Goal: Task Accomplishment & Management: Manage account settings

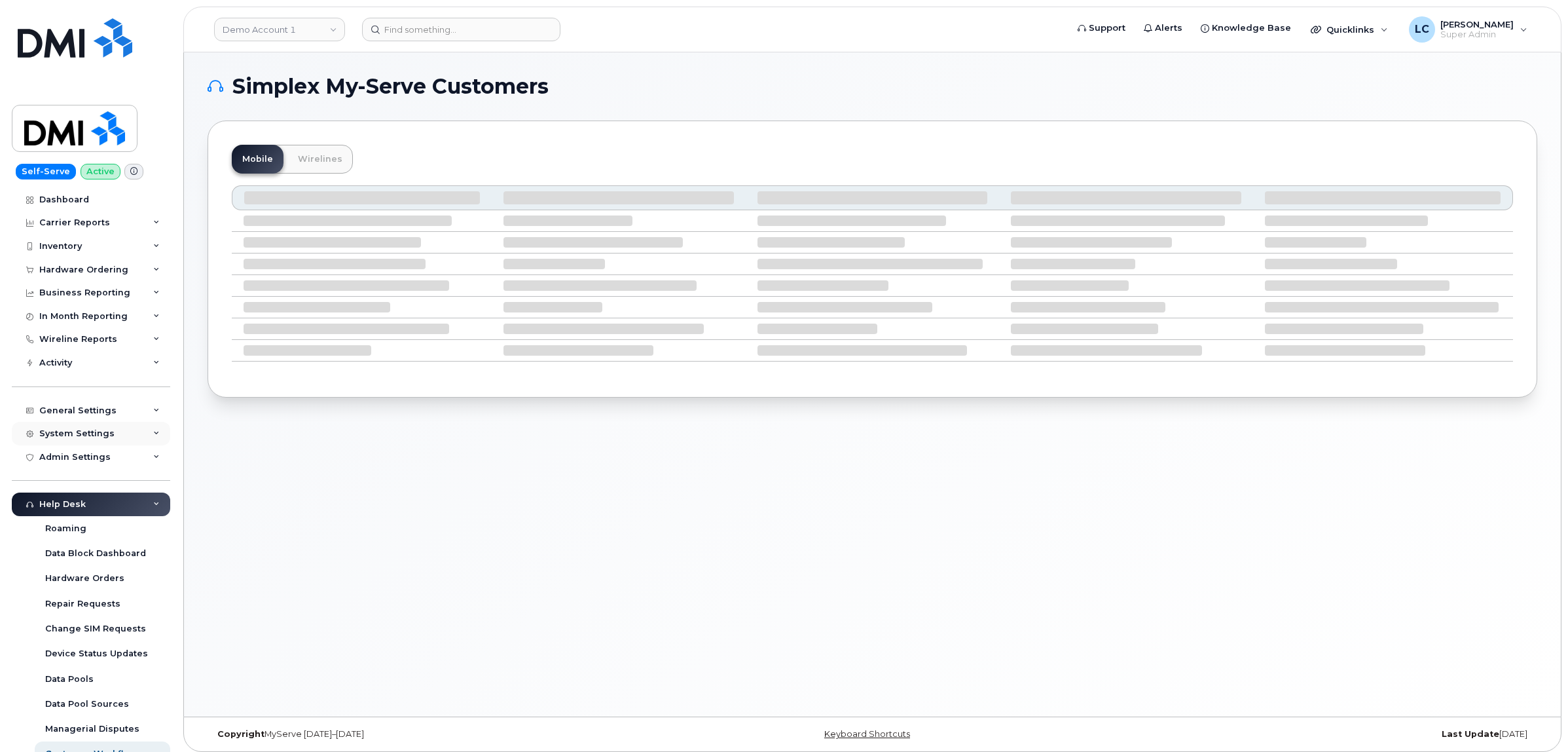
click at [126, 436] on div "System Settings" at bounding box center [91, 433] width 158 height 23
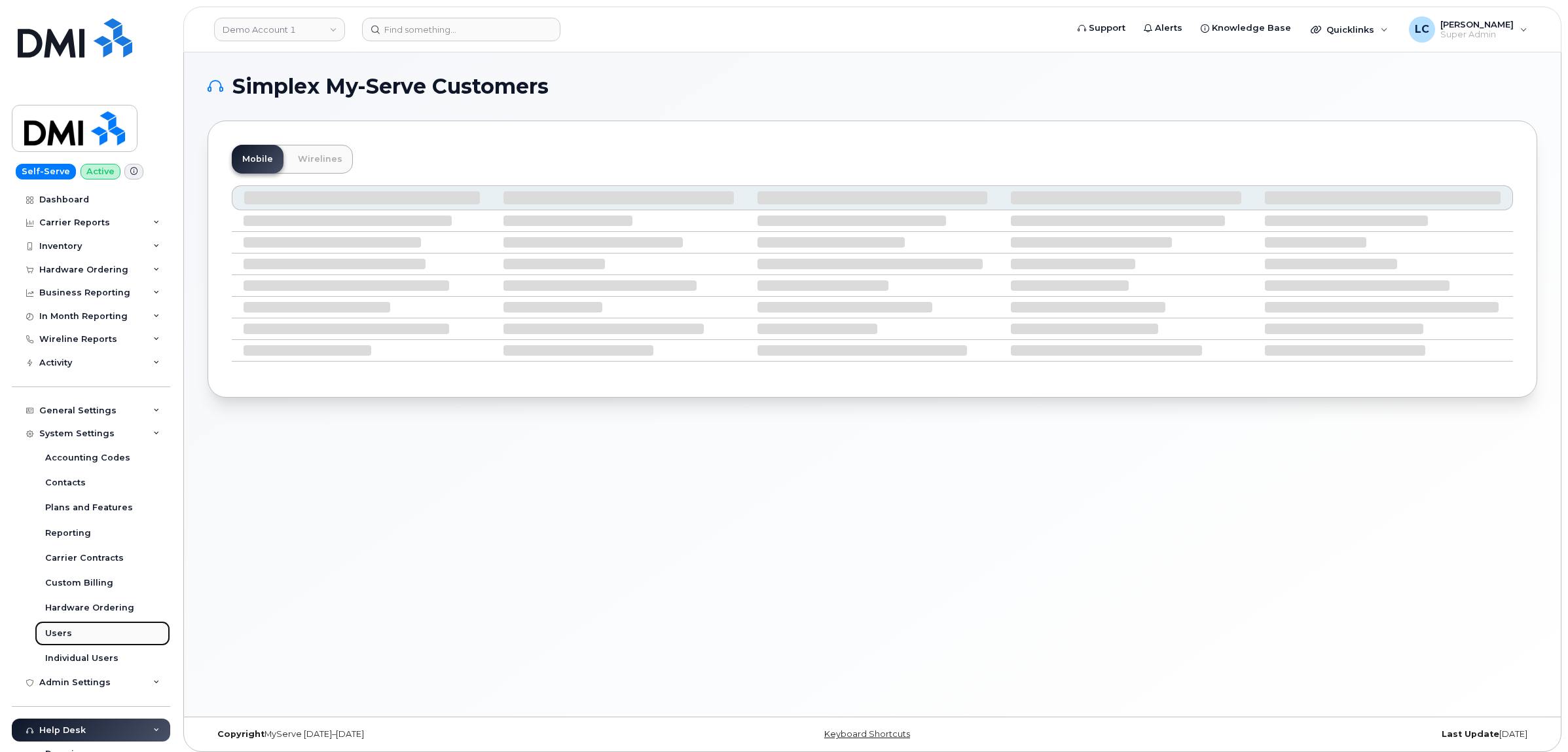
click at [87, 632] on link "Users" at bounding box center [103, 633] width 136 height 25
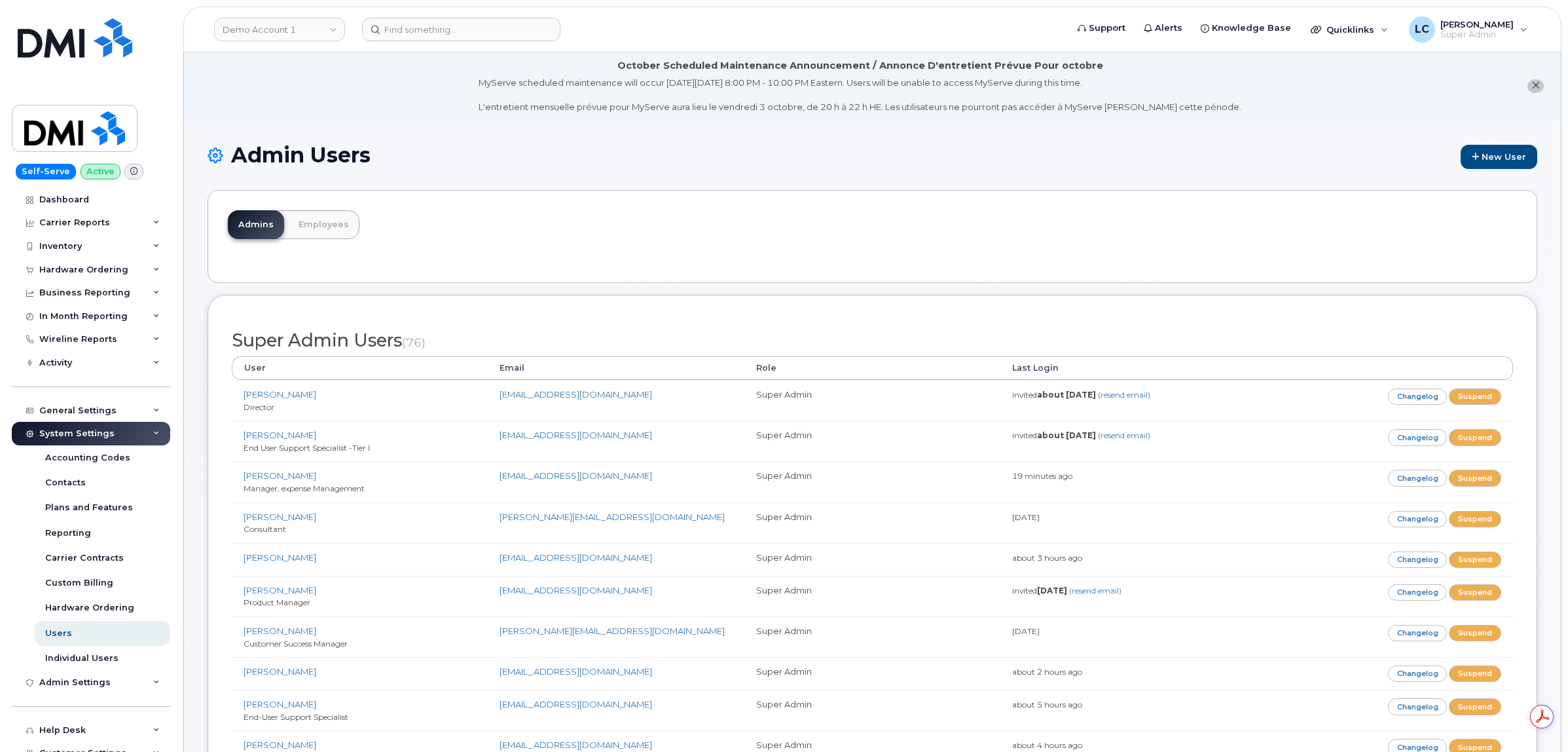
scroll to position [6786, 0]
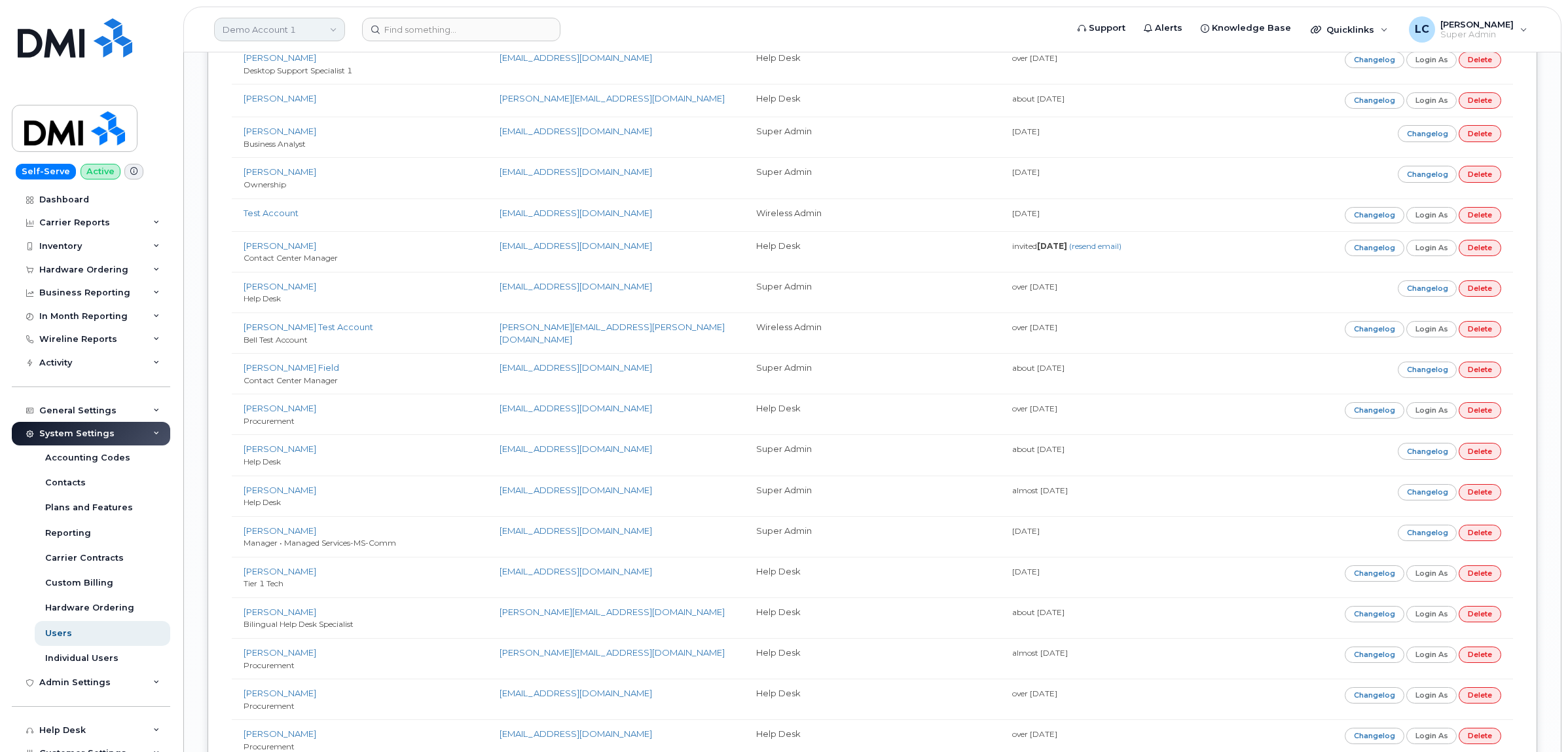
click at [288, 33] on link "Demo Account 1" at bounding box center [280, 29] width 131 height 23
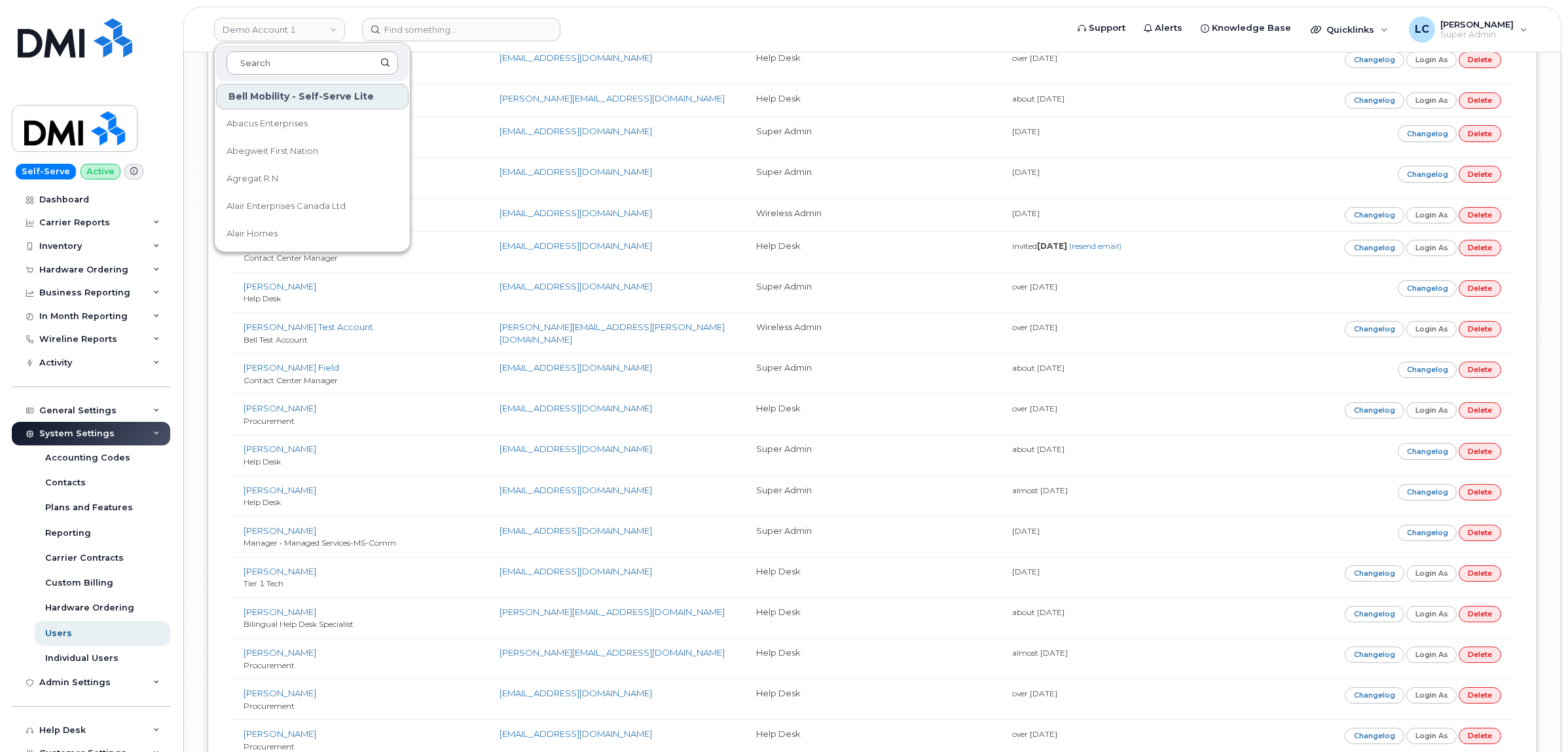
click at [270, 66] on input at bounding box center [312, 63] width 171 height 23
type input "YTG"
click at [294, 128] on span "Community Services (YTG)" at bounding box center [282, 123] width 112 height 13
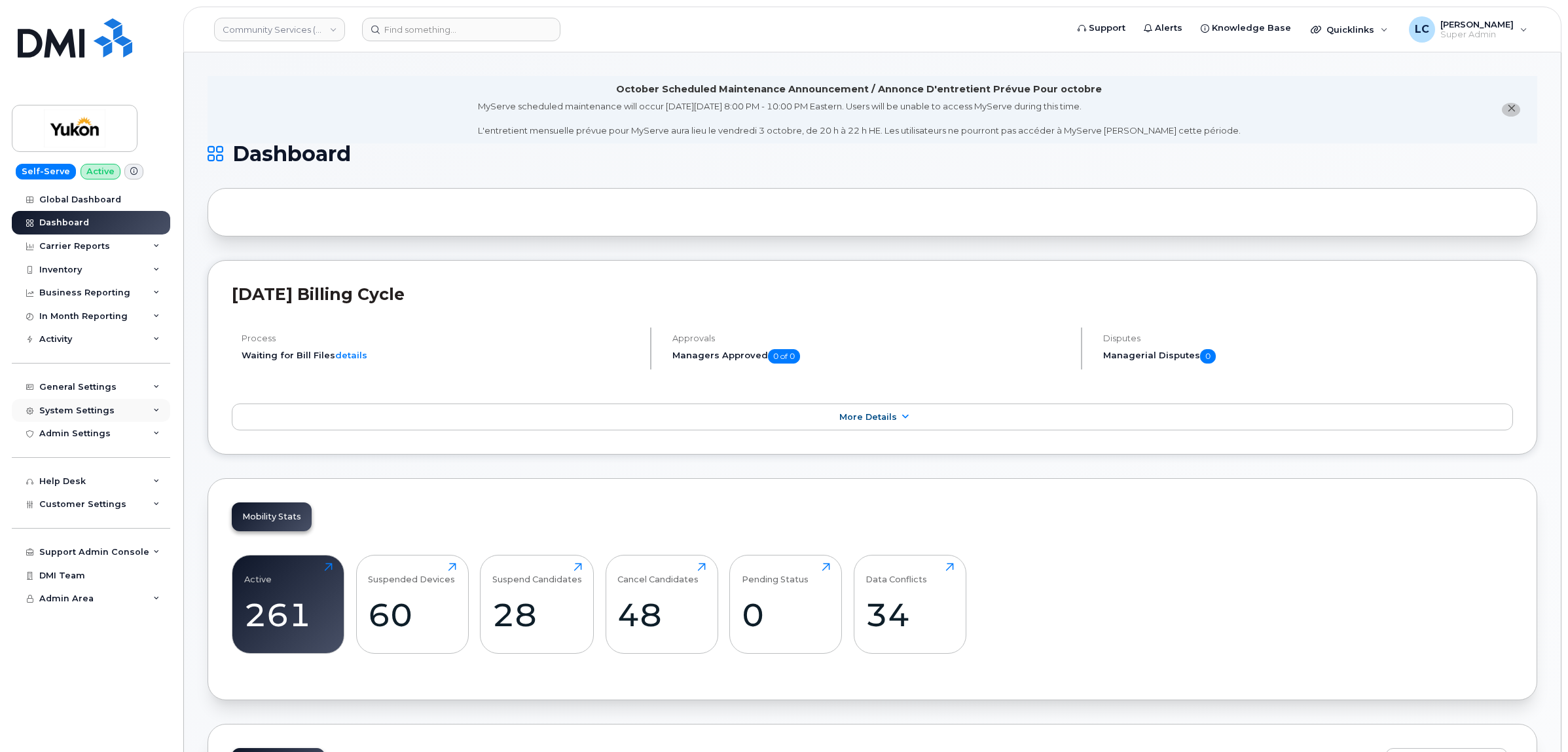
click at [123, 415] on div "System Settings" at bounding box center [91, 410] width 158 height 23
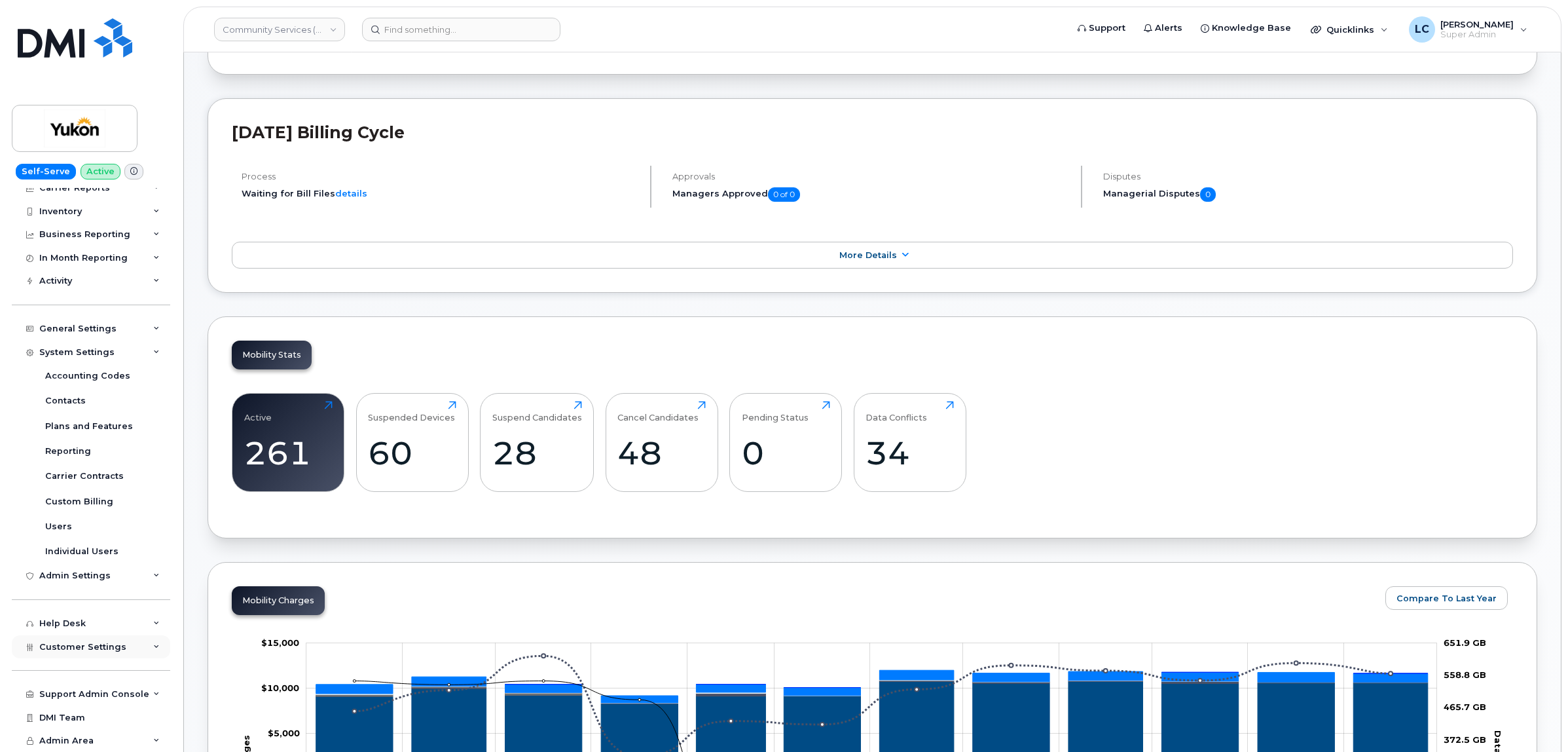
scroll to position [164, 0]
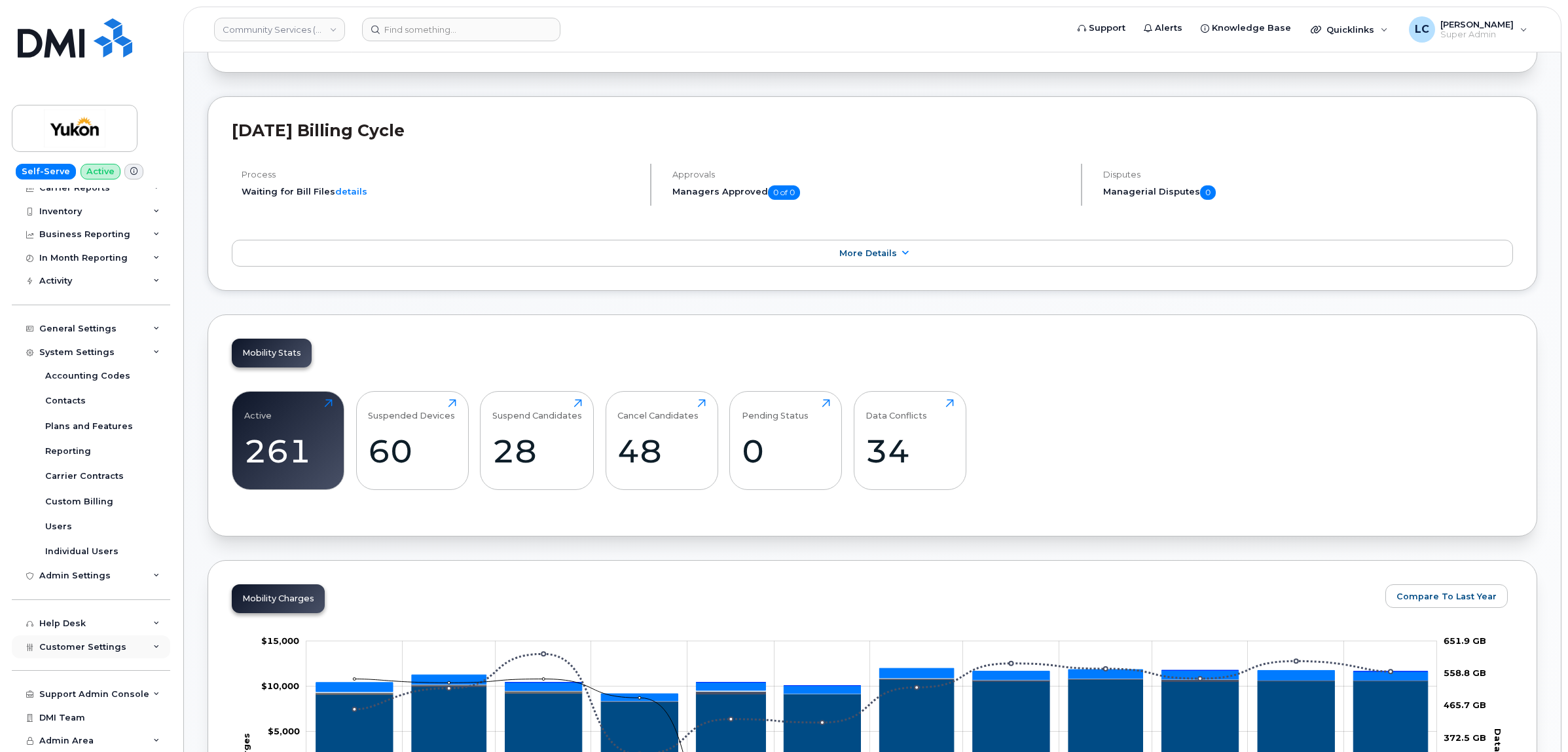
click at [103, 651] on div "Customer Settings" at bounding box center [91, 647] width 158 height 23
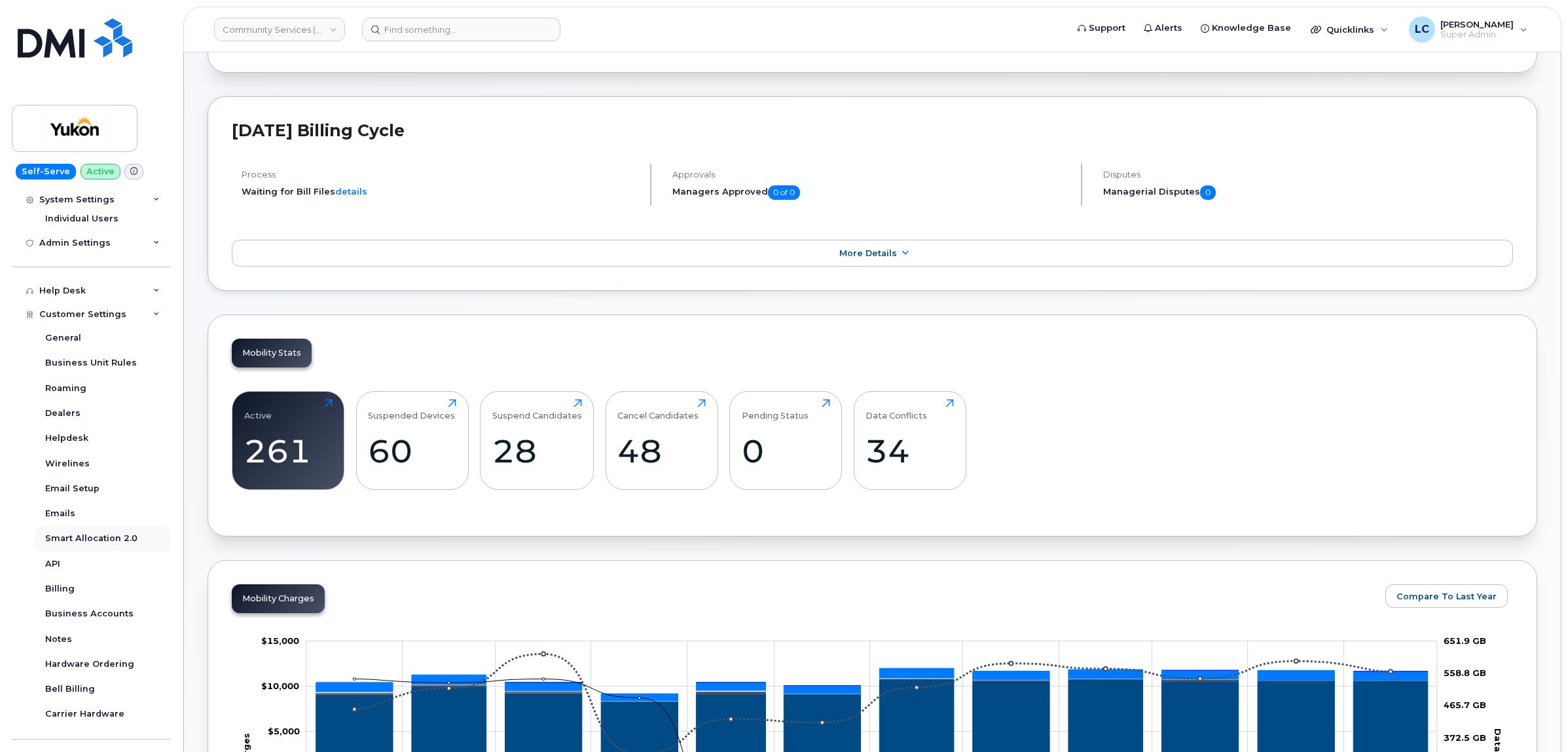
scroll to position [464, 0]
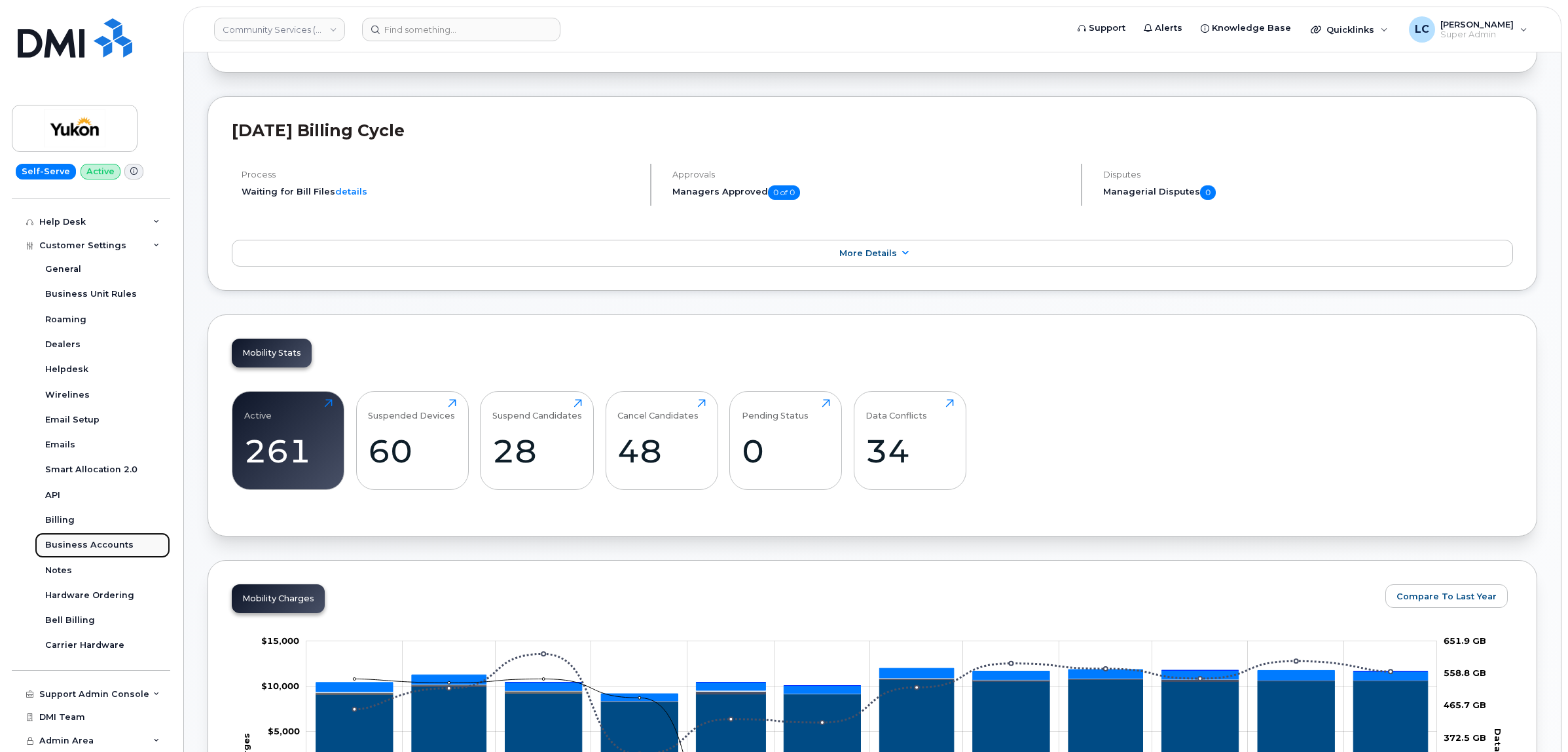
click at [106, 544] on div "Business Accounts" at bounding box center [89, 545] width 88 height 12
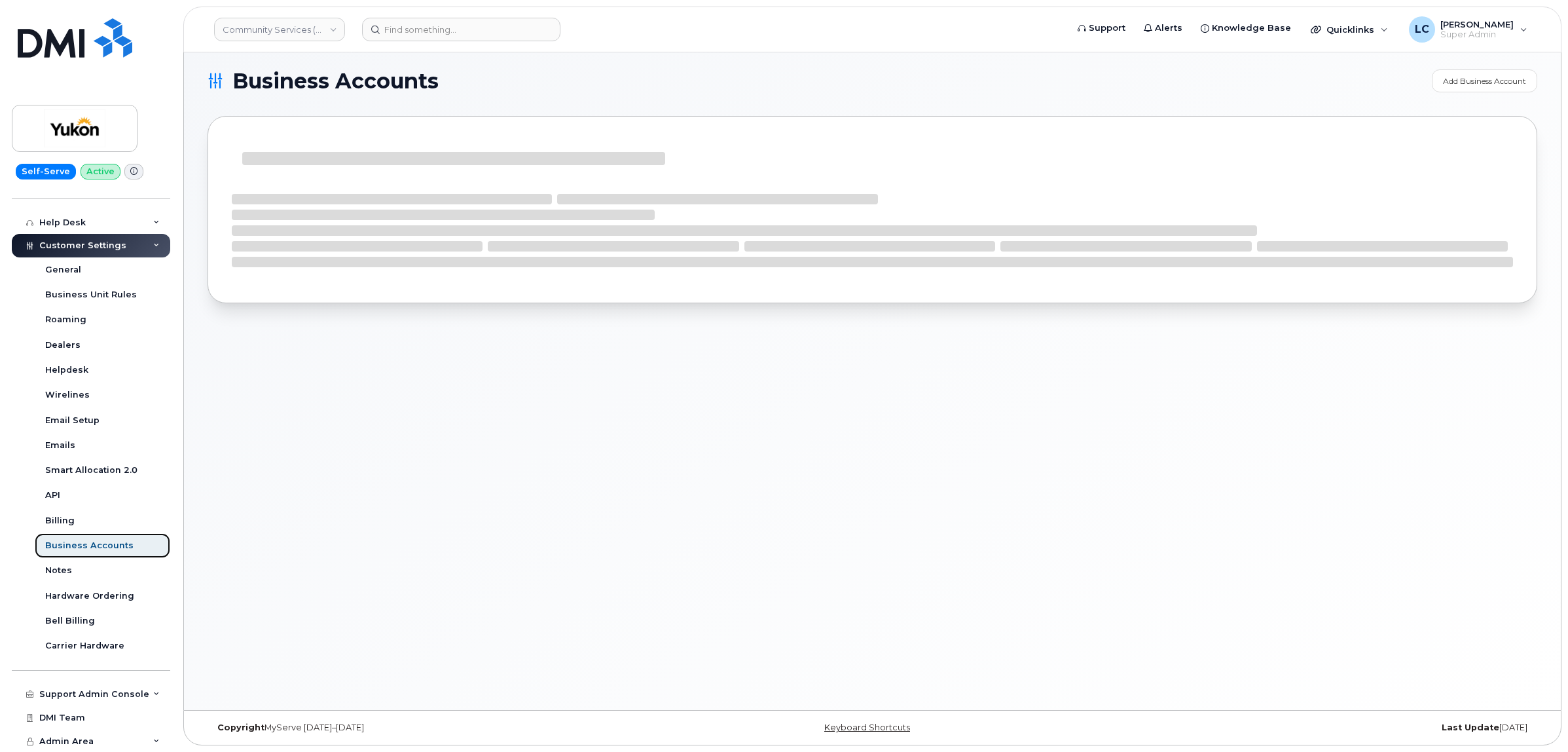
scroll to position [264, 0]
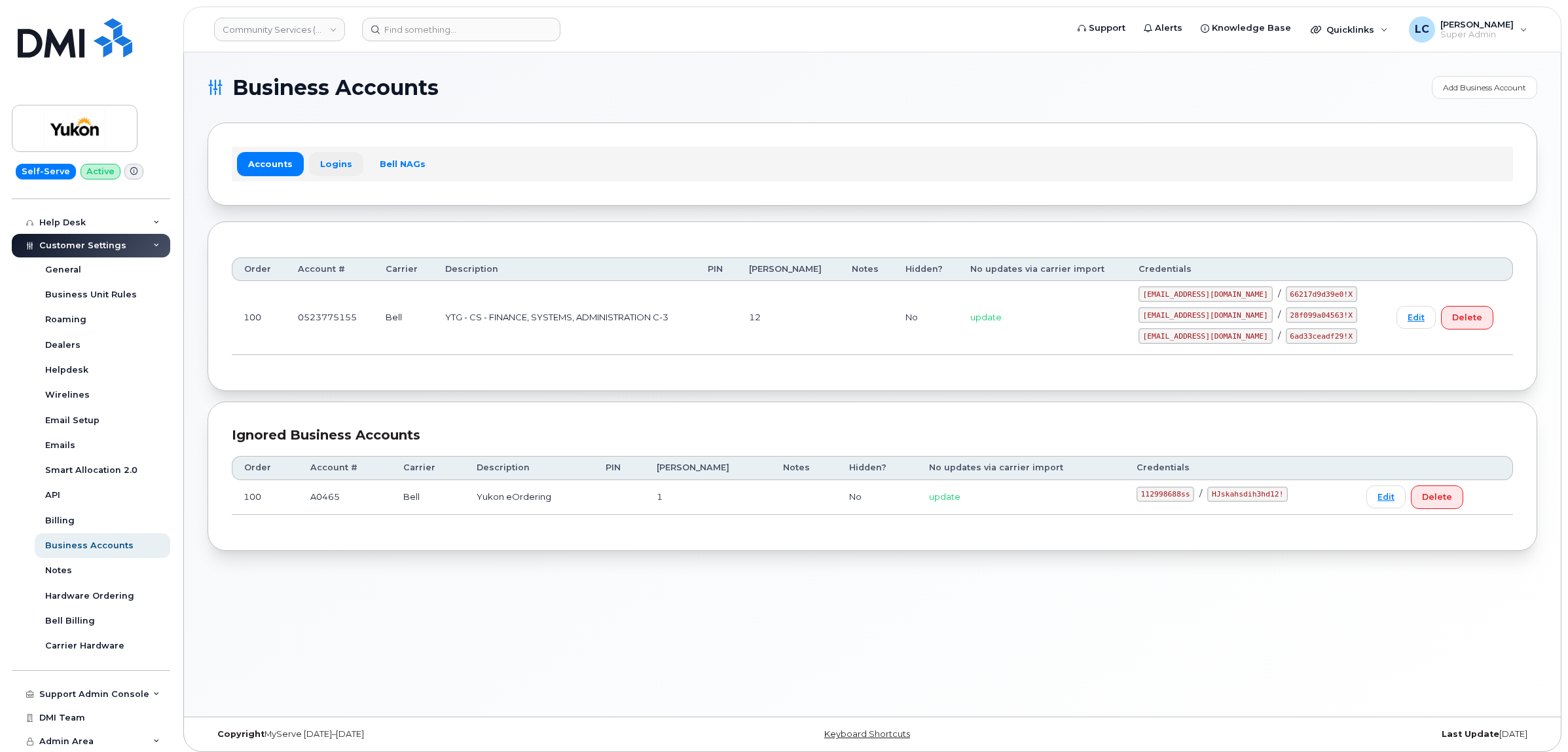
click at [338, 161] on link "Logins" at bounding box center [337, 163] width 54 height 23
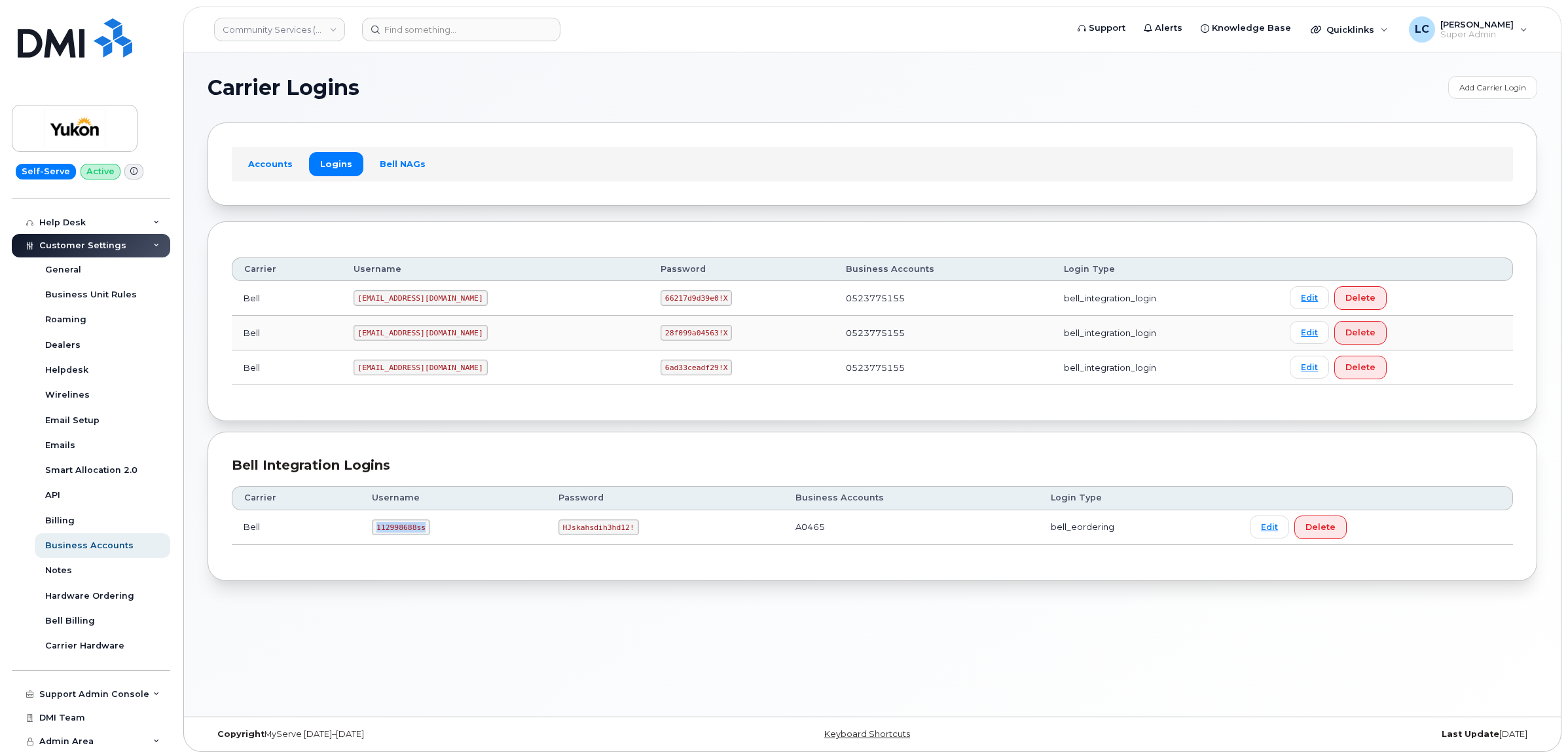
drag, startPoint x: 423, startPoint y: 528, endPoint x: 365, endPoint y: 529, distance: 58.0
click at [365, 529] on td "112998688ss" at bounding box center [453, 528] width 186 height 35
copy code "112998688ss"
drag, startPoint x: 626, startPoint y: 529, endPoint x: 558, endPoint y: 526, distance: 68.1
click at [558, 526] on code "HJskahsdih3hd12!" at bounding box center [598, 527] width 81 height 16
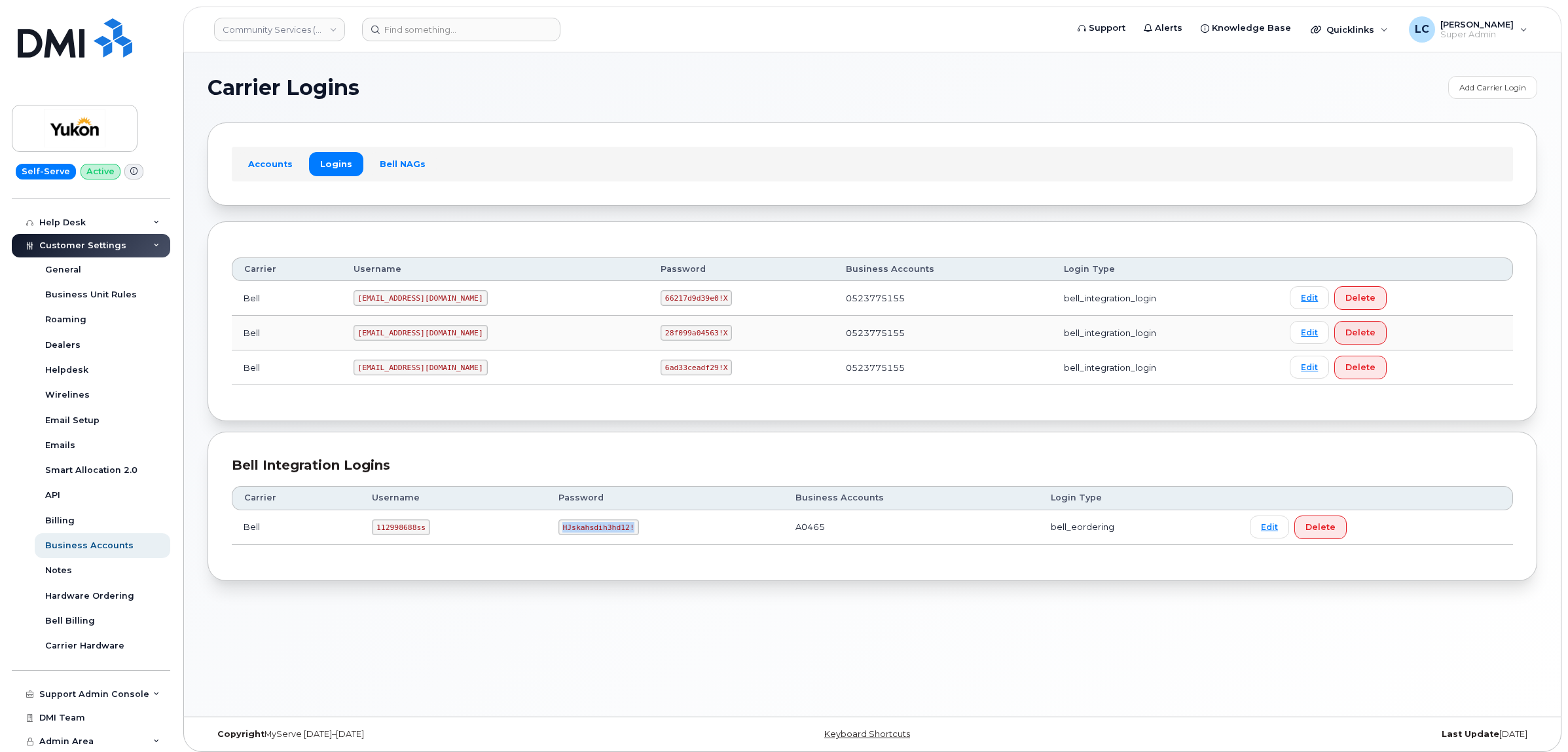
copy code "HJskahsdih3hd12!"
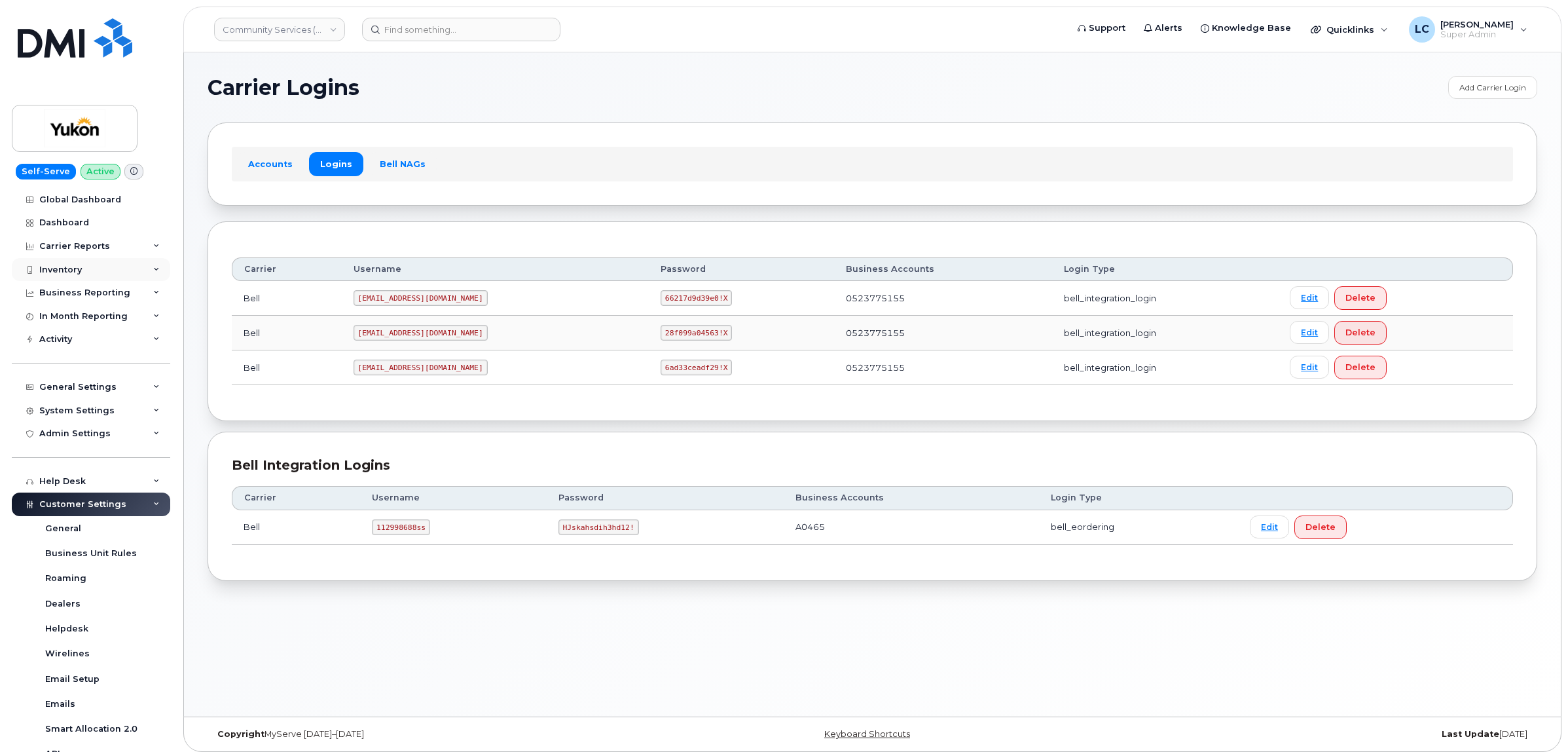
click at [92, 260] on div "Inventory" at bounding box center [91, 270] width 158 height 23
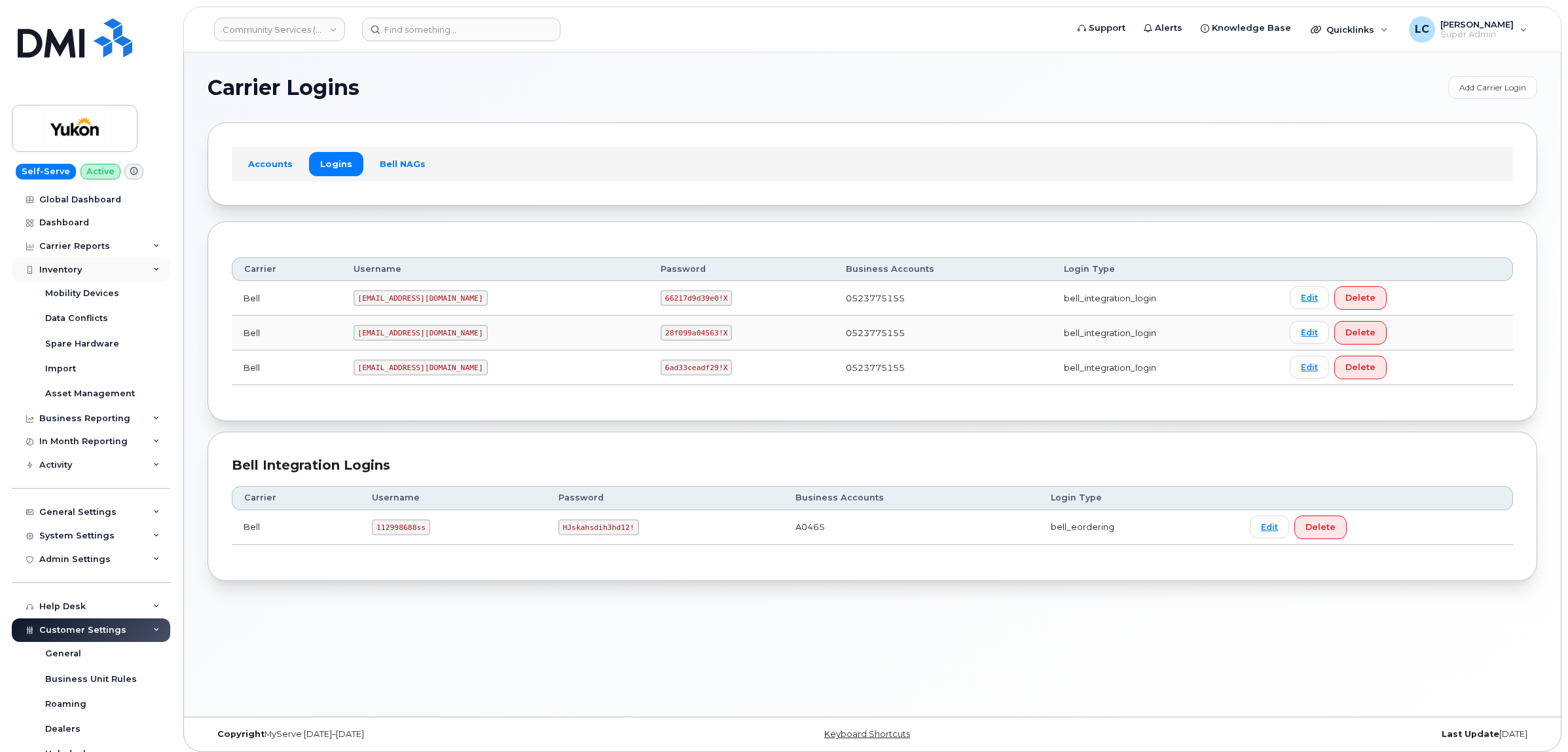
click at [92, 260] on div "Inventory" at bounding box center [91, 270] width 158 height 23
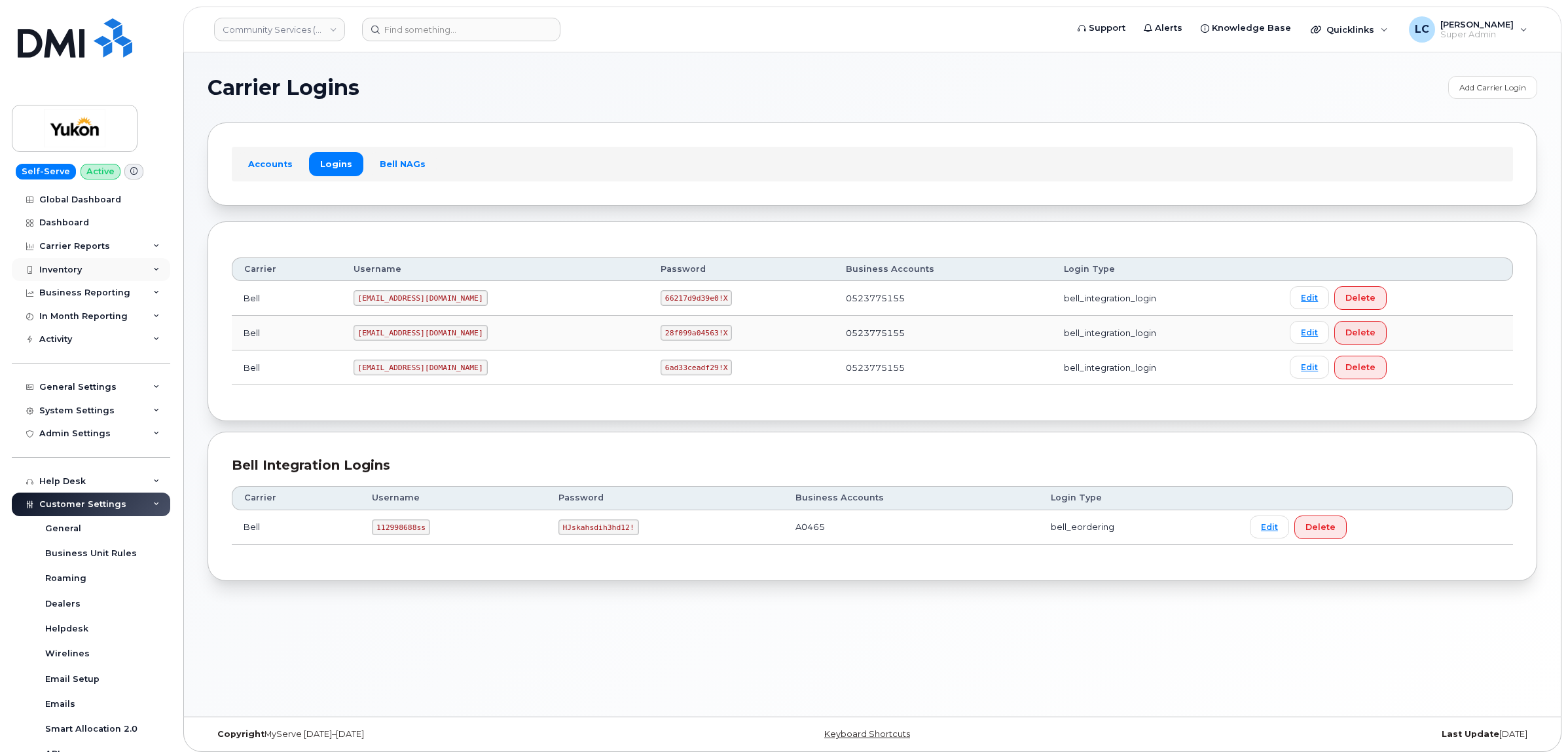
click at [92, 260] on div "Inventory" at bounding box center [91, 270] width 158 height 23
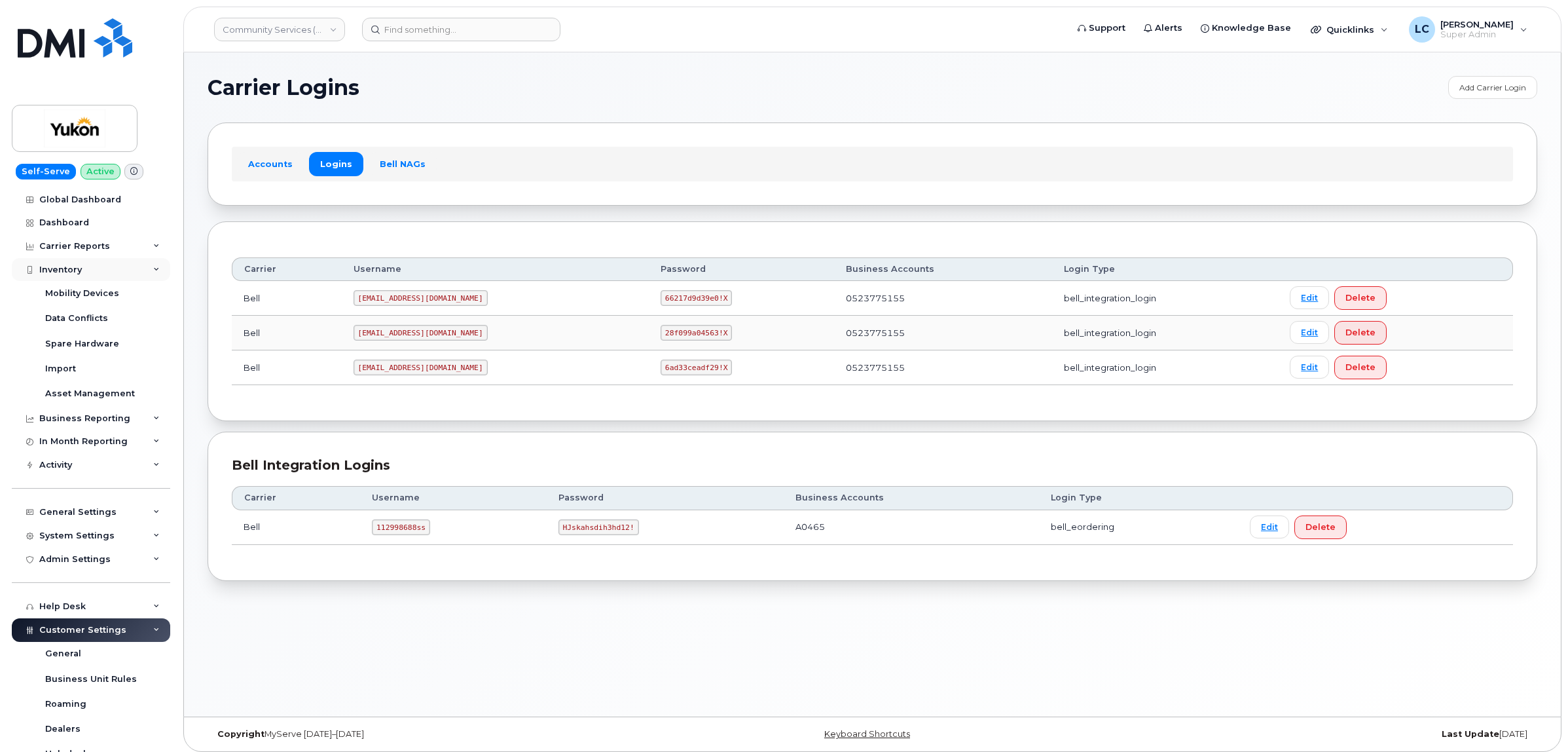
click at [93, 262] on div "Inventory" at bounding box center [91, 270] width 158 height 23
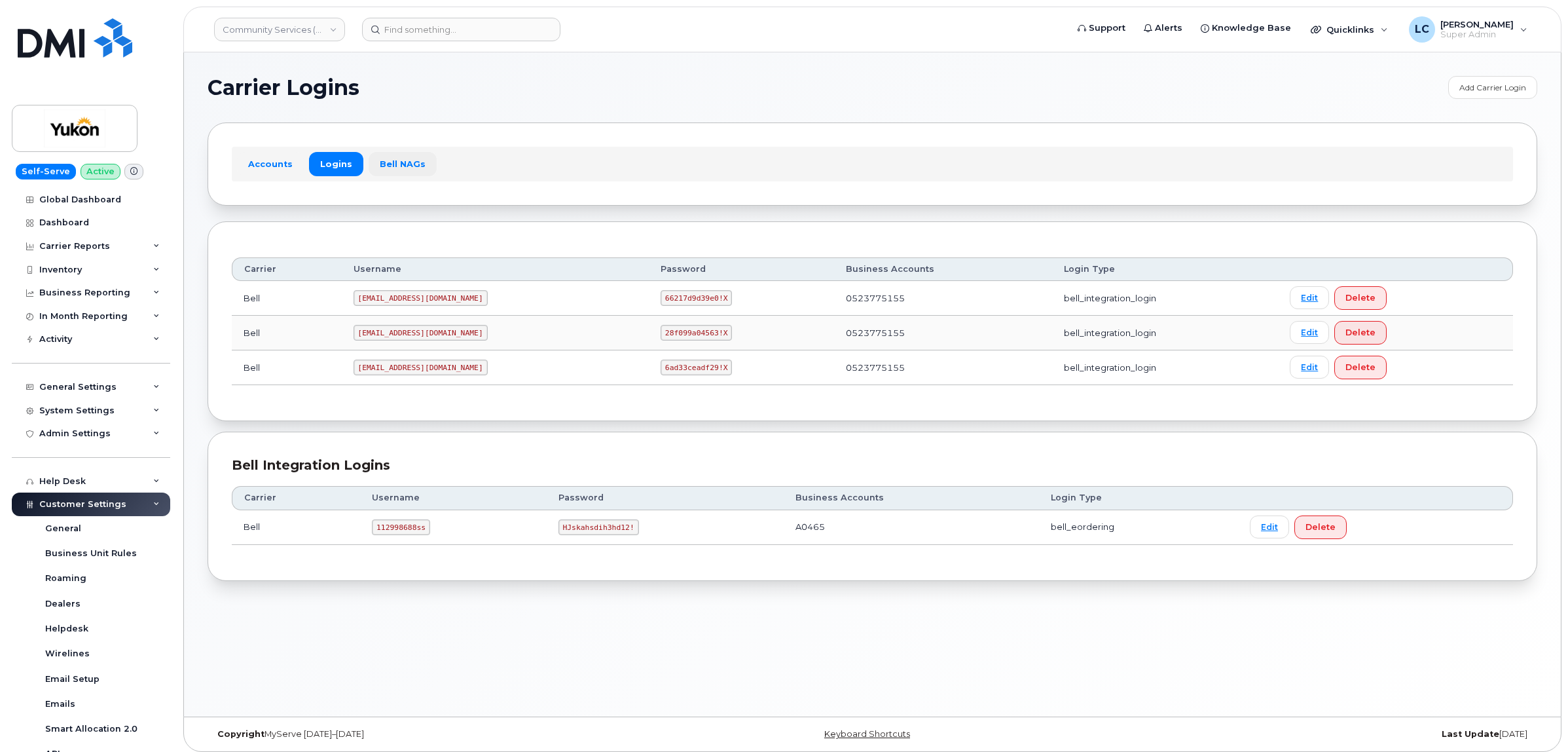
click at [409, 168] on link "Bell NAGs" at bounding box center [403, 163] width 68 height 23
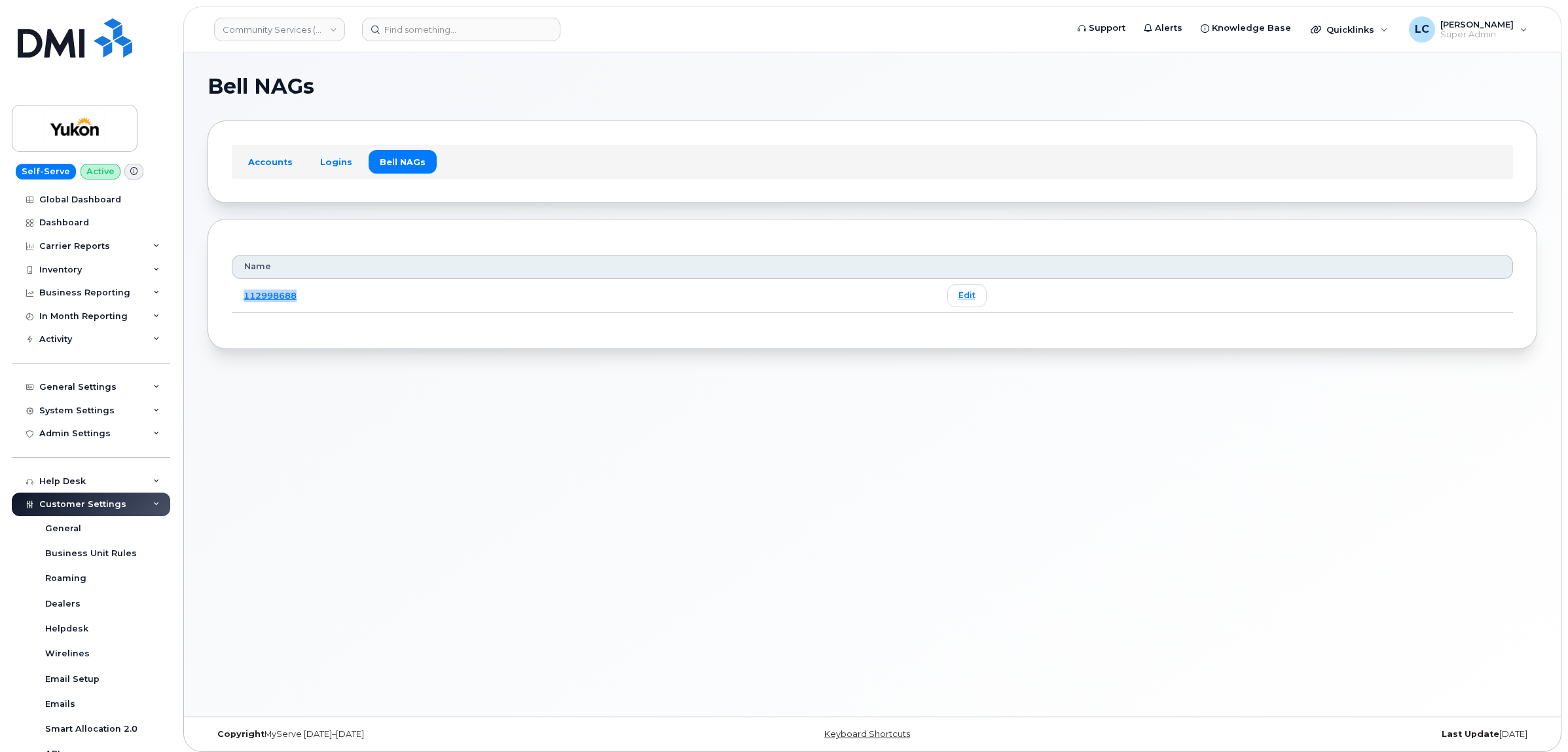
drag, startPoint x: 312, startPoint y: 298, endPoint x: 240, endPoint y: 298, distance: 72.0
click at [243, 298] on td "112998688" at bounding box center [583, 296] width 704 height 34
copy link "112998688"
click at [98, 264] on div "Inventory" at bounding box center [91, 270] width 158 height 23
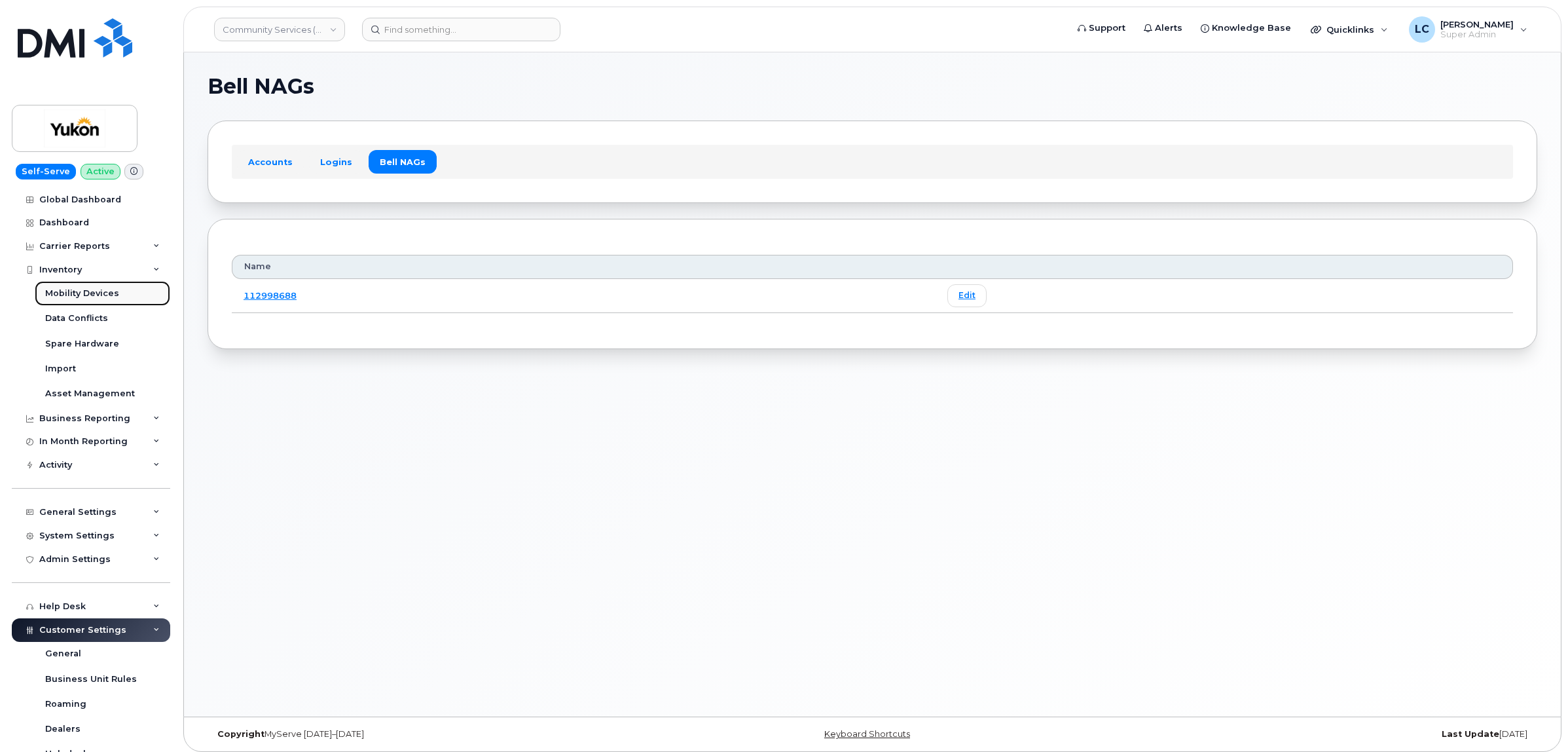
click at [98, 304] on link "Mobility Devices" at bounding box center [103, 293] width 136 height 25
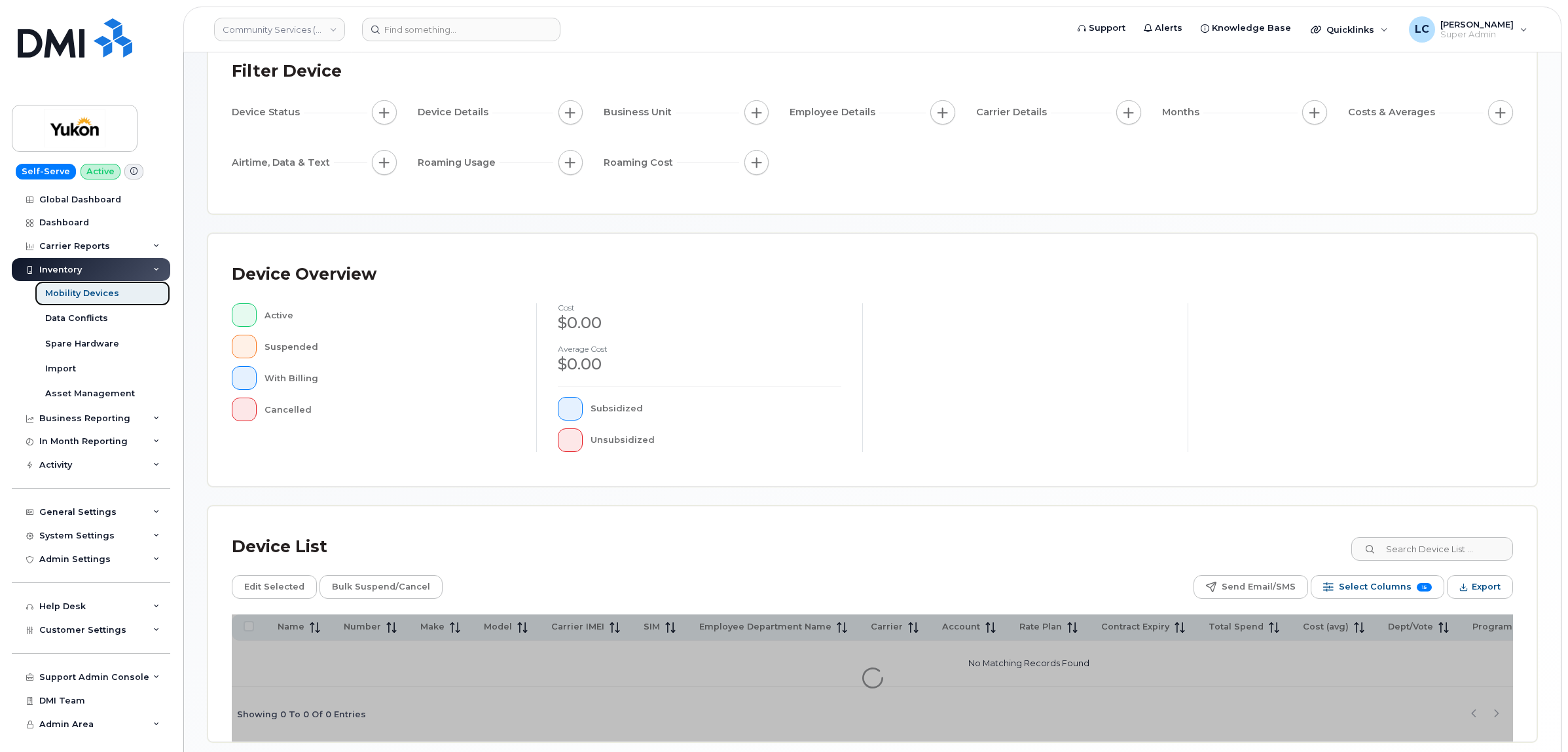
scroll to position [152, 0]
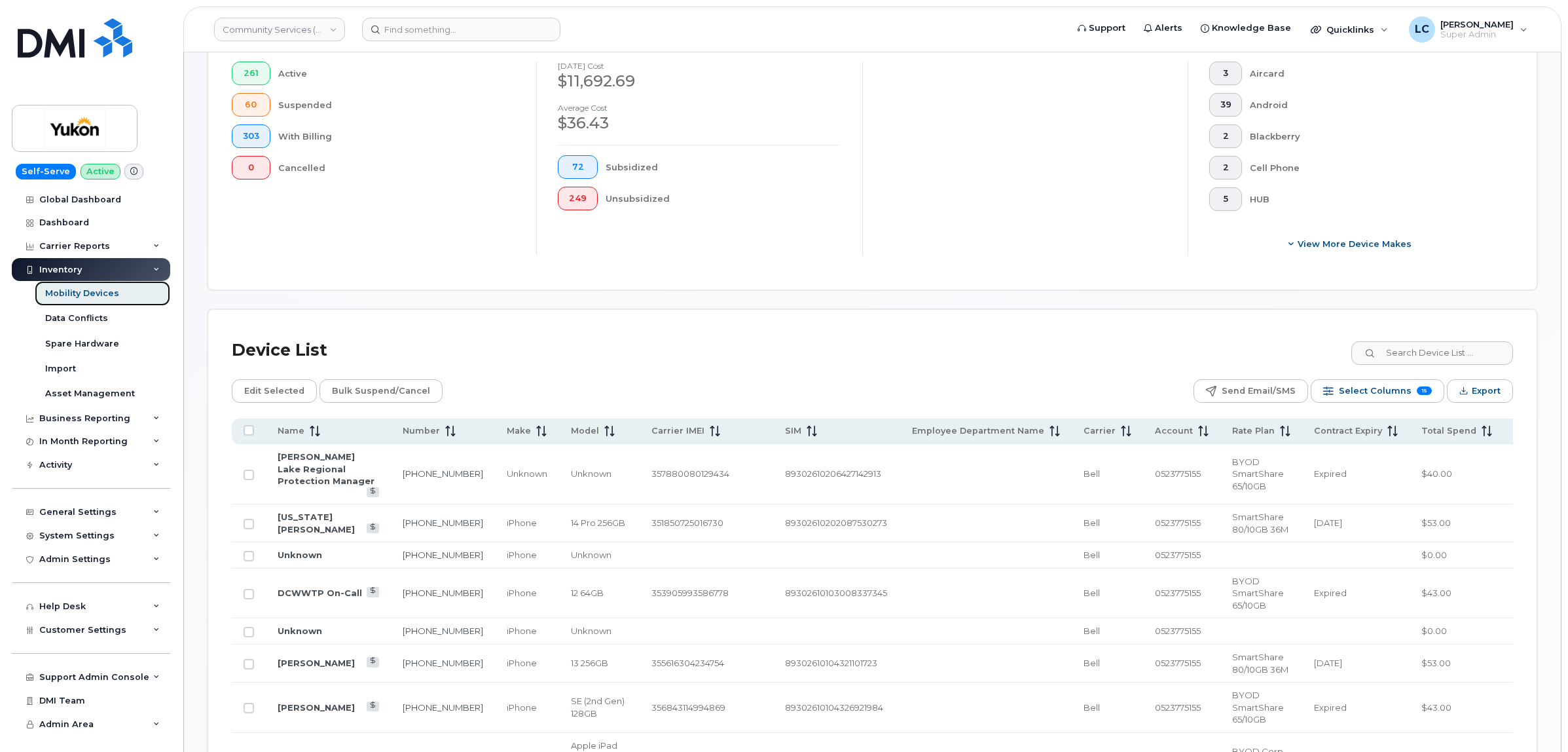
scroll to position [152, 0]
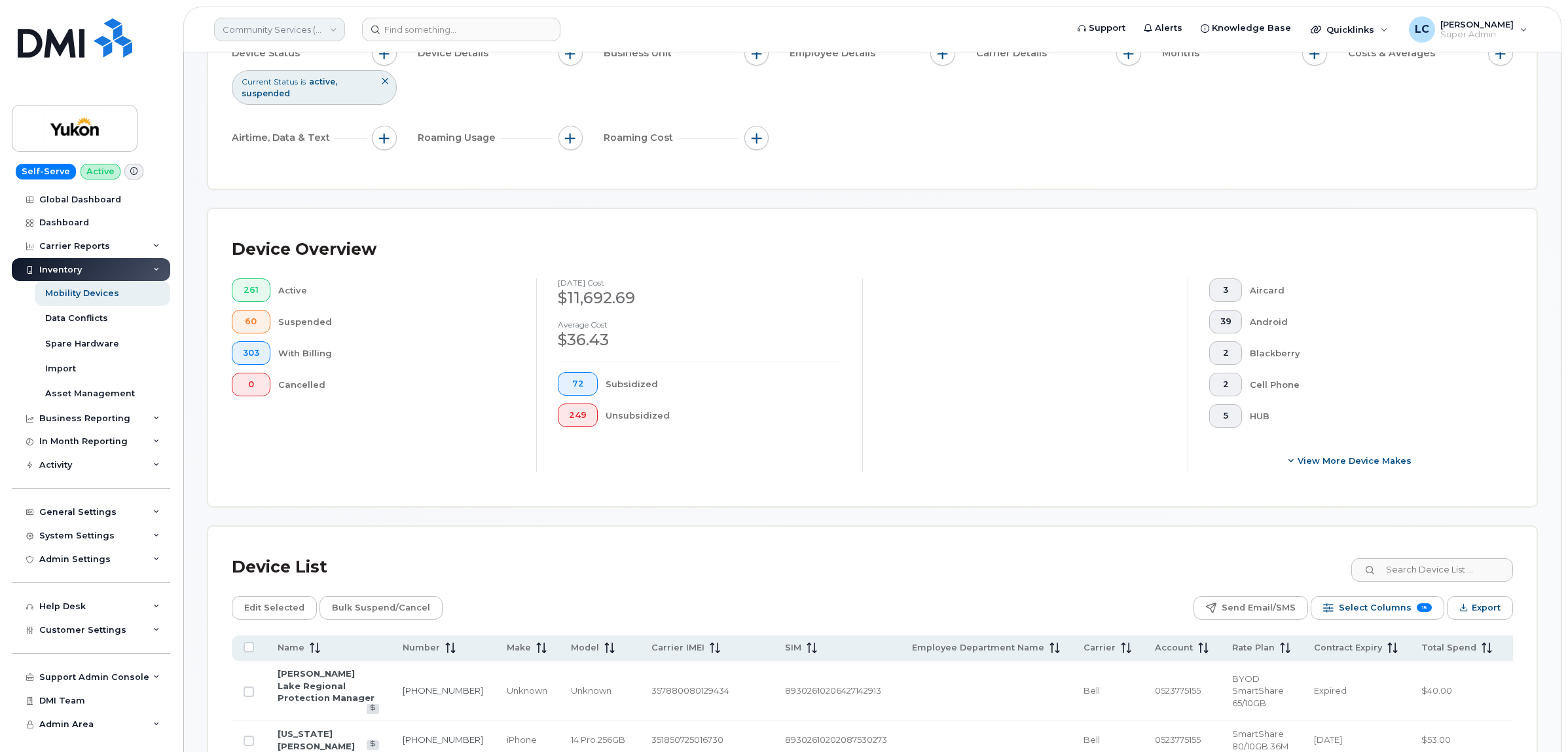
click at [306, 37] on link "Community Services (YTG)" at bounding box center [280, 29] width 131 height 23
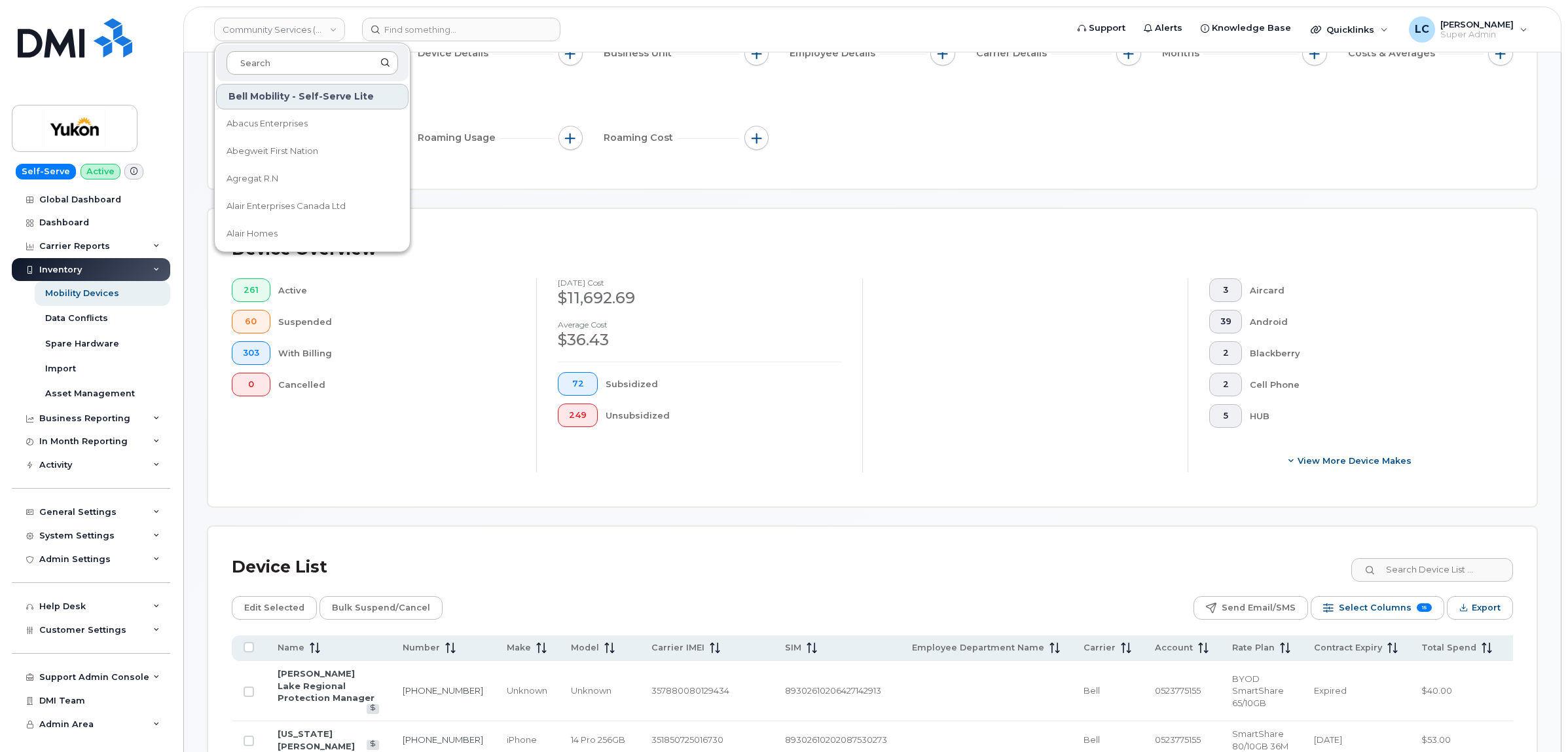
click at [302, 57] on input at bounding box center [312, 63] width 171 height 23
type input "Board of"
click at [260, 131] on span "The Board of Governors Of [GEOGRAPHIC_DATA]" at bounding box center [302, 125] width 151 height 26
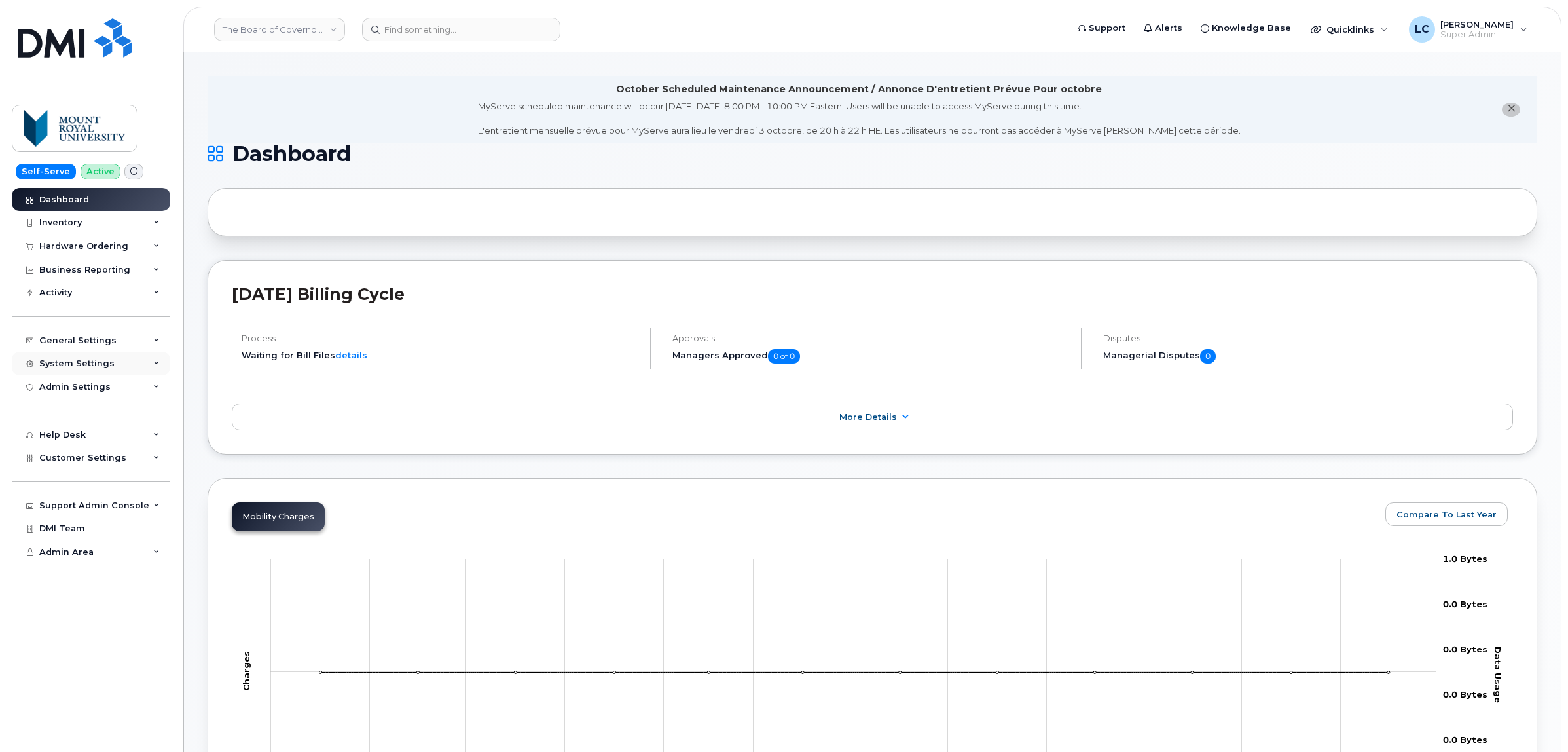
click at [101, 355] on div "System Settings" at bounding box center [91, 363] width 158 height 23
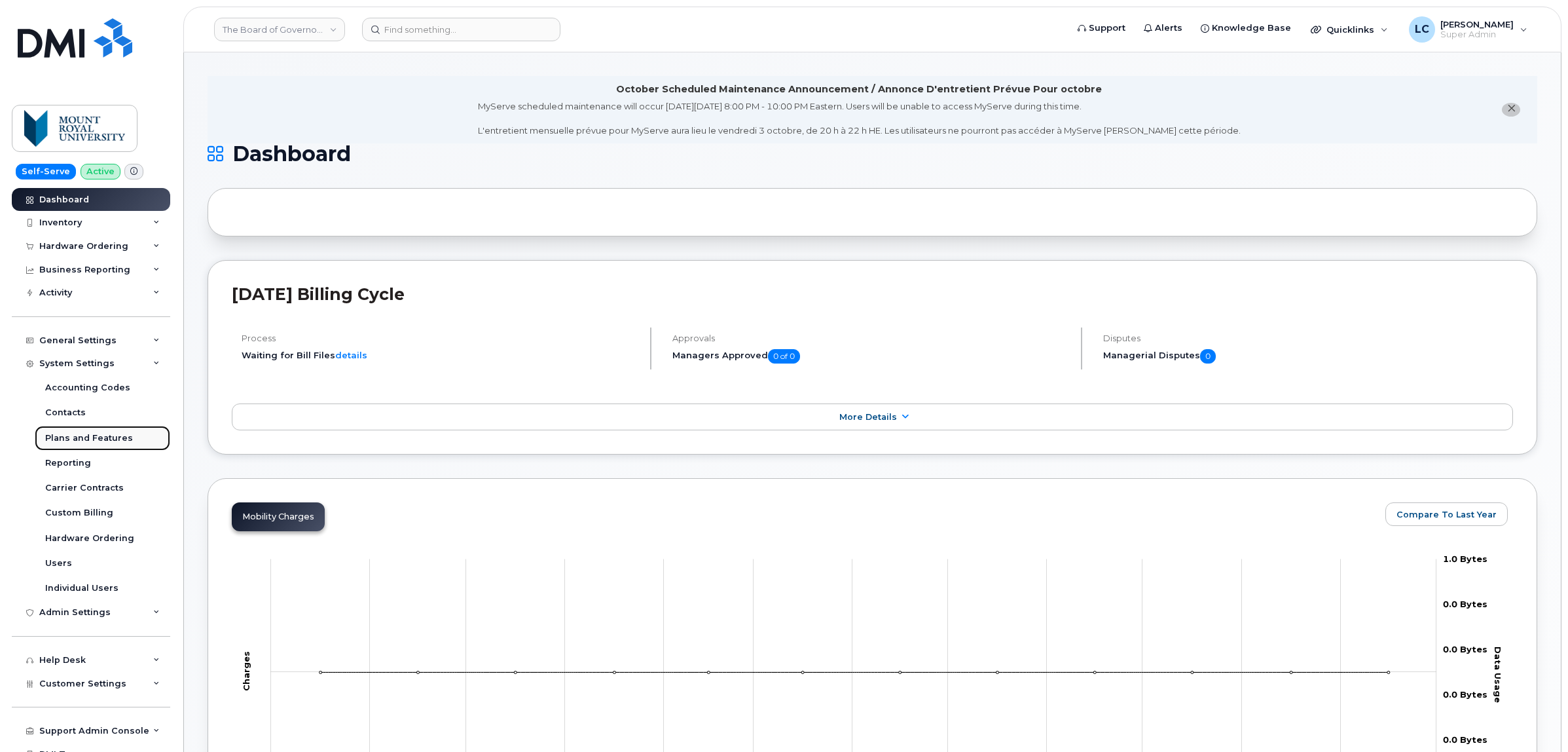
click at [109, 440] on div "Plans and Features" at bounding box center [89, 439] width 88 height 12
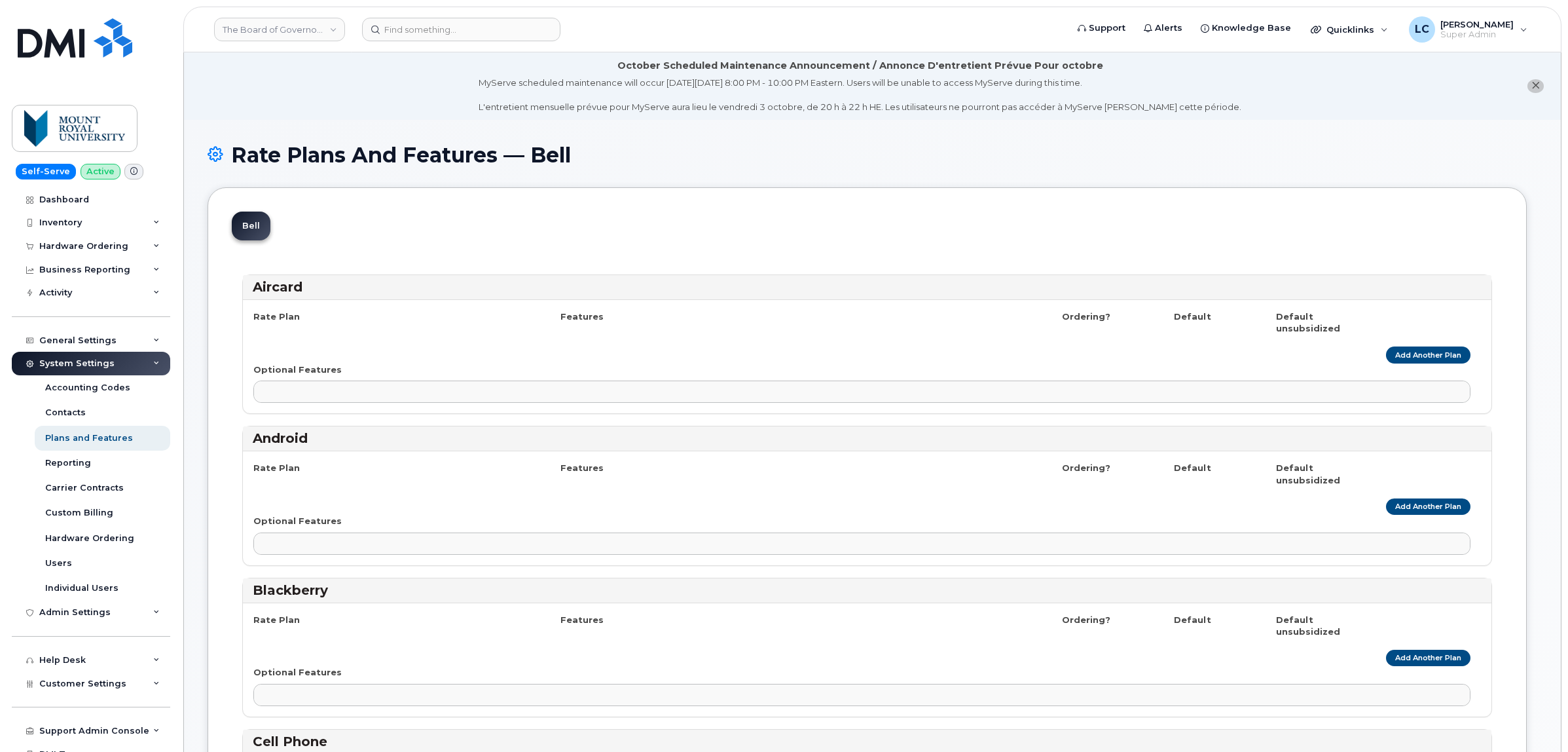
select select
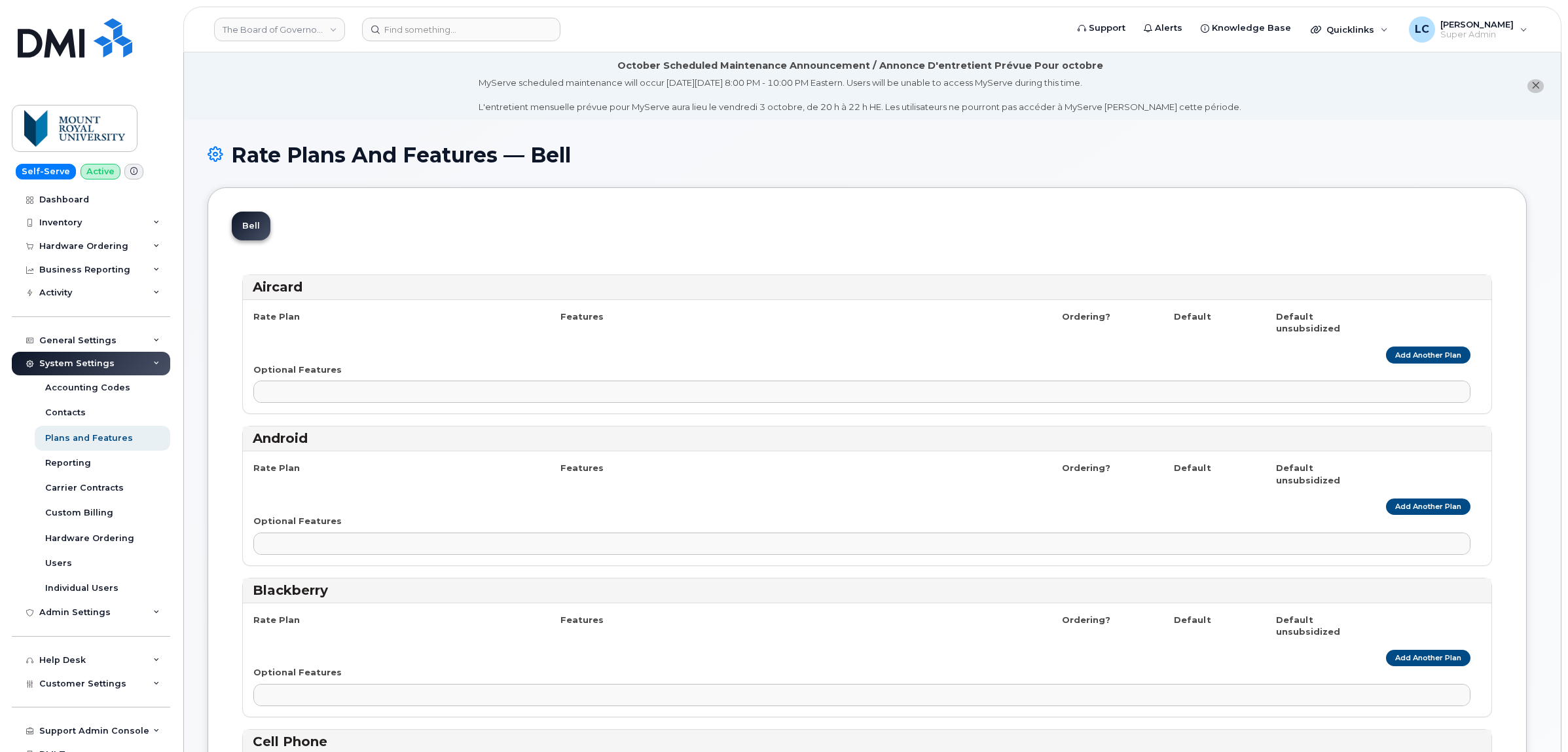
select select
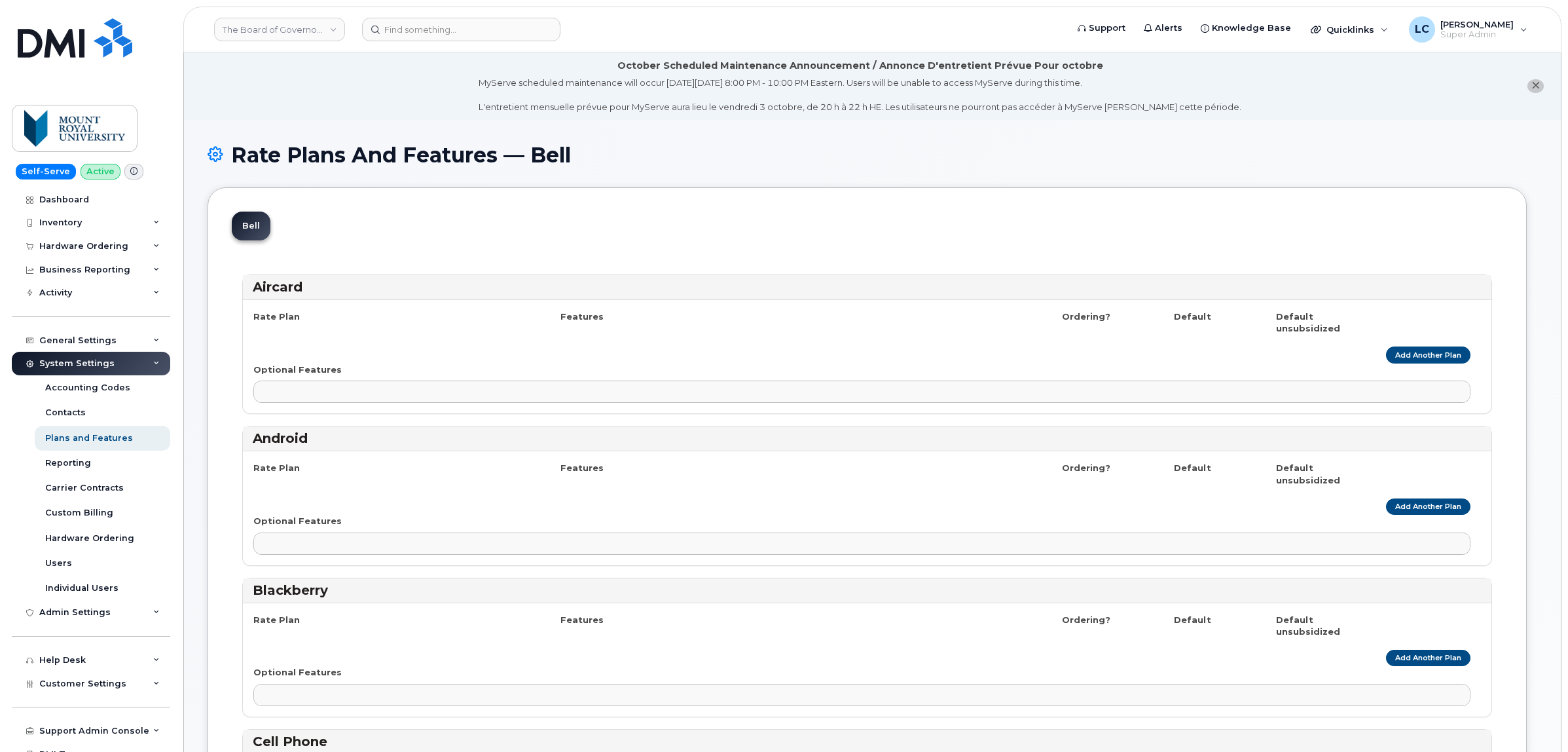
select select
click at [386, 157] on h1 "Rate Plans And Features — Bell" at bounding box center [872, 155] width 1330 height 23
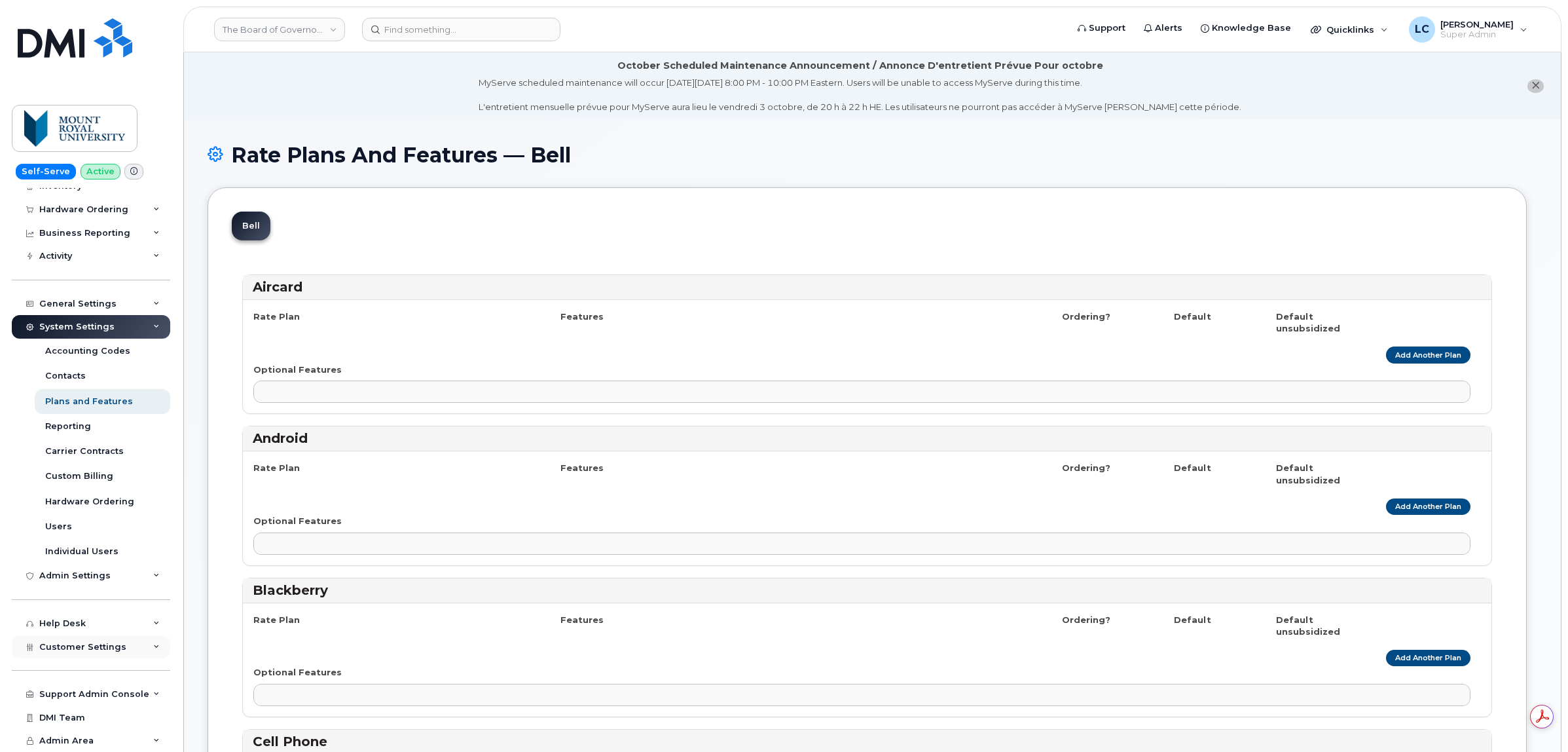
click at [125, 646] on div "Customer Settings" at bounding box center [91, 647] width 158 height 23
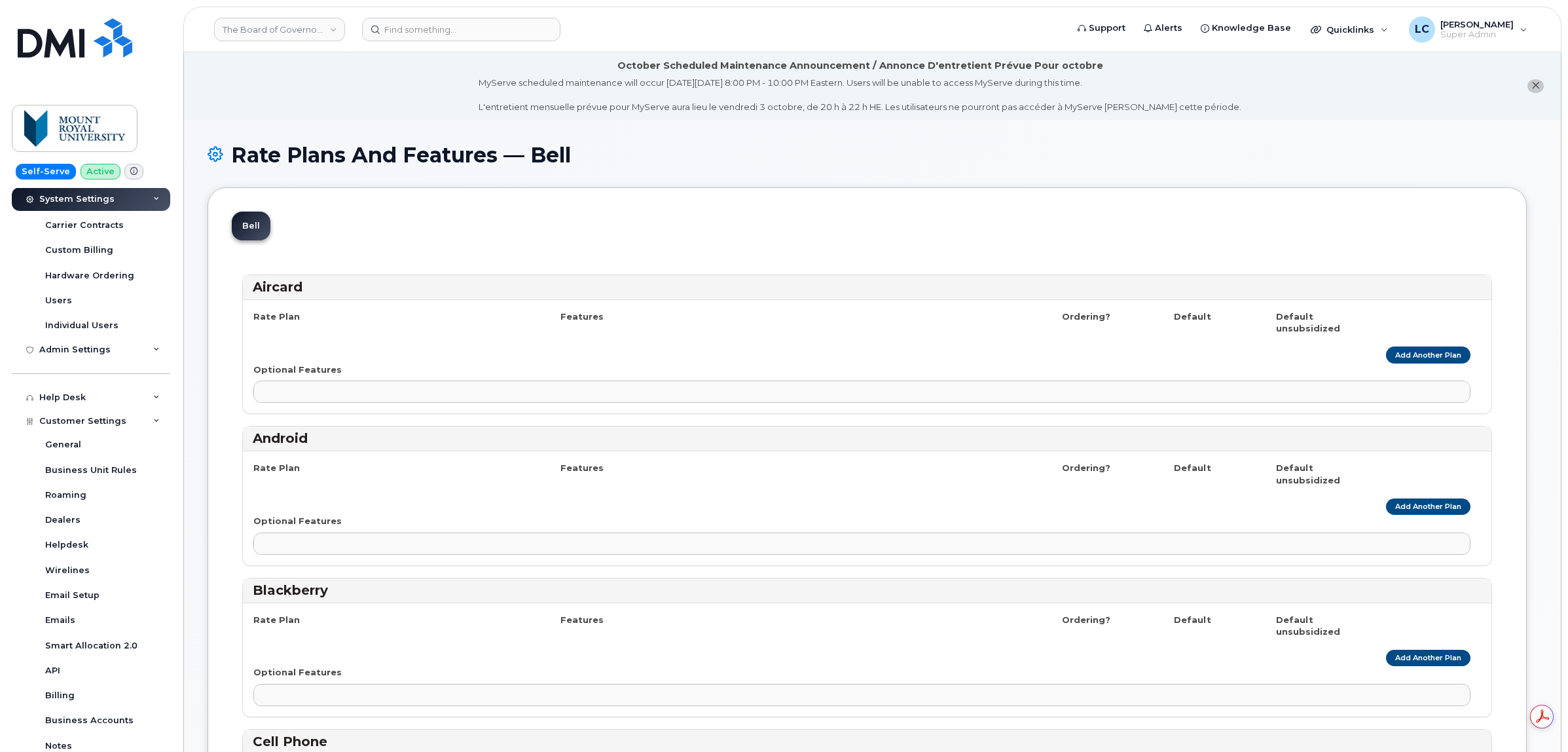
scroll to position [442, 0]
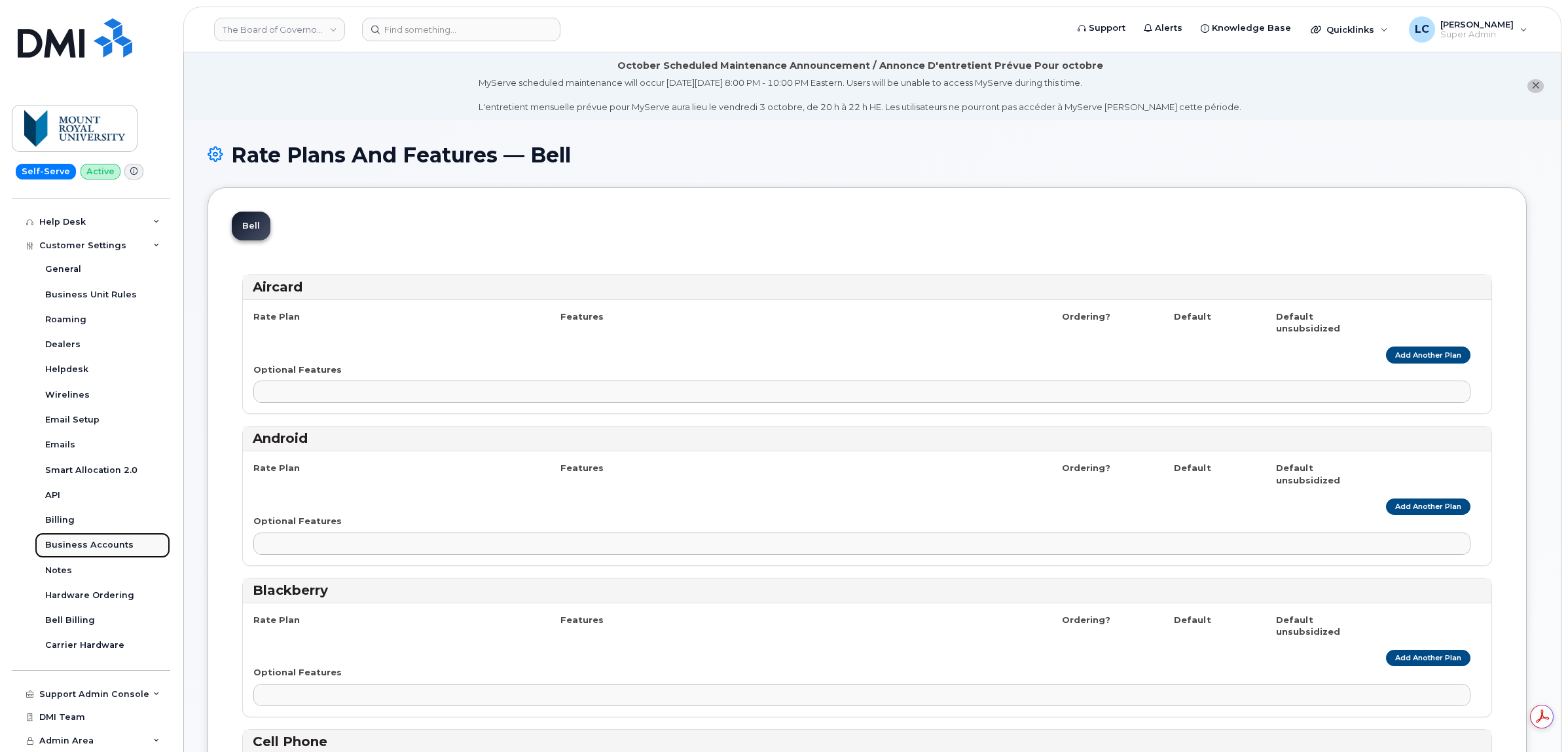
click at [120, 550] on div "Business Accounts" at bounding box center [89, 545] width 88 height 12
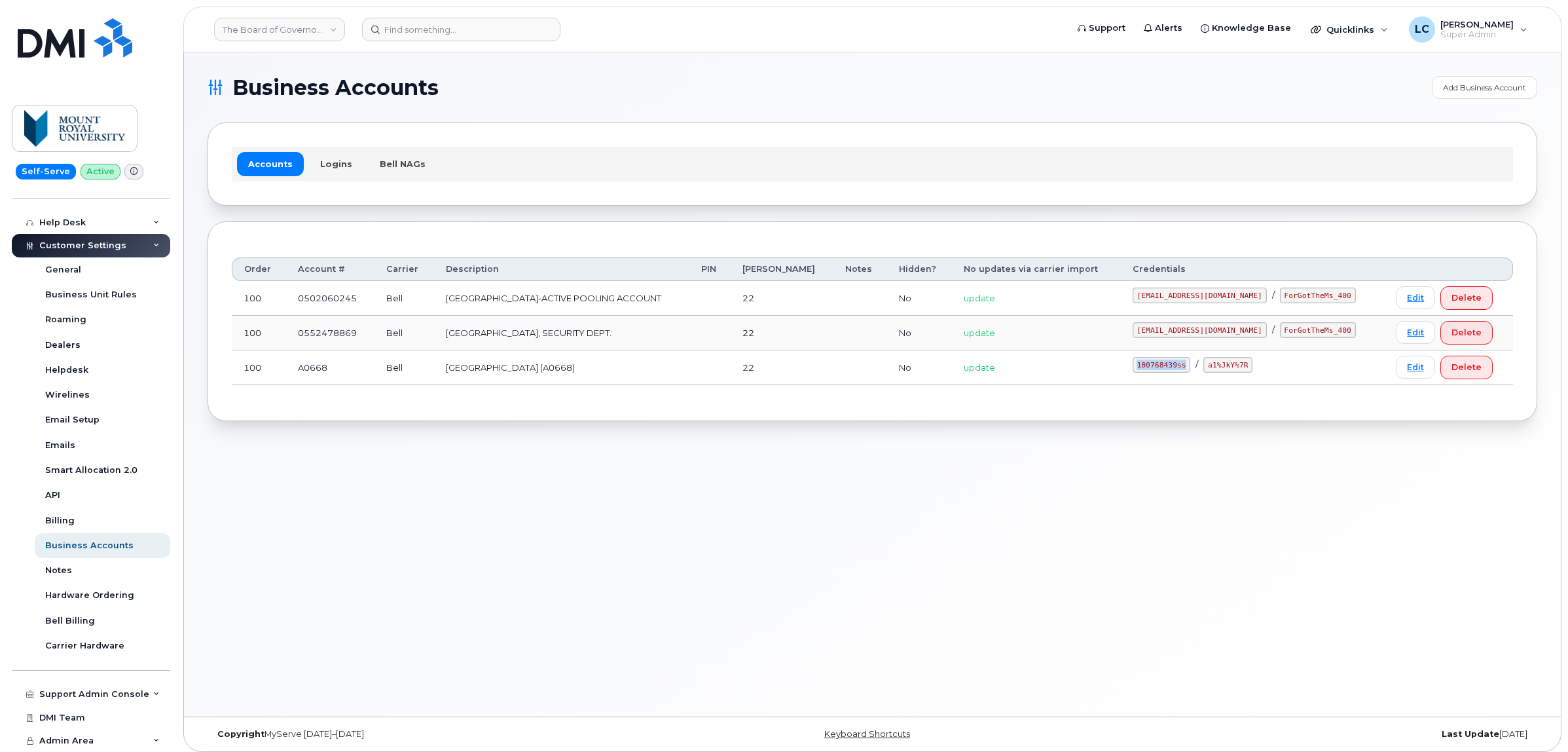
drag, startPoint x: 1232, startPoint y: 365, endPoint x: 1166, endPoint y: 368, distance: 66.1
click at [1173, 365] on td "100768439ss / a1%JkY%7R" at bounding box center [1253, 368] width 264 height 35
copy code "100768439ss"
drag, startPoint x: 1293, startPoint y: 365, endPoint x: 1253, endPoint y: 364, distance: 40.0
click at [1253, 364] on code "a1%JkY%7R" at bounding box center [1228, 365] width 49 height 16
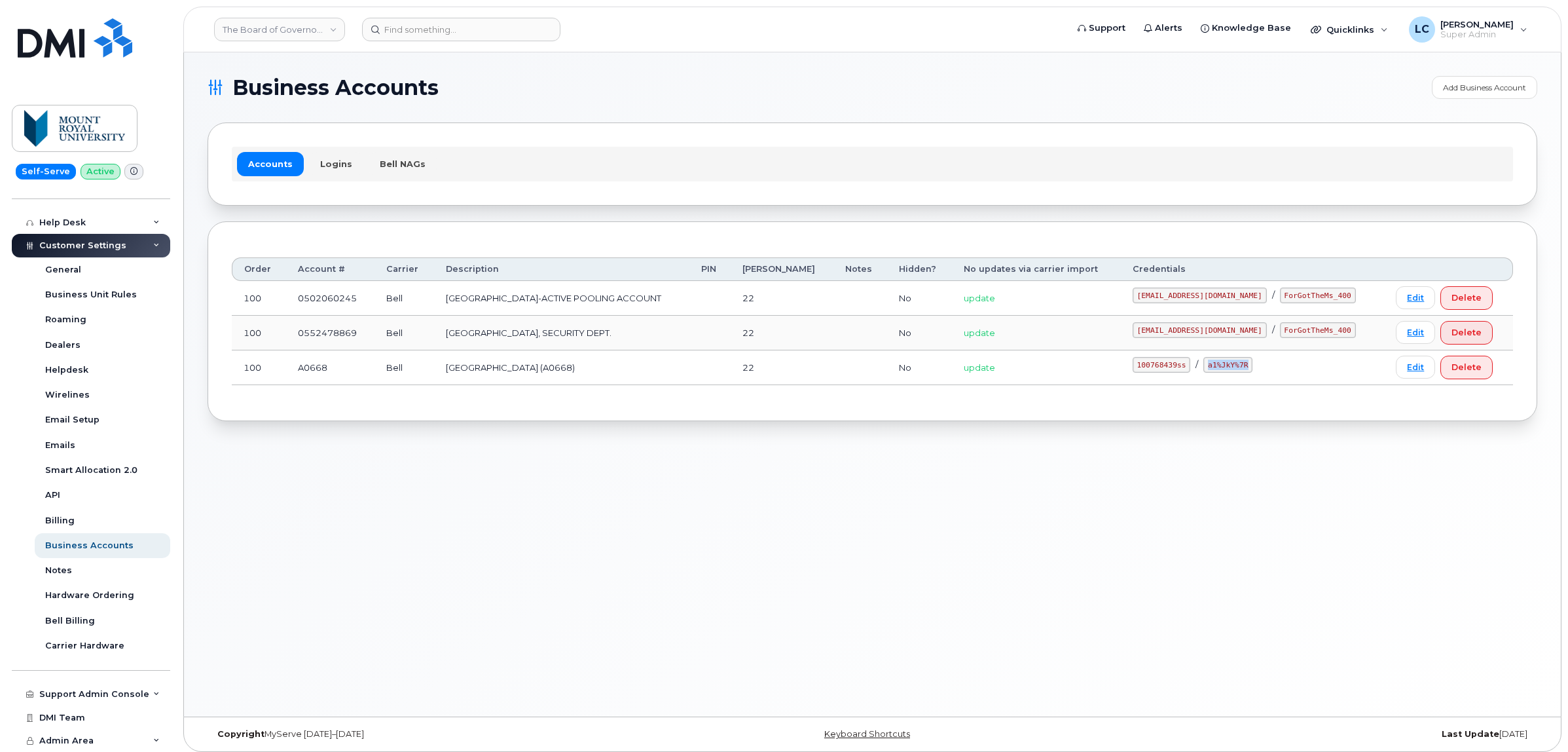
copy code "a1%JkY%7R"
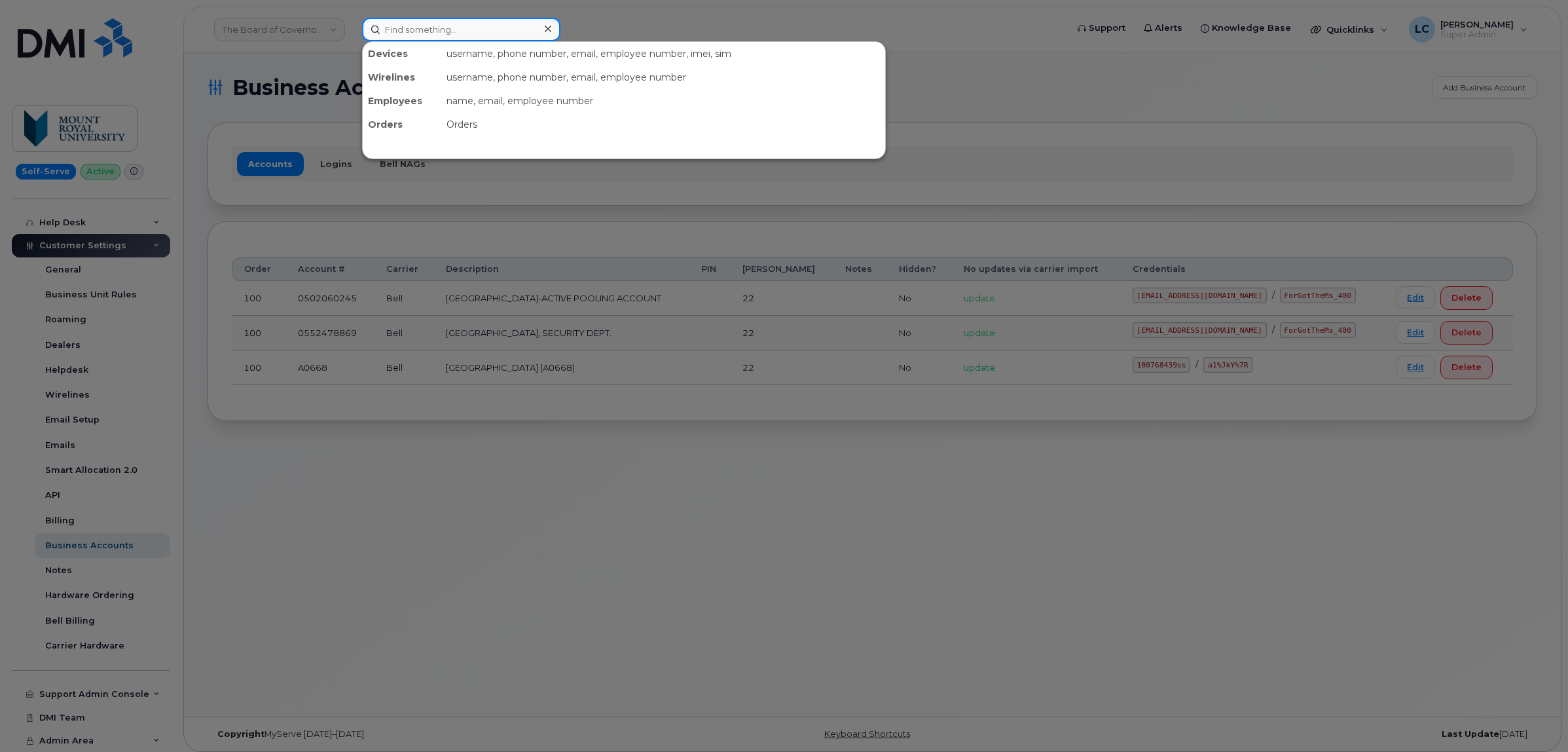
click at [481, 27] on input at bounding box center [461, 29] width 198 height 23
paste input "4505602285"
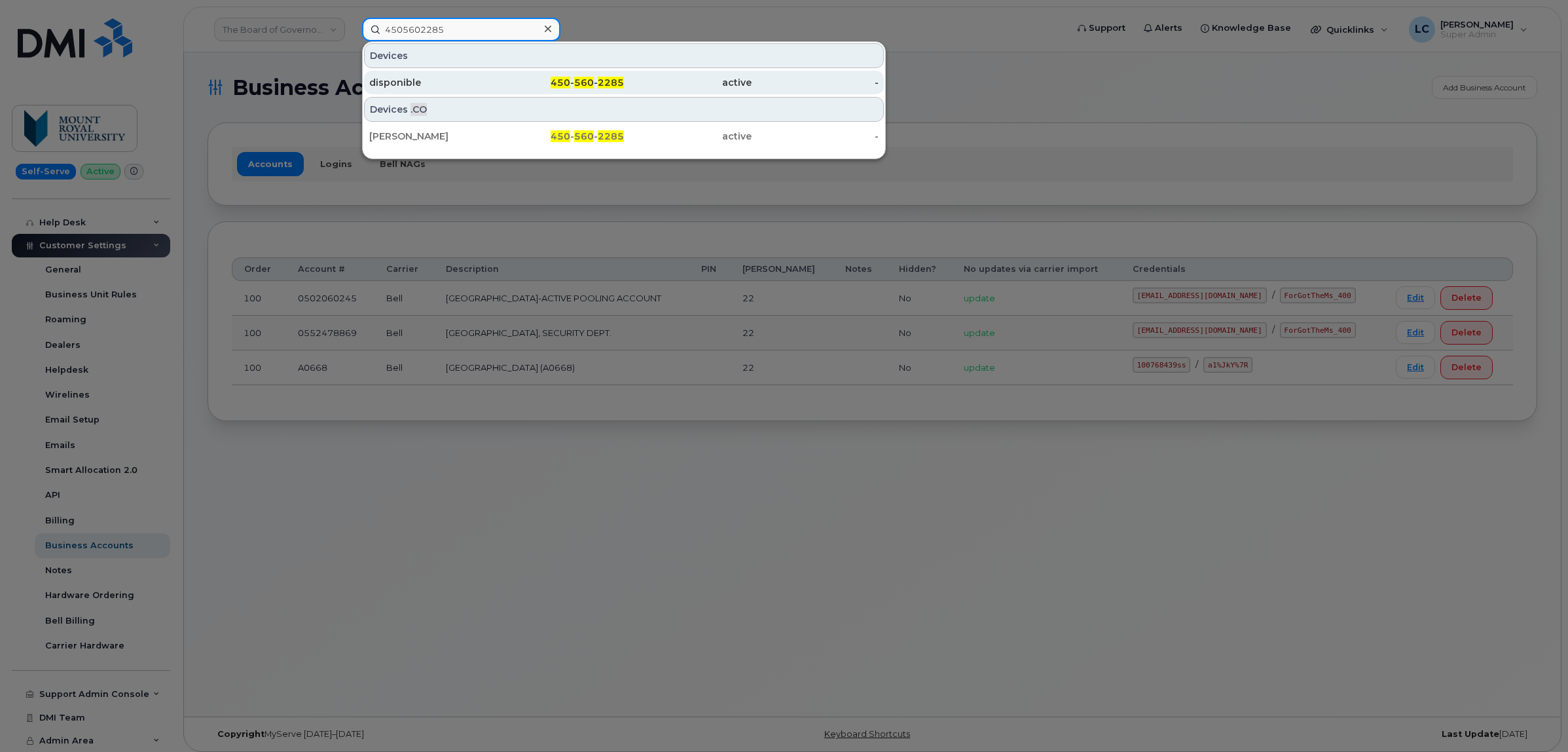
type input "4505602285"
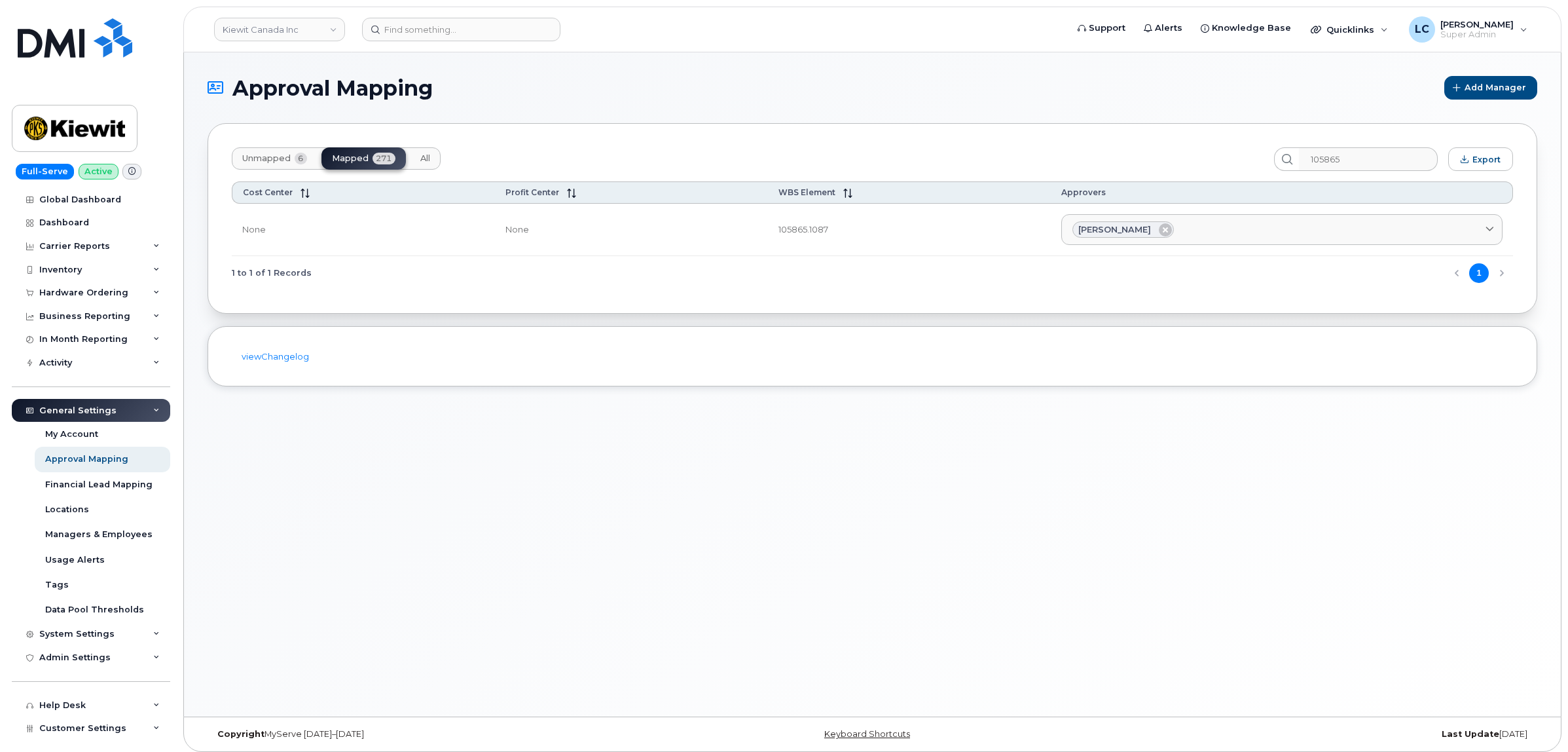
scroll to position [7, 0]
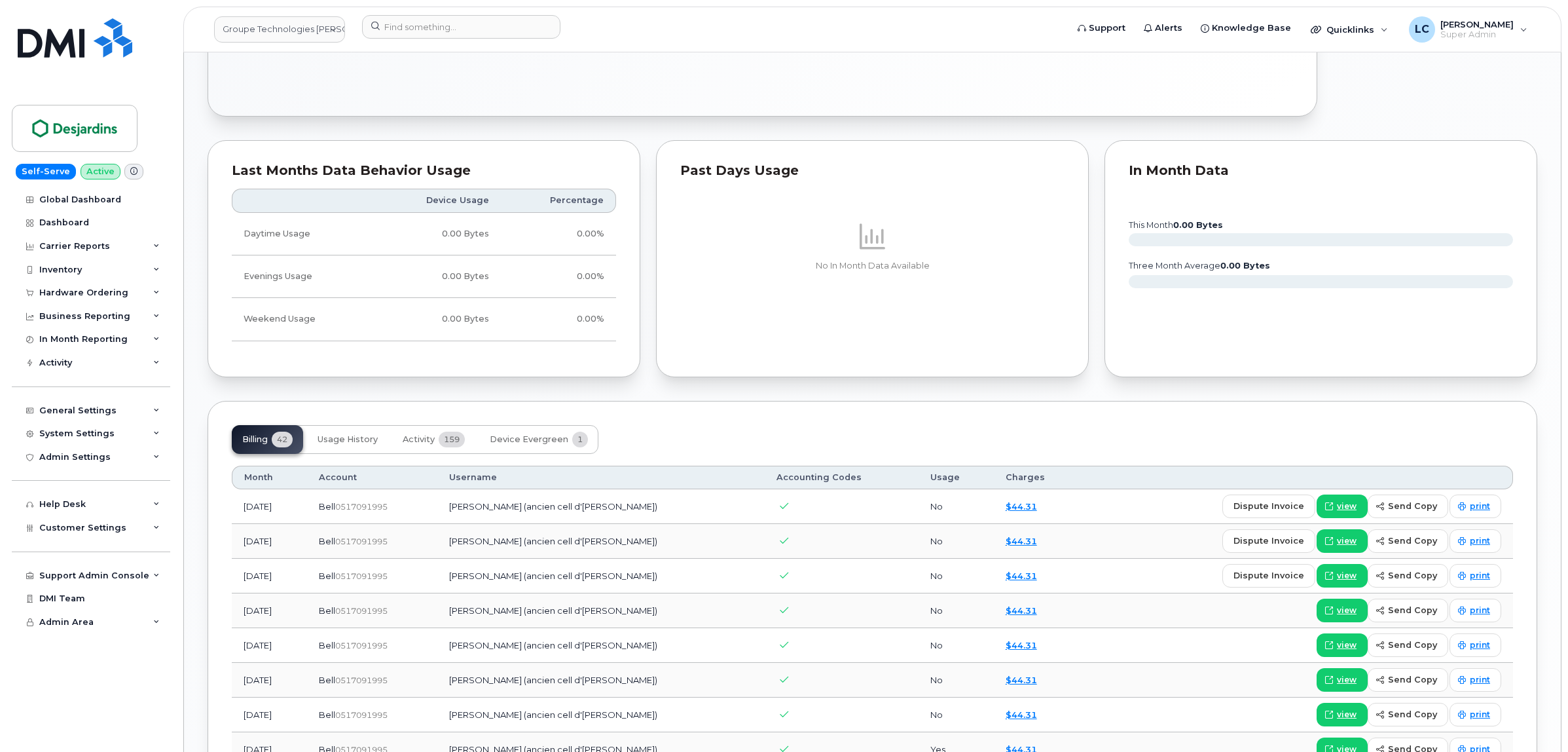
scroll to position [1228, 0]
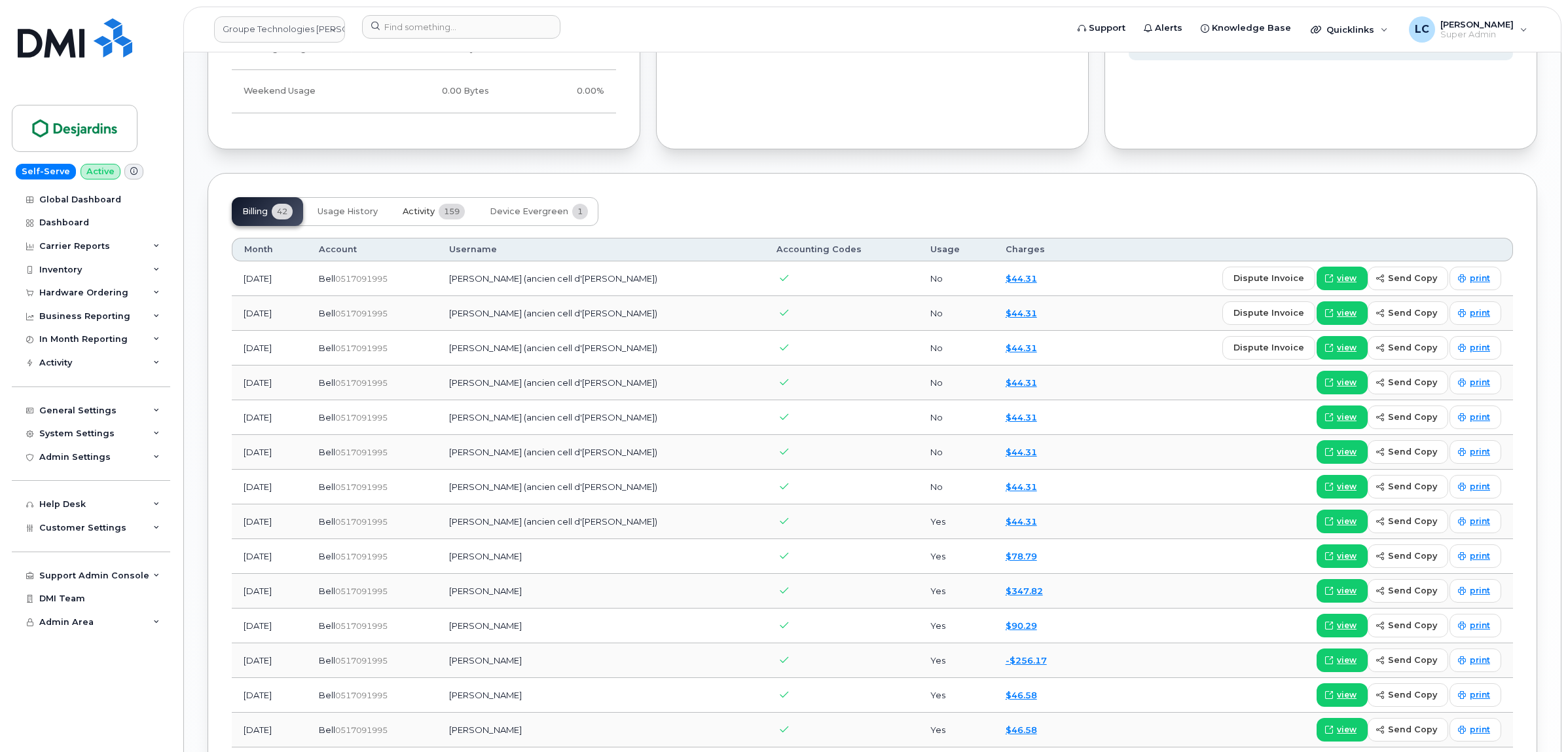
click at [429, 210] on span "Activity" at bounding box center [419, 211] width 32 height 11
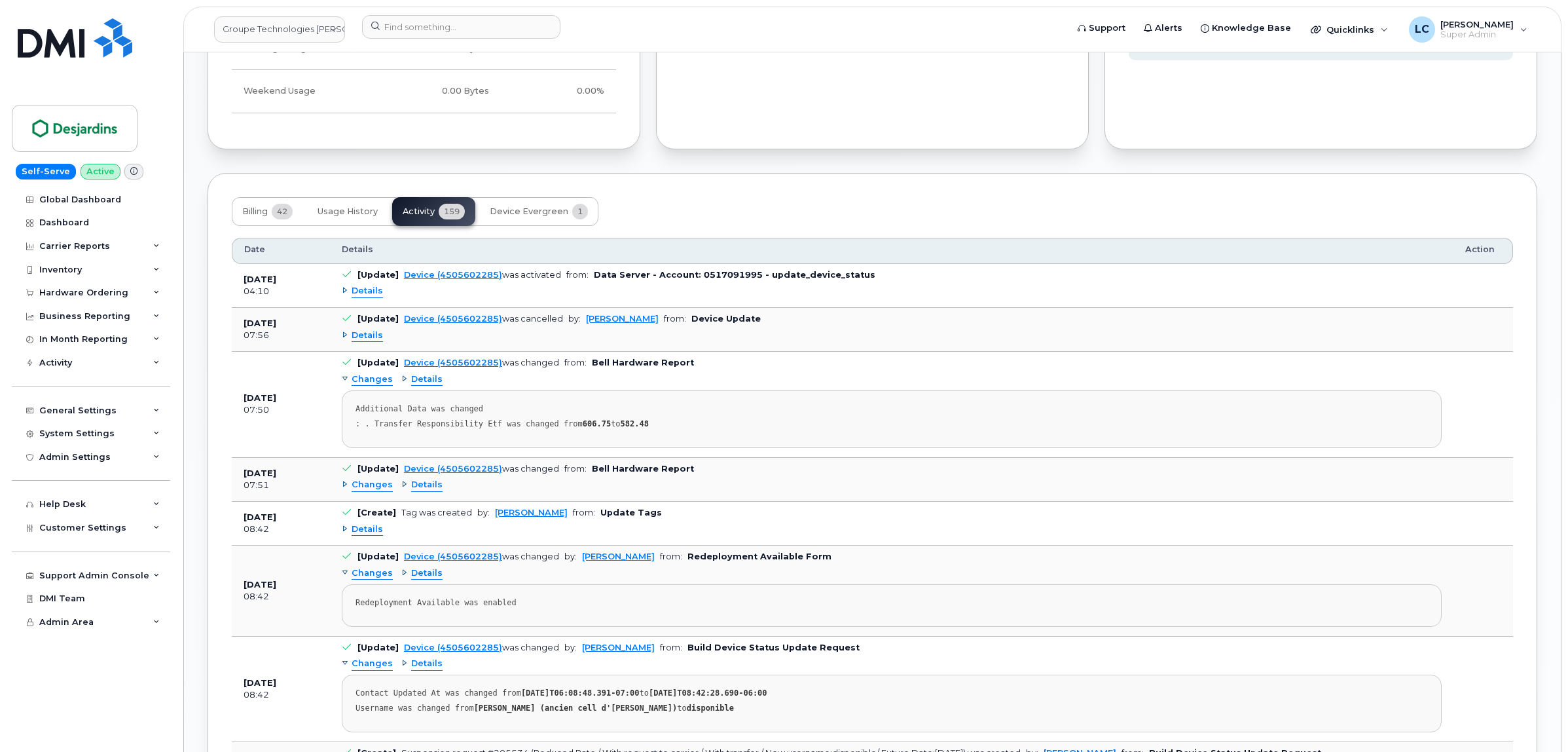
click at [430, 492] on span "Details" at bounding box center [427, 485] width 32 height 12
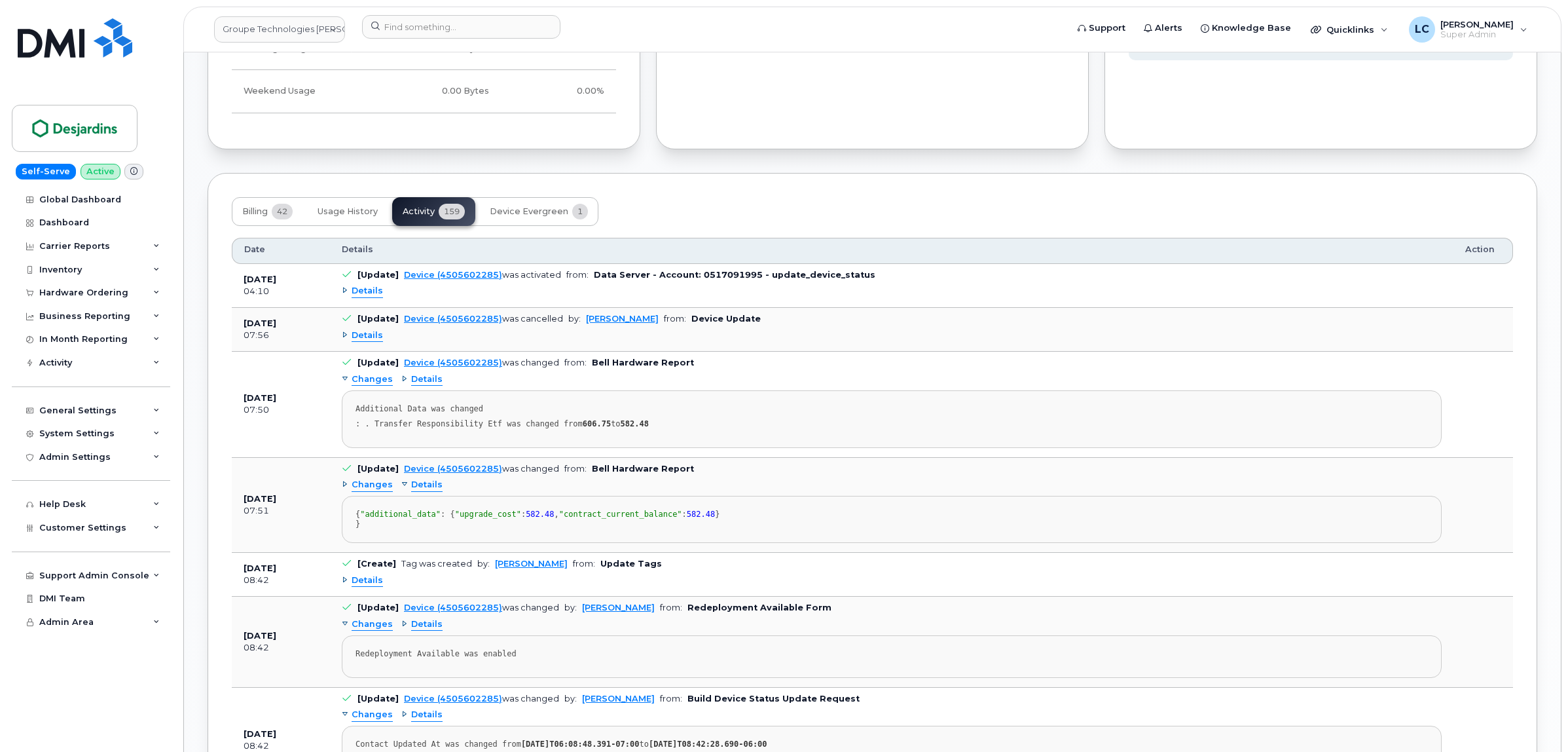
click at [387, 492] on span "Changes" at bounding box center [372, 485] width 42 height 12
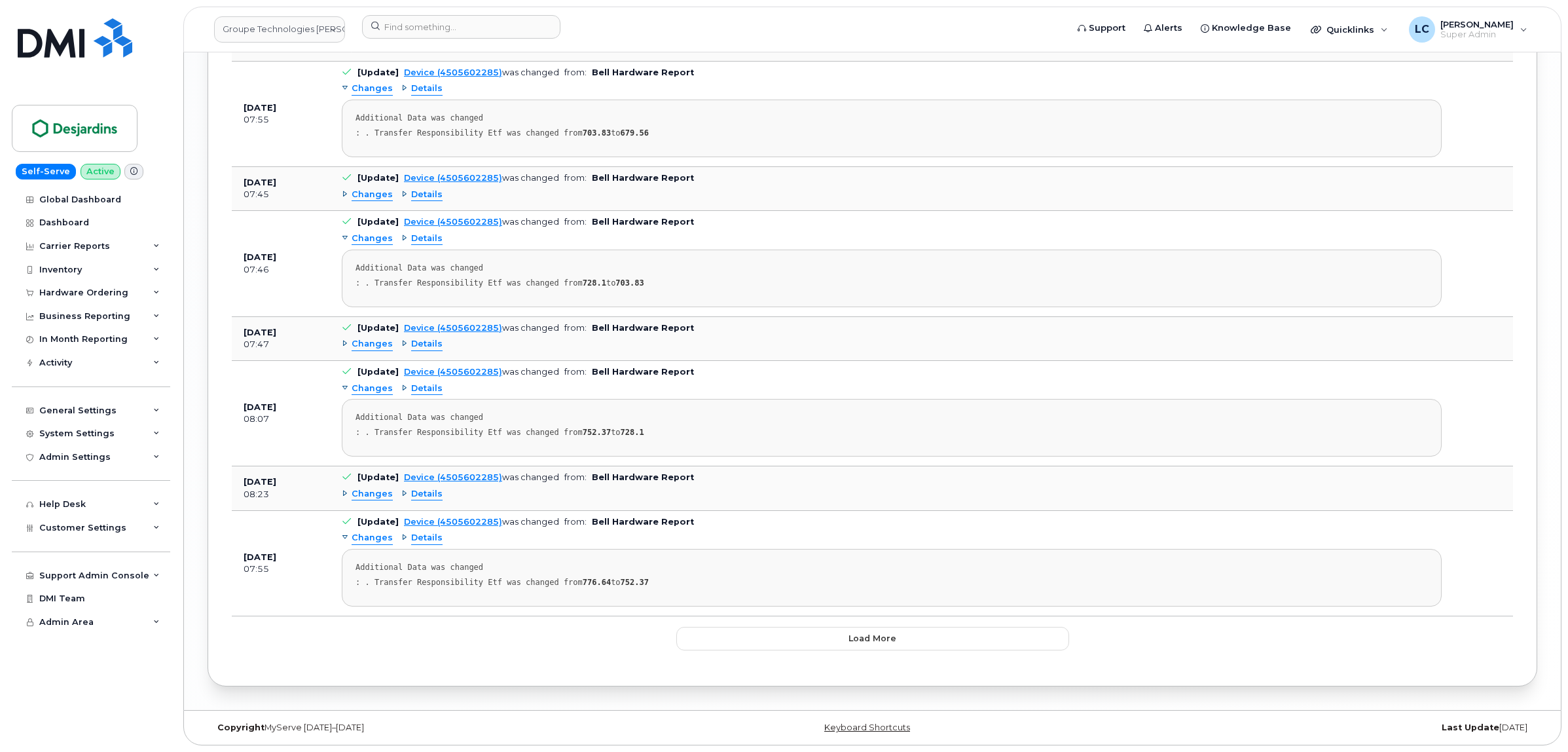
scroll to position [2729, 0]
click at [810, 643] on button "Load more" at bounding box center [872, 638] width 393 height 23
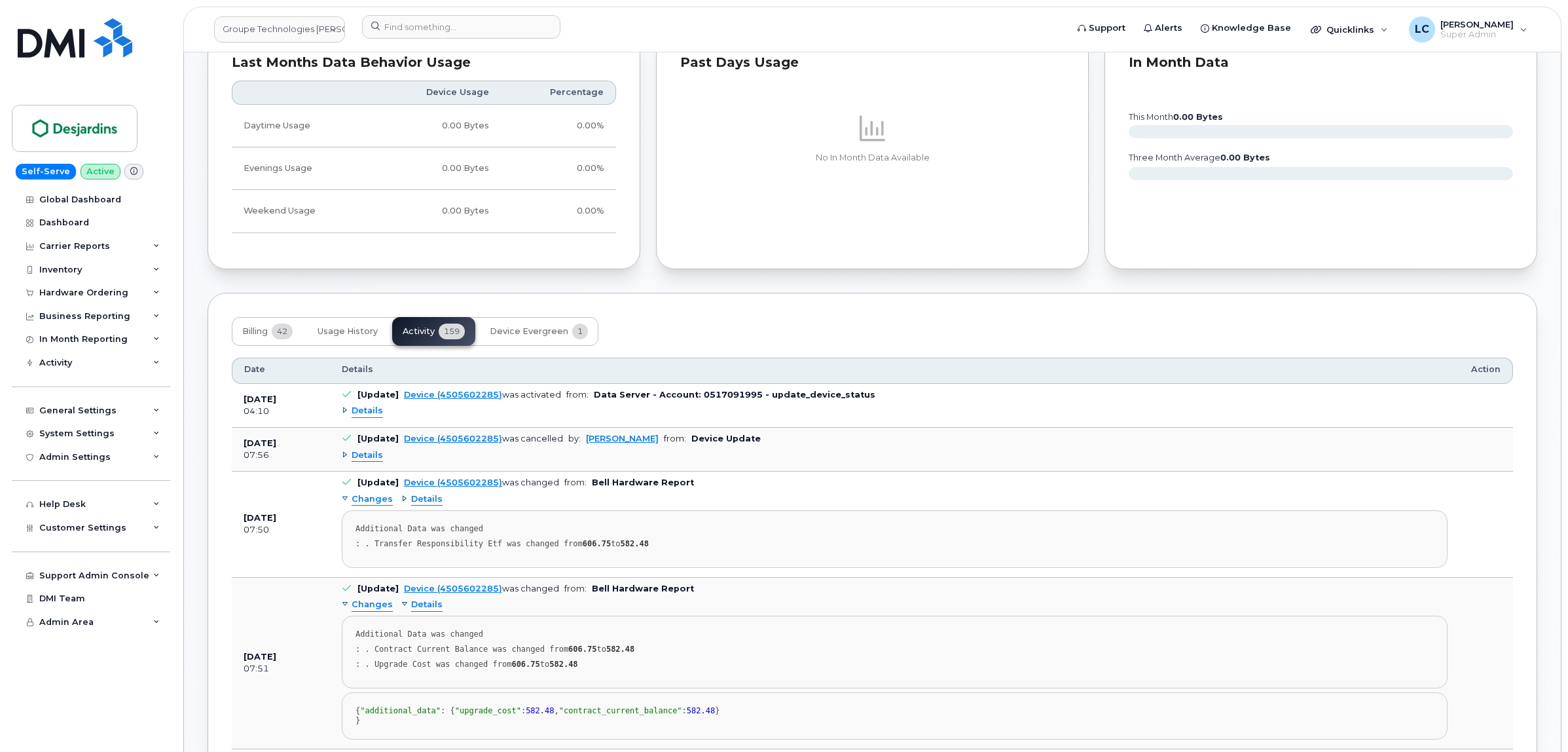
scroll to position [1091, 0]
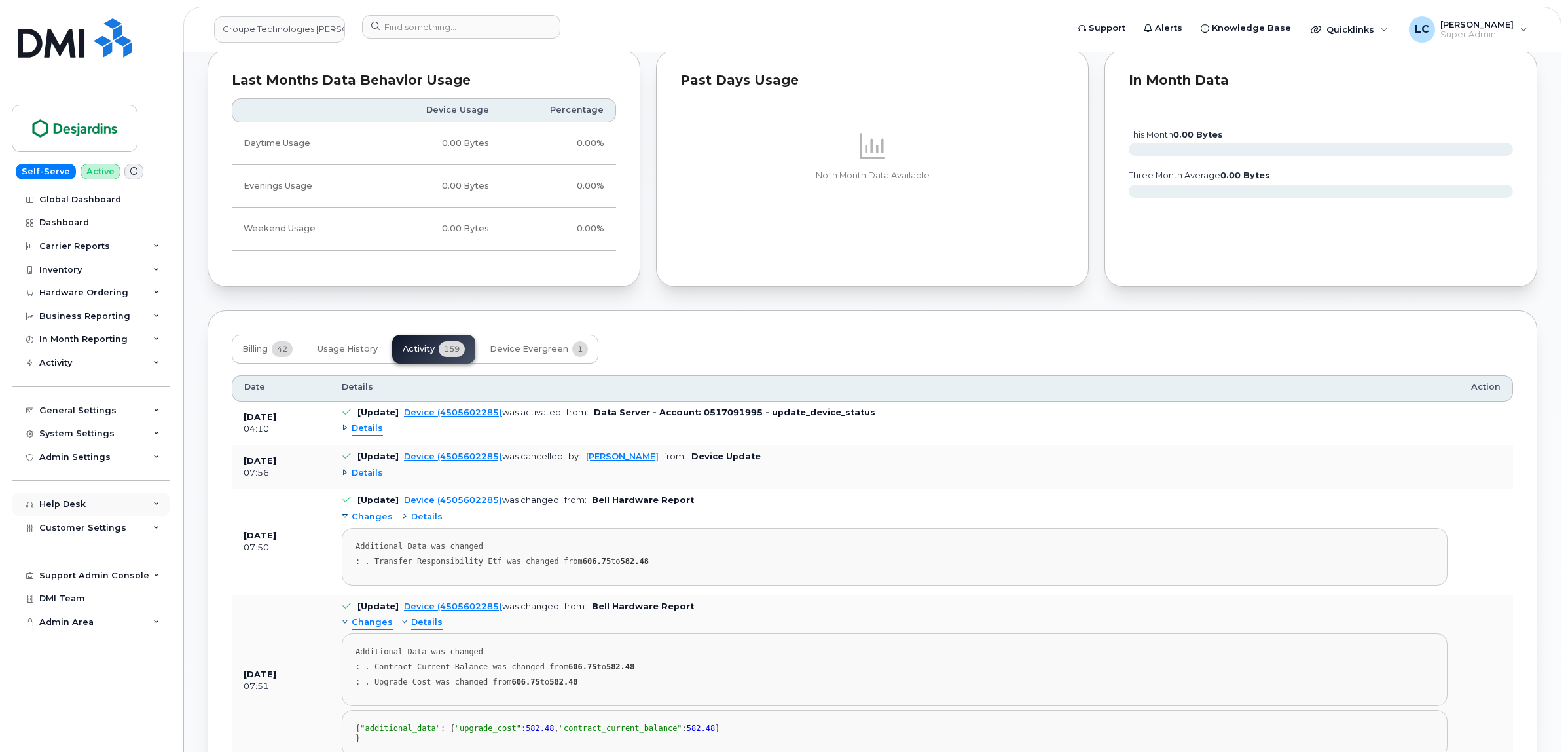
drag, startPoint x: 106, startPoint y: 529, endPoint x: 91, endPoint y: 519, distance: 18.0
click at [91, 516] on div "Help Desk" at bounding box center [91, 504] width 158 height 23
click at [99, 510] on div "Help Desk" at bounding box center [91, 504] width 158 height 23
click at [103, 529] on span "Customer Settings" at bounding box center [82, 527] width 87 height 10
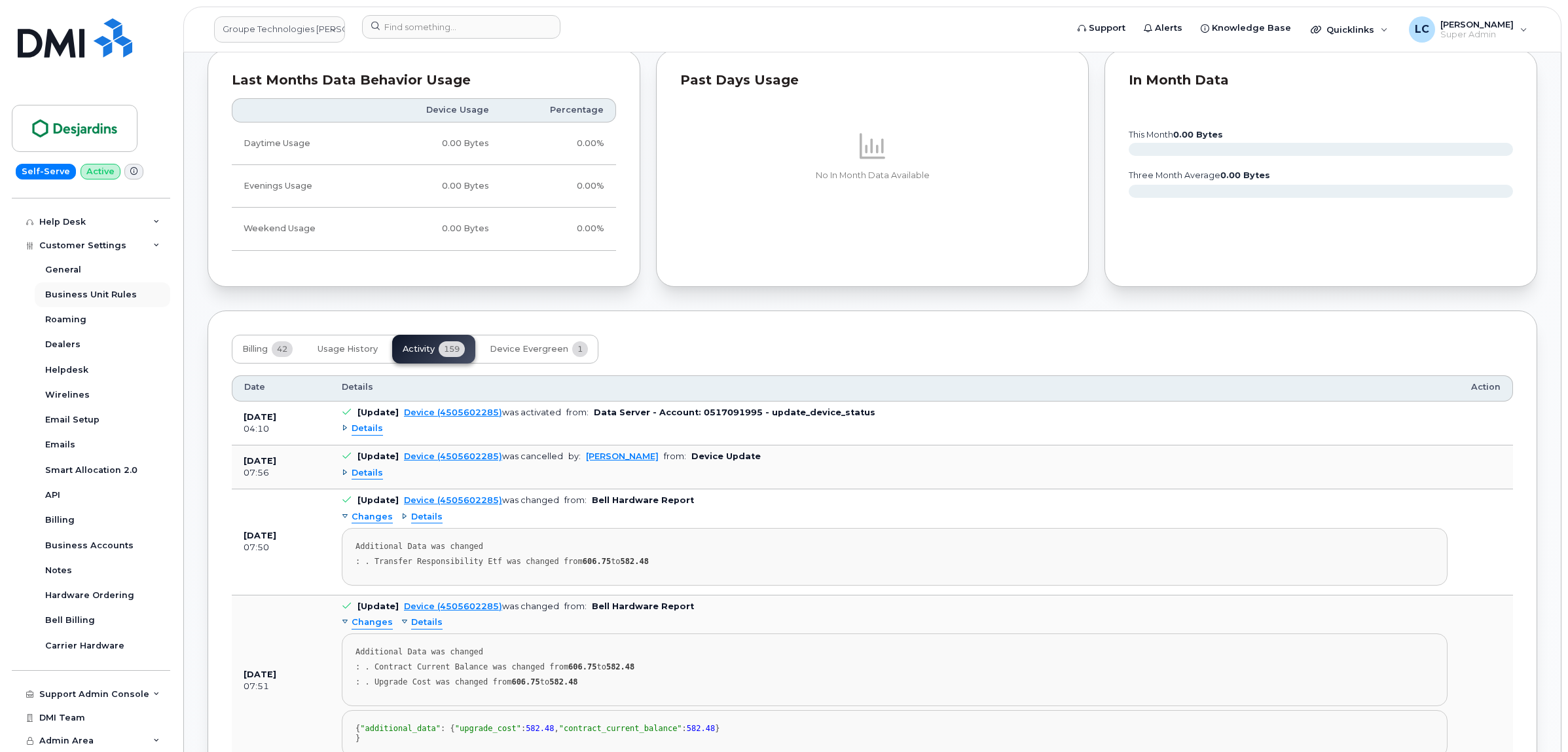
scroll to position [287, 0]
click at [93, 545] on div "Business Accounts" at bounding box center [89, 546] width 88 height 12
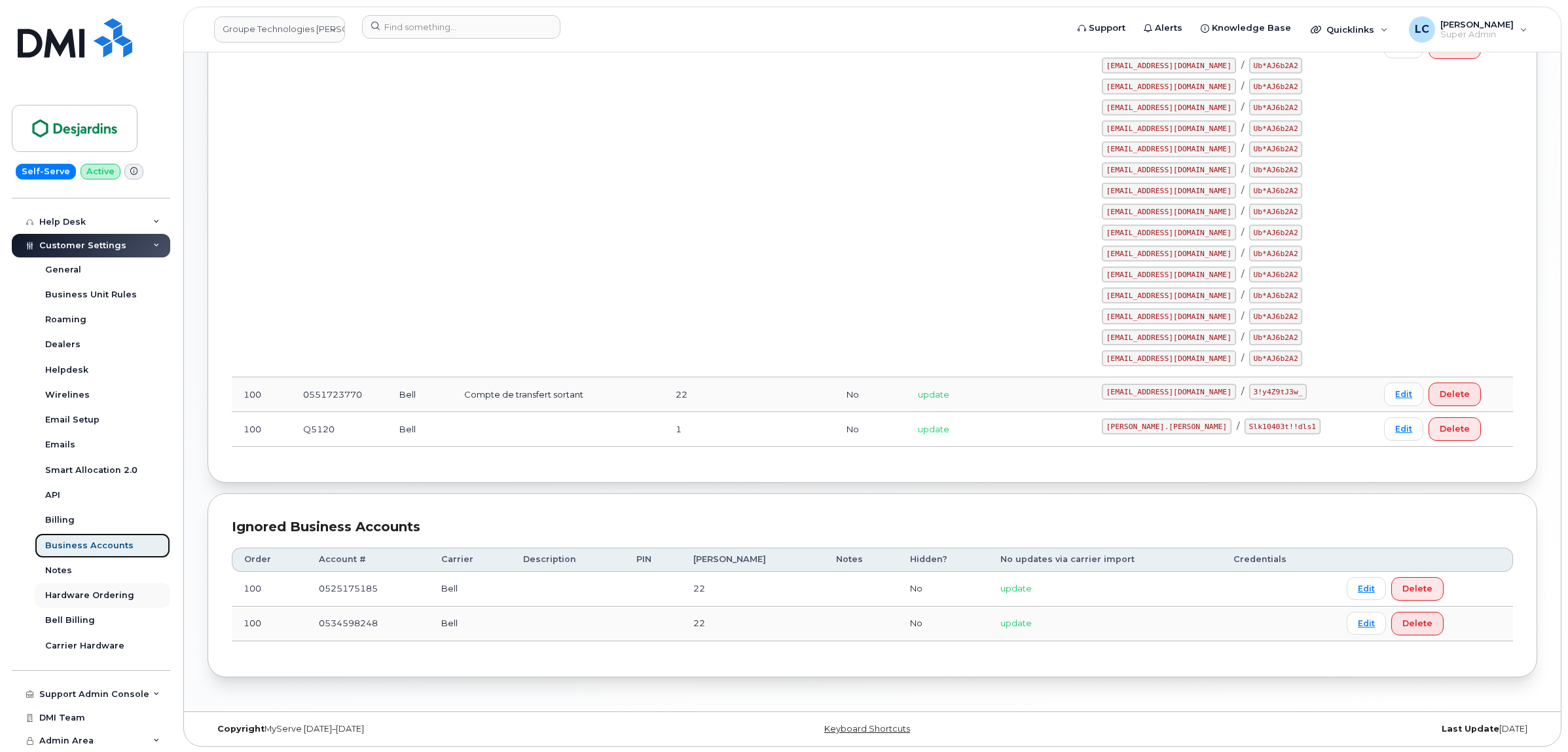
scroll to position [600, 0]
click at [91, 688] on div "Support Admin Console" at bounding box center [91, 694] width 158 height 23
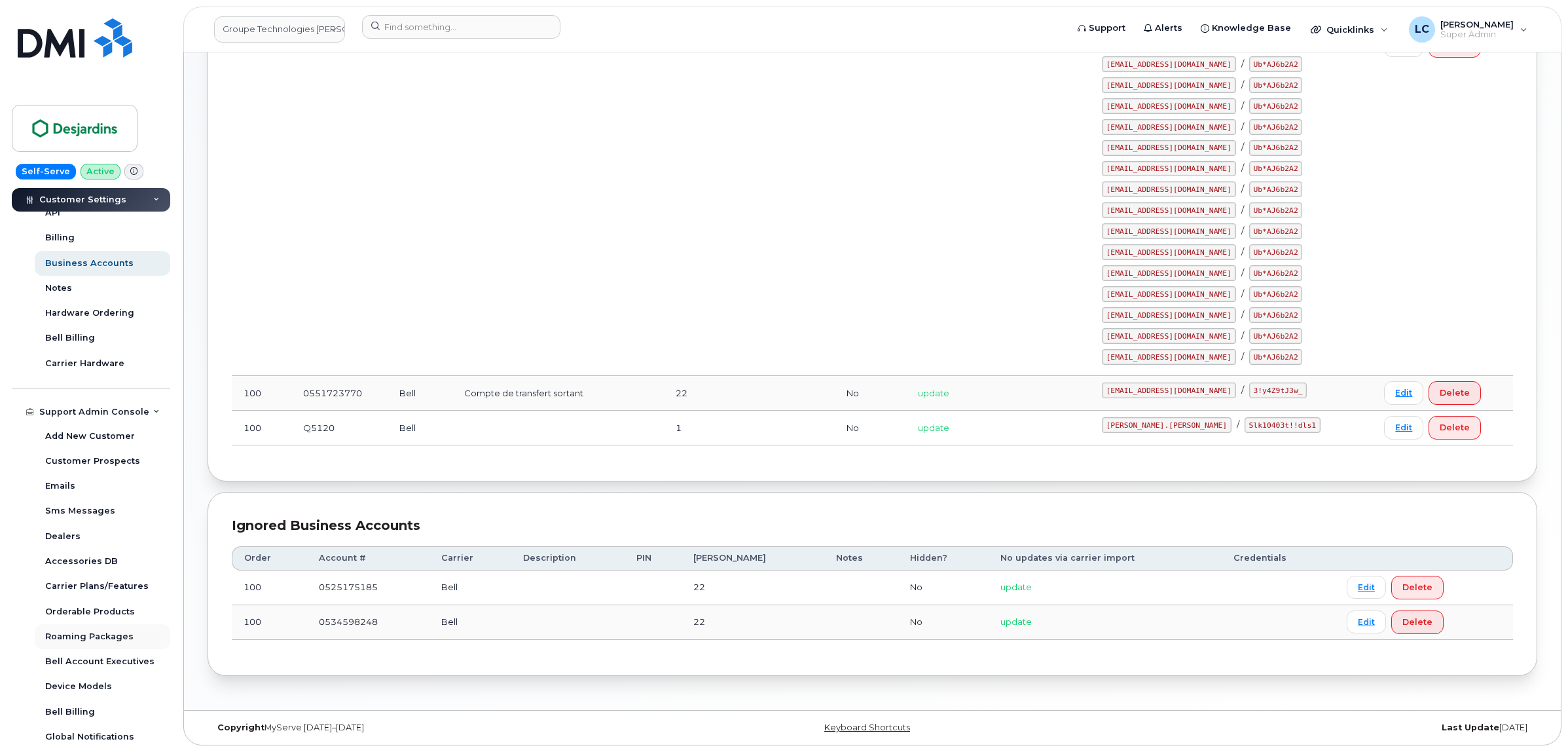
scroll to position [613, 0]
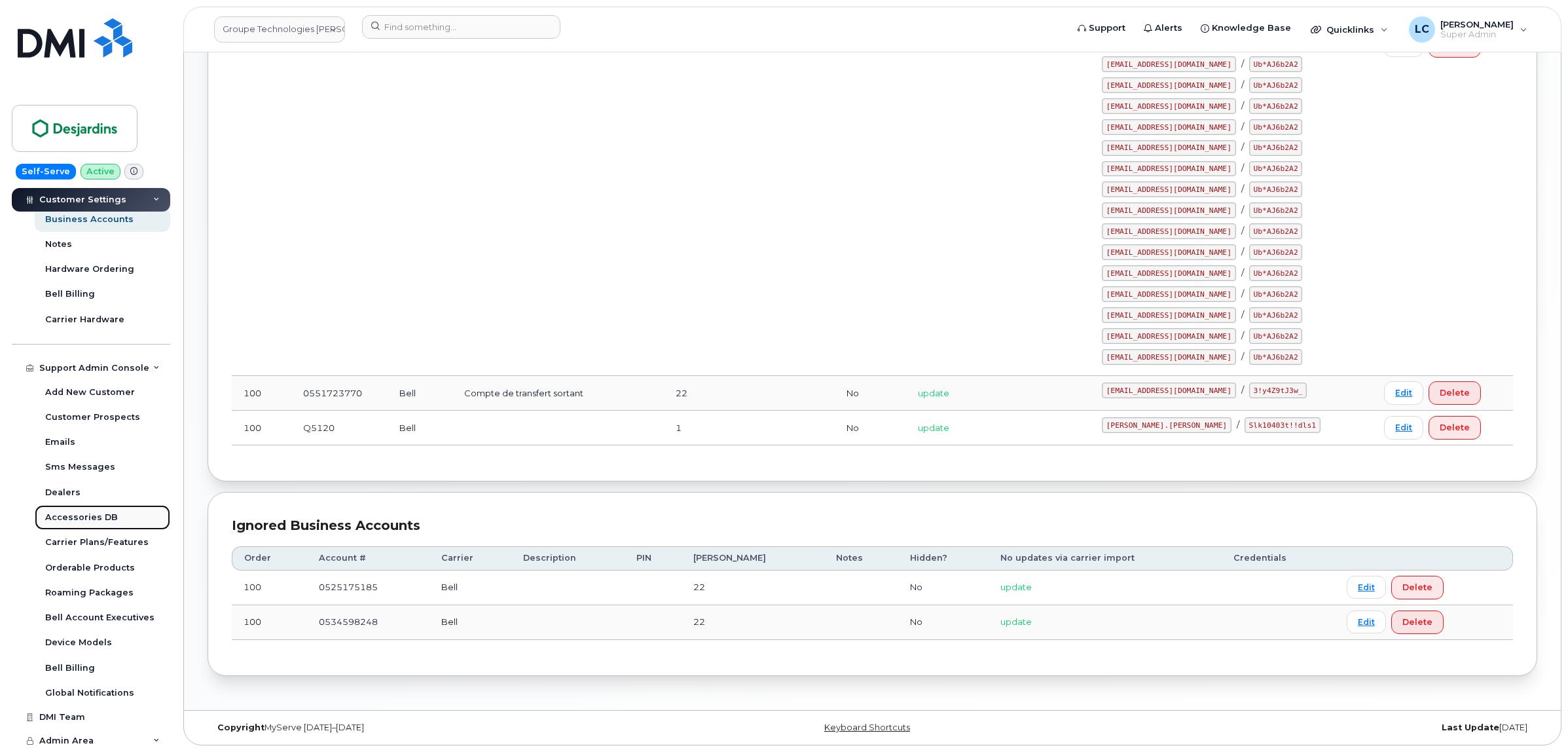
click at [90, 514] on div "Accessories DB" at bounding box center [81, 518] width 72 height 12
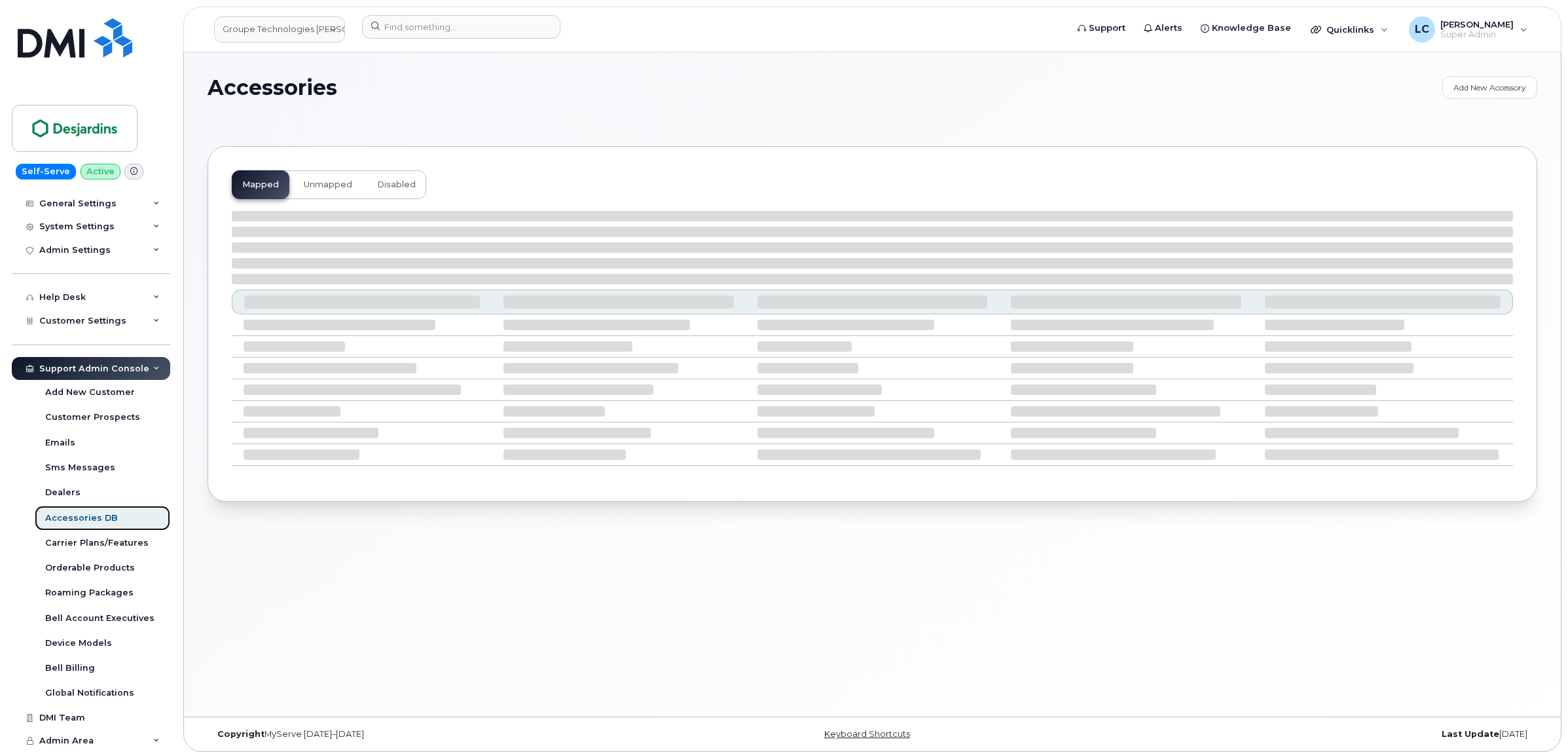
scroll to position [213, 0]
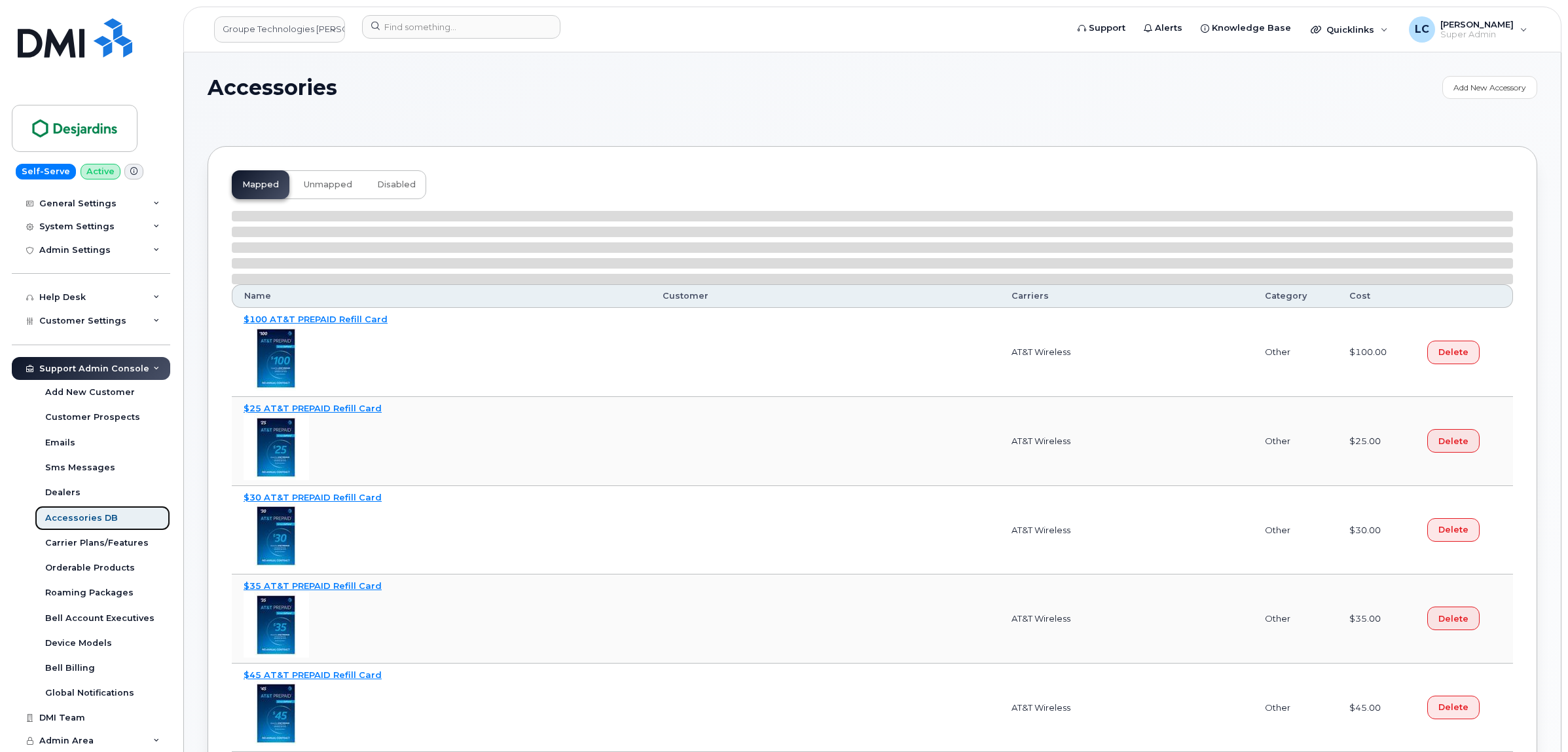
select select "null"
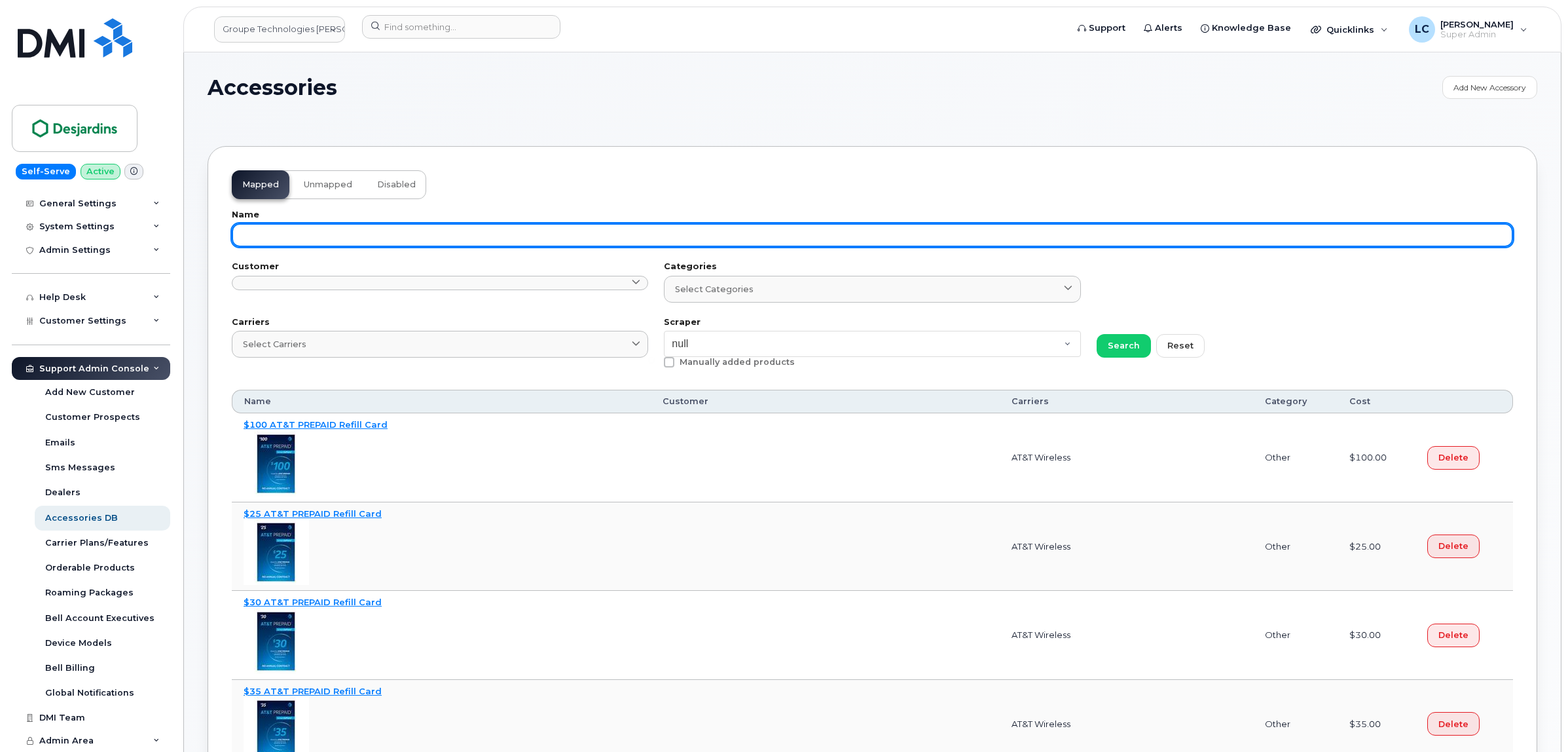
click at [690, 236] on input "text" at bounding box center [872, 235] width 1281 height 23
paste input "64385255"
type input "64385255"
click at [1096, 334] on button "Search" at bounding box center [1124, 346] width 54 height 23
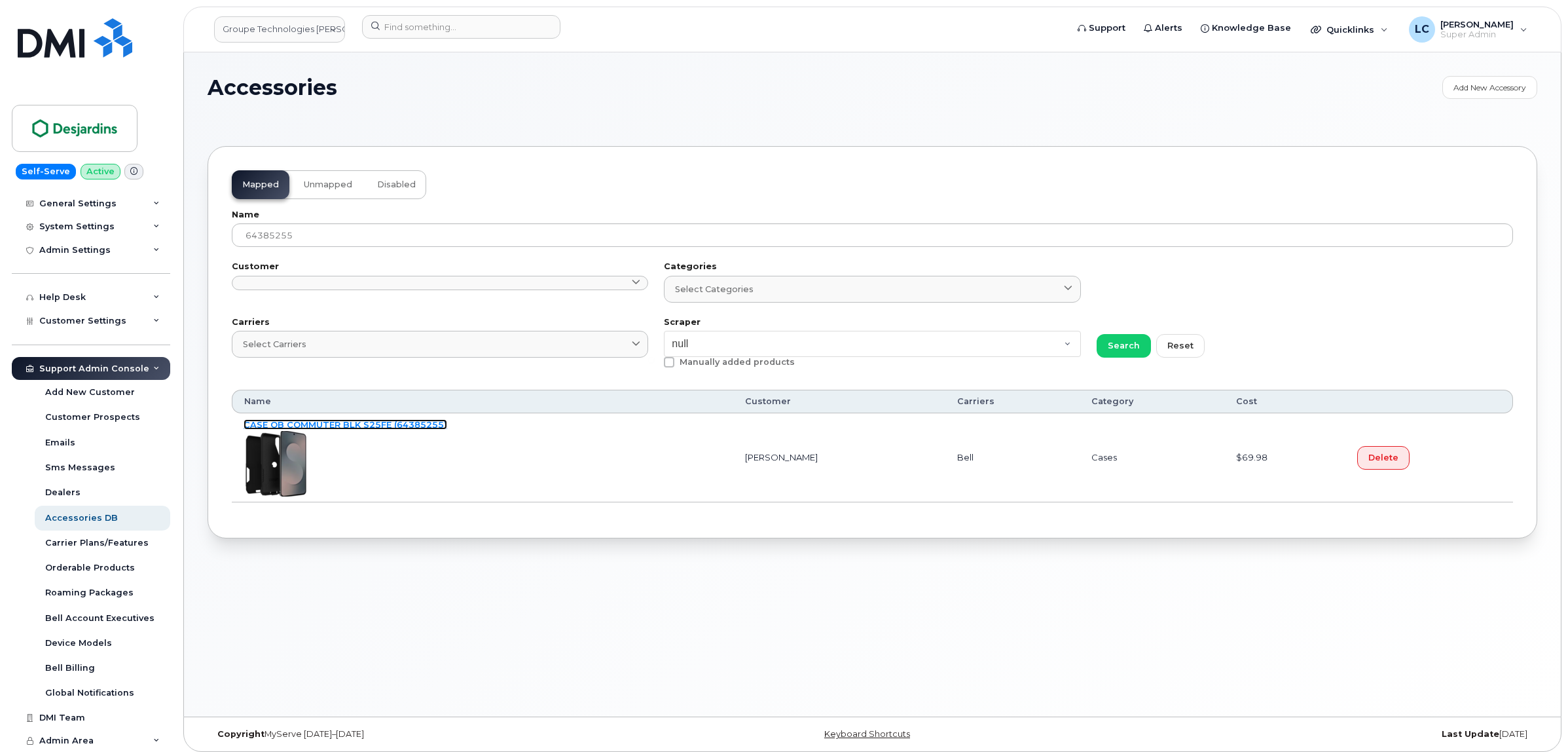
click at [355, 429] on link "CASE OB COMMUTER BLK S25FE (64385255)" at bounding box center [346, 424] width 204 height 11
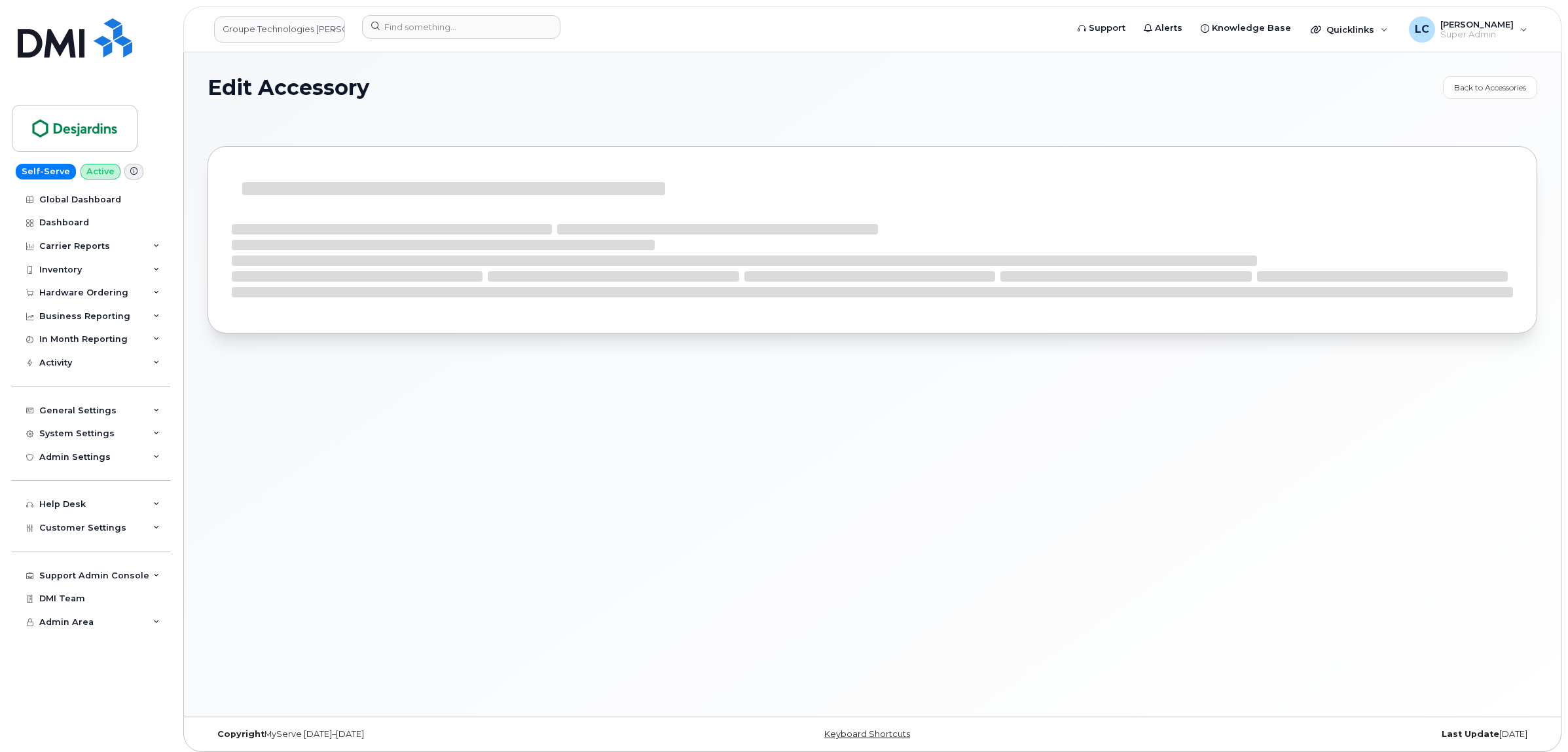
select select "Cases"
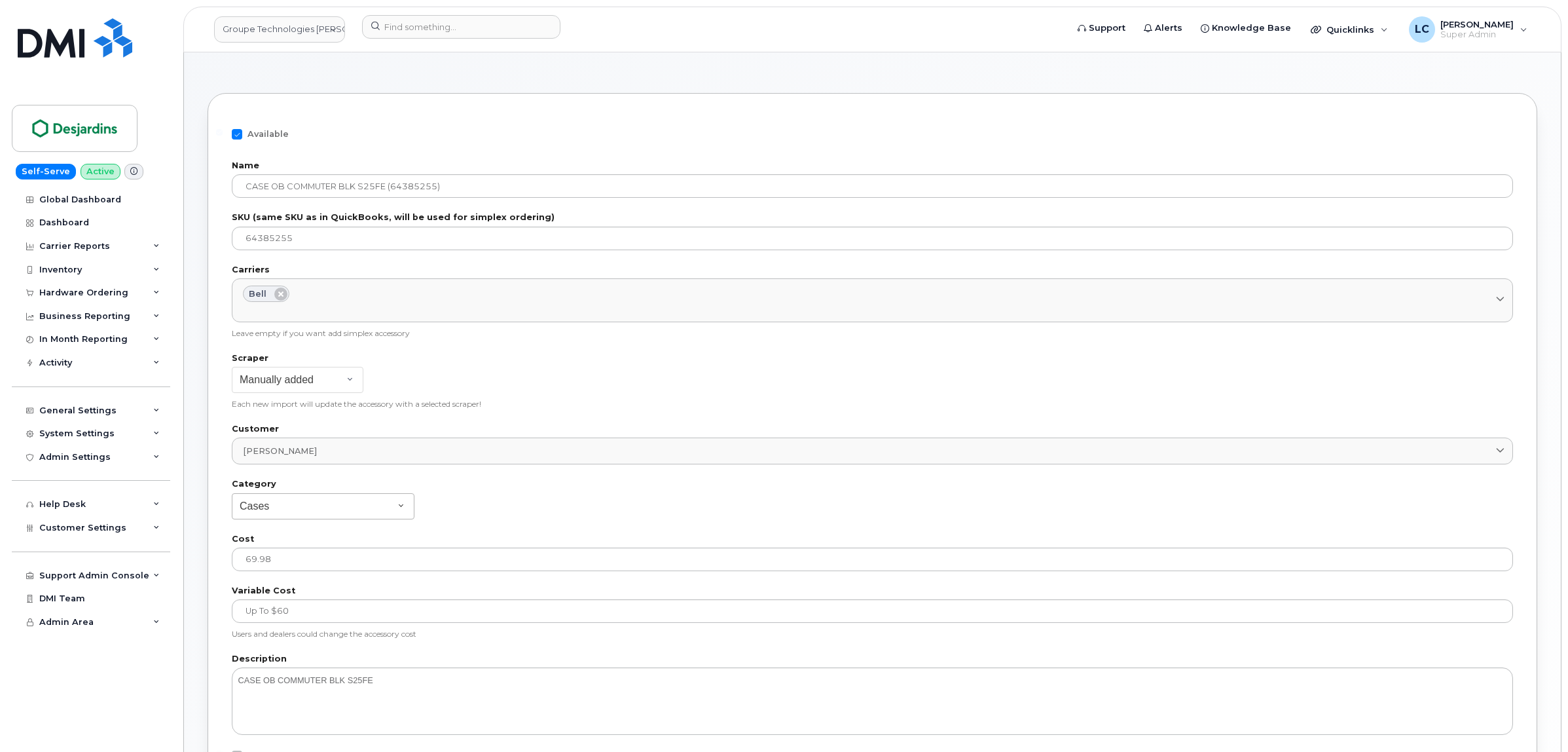
scroll to position [164, 0]
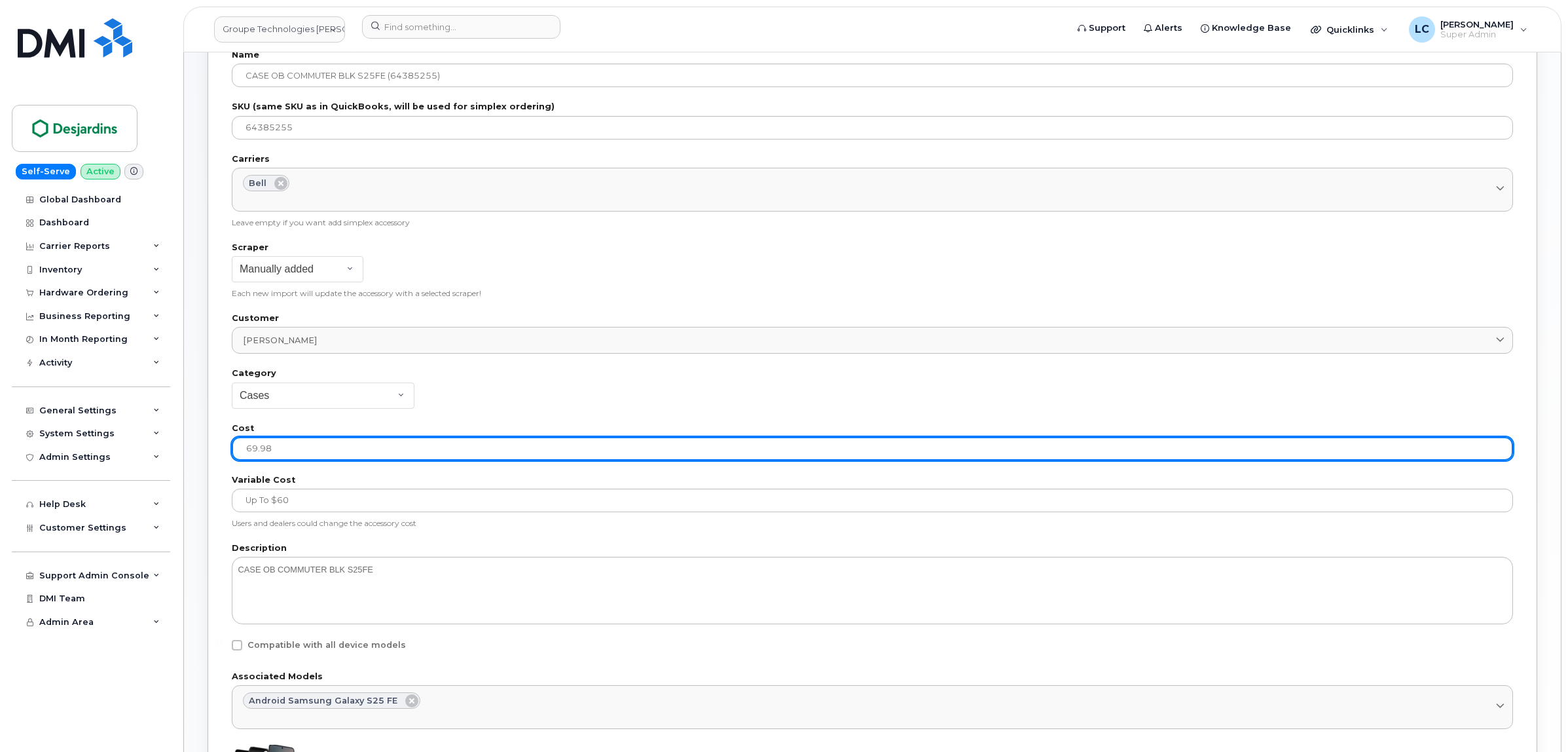
click at [294, 450] on input "69.98" at bounding box center [872, 448] width 1281 height 23
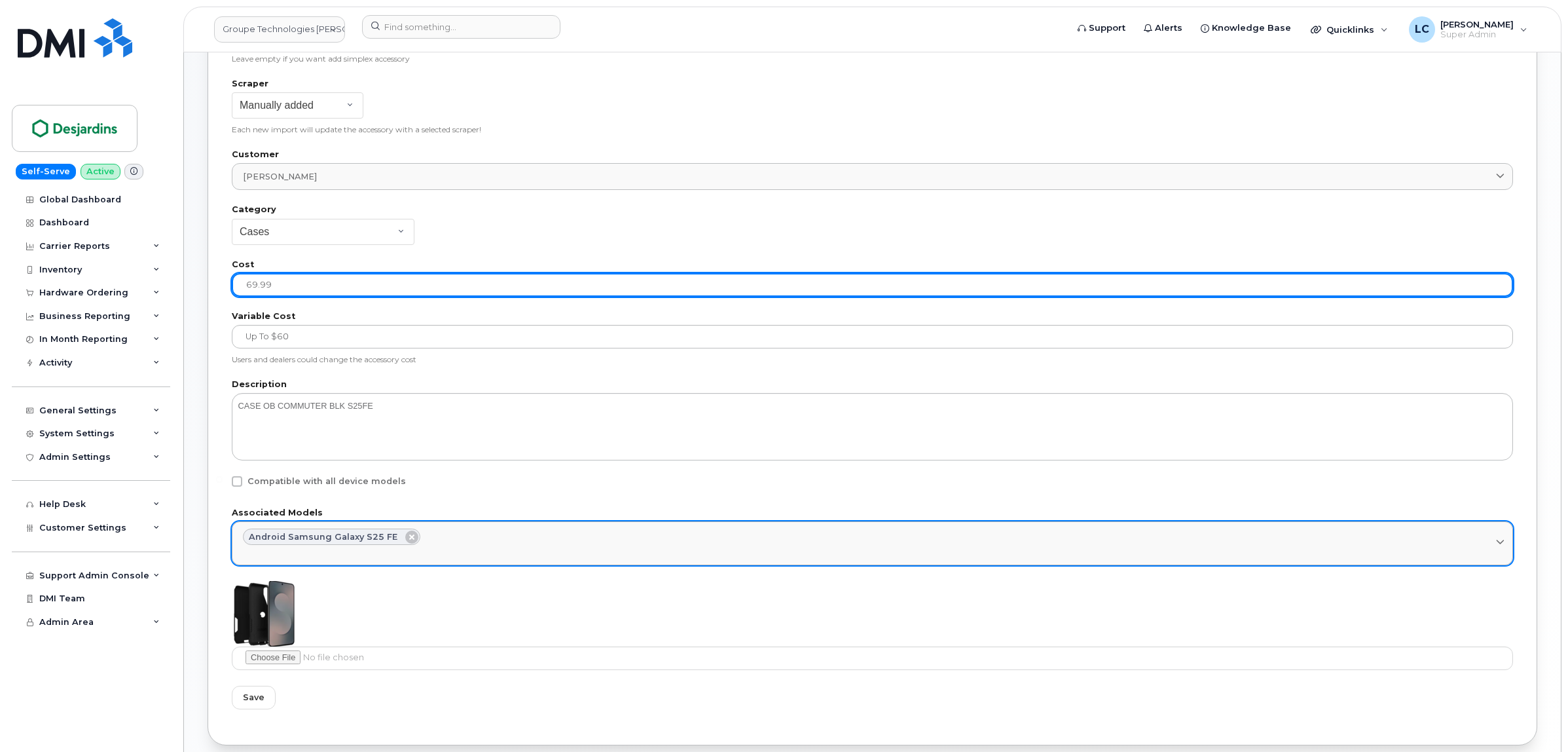
scroll to position [387, 0]
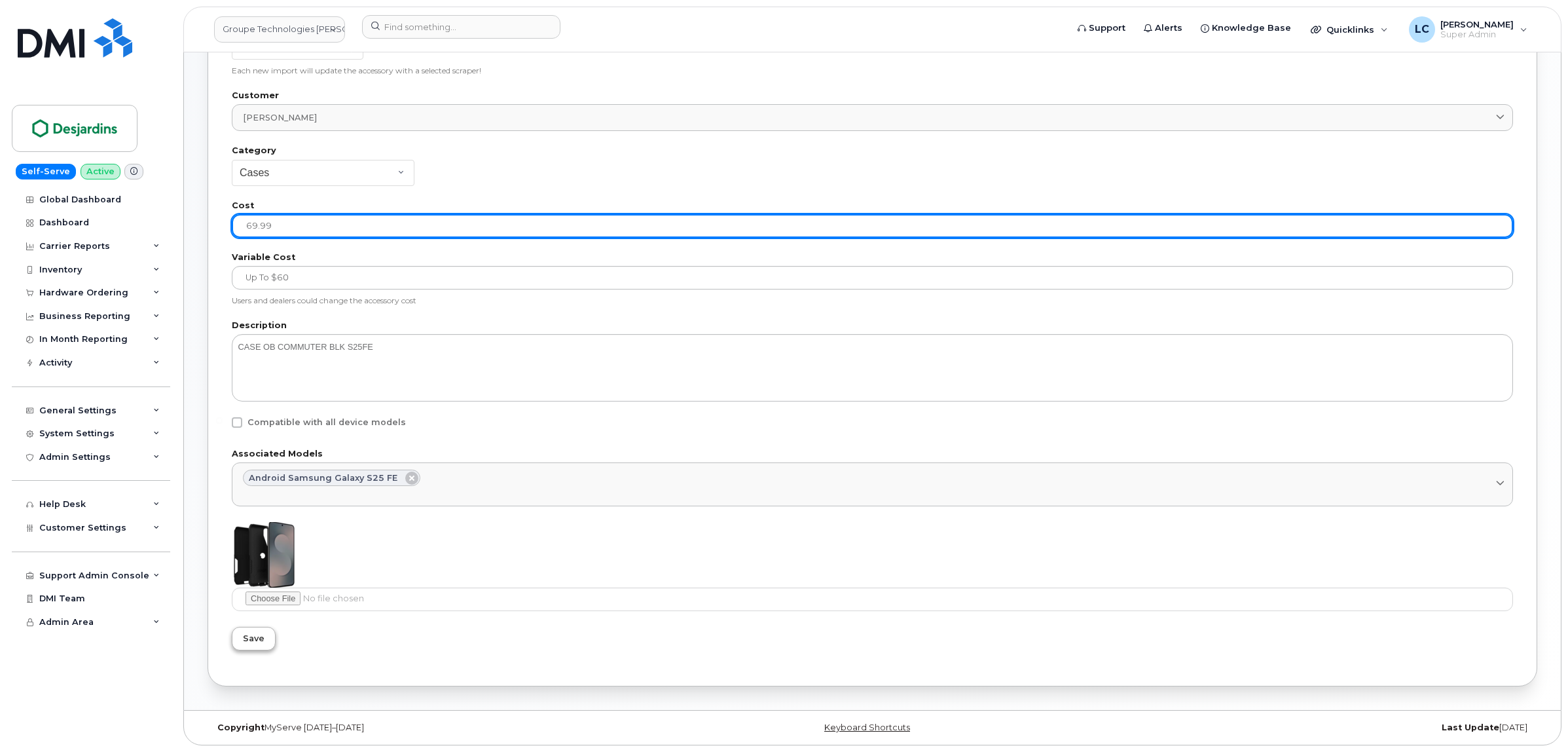
type input "69.99"
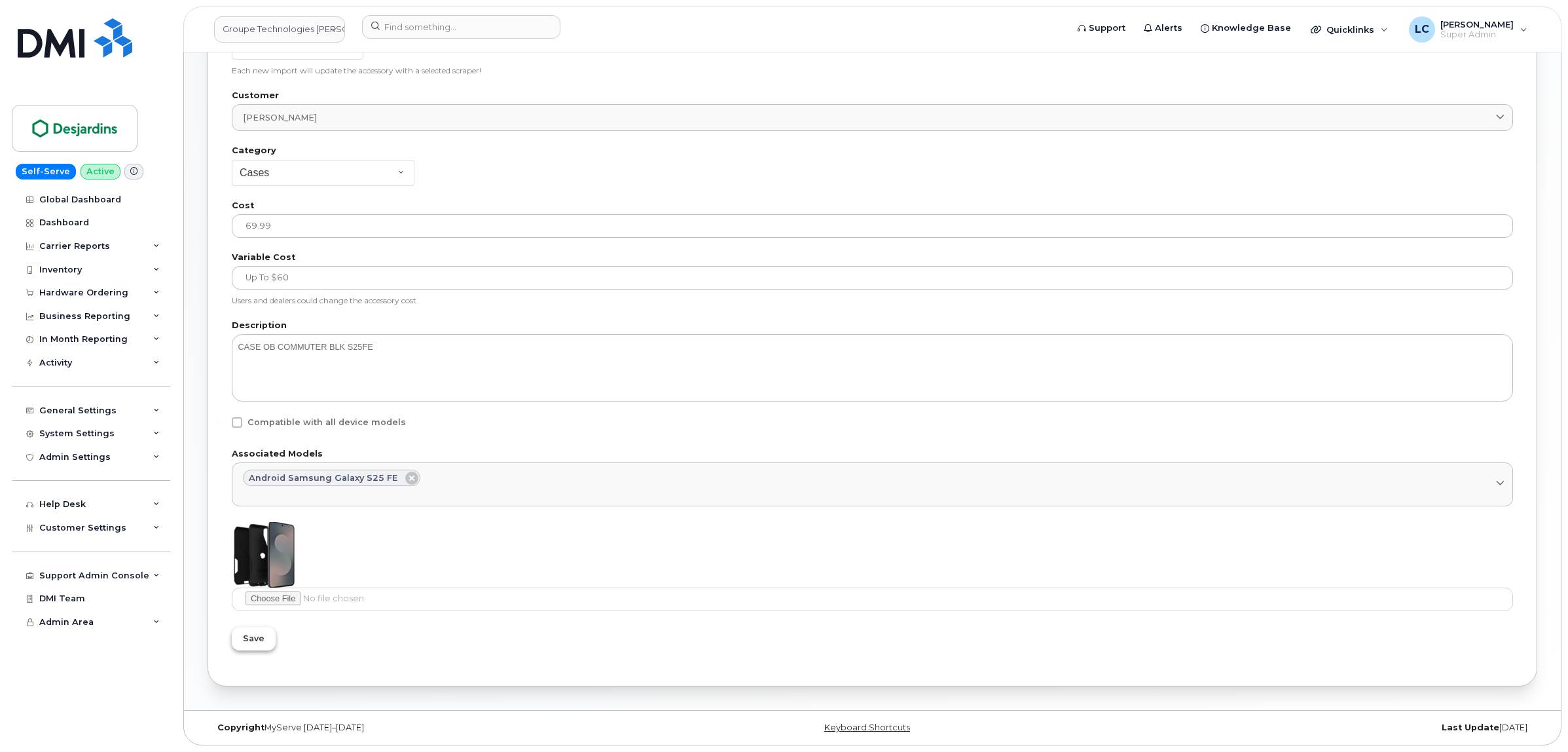
click at [257, 641] on span "Save" at bounding box center [254, 638] width 22 height 12
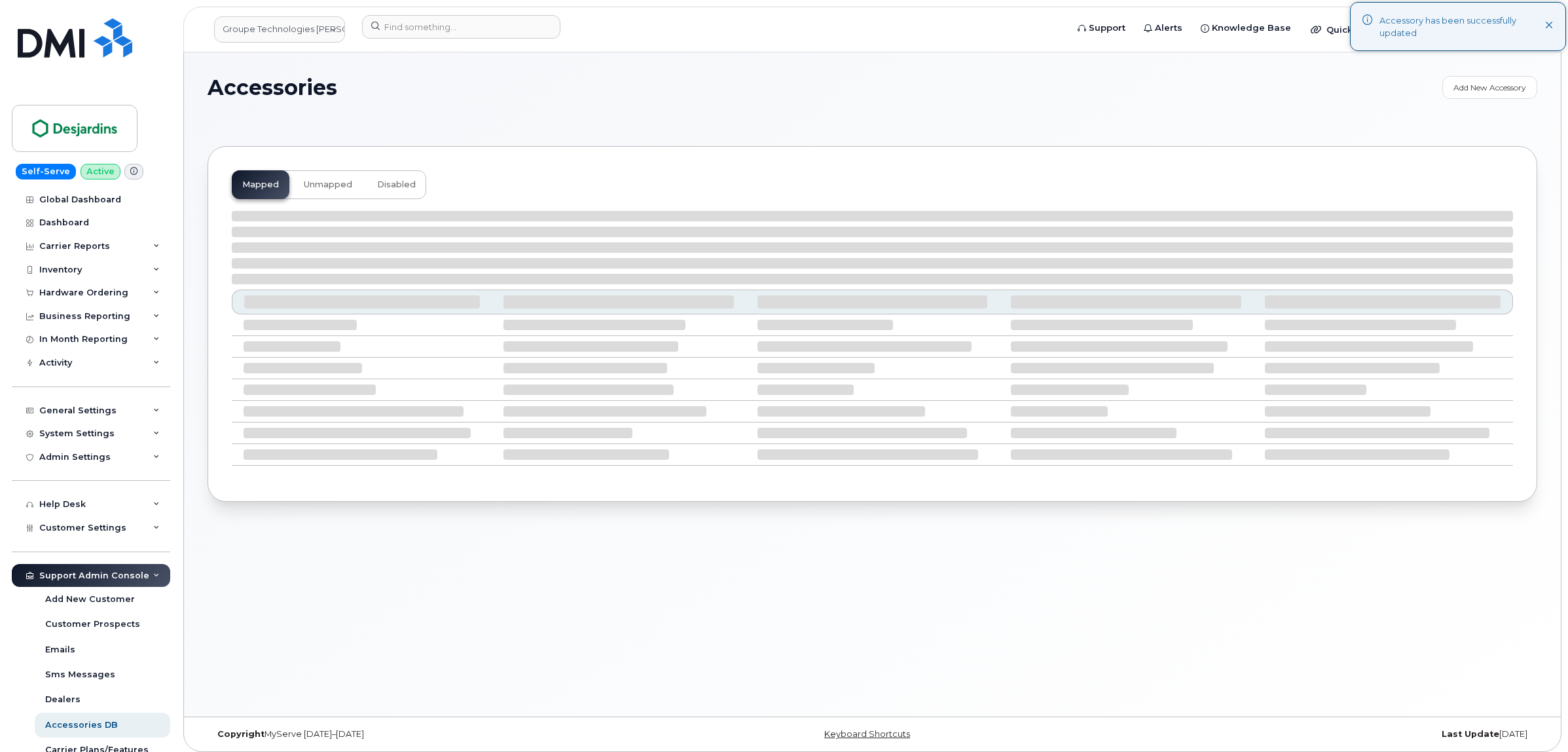
select select "null"
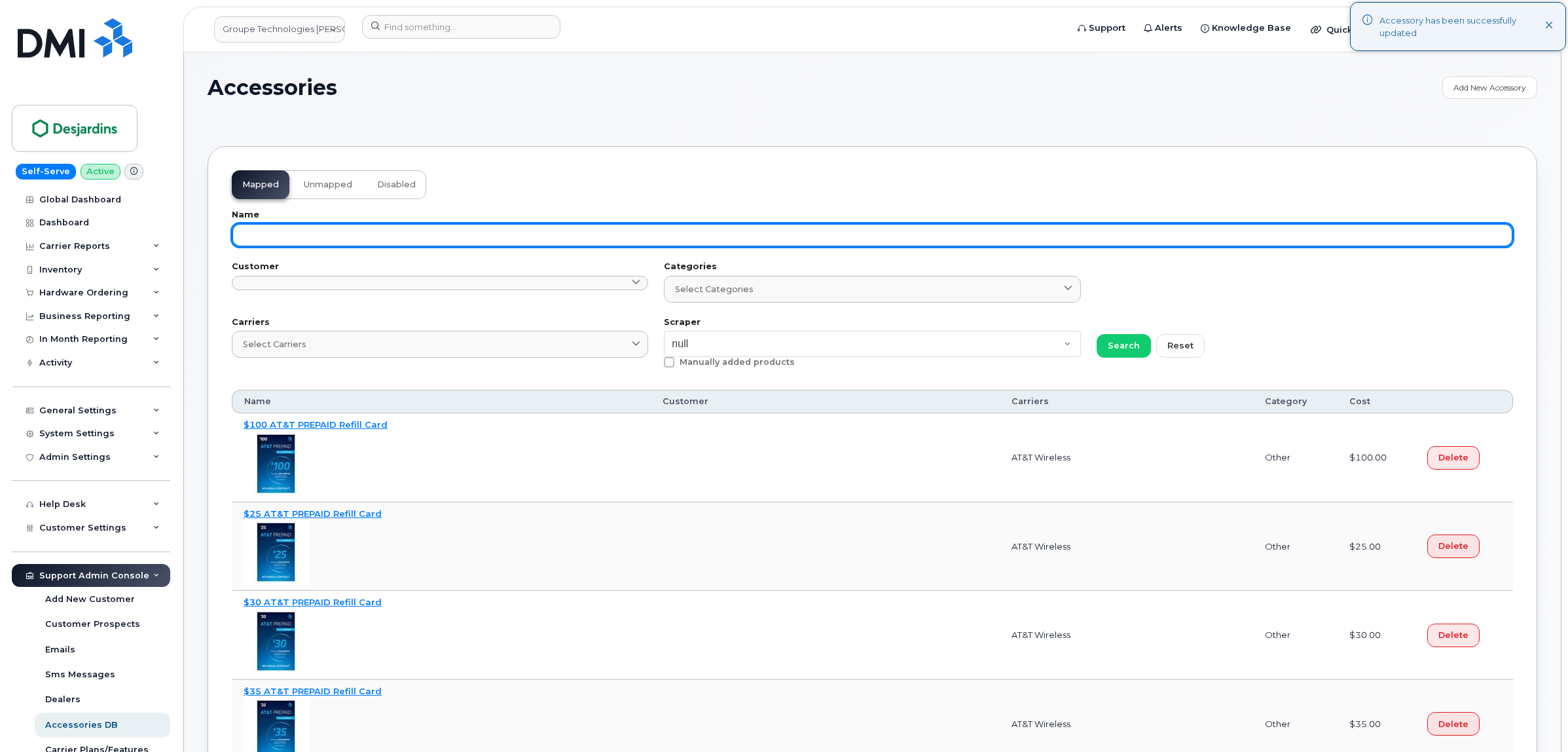
click at [341, 226] on input "text" at bounding box center [872, 235] width 1281 height 23
paste input "64385255"
type input "64385255"
click at [1096, 334] on button "Search" at bounding box center [1124, 346] width 54 height 23
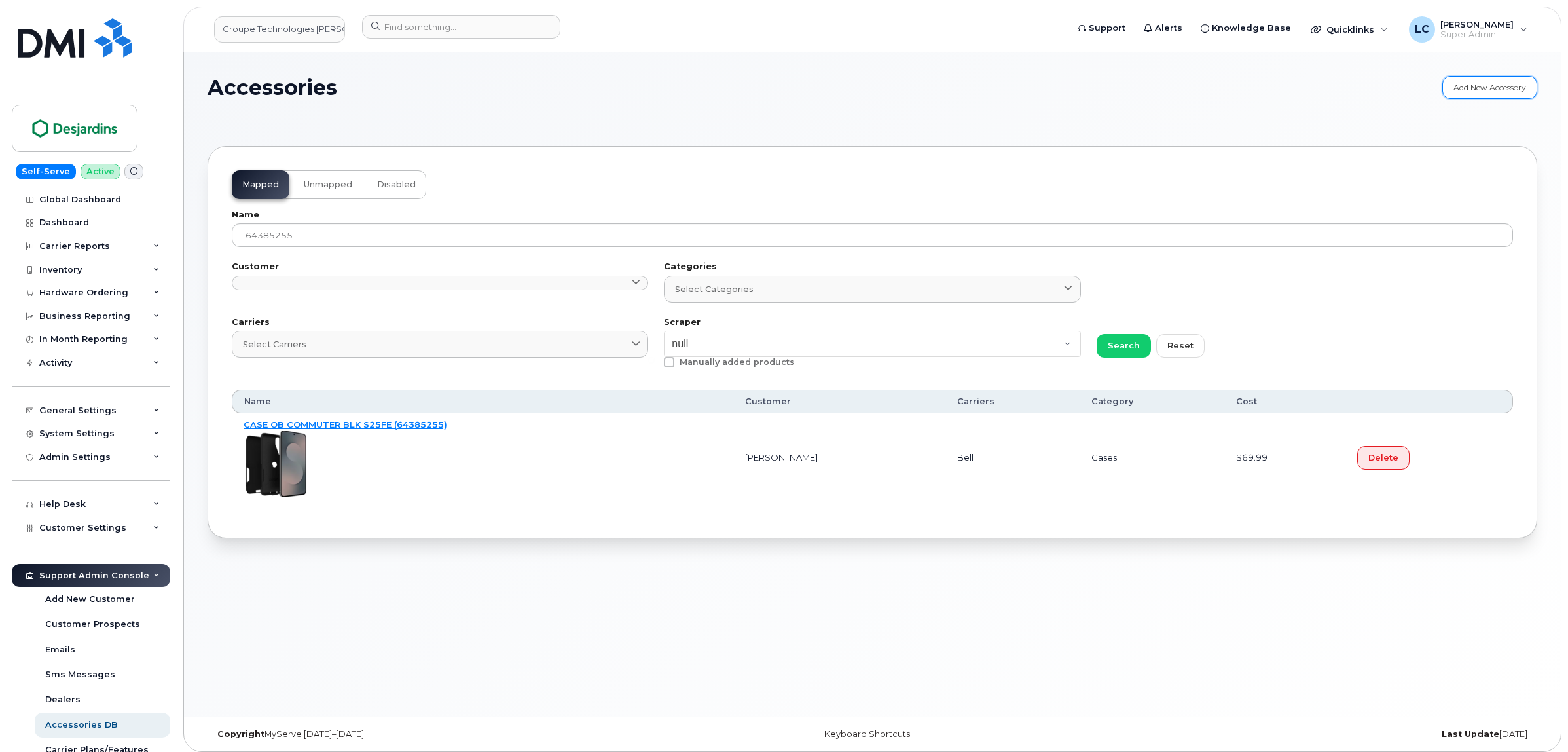
click at [1477, 86] on link "Add New Accessory" at bounding box center [1490, 88] width 95 height 23
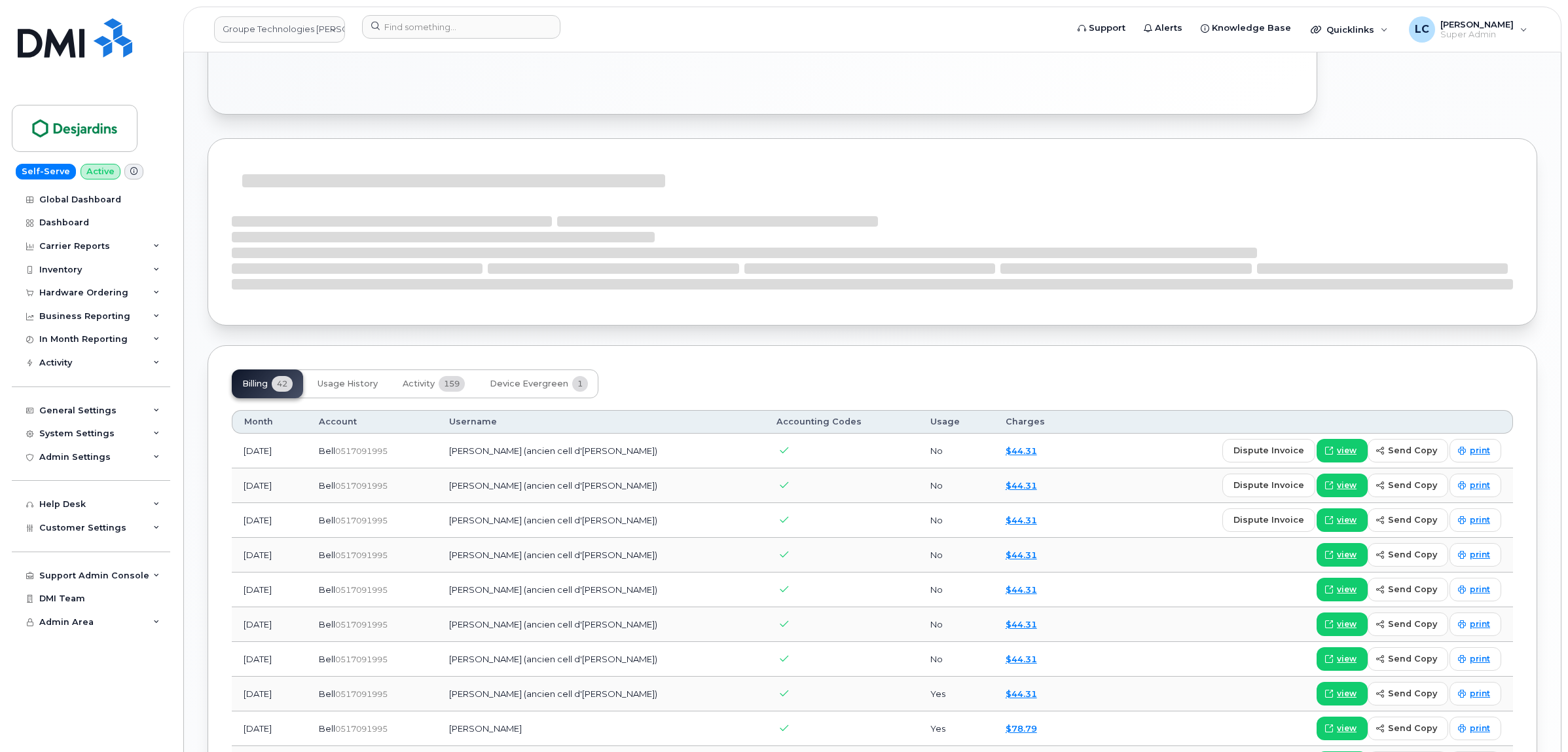
scroll to position [1105, 0]
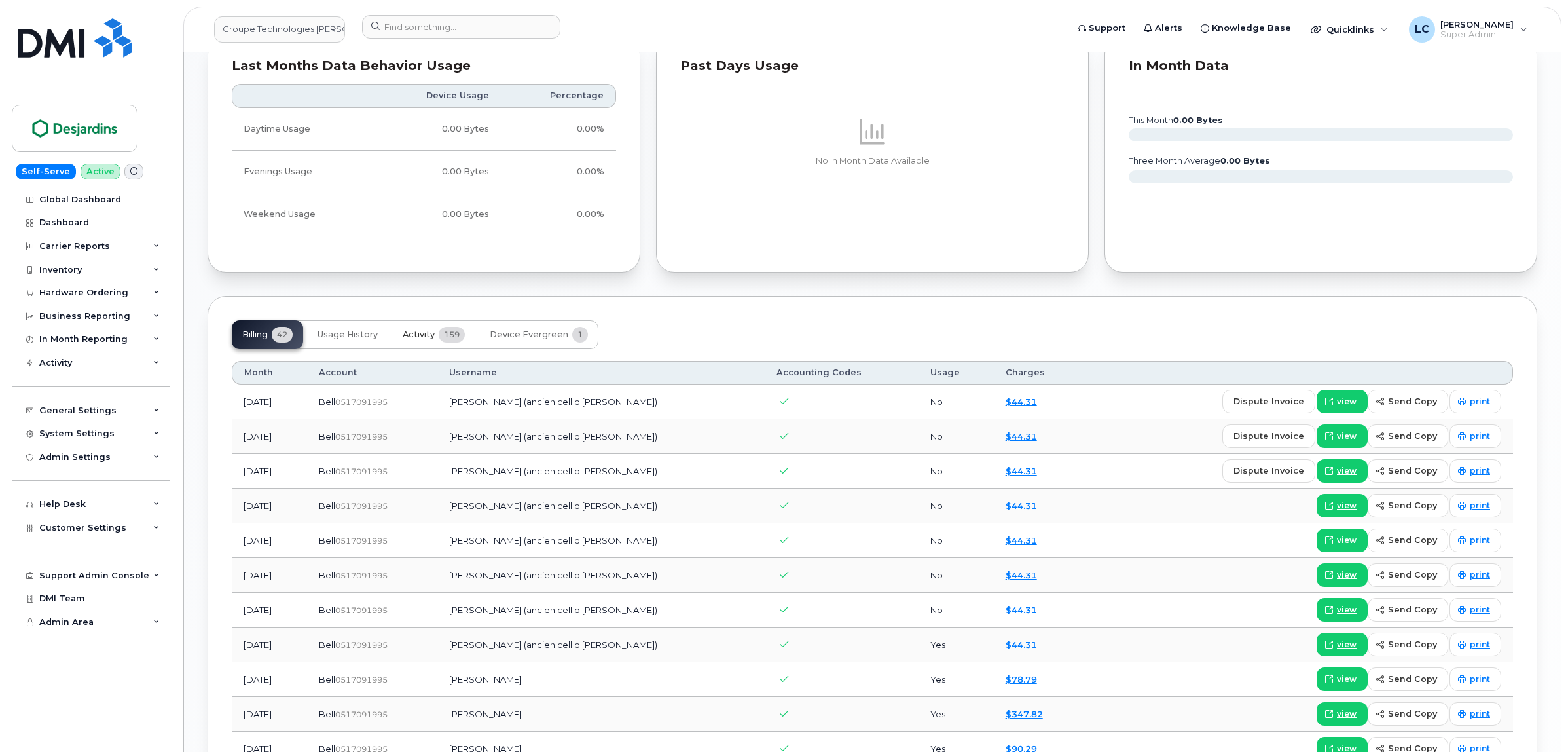
click at [414, 332] on span "Activity" at bounding box center [419, 334] width 32 height 11
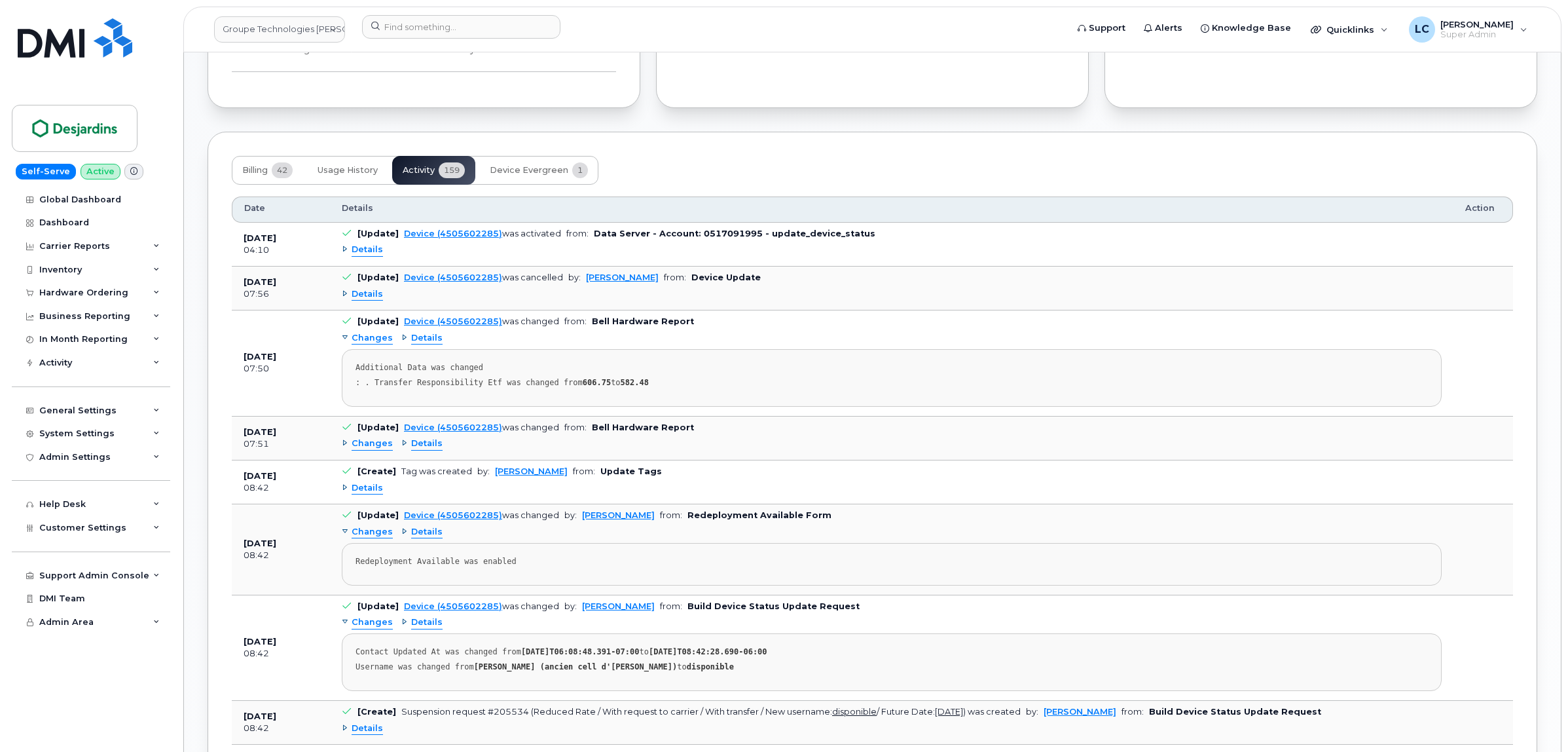
scroll to position [1269, 0]
click at [355, 294] on span "Details" at bounding box center [367, 295] width 32 height 12
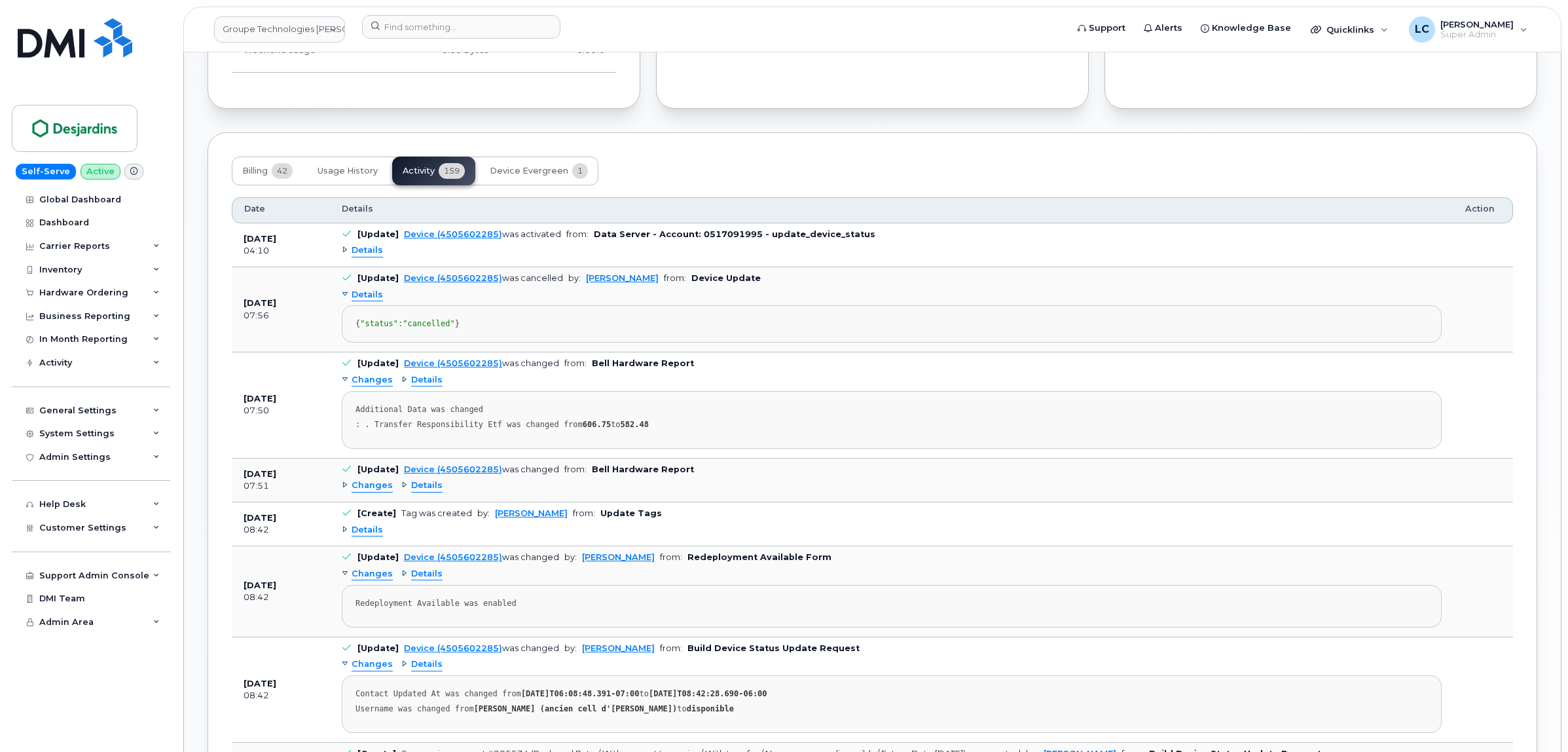
click at [361, 294] on span "Details" at bounding box center [367, 295] width 32 height 12
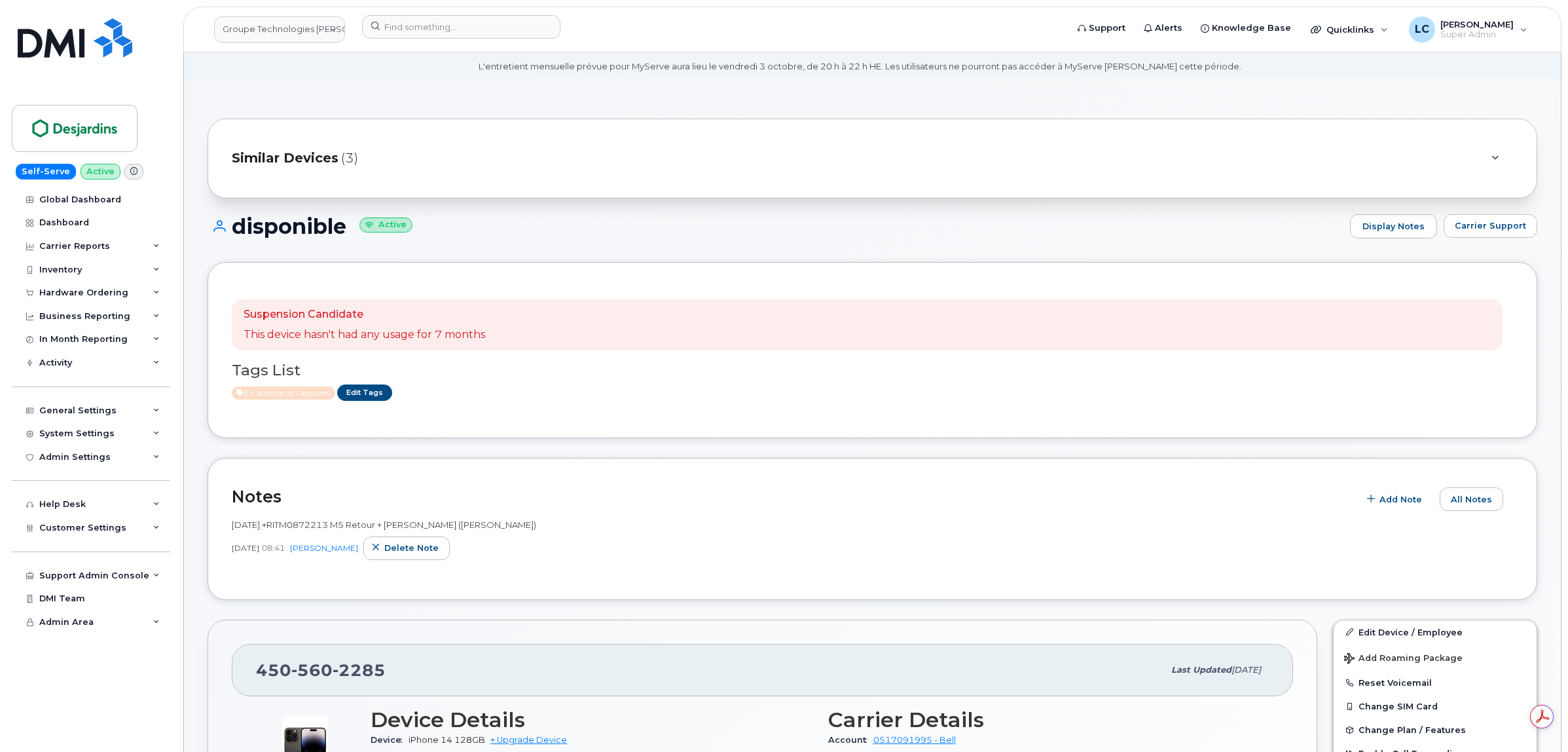
scroll to position [0, 0]
click at [500, 230] on h1 "disponible Active" at bounding box center [775, 227] width 1136 height 23
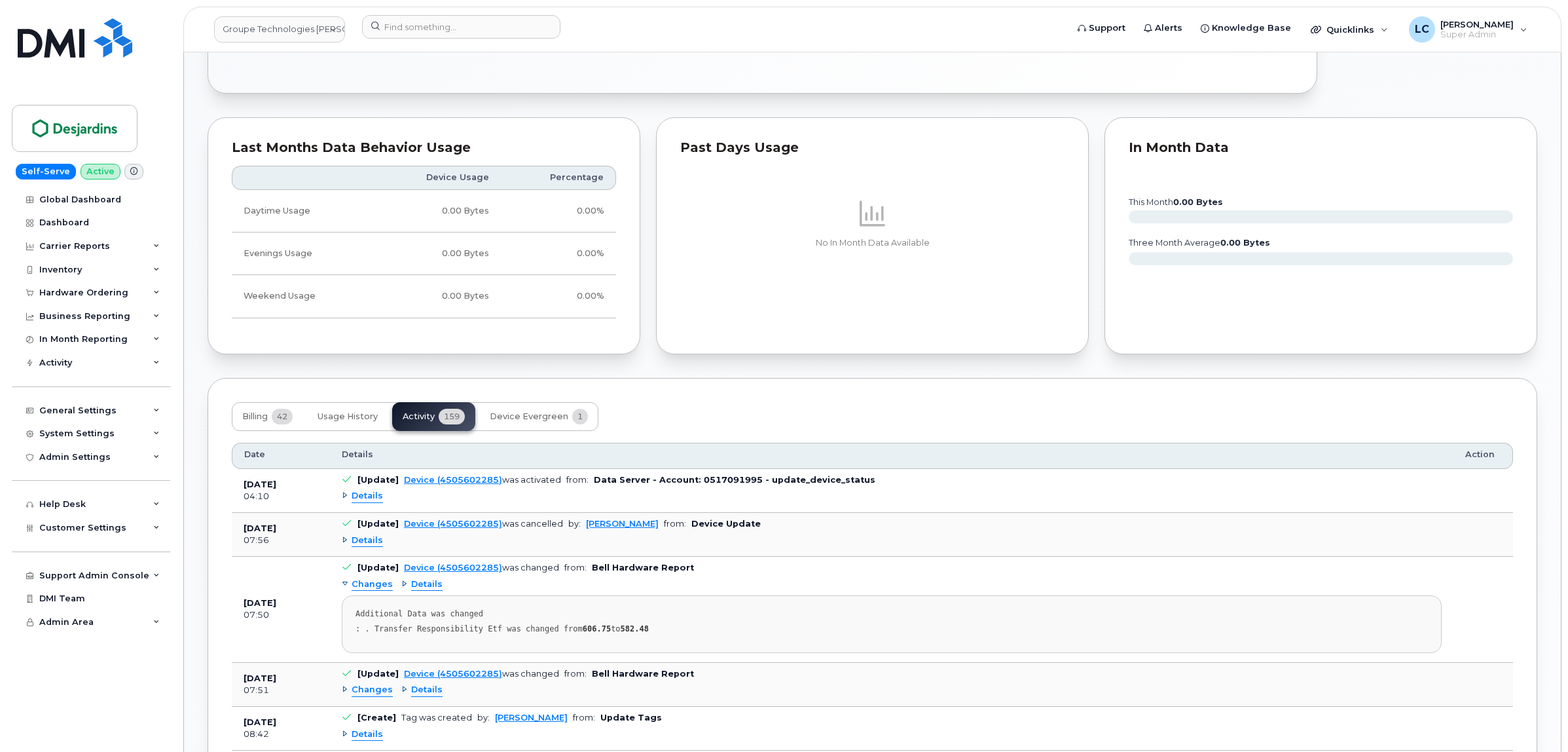
scroll to position [1105, 0]
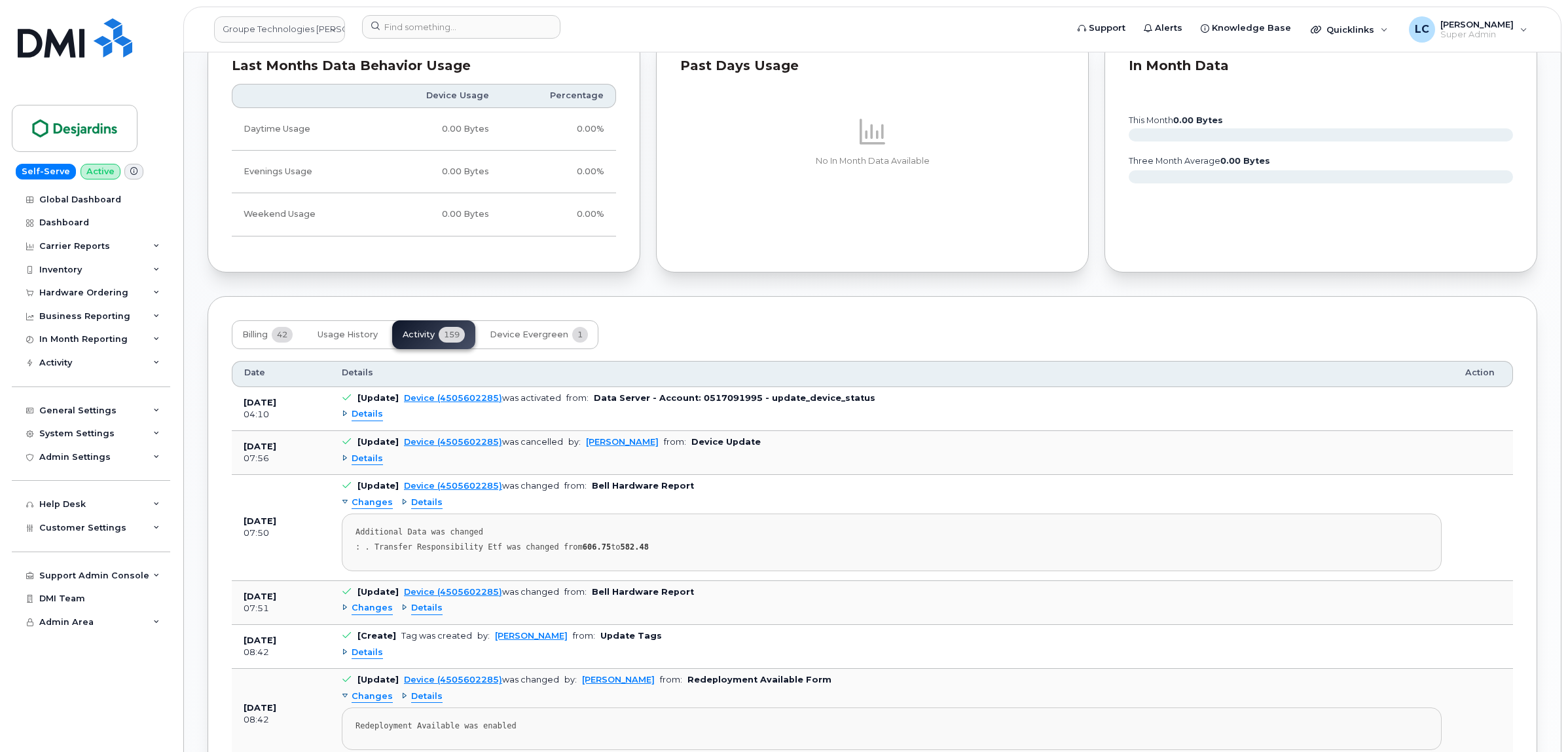
click at [360, 418] on span "Details" at bounding box center [367, 415] width 32 height 12
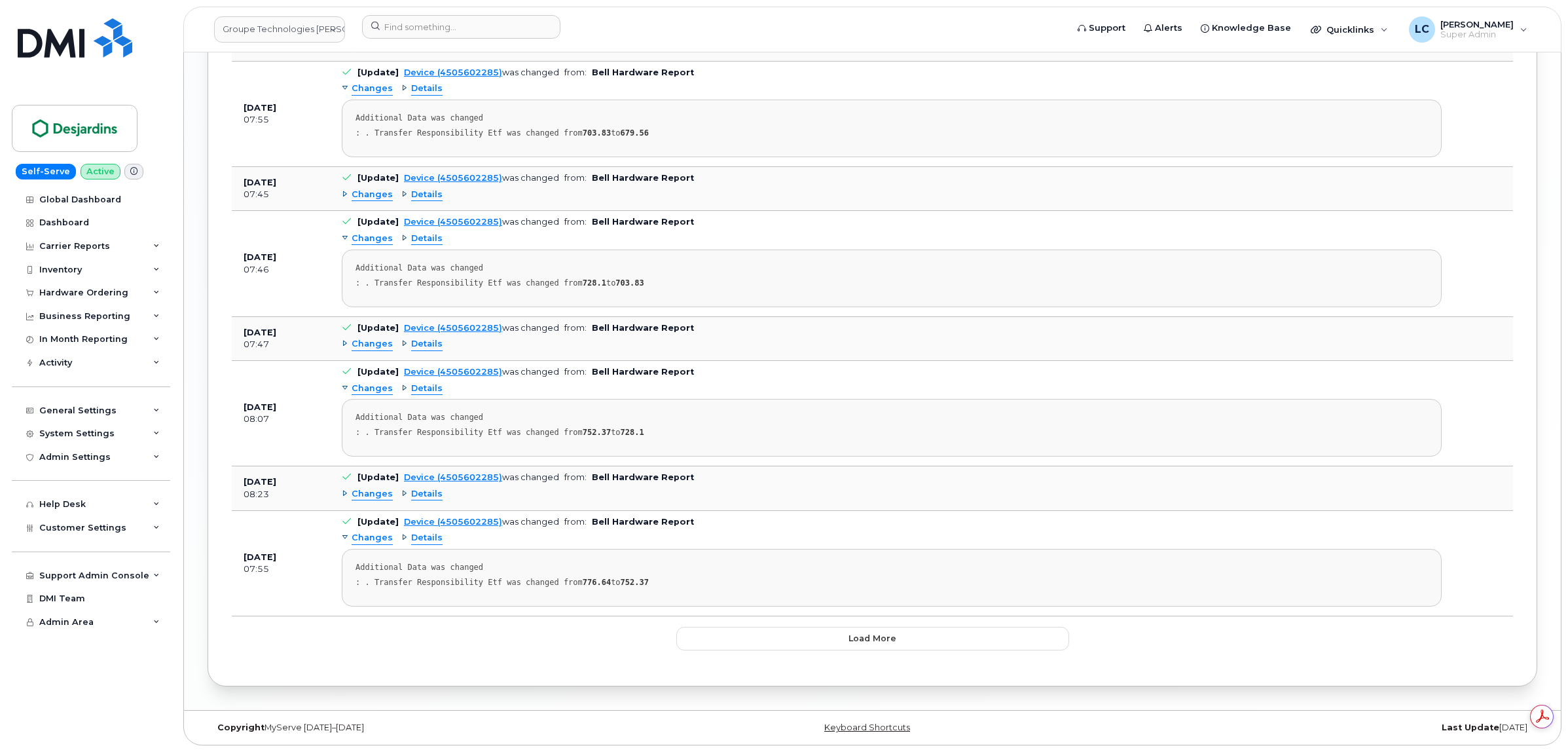
scroll to position [2622, 0]
click at [764, 630] on button "Load more" at bounding box center [872, 638] width 393 height 23
click at [804, 640] on button "Load more" at bounding box center [872, 638] width 393 height 23
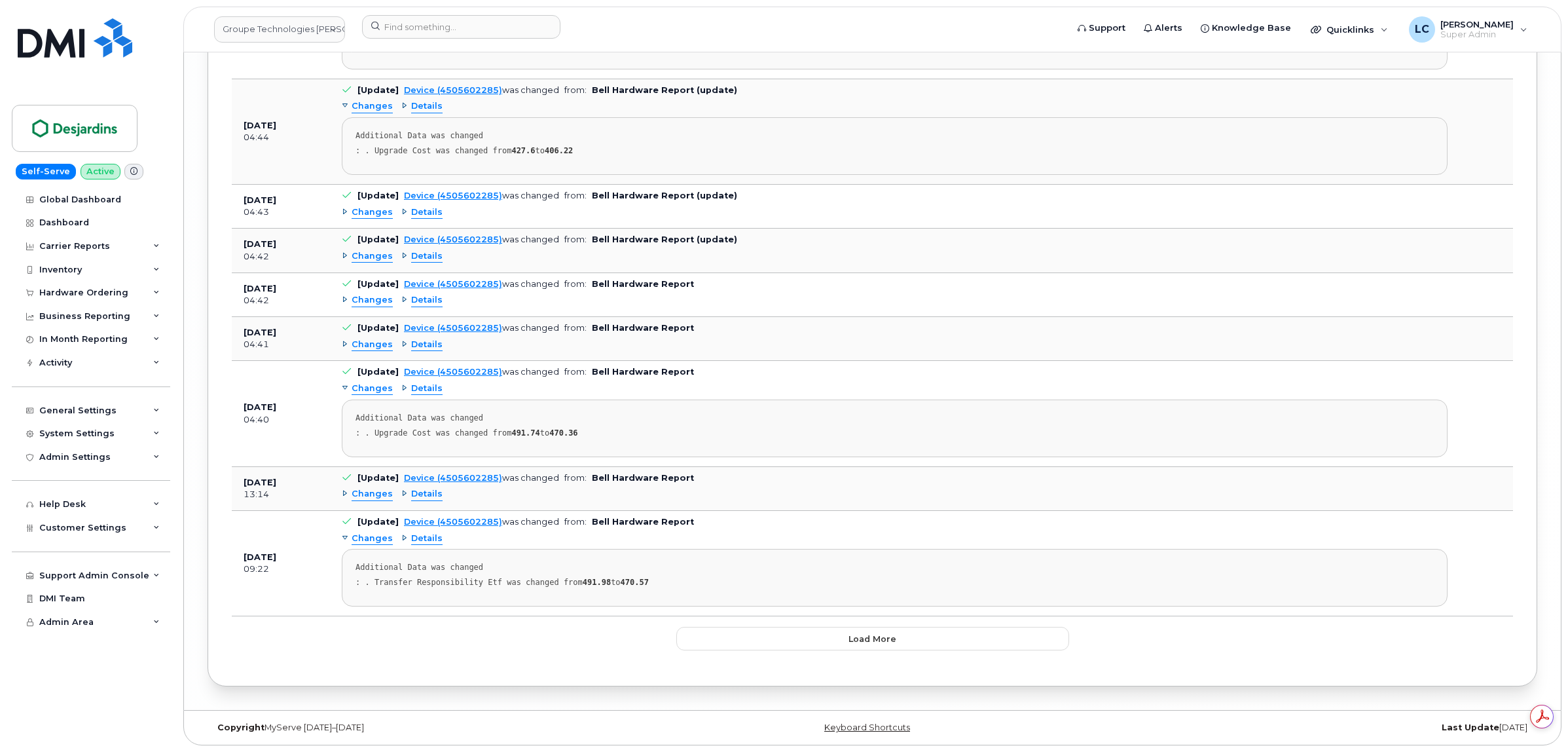
scroll to position [6409, 0]
click at [810, 636] on button "Load more" at bounding box center [872, 638] width 393 height 23
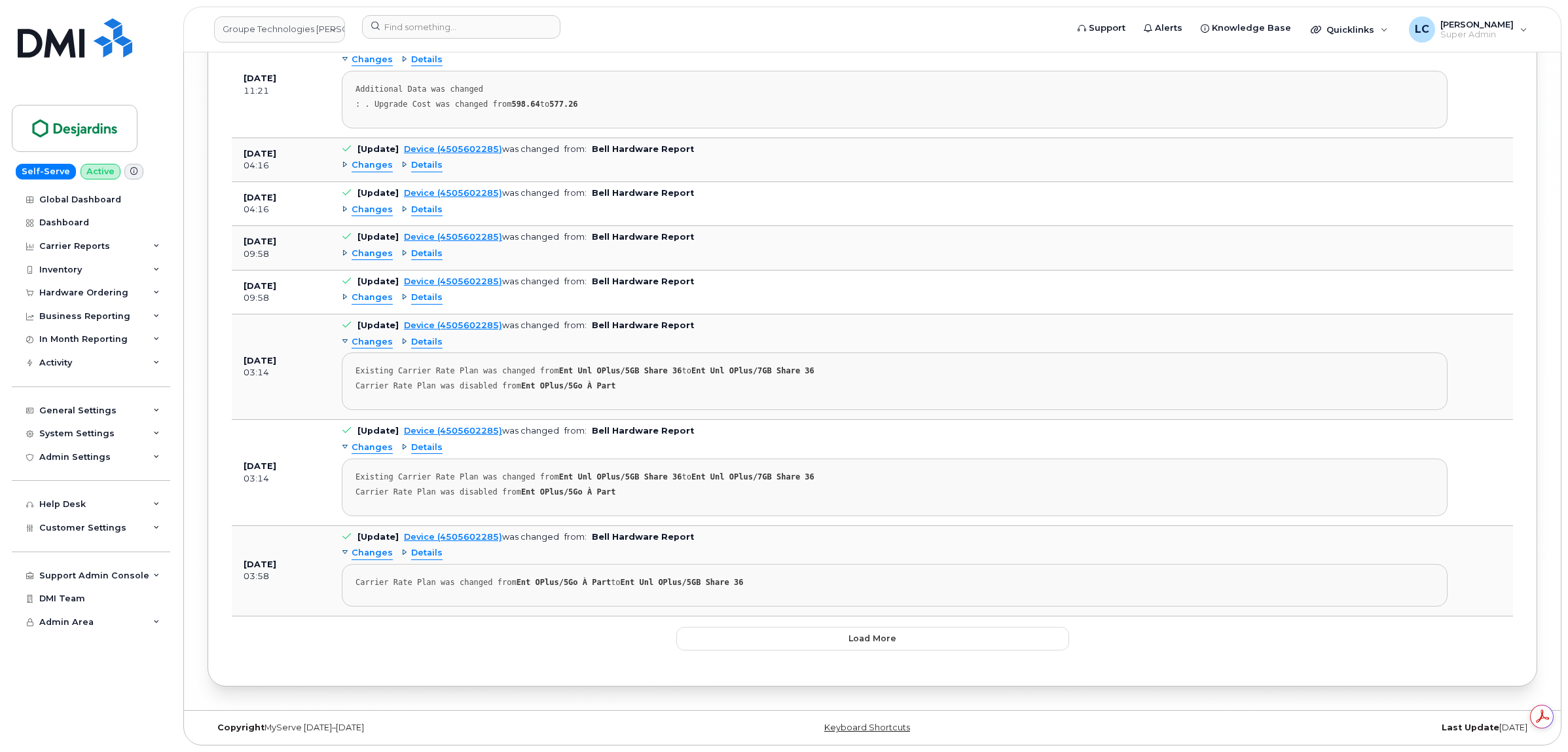
scroll to position [8252, 0]
click at [876, 642] on span "Load more" at bounding box center [872, 638] width 48 height 12
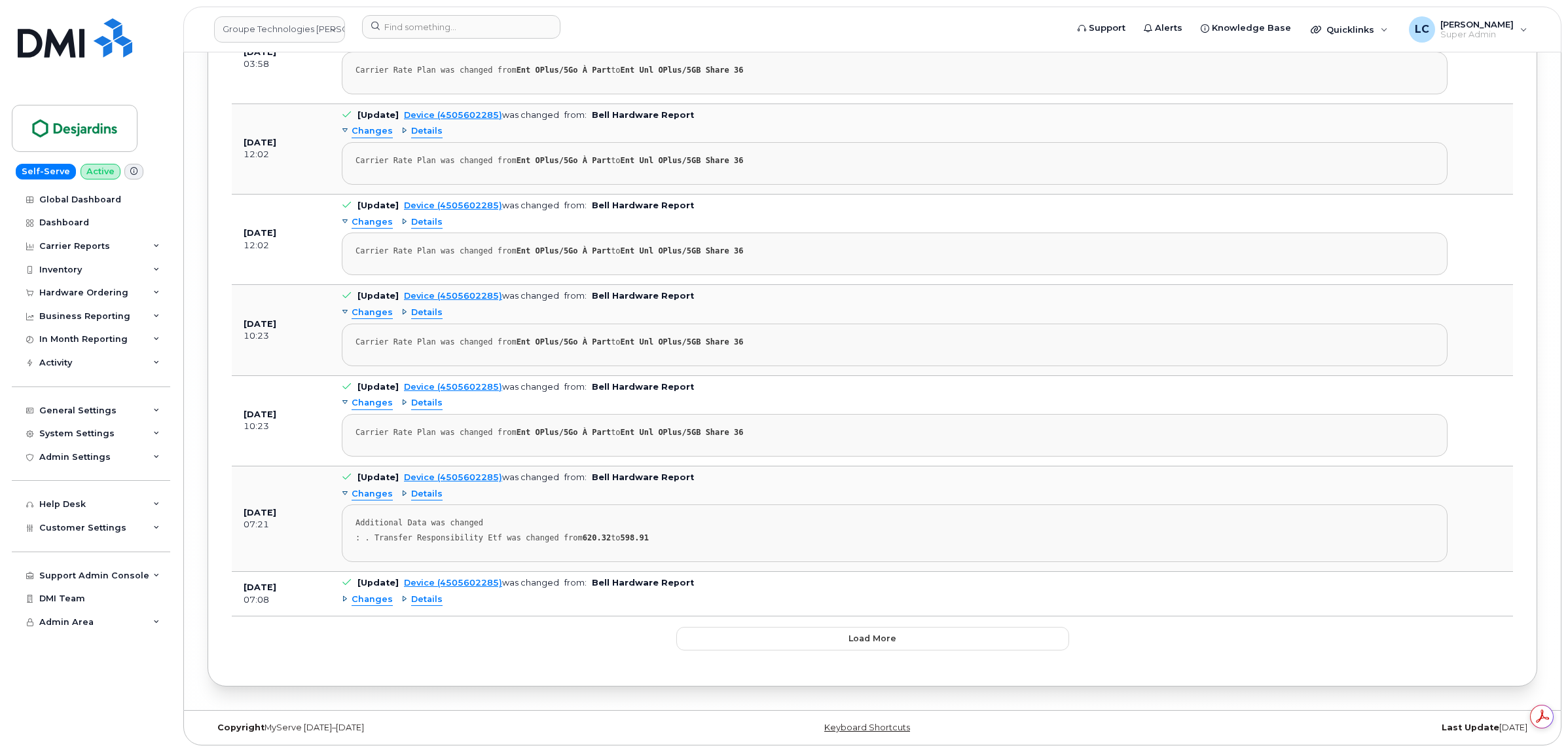
scroll to position [10507, 0]
click at [839, 643] on button "Load more" at bounding box center [872, 638] width 393 height 23
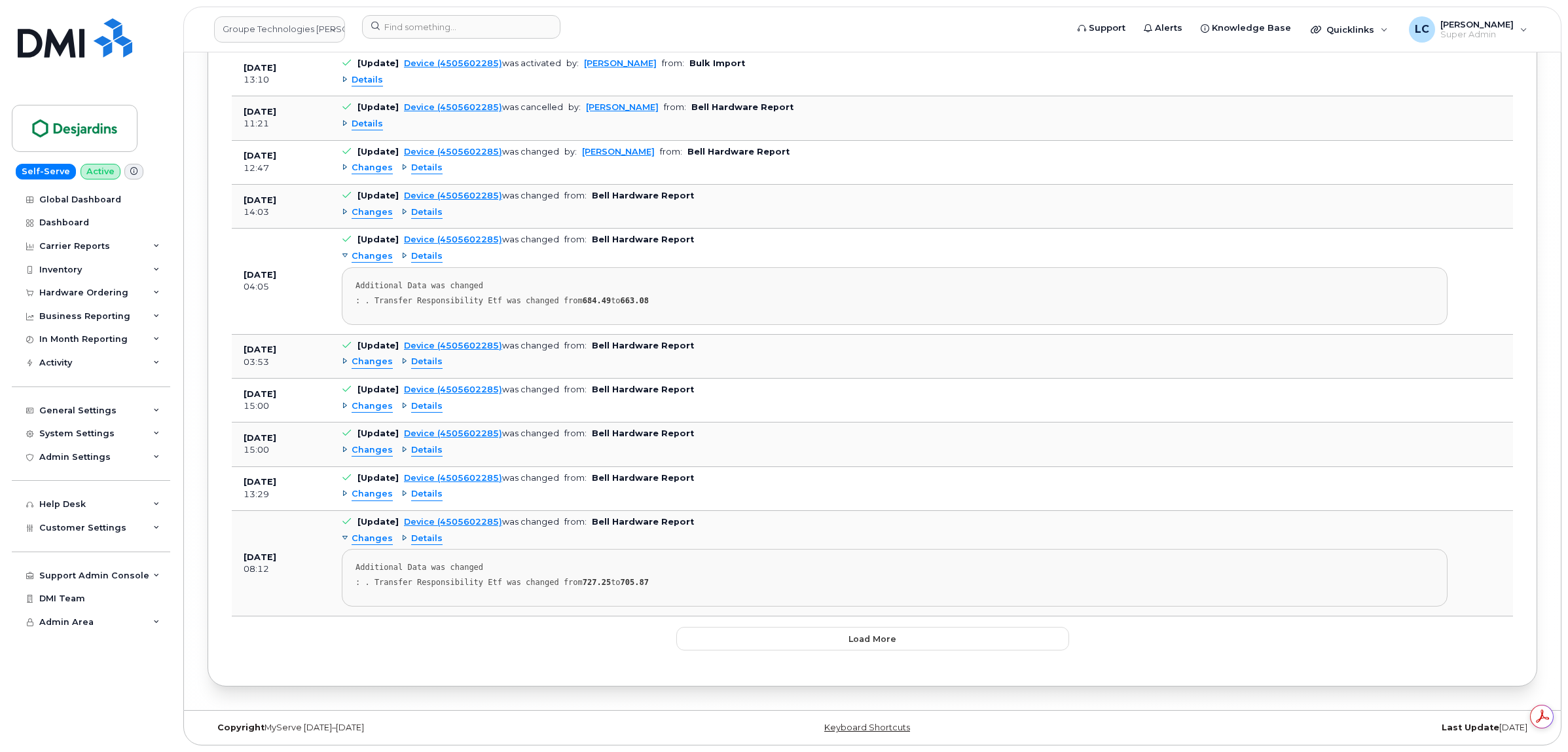
scroll to position [12291, 0]
click at [798, 631] on button "Load more" at bounding box center [872, 638] width 393 height 23
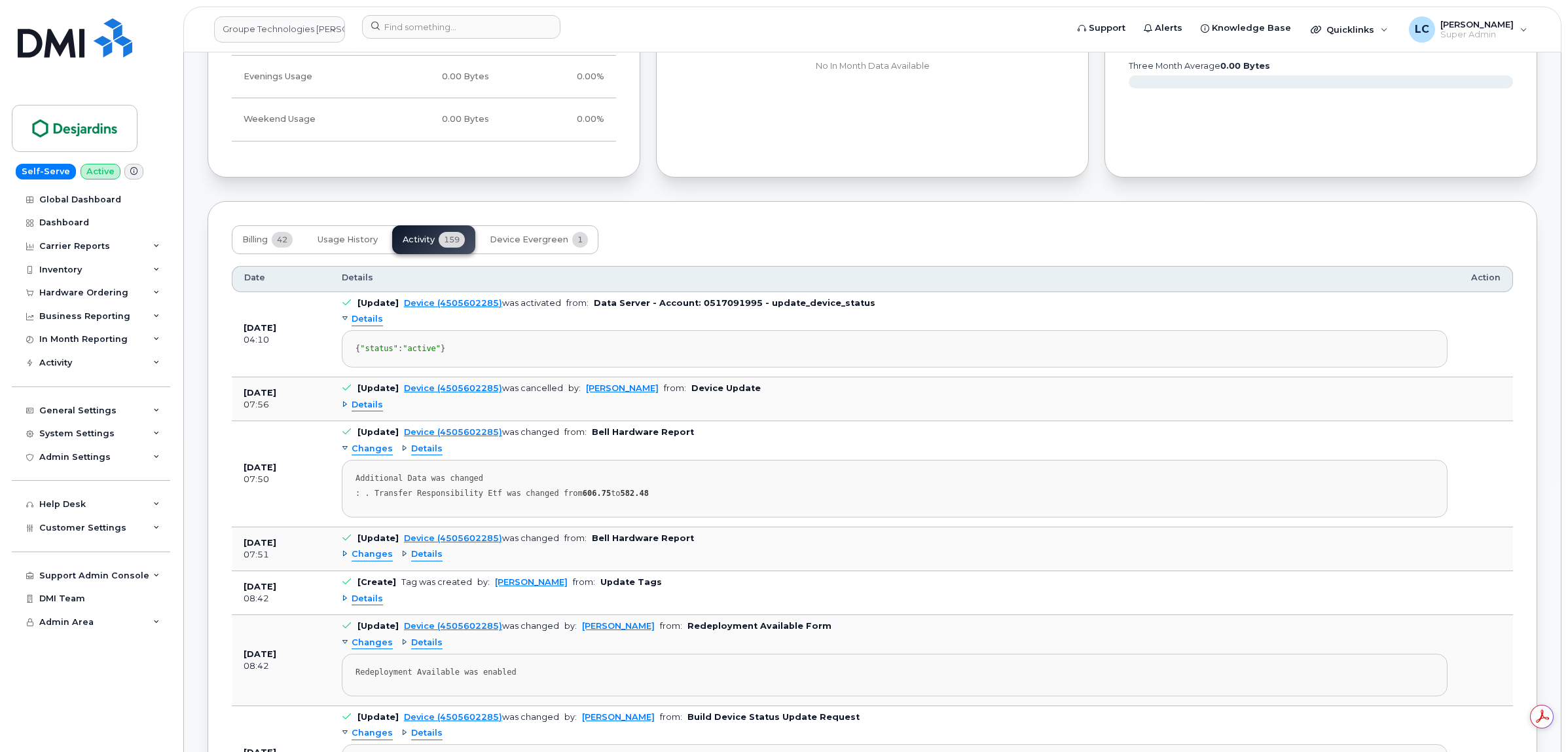
scroll to position [1216, 0]
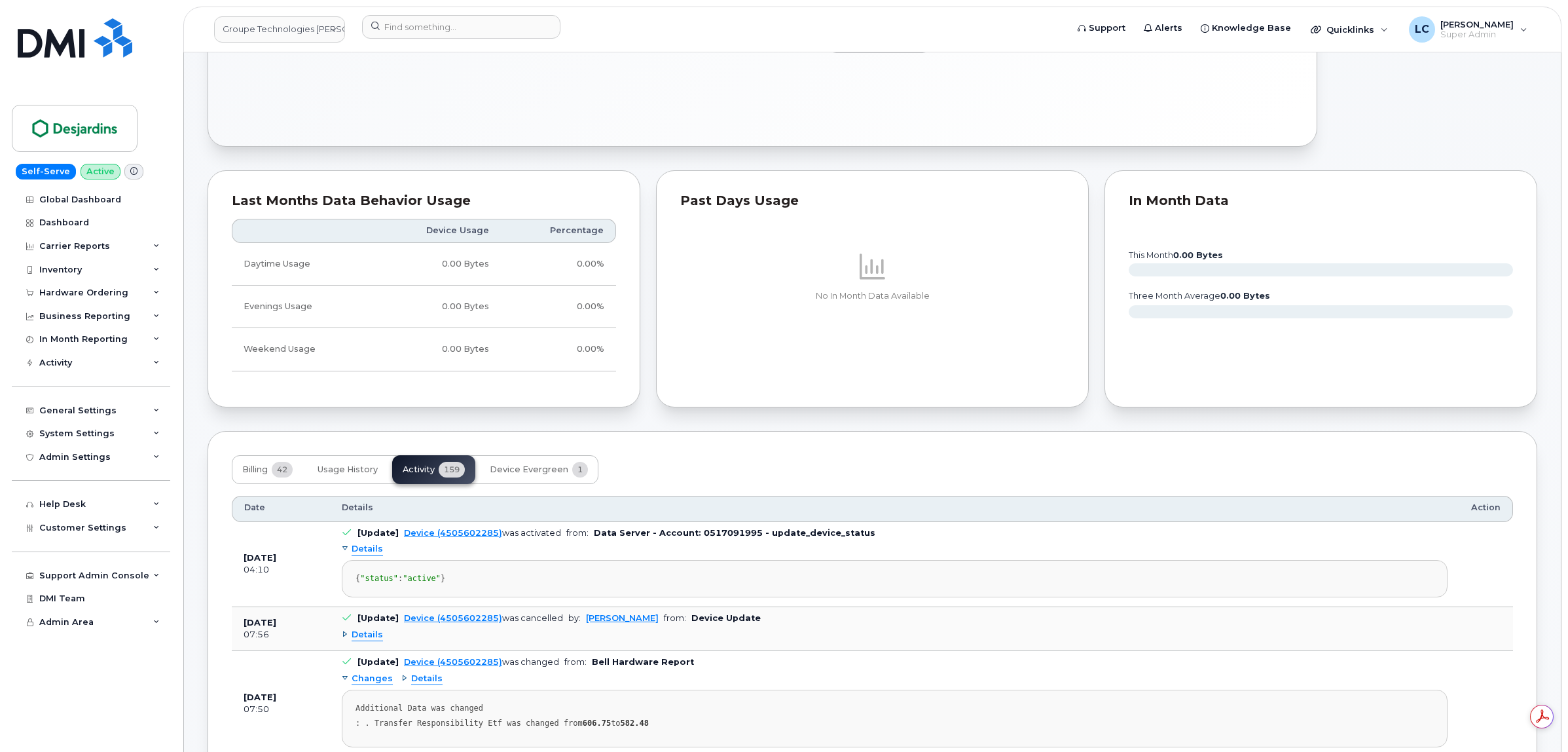
scroll to position [0, 0]
click at [119, 526] on span "Customer Settings" at bounding box center [82, 527] width 87 height 10
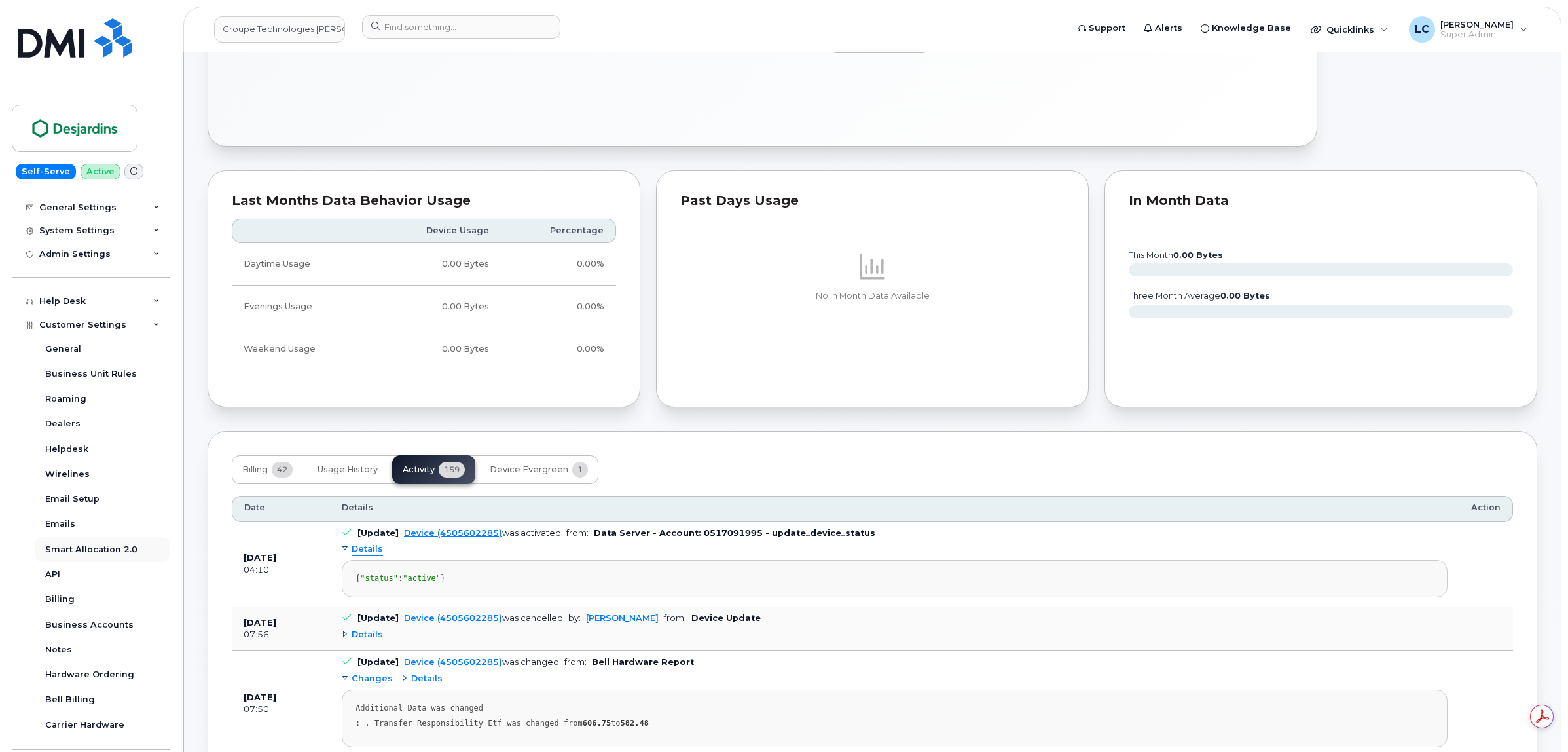
scroll to position [245, 0]
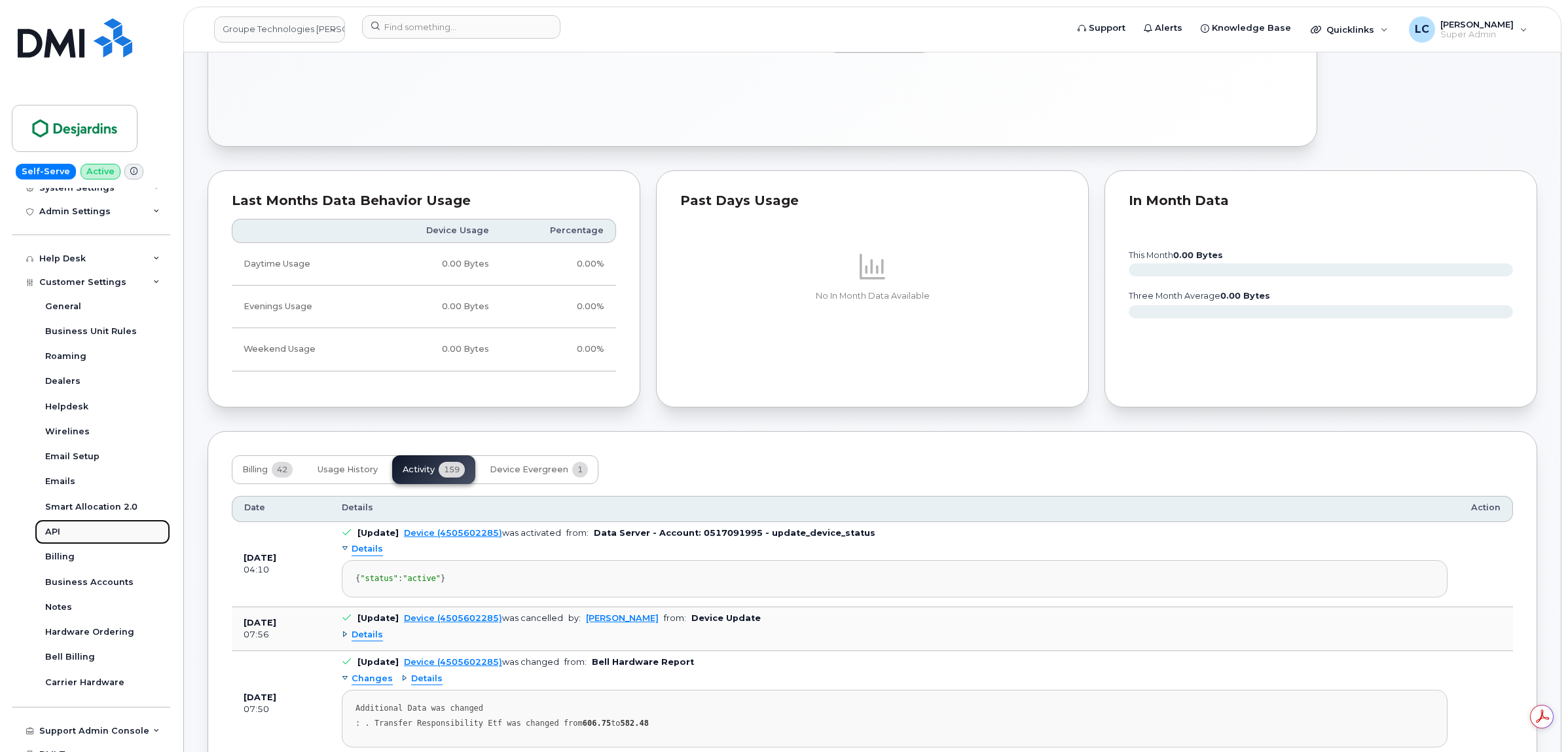
click at [81, 541] on link "API" at bounding box center [103, 532] width 136 height 25
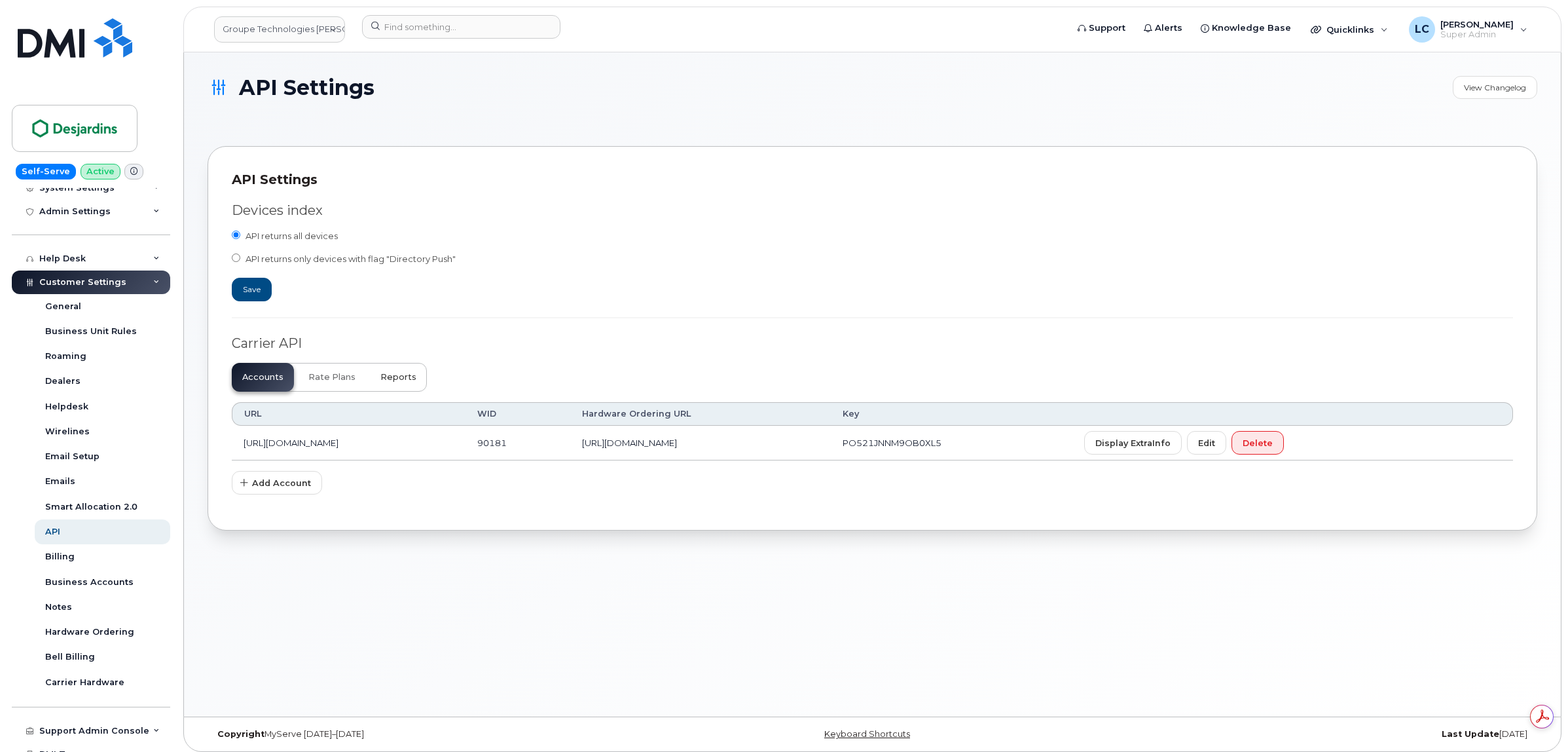
click at [400, 388] on button "Reports" at bounding box center [398, 378] width 57 height 29
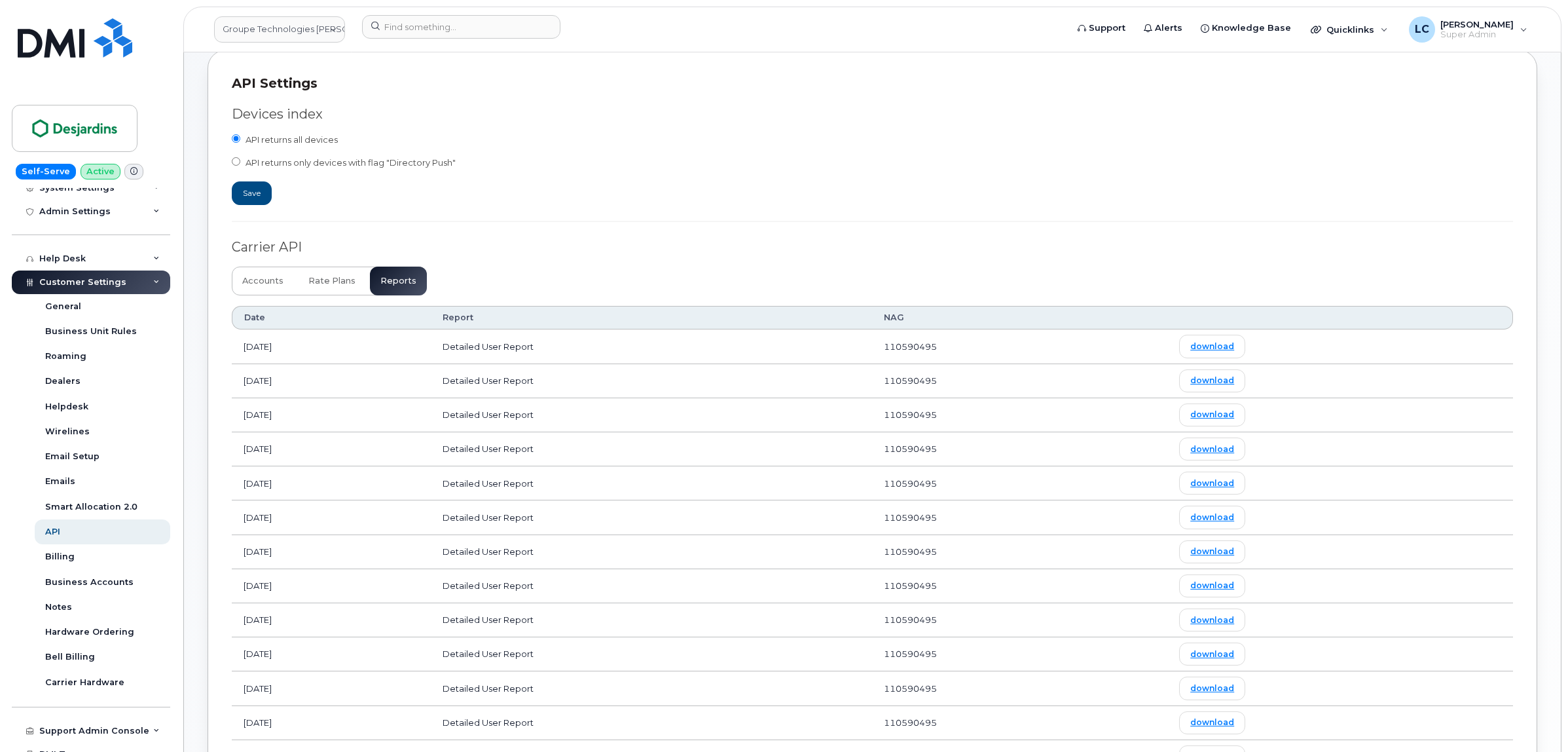
scroll to position [82, 0]
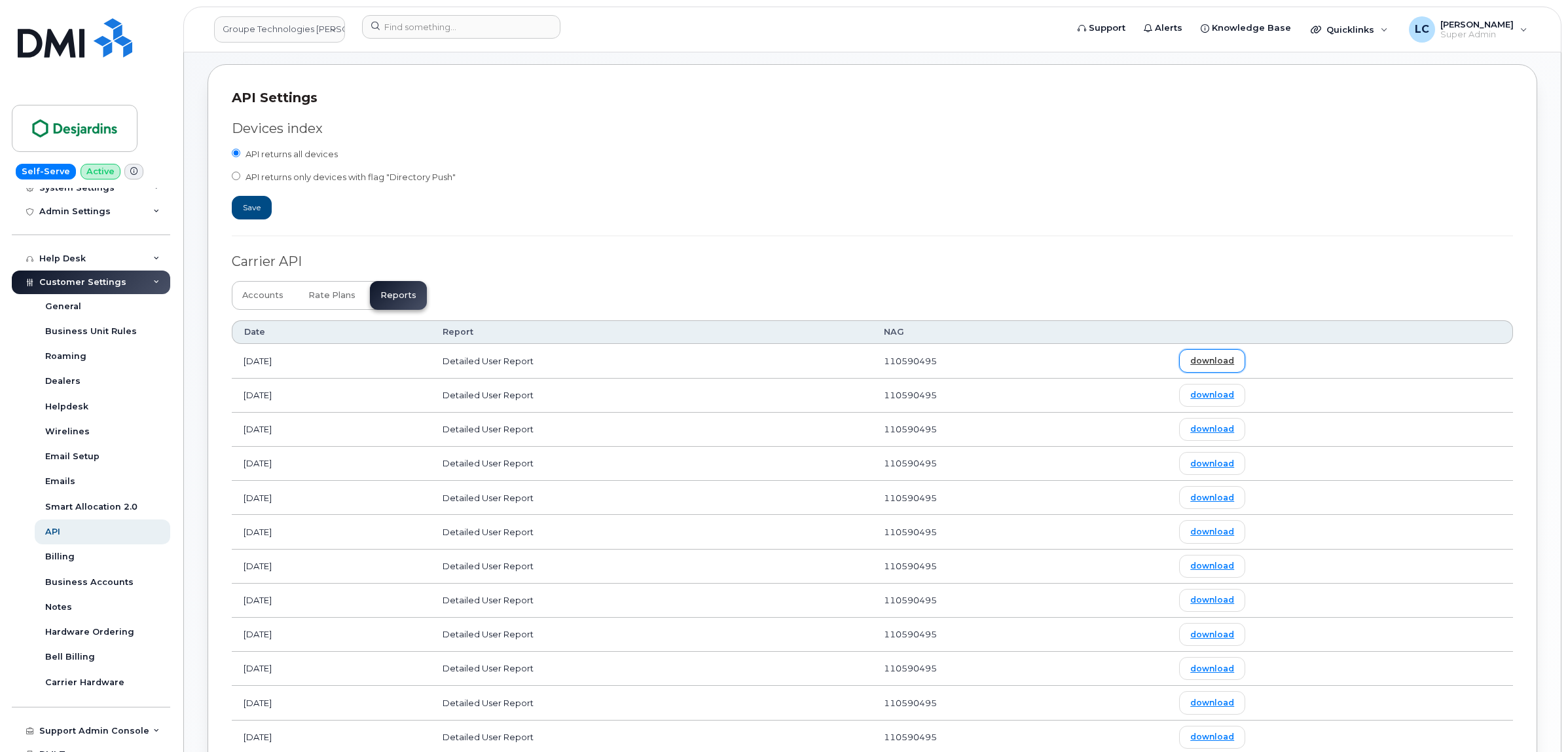
click at [1245, 368] on link "download" at bounding box center [1213, 360] width 66 height 23
click at [604, 252] on div "Devices index API returns all devices API returns only devices with flag "Direc…" at bounding box center [872, 676] width 1281 height 1137
click at [636, 389] on td "Detailed User Report" at bounding box center [651, 396] width 441 height 34
click at [1245, 395] on link "download" at bounding box center [1213, 395] width 66 height 23
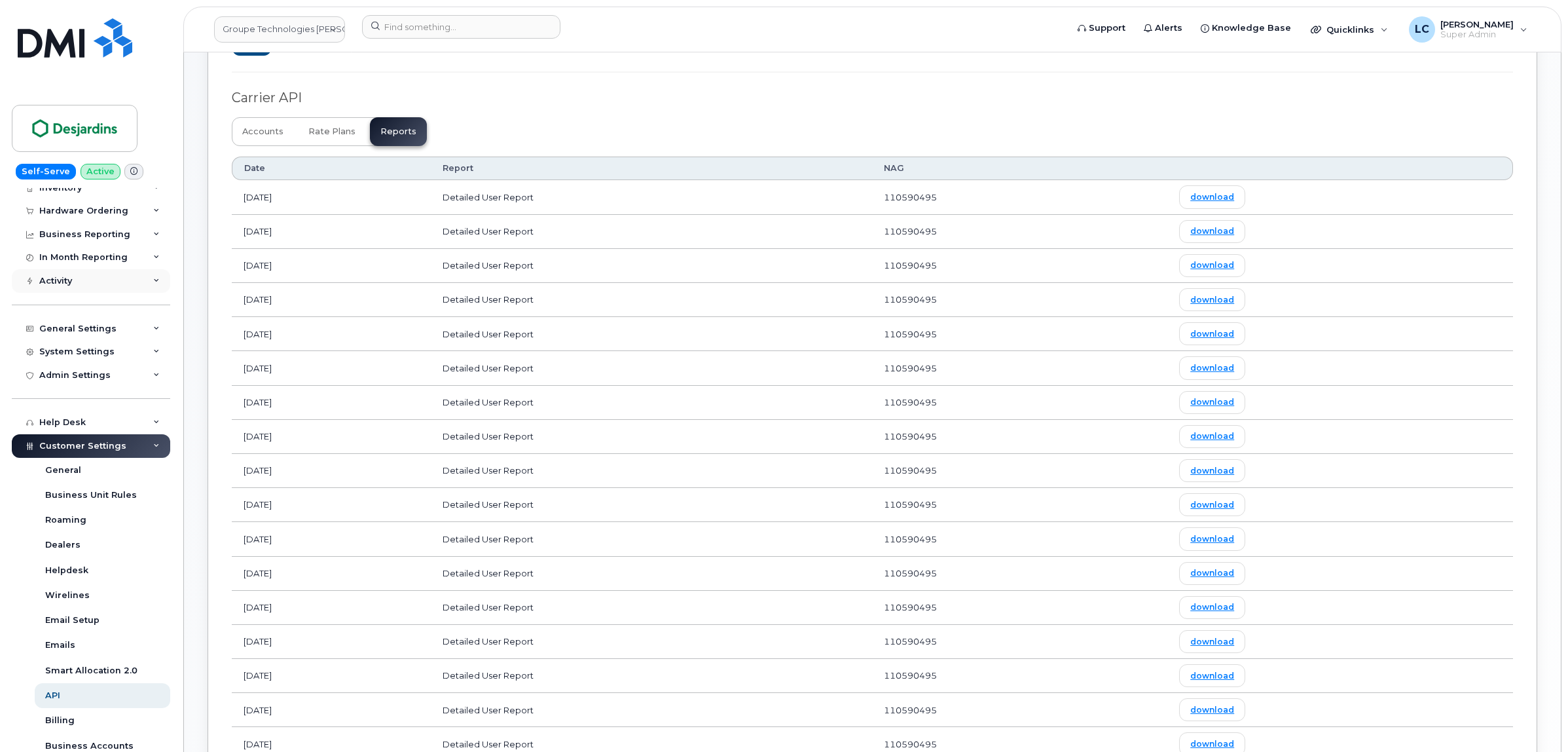
click at [115, 293] on div "Activity" at bounding box center [91, 281] width 158 height 23
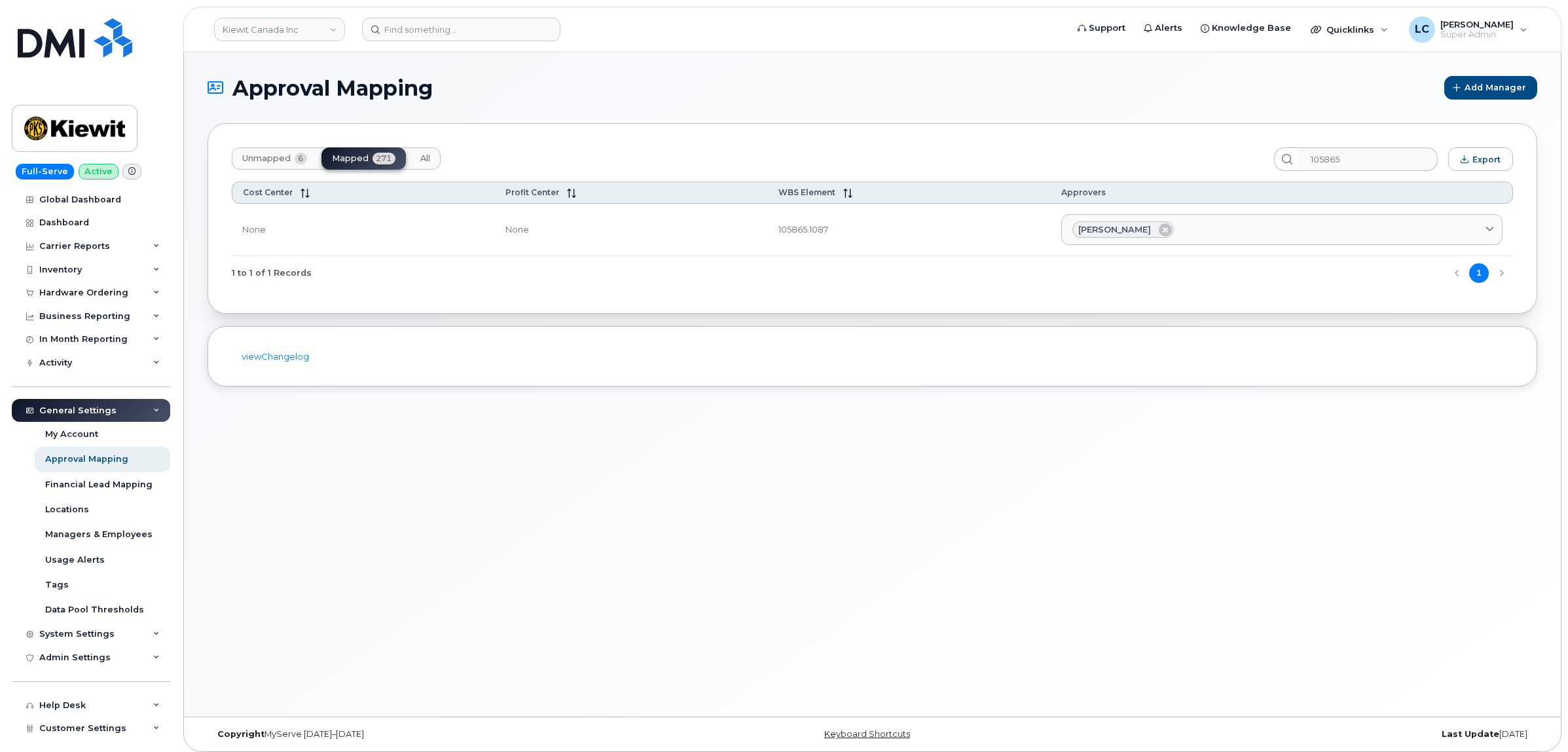
scroll to position [7, 0]
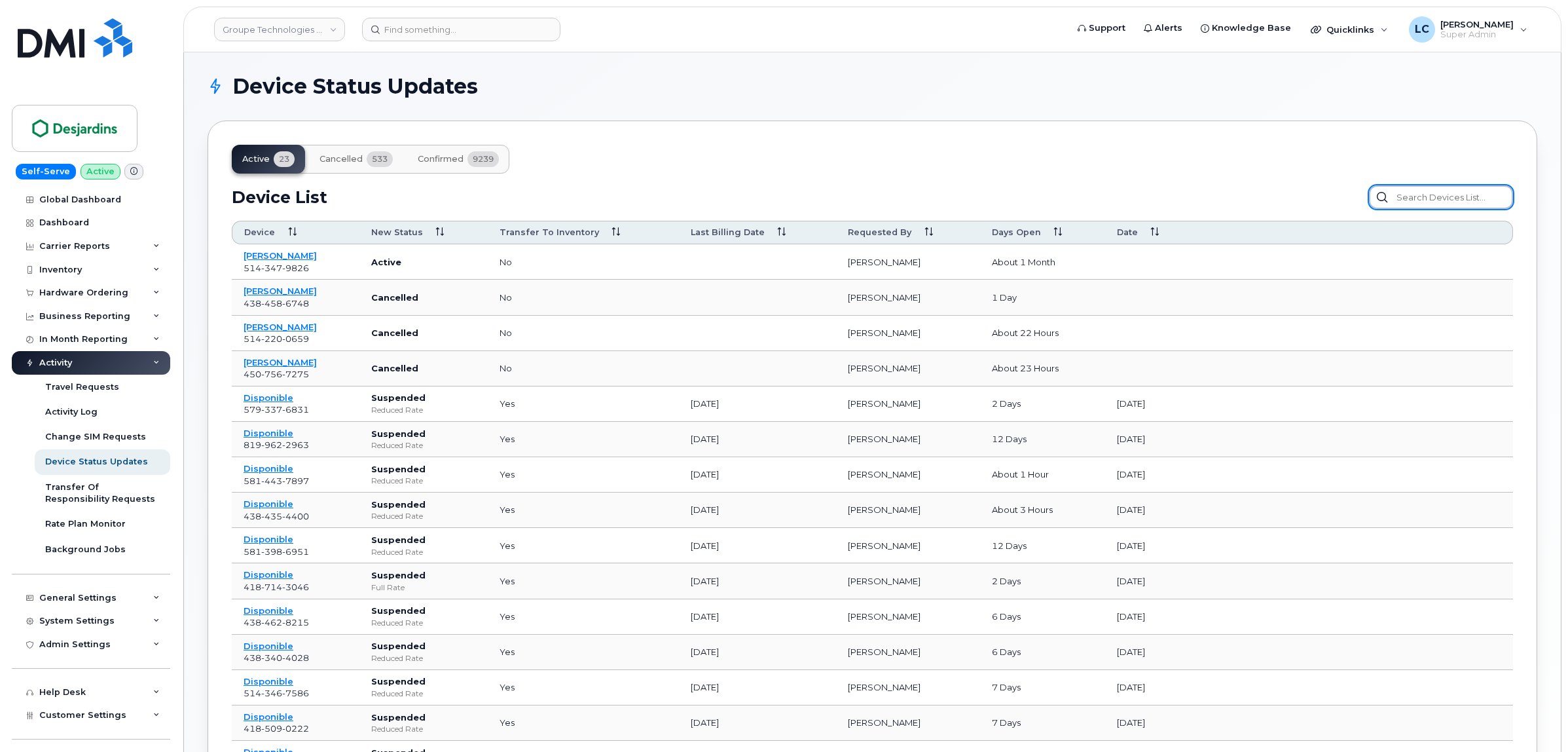
click at [1451, 194] on input "text" at bounding box center [1440, 197] width 144 height 23
paste input "4505602285"
type input "4505602285"
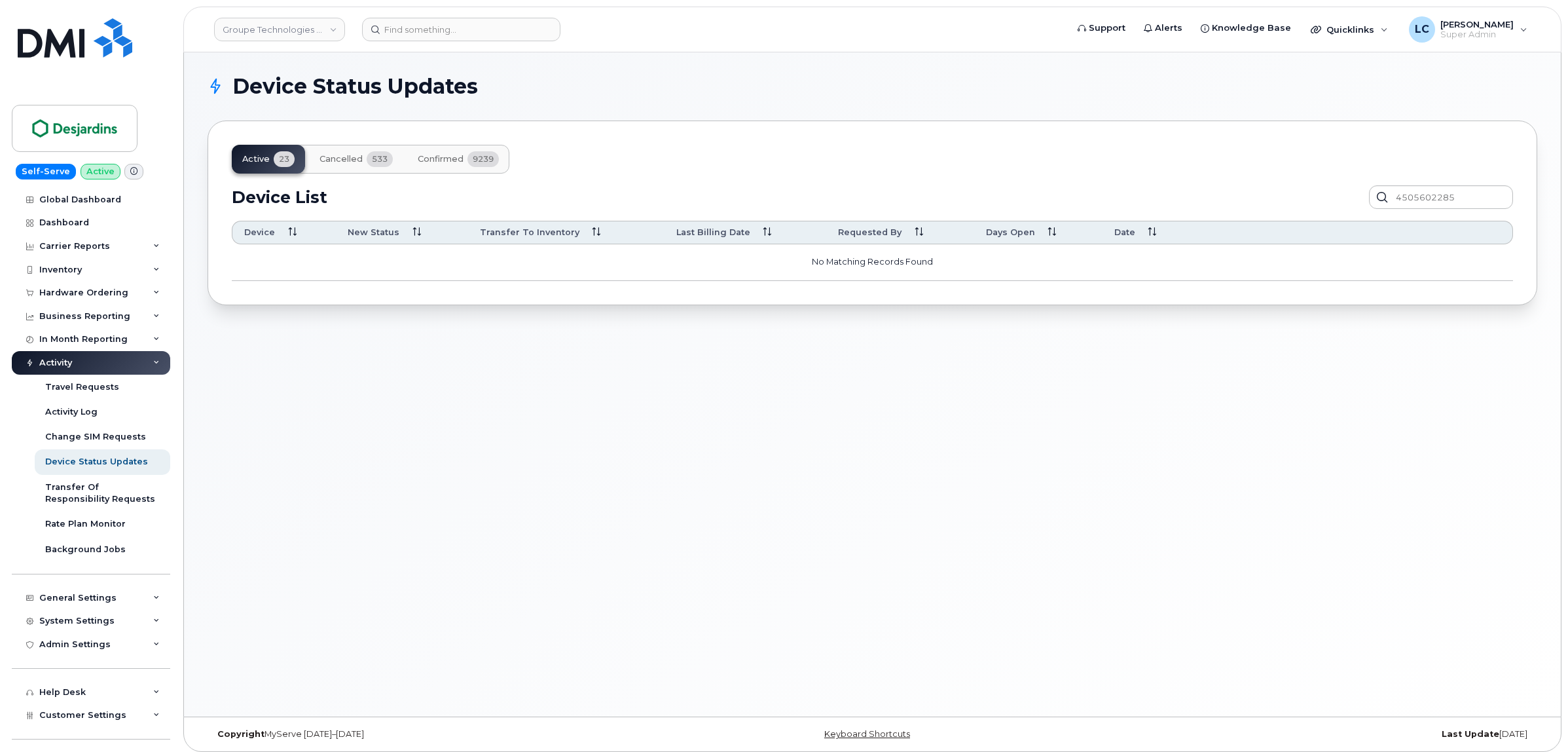
click at [364, 161] on button "Cancelled 533" at bounding box center [356, 159] width 94 height 29
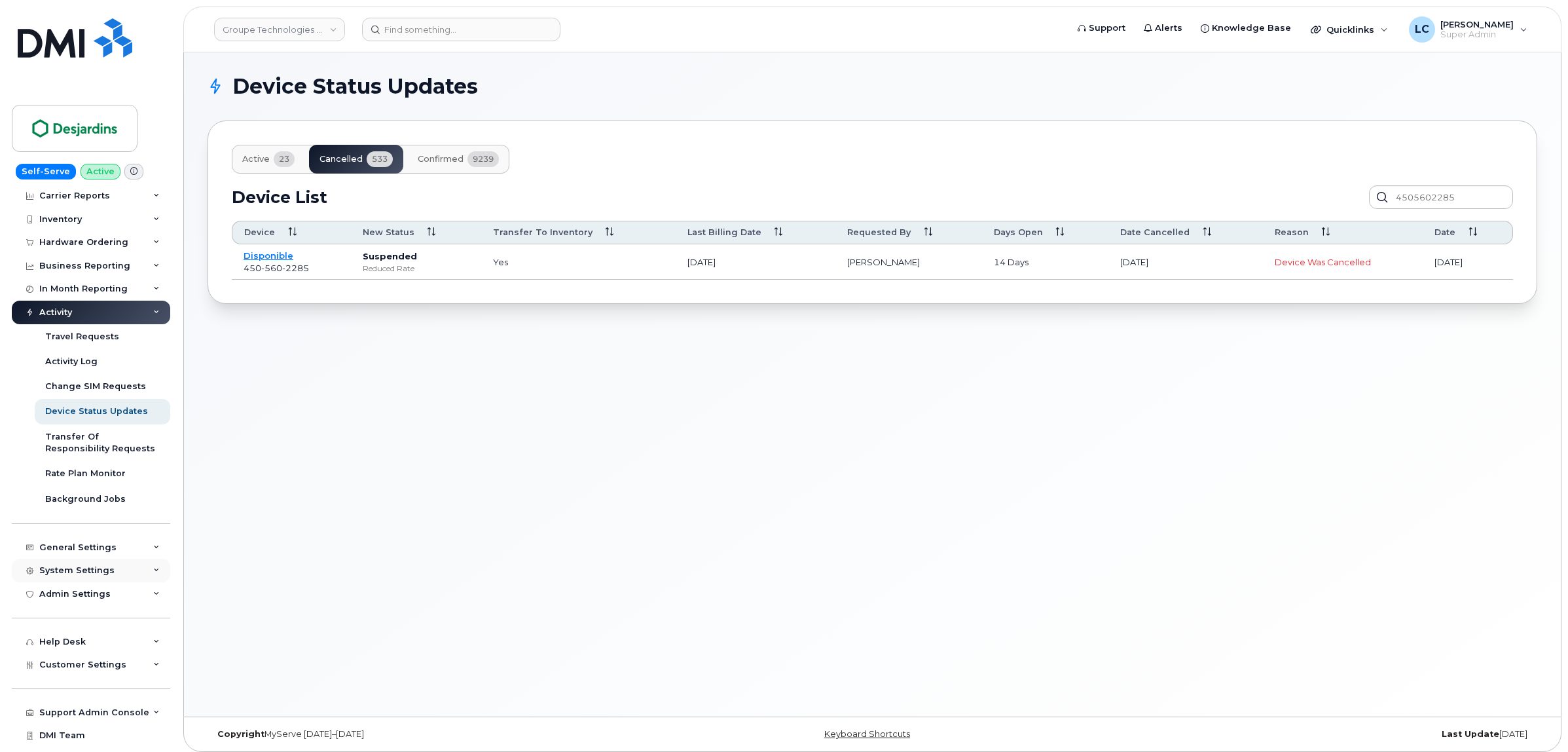
scroll to position [74, 0]
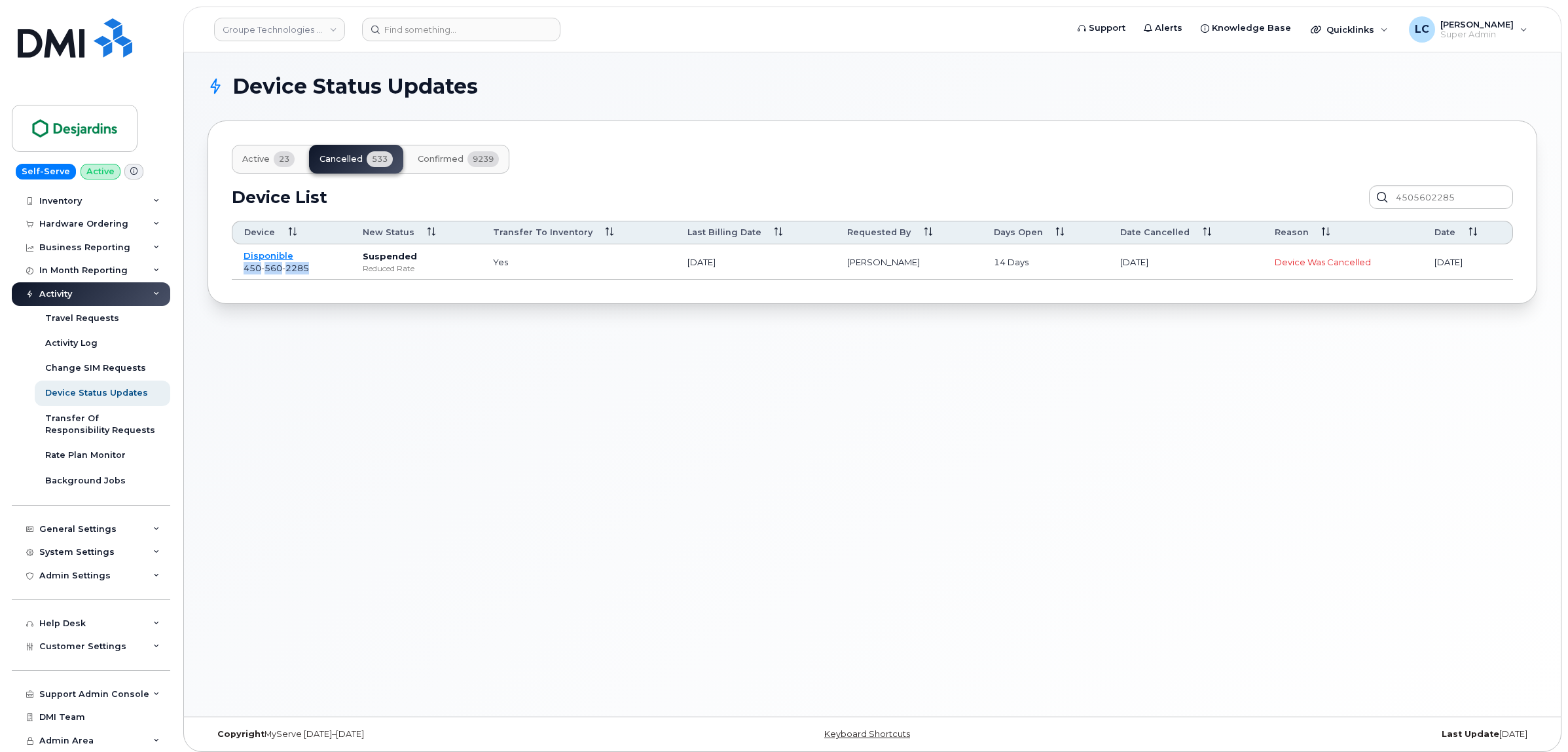
drag, startPoint x: 316, startPoint y: 267, endPoint x: 241, endPoint y: 270, distance: 75.1
click at [241, 270] on td "disponible 450 560 2285" at bounding box center [291, 262] width 119 height 35
copy span "450 560 2285"
click at [439, 156] on span "Confirmed" at bounding box center [441, 159] width 46 height 11
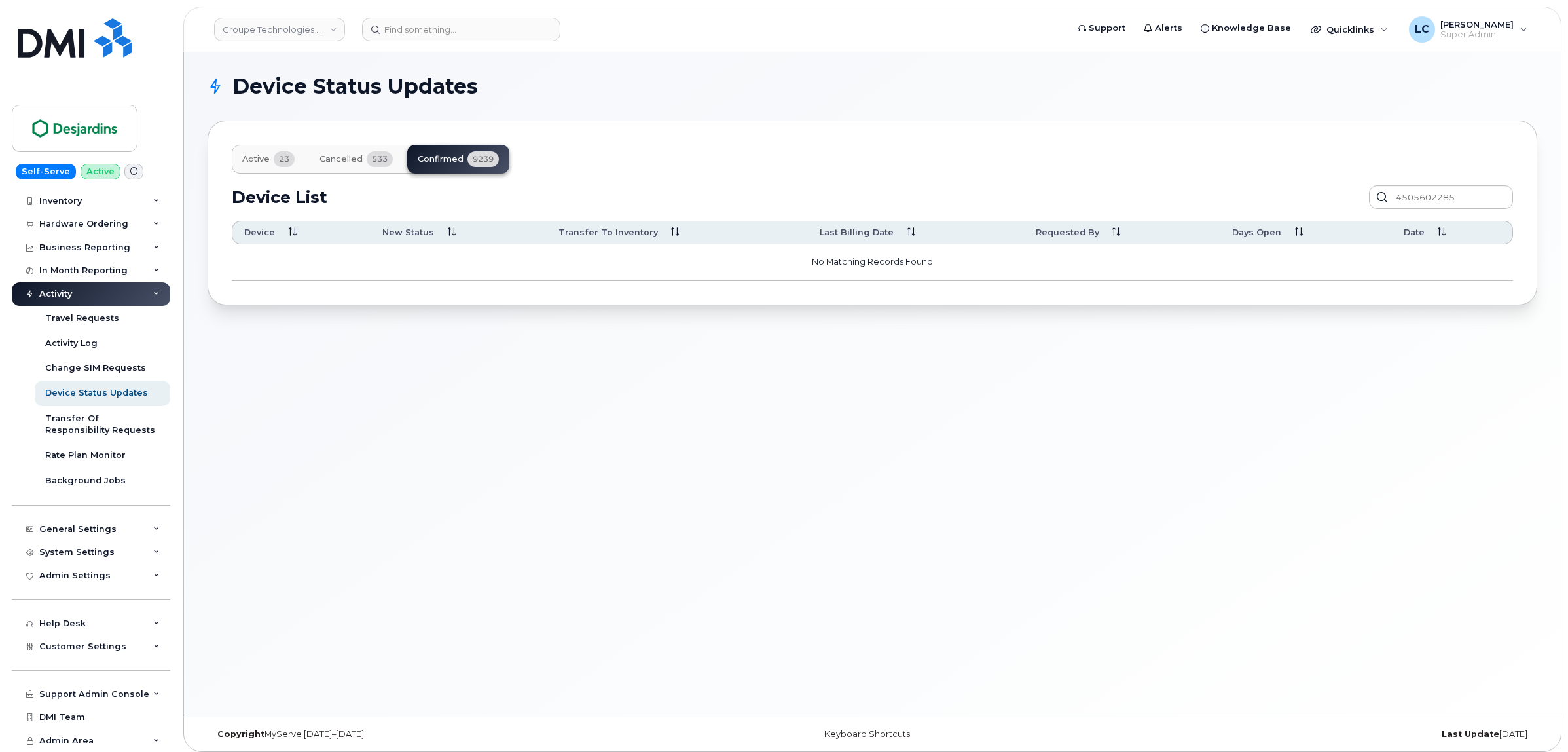
click at [381, 164] on span "533" at bounding box center [380, 159] width 26 height 16
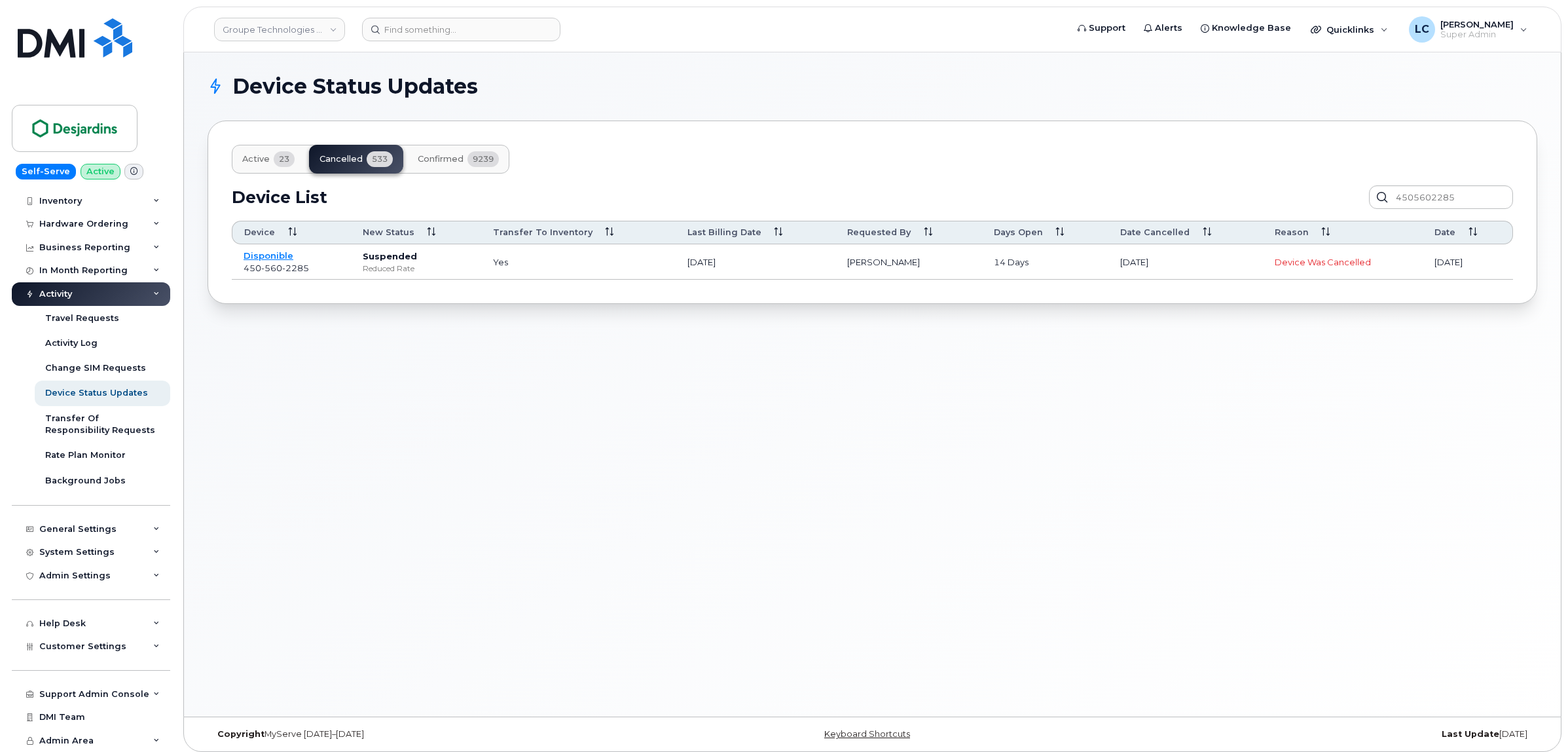
click at [477, 165] on span "9239" at bounding box center [484, 159] width 32 height 16
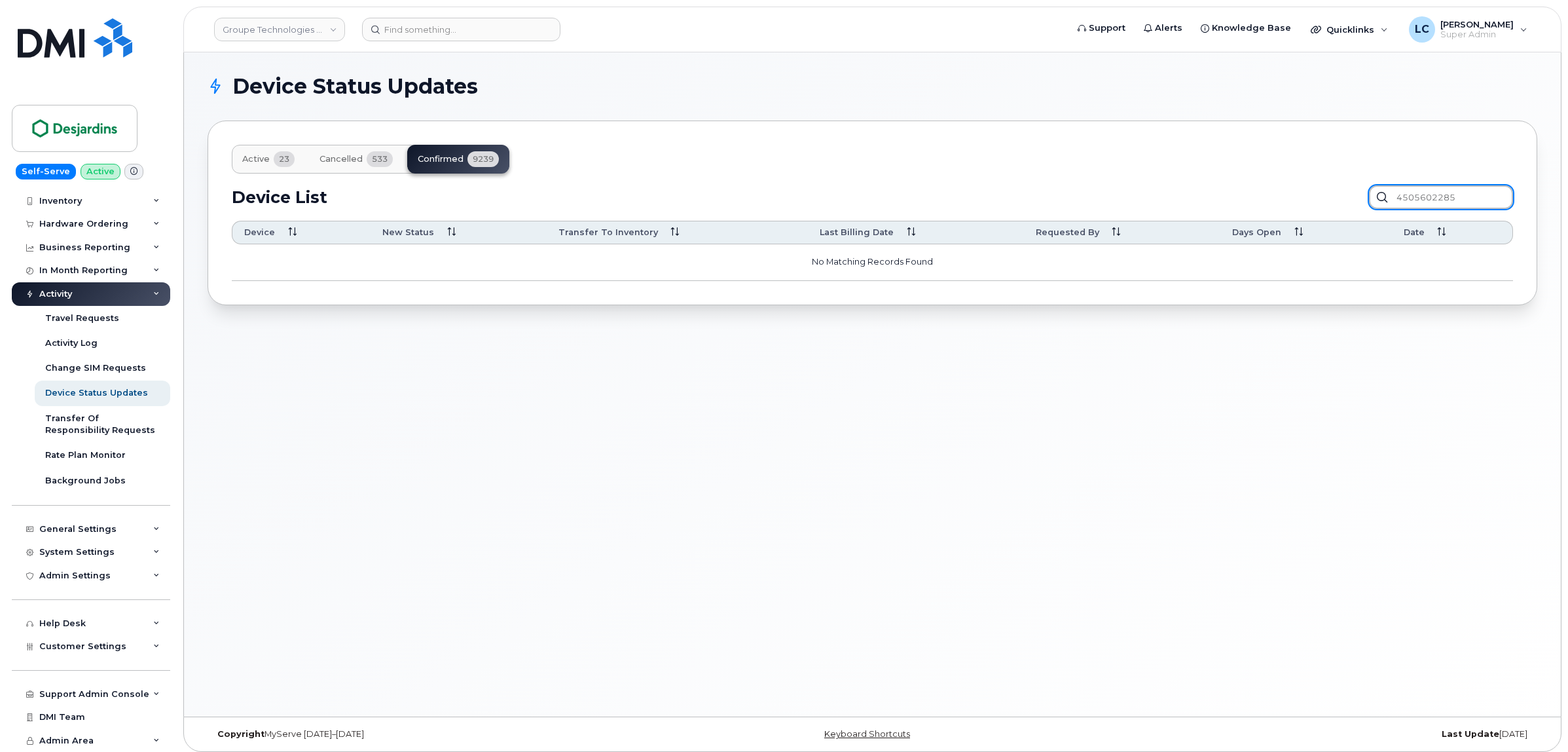
drag, startPoint x: 1485, startPoint y: 205, endPoint x: 1326, endPoint y: 190, distance: 159.7
click at [1326, 190] on div "Device List 4505602285" at bounding box center [872, 197] width 1281 height 23
type input "C"
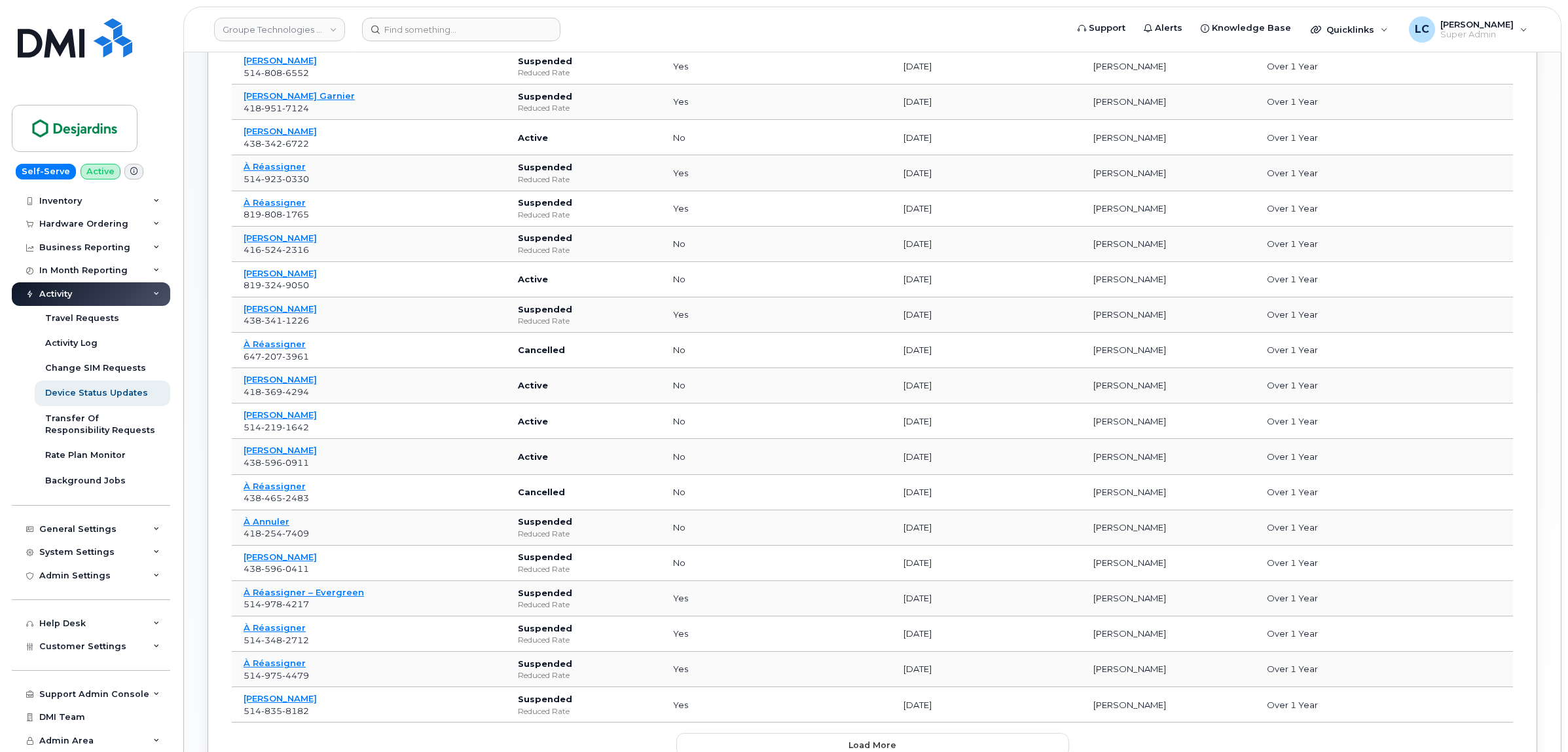
scroll to position [492, 0]
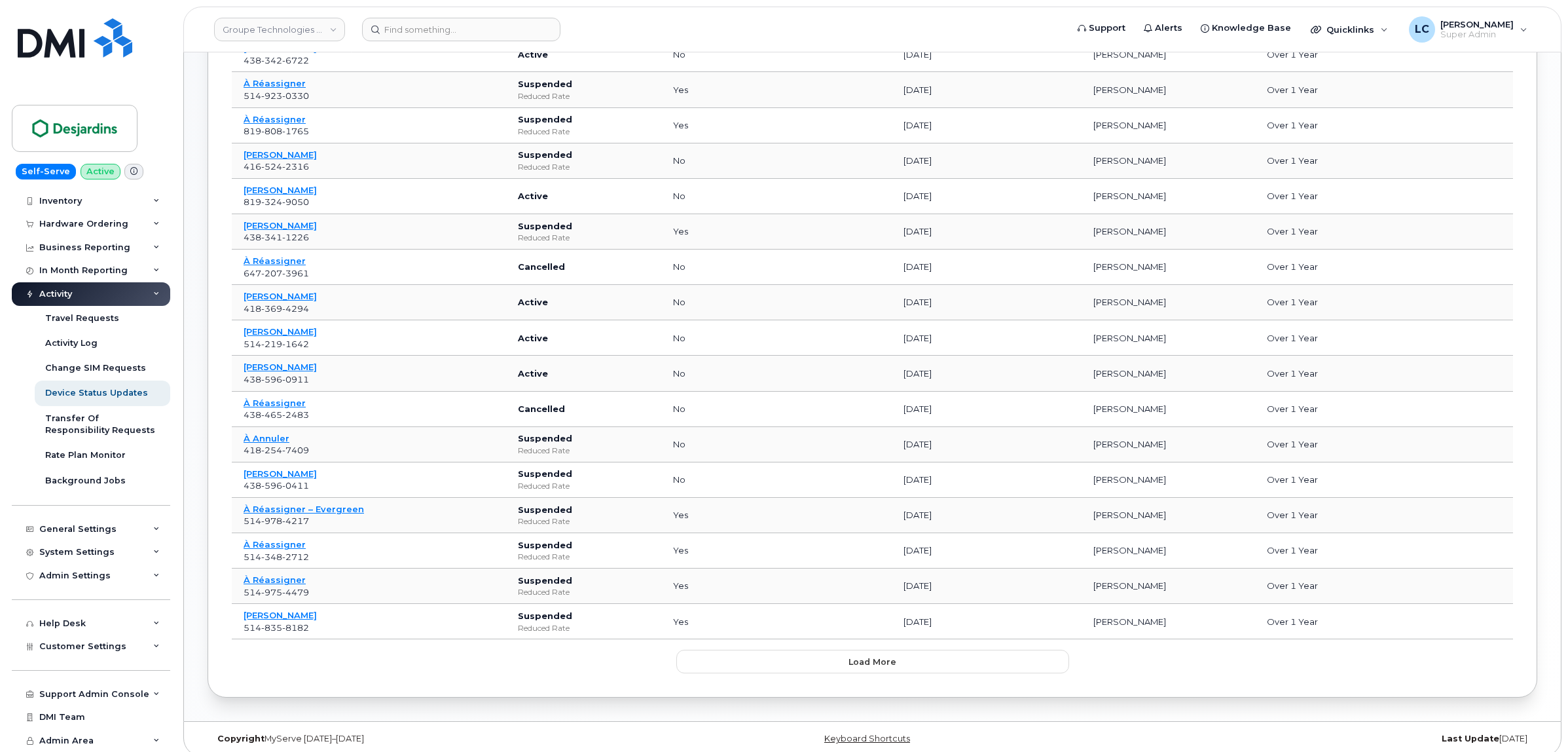
click at [551, 418] on td "Cancelled" at bounding box center [583, 409] width 155 height 35
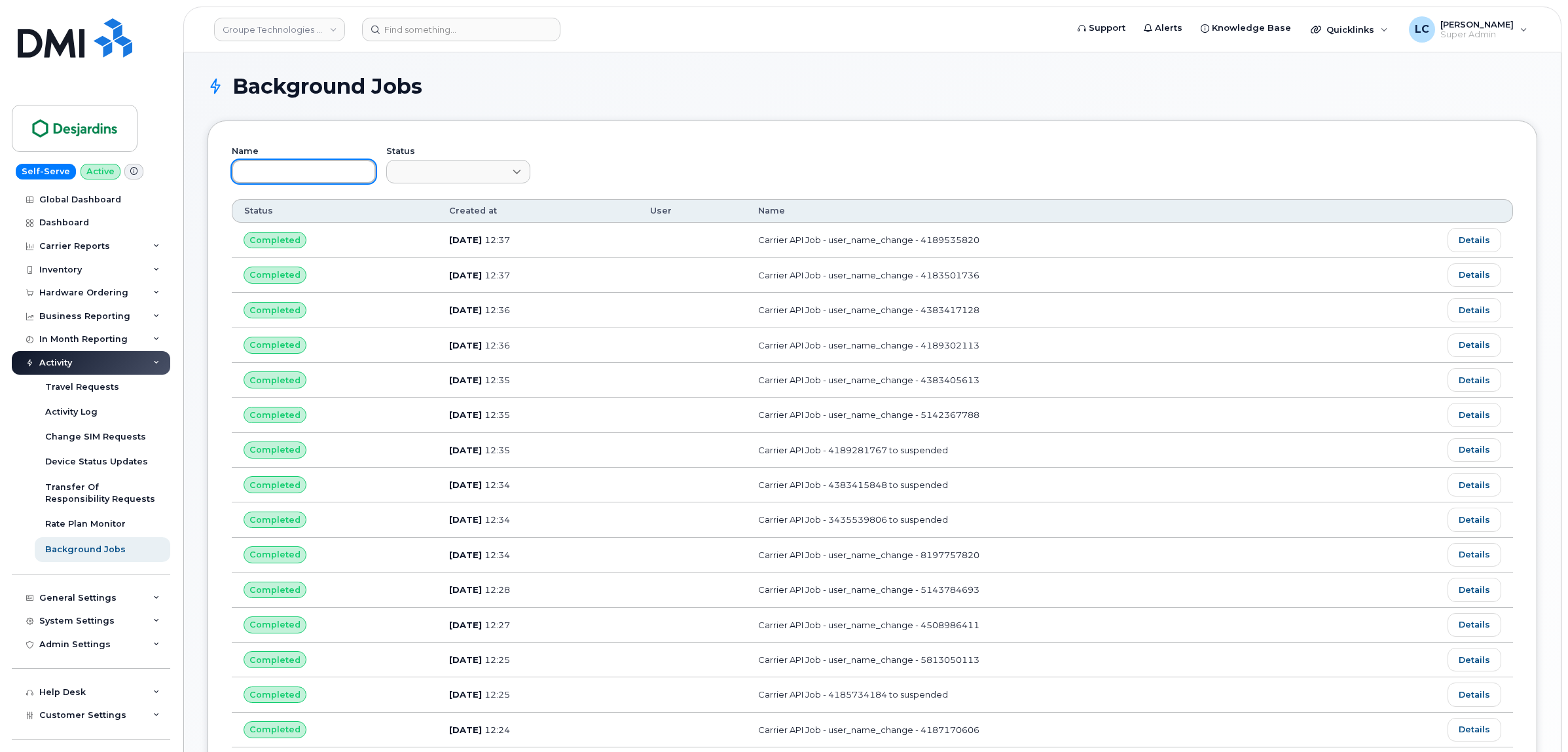
click at [339, 174] on input "text" at bounding box center [303, 171] width 144 height 23
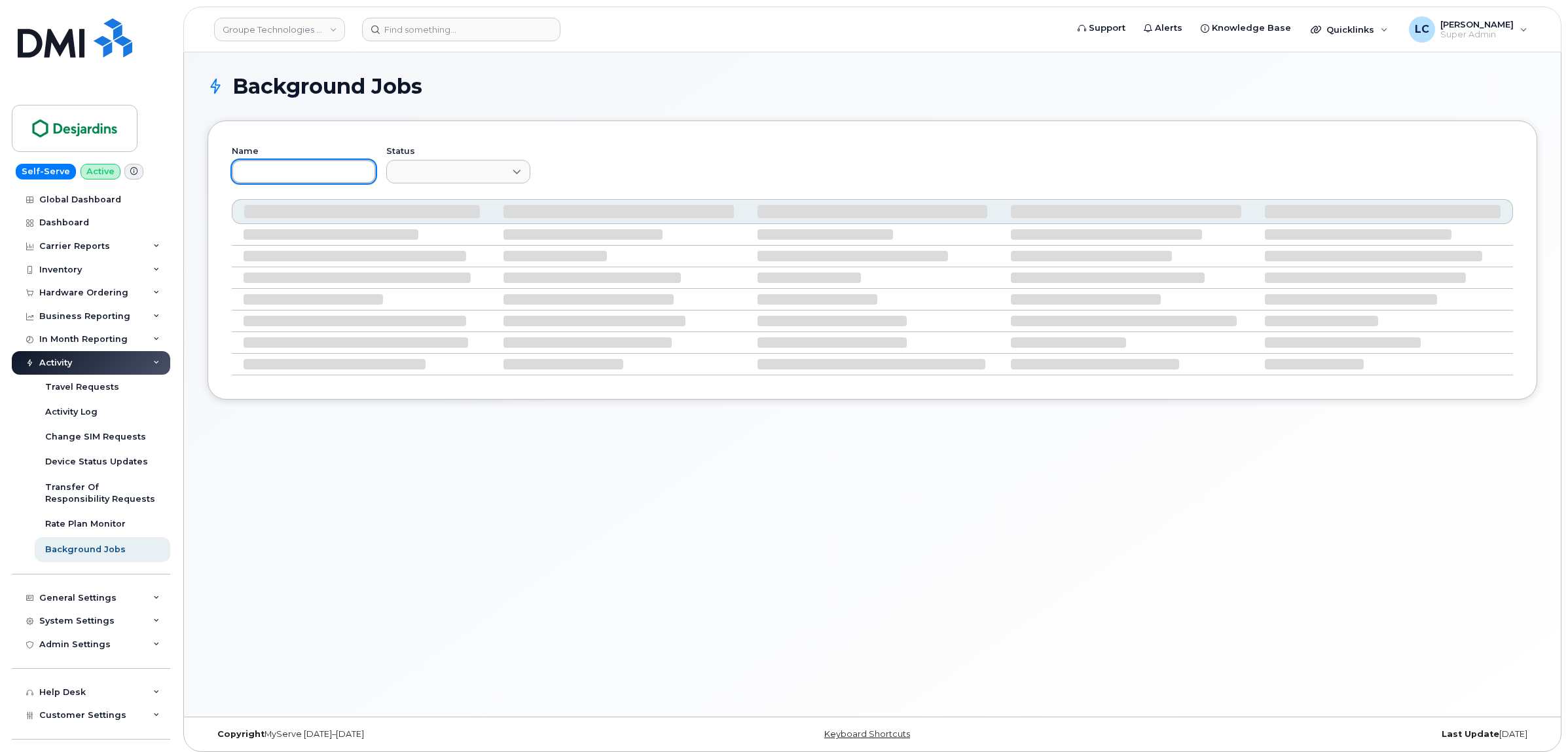
click at [331, 178] on input "text" at bounding box center [303, 171] width 144 height 23
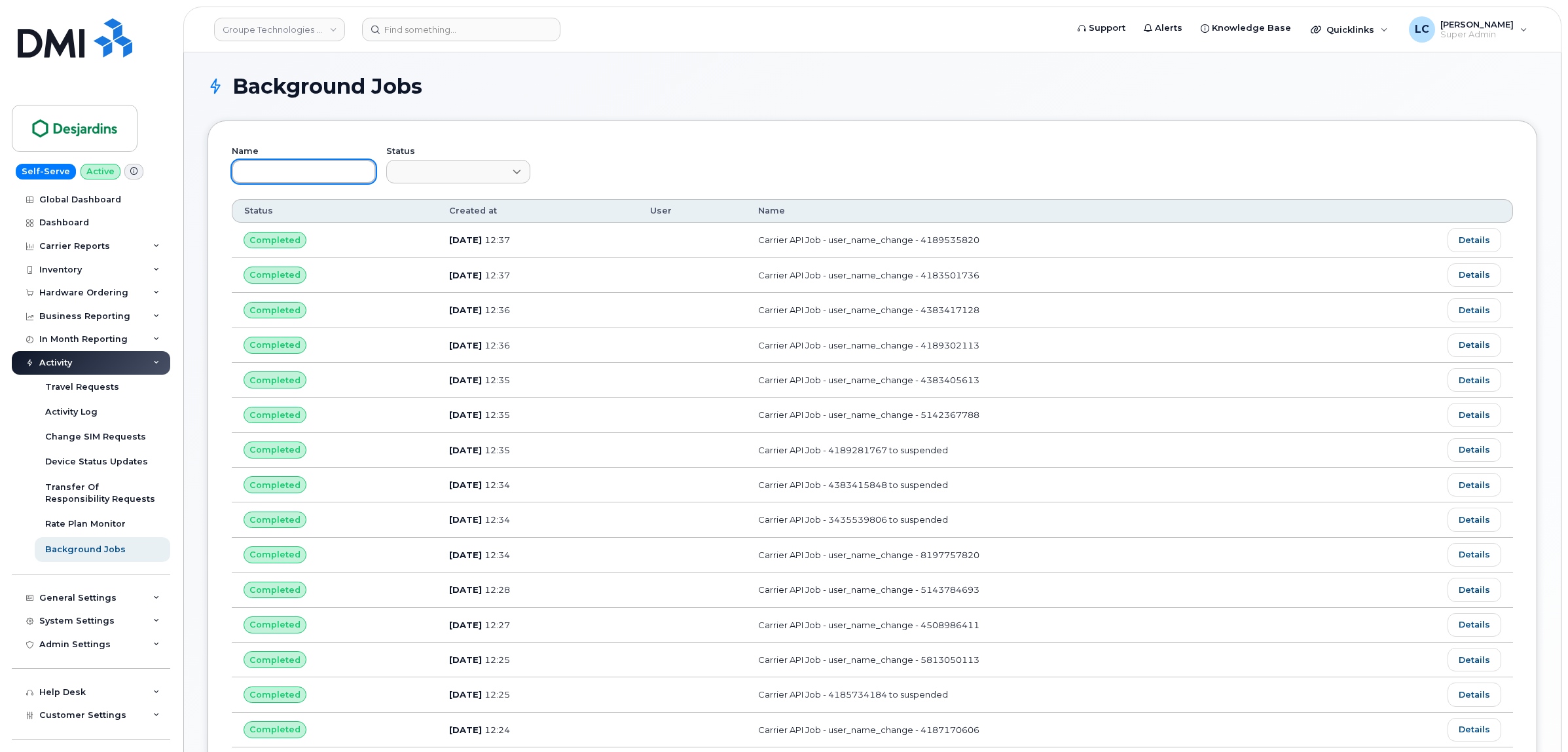
click at [306, 166] on input "text" at bounding box center [303, 171] width 144 height 23
paste input "4505602285"
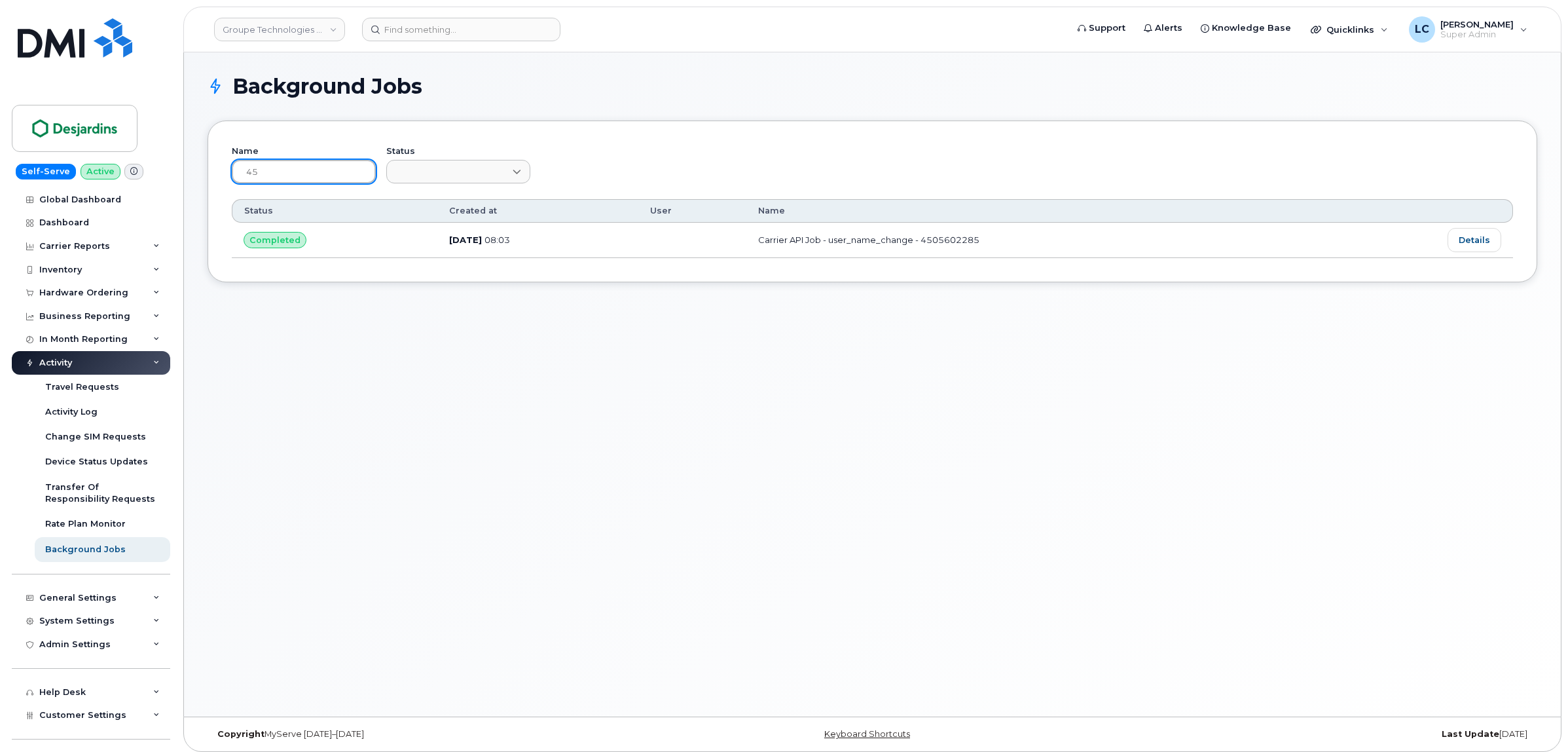
type input "4"
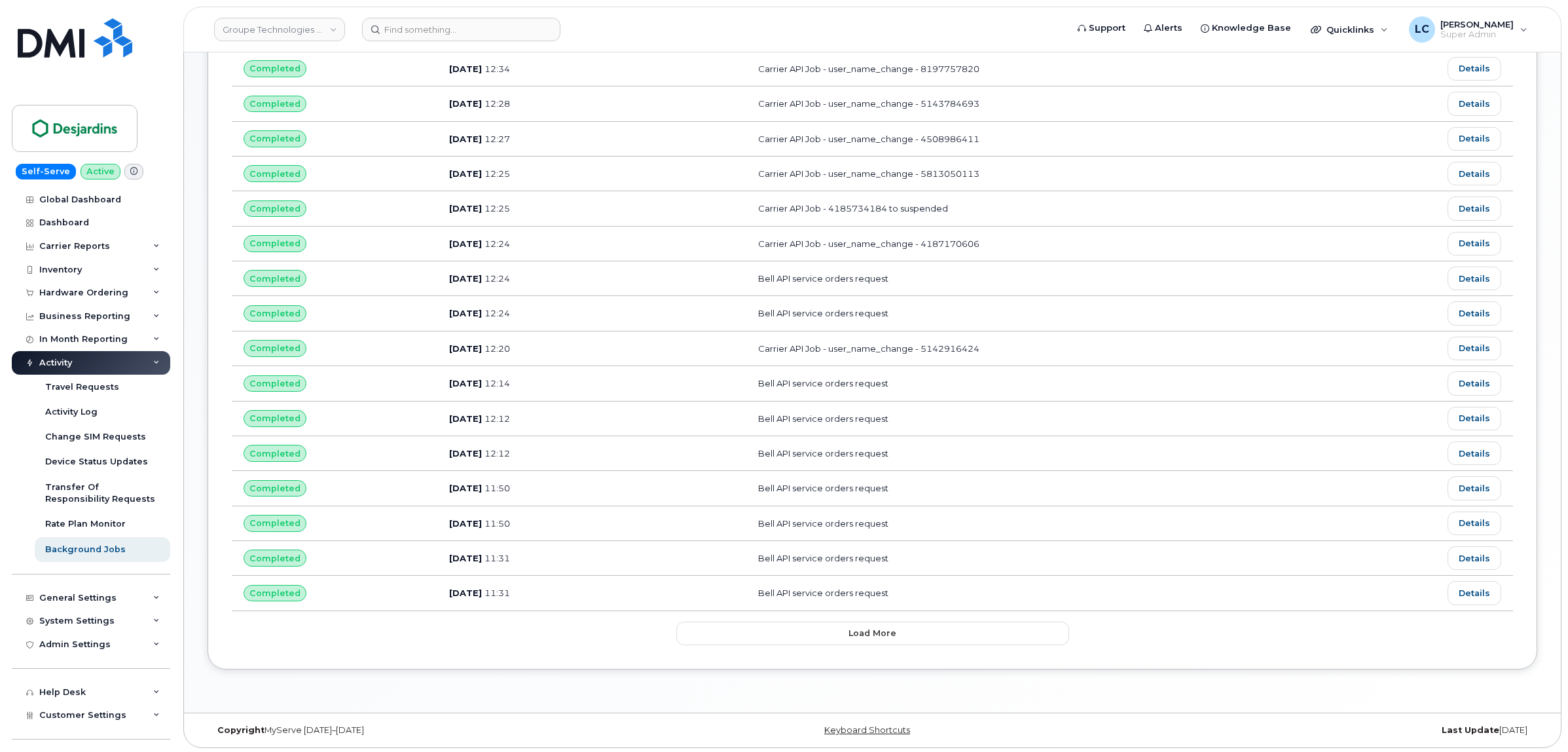
scroll to position [501, 0]
click at [816, 631] on button "Load more" at bounding box center [872, 630] width 393 height 23
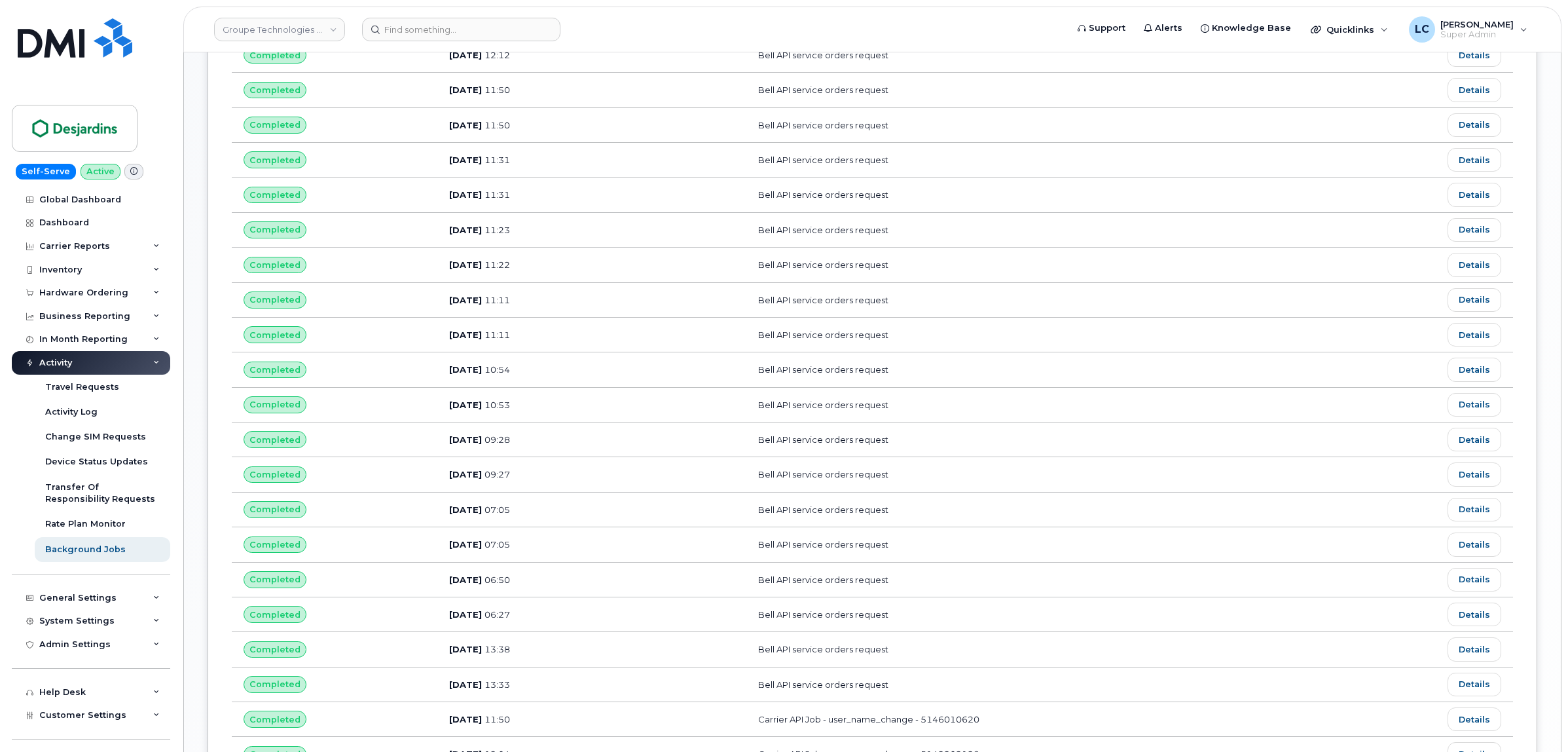
scroll to position [665, 0]
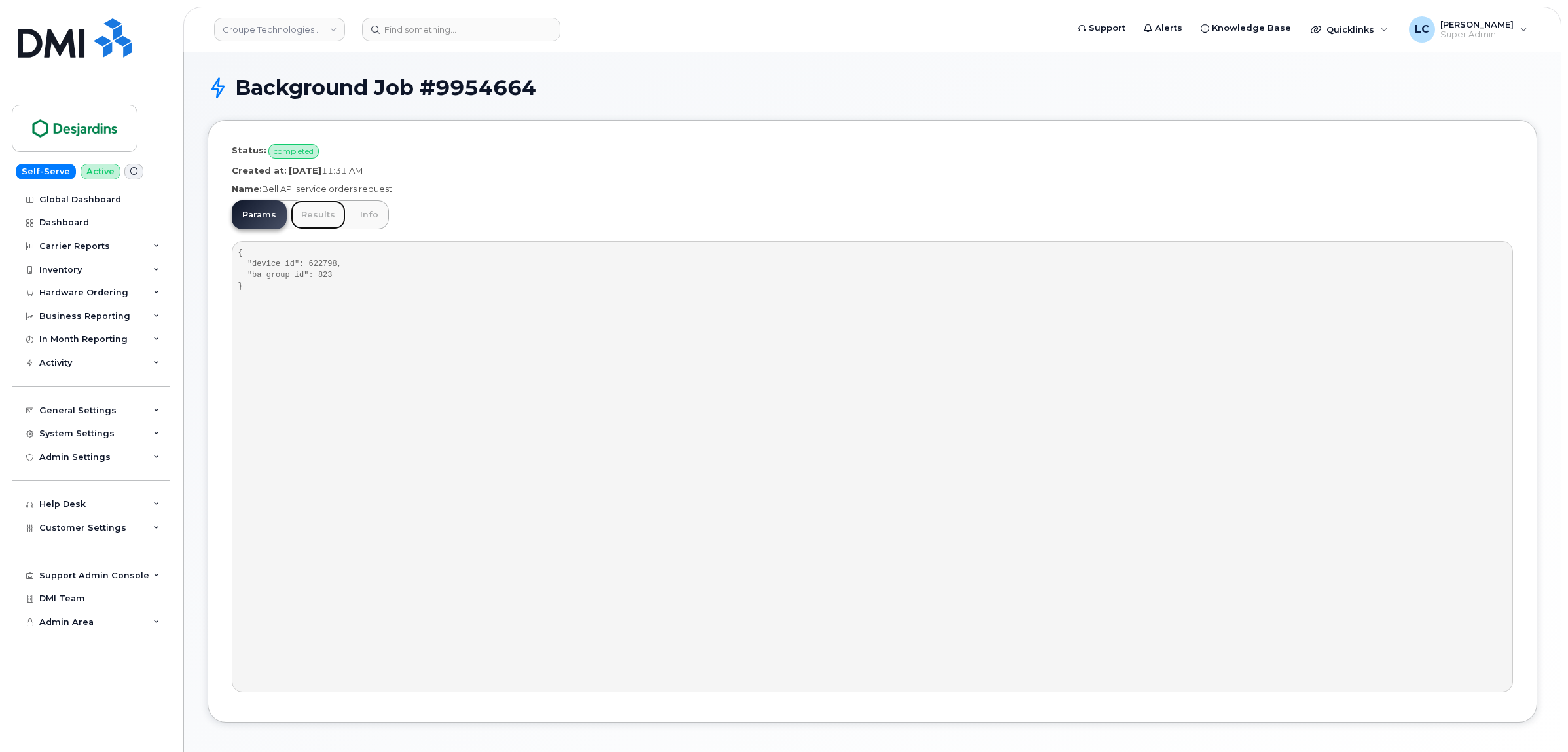
click at [309, 214] on link "Results" at bounding box center [318, 215] width 55 height 29
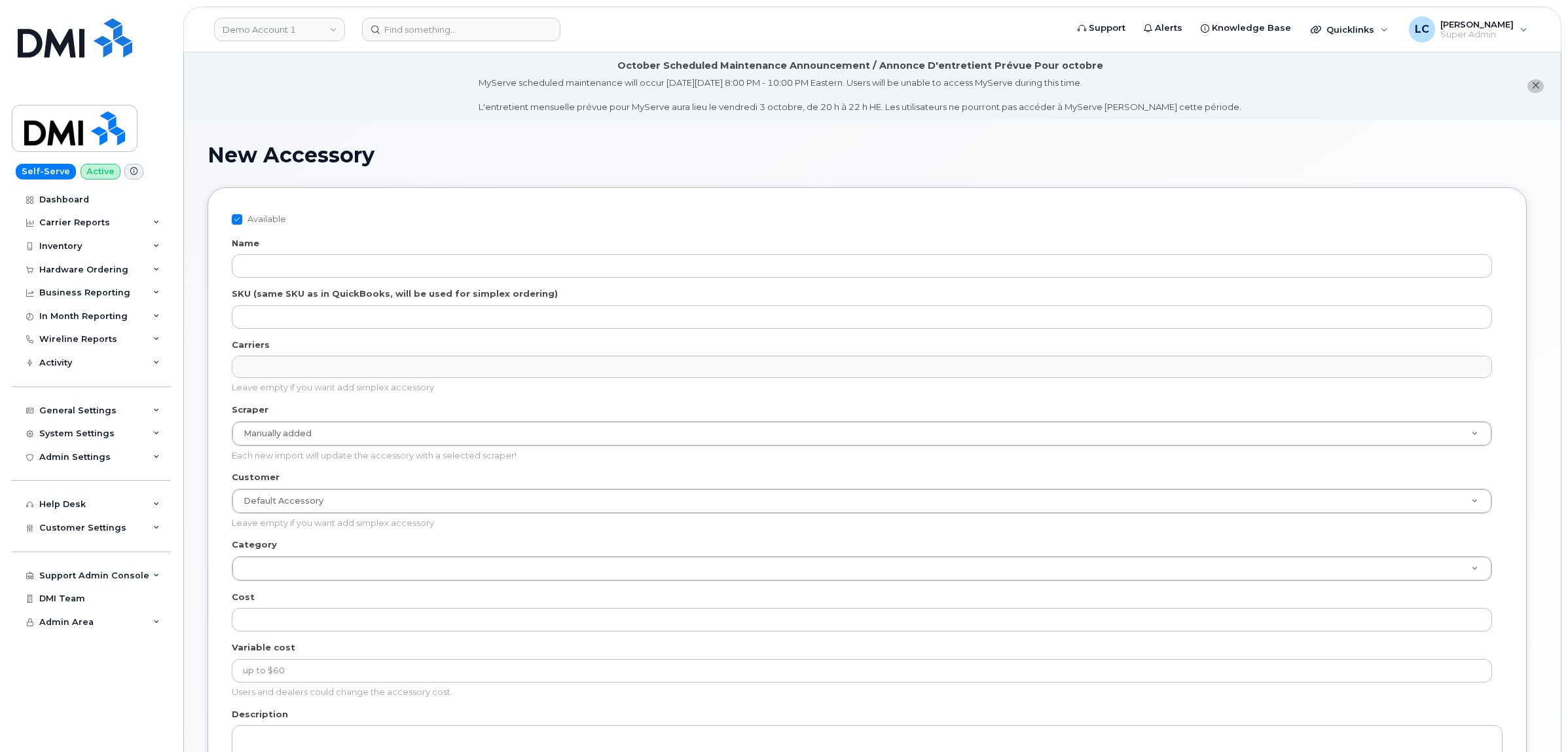
select select
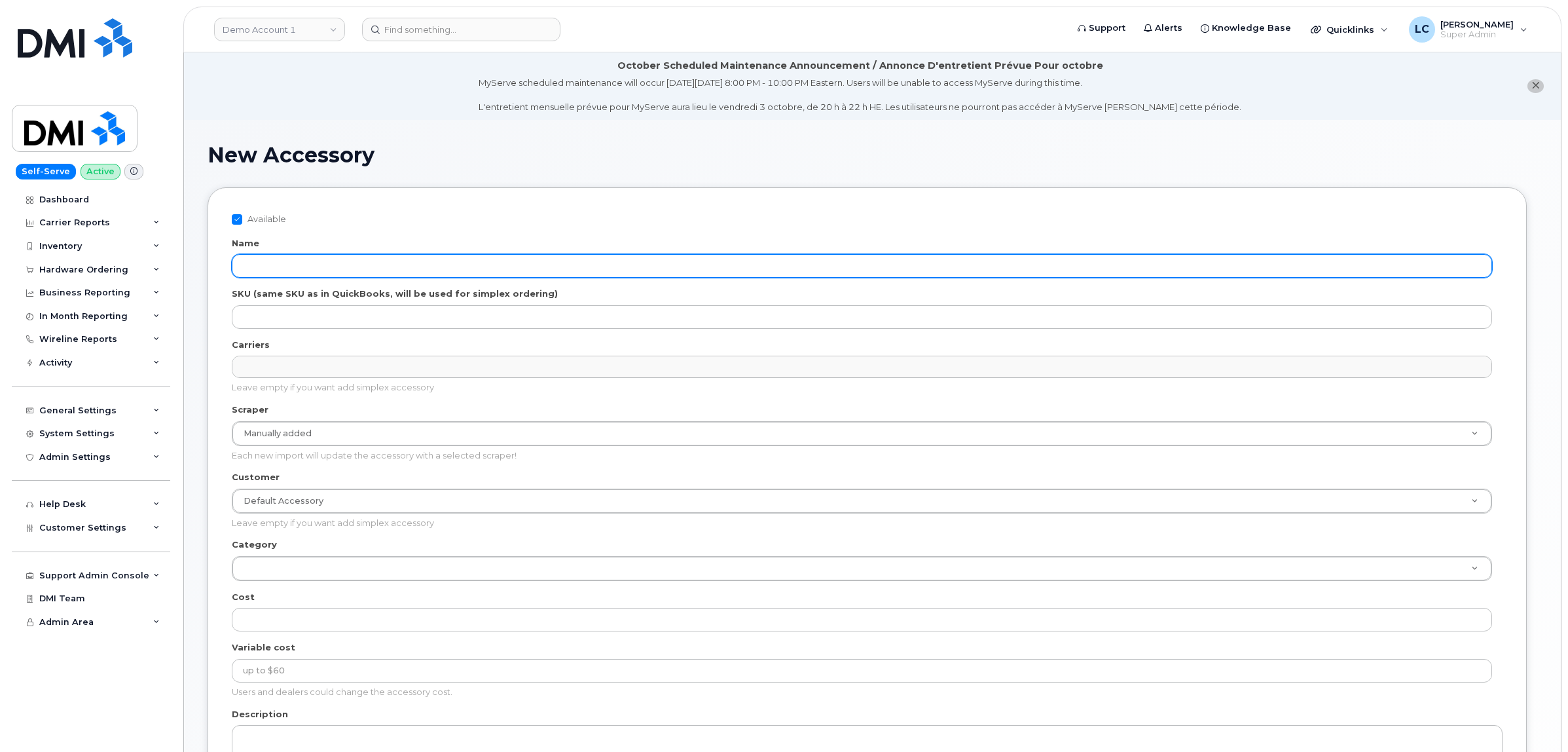
click at [383, 272] on input "Name" at bounding box center [862, 266] width 1260 height 23
click at [277, 266] on input "Name" at bounding box center [862, 266] width 1260 height 23
paste input "CASE OB DEFENDER BLK S25FE"
click at [386, 266] on input "CASE OB DEFENDER BLK S25FE ()" at bounding box center [862, 266] width 1260 height 23
paste input "64388778"
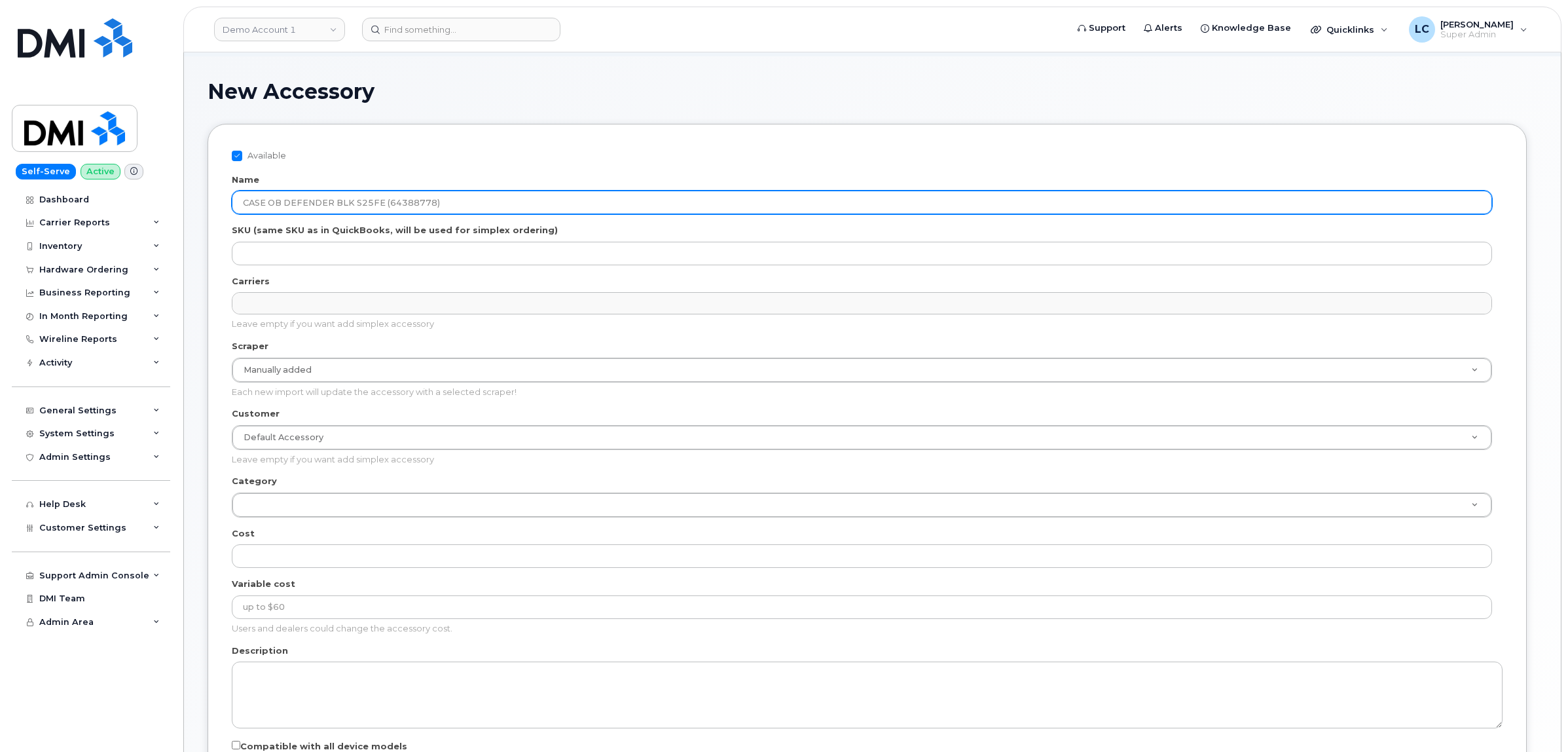
scroll to position [82, 0]
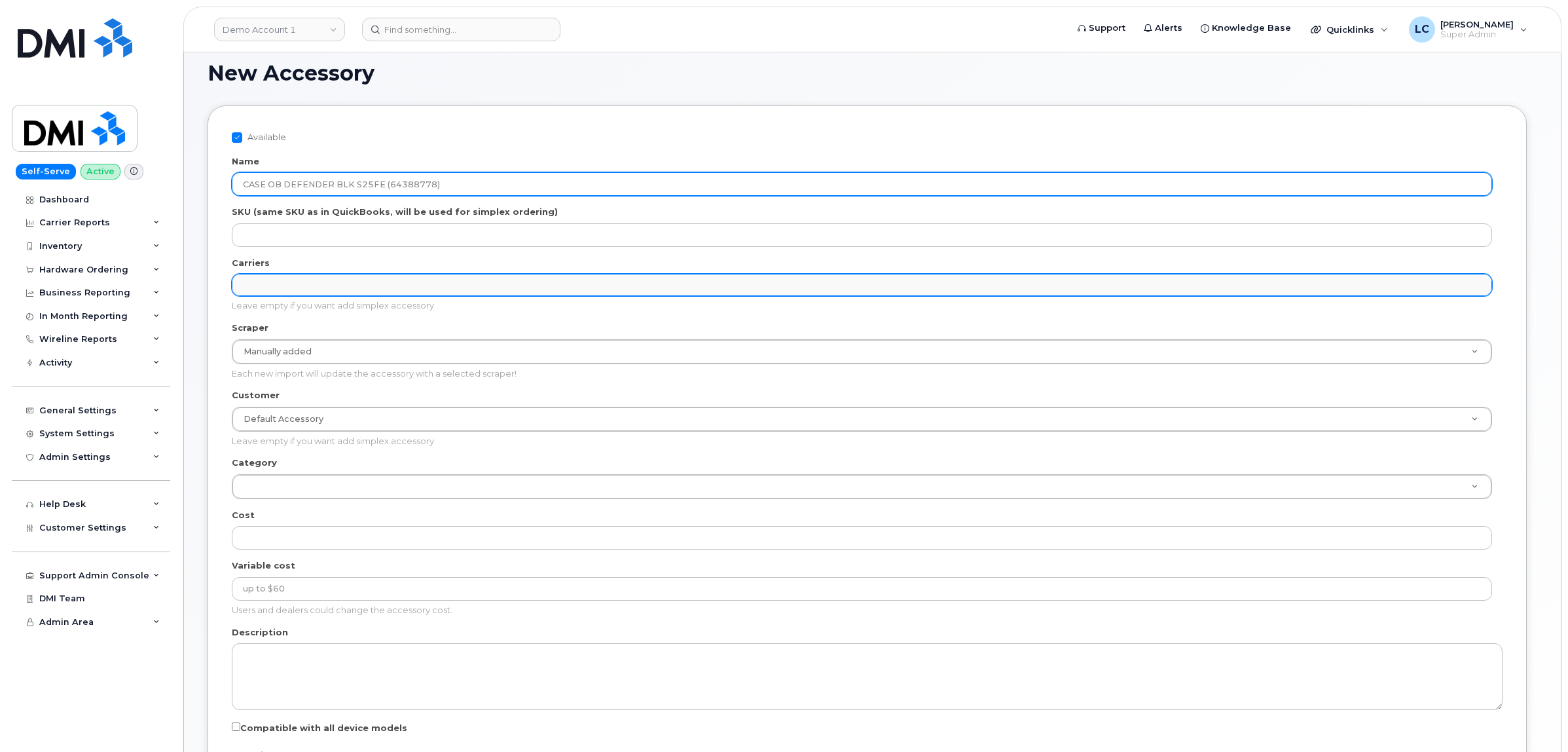
type input "CASE OB DEFENDER BLK S25FE (64388778)"
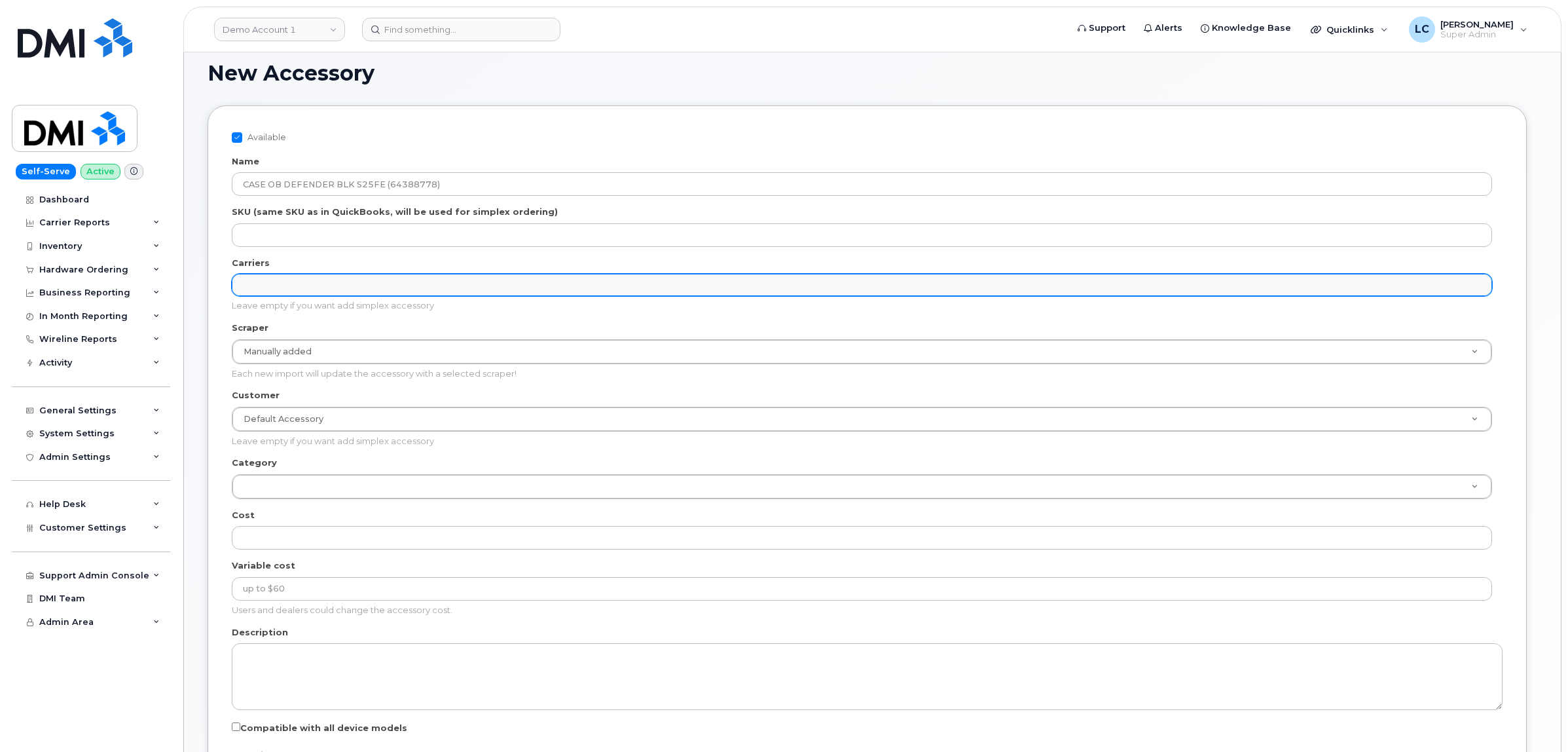
click at [380, 288] on ul "Carriers" at bounding box center [862, 285] width 1259 height 21
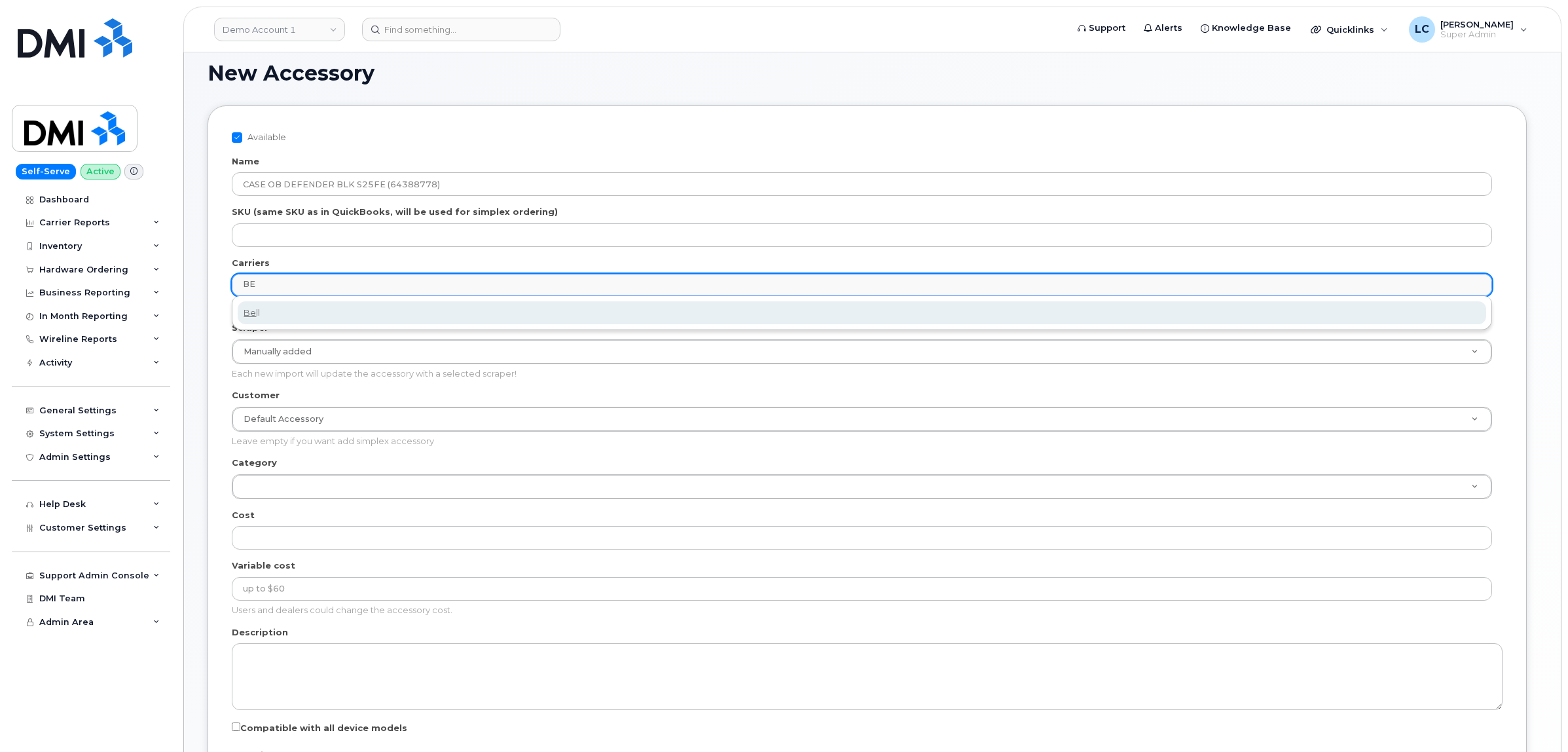
type input "BEl"
select select "1"
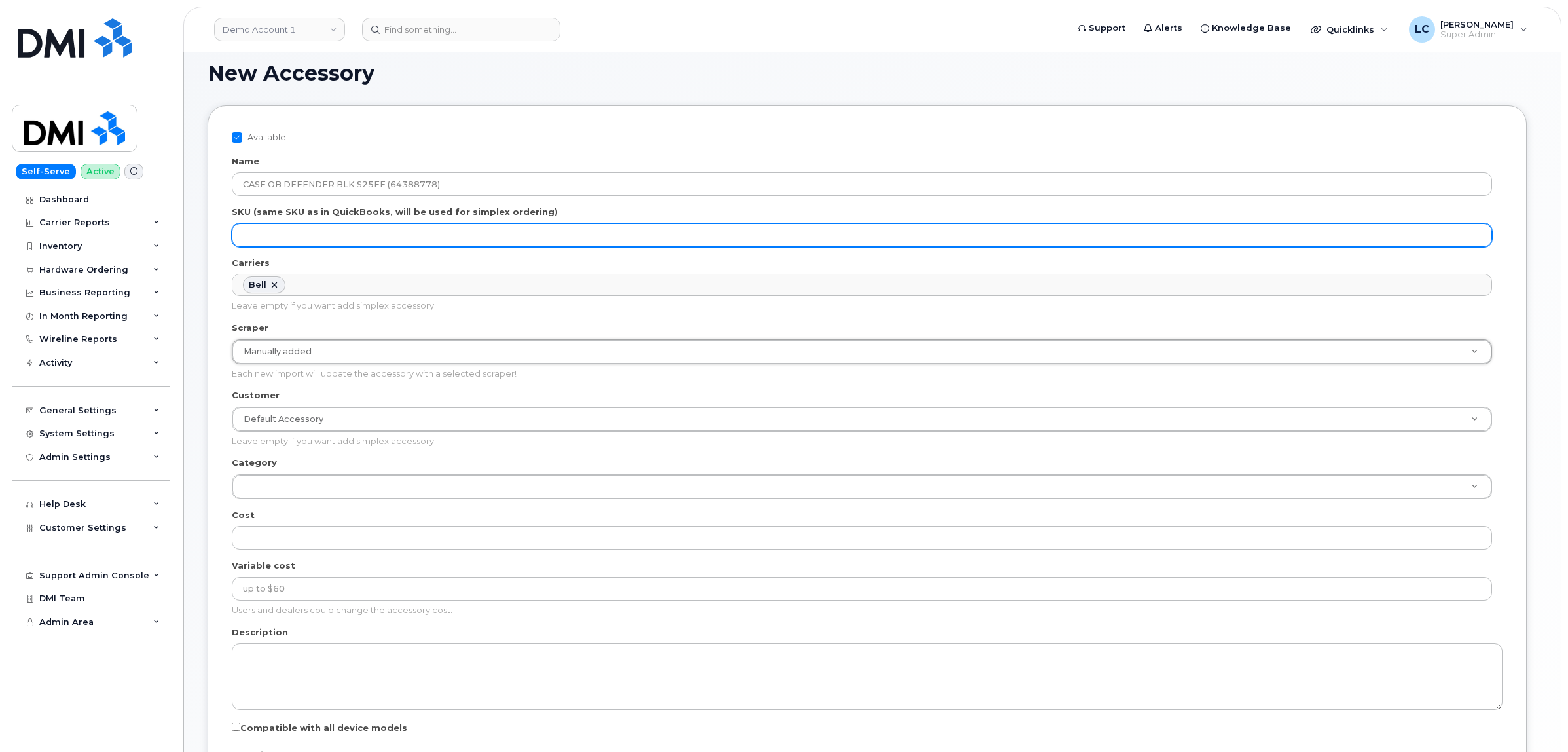
click at [342, 239] on input "SKU (same SKU as in QuickBooks, will be used for simplex ordering)" at bounding box center [862, 235] width 1260 height 23
paste input "64388778"
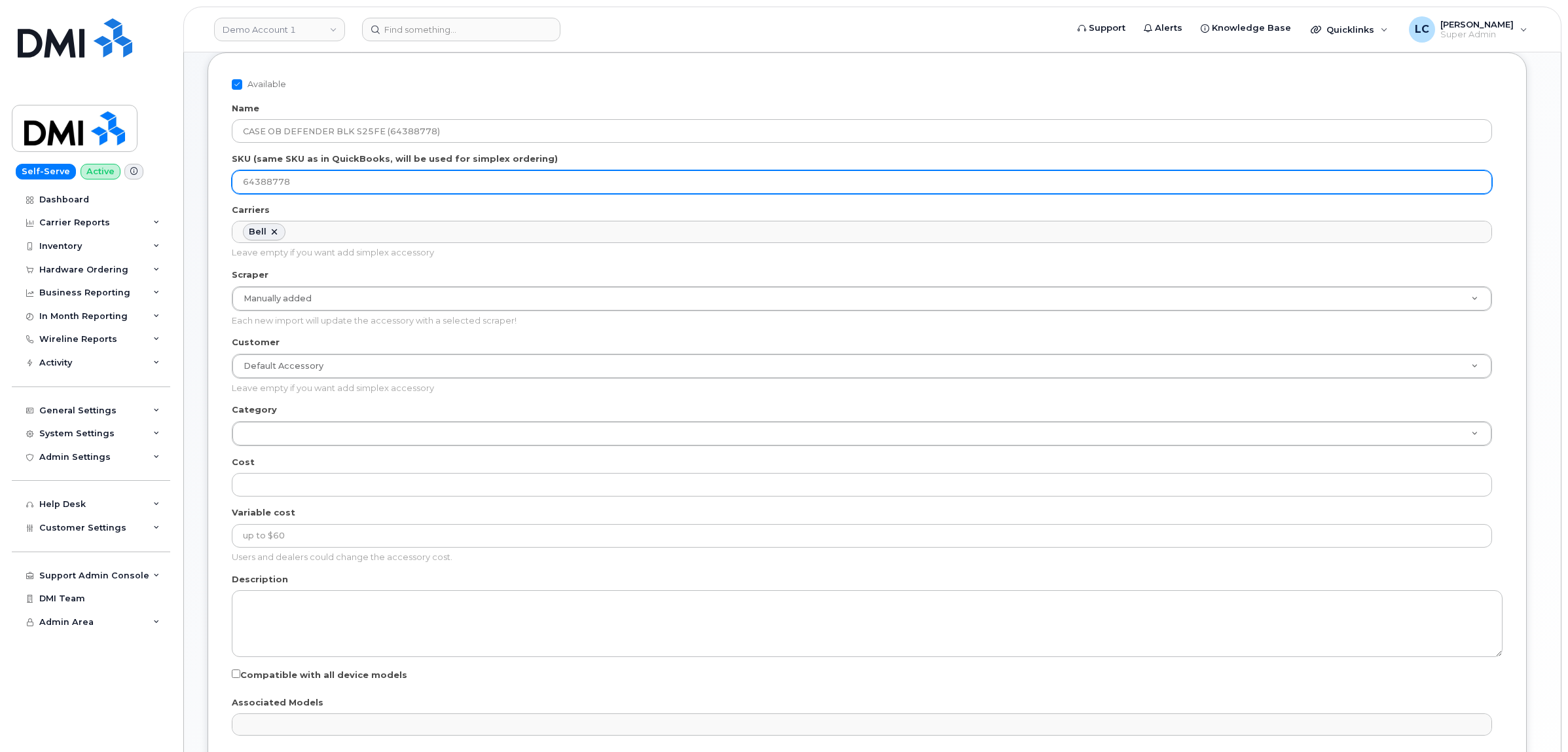
scroll to position [164, 0]
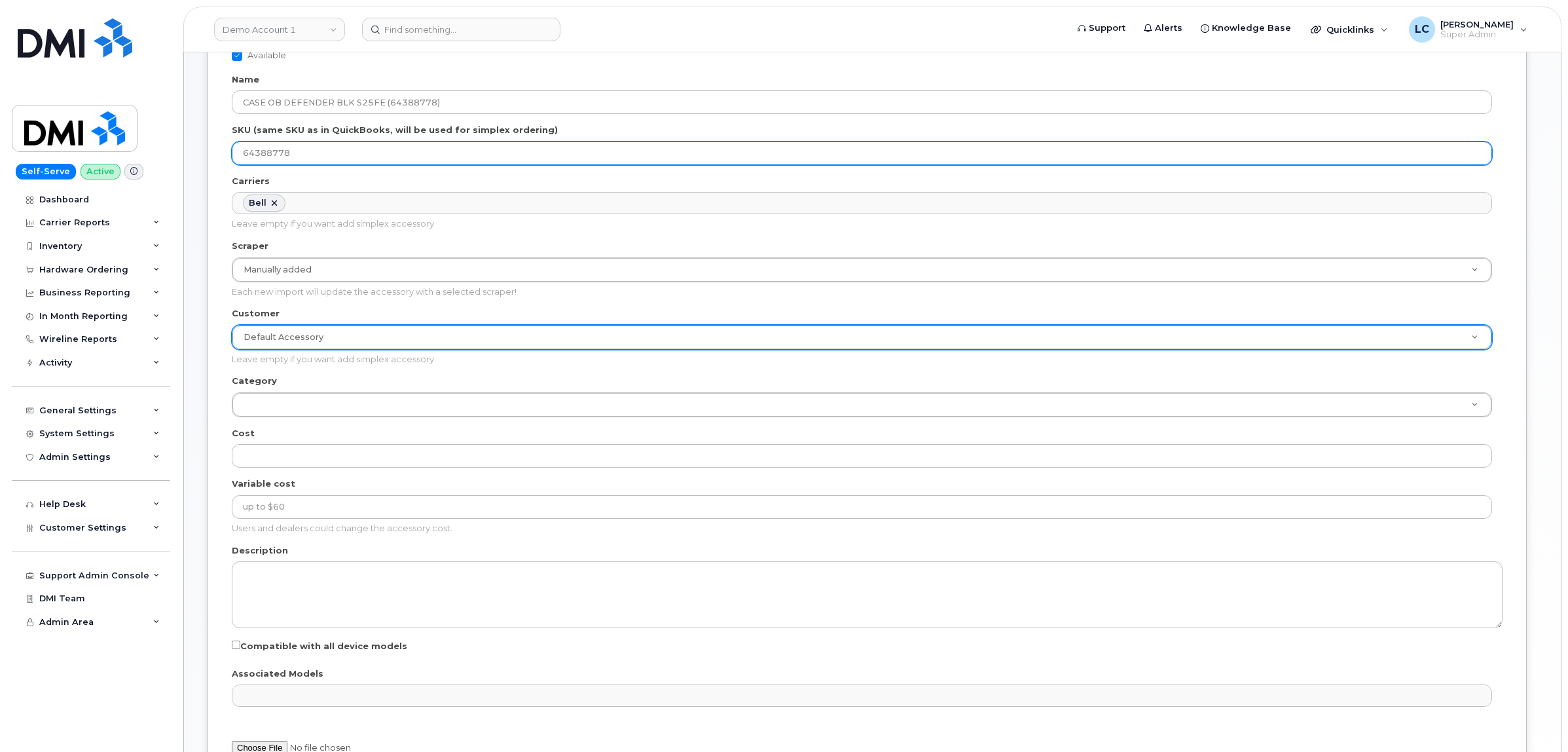
type input "64388778"
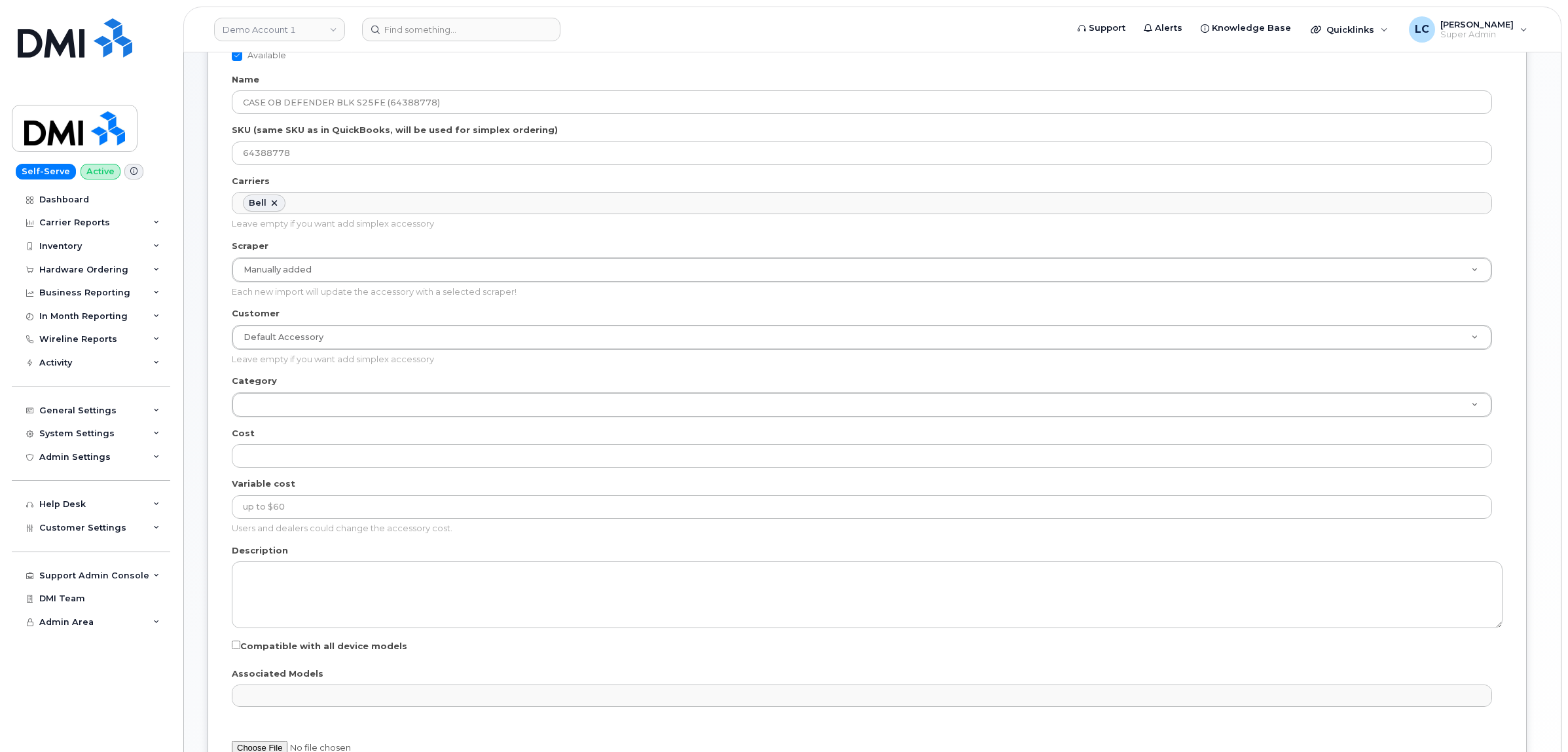
click at [203, 334] on div "New Accessory Available Name CASE OB DEFENDER BLK S25FE (64388778) SKU (same SK…" at bounding box center [872, 411] width 1377 height 911
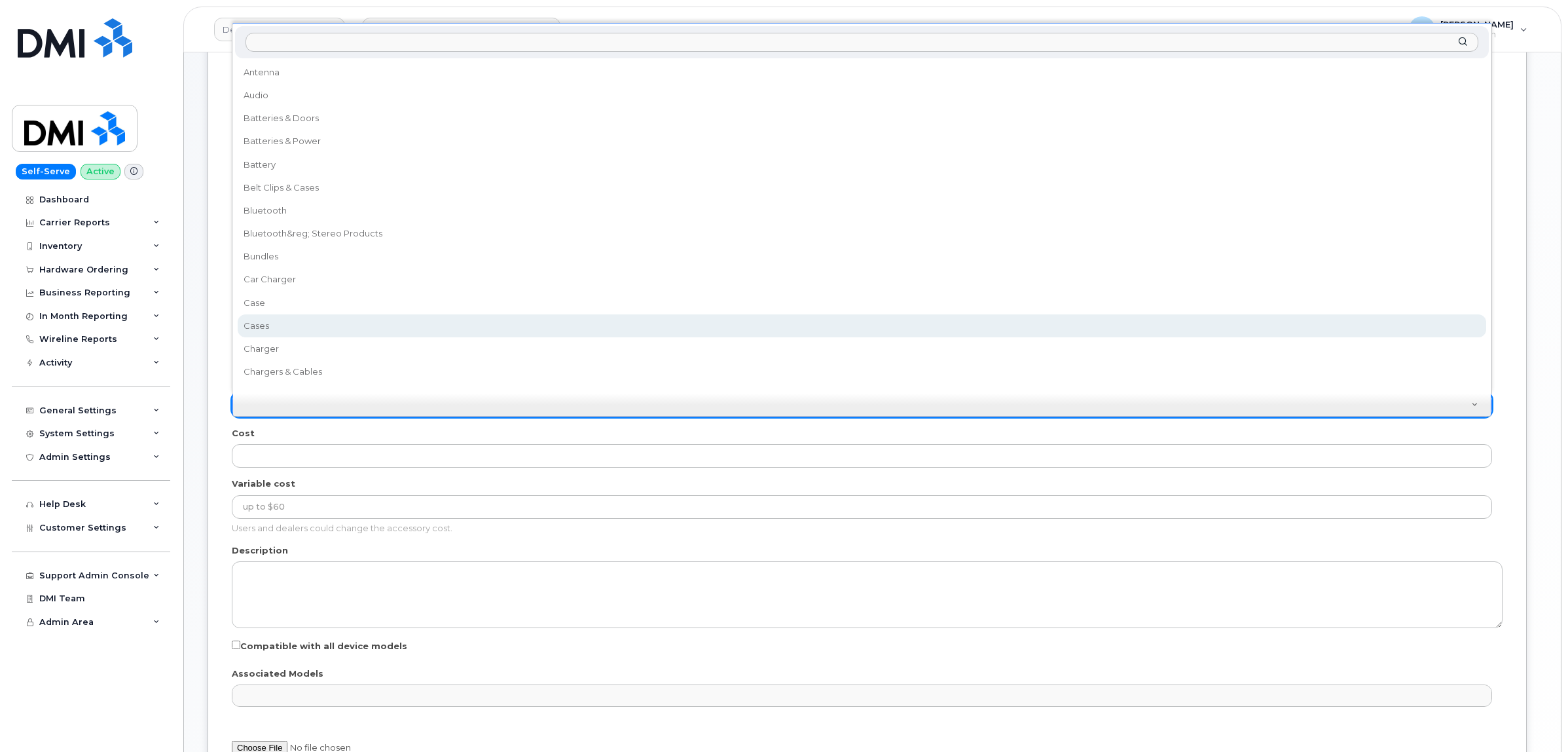
select select "Cases"
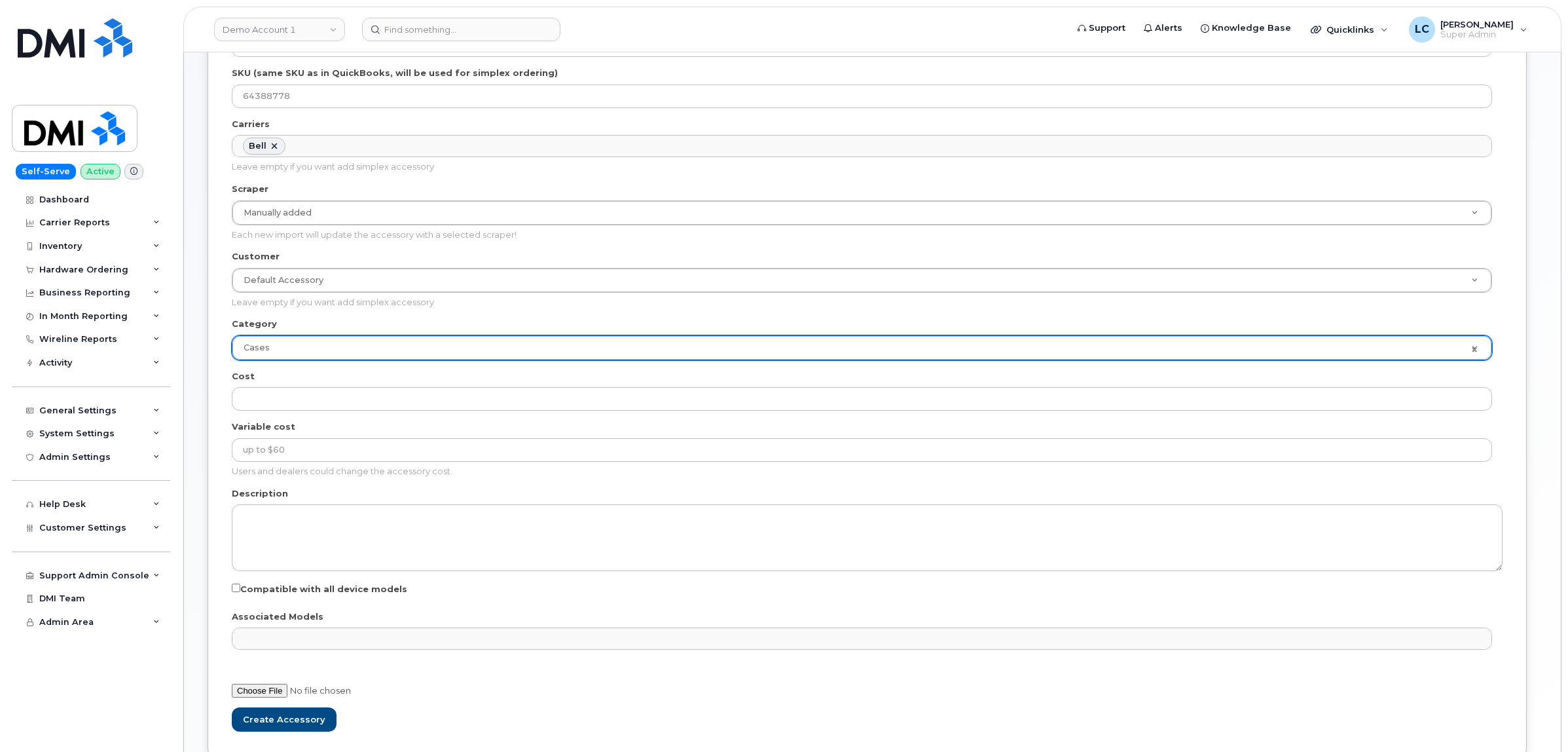
scroll to position [245, 0]
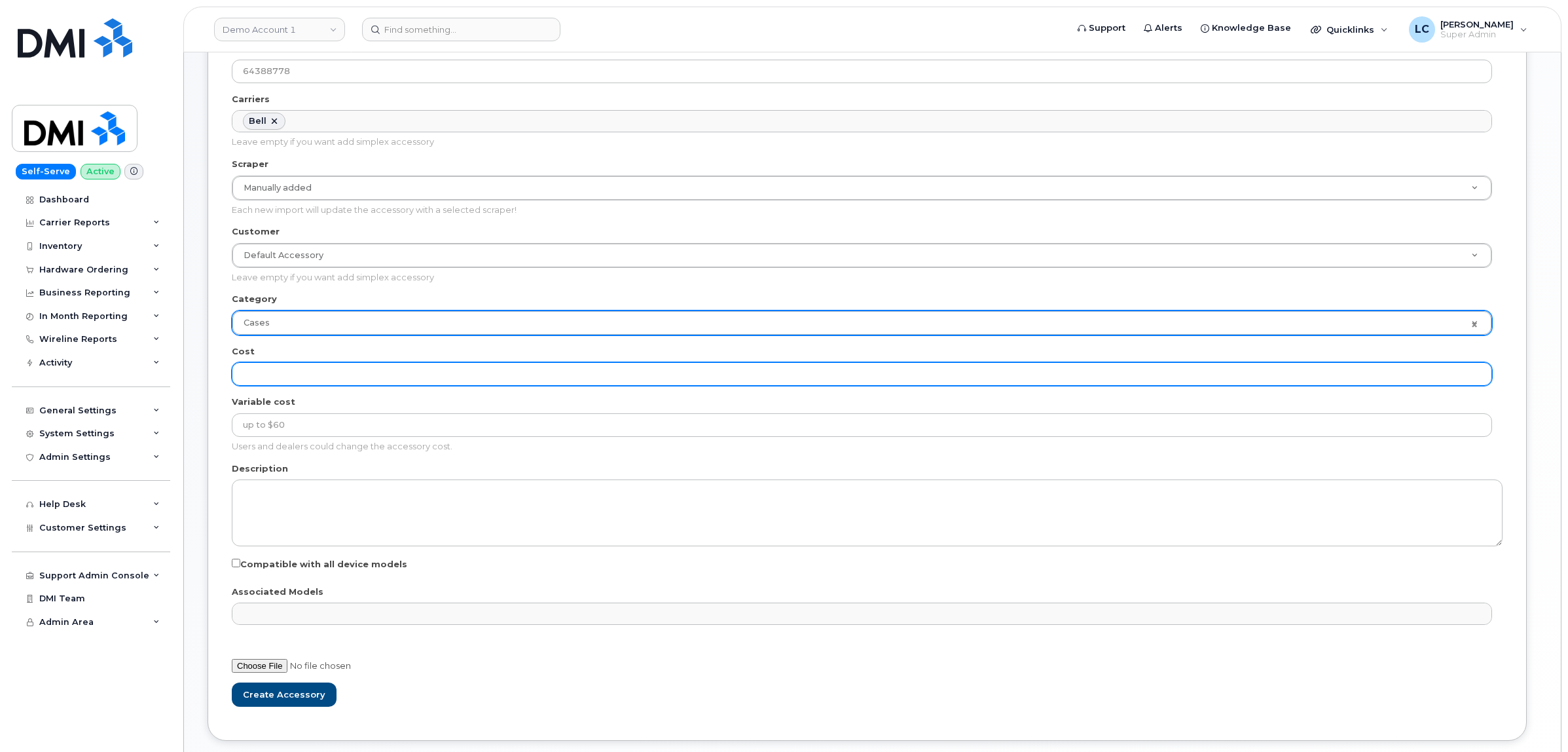
click at [326, 365] on input "Cost" at bounding box center [862, 374] width 1260 height 23
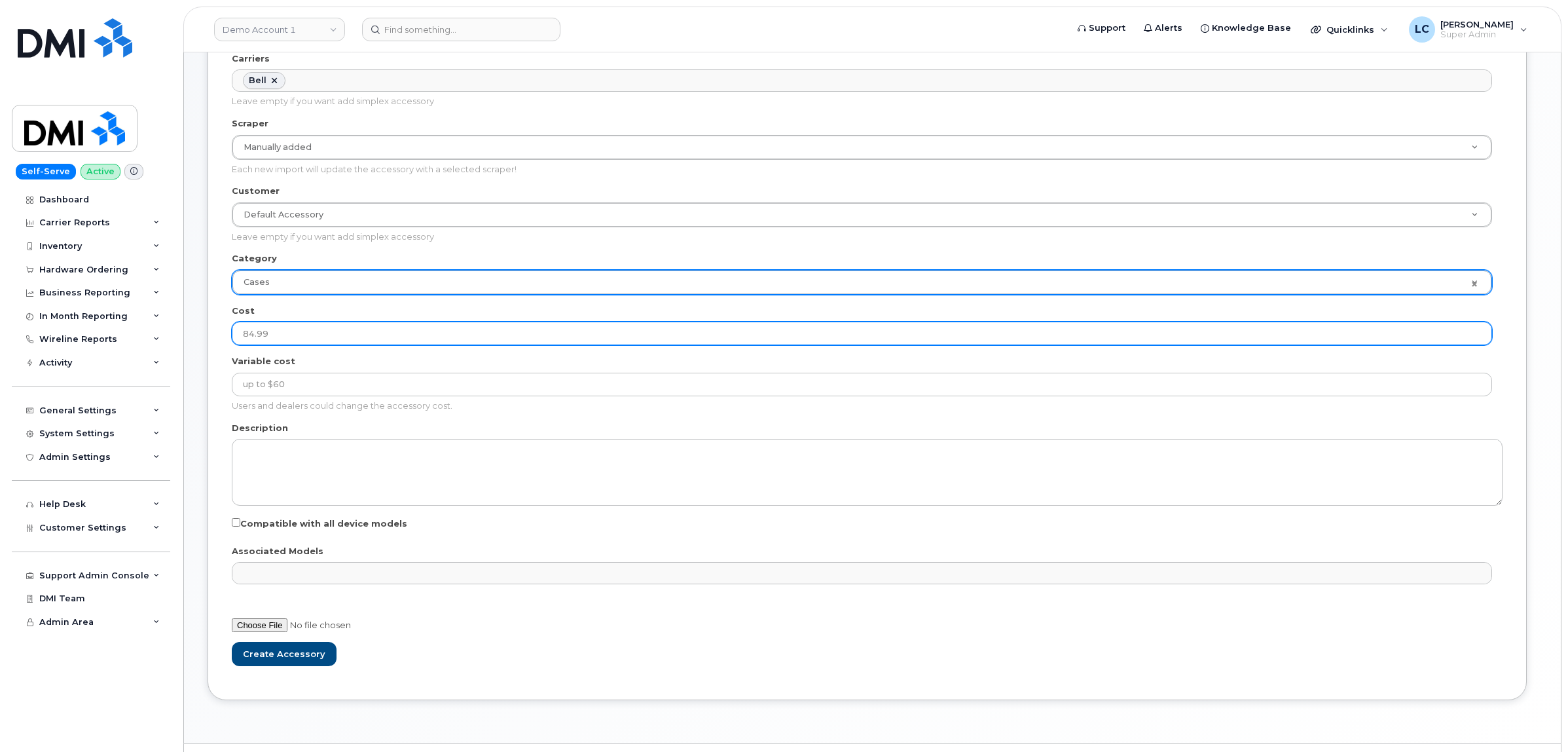
scroll to position [322, 0]
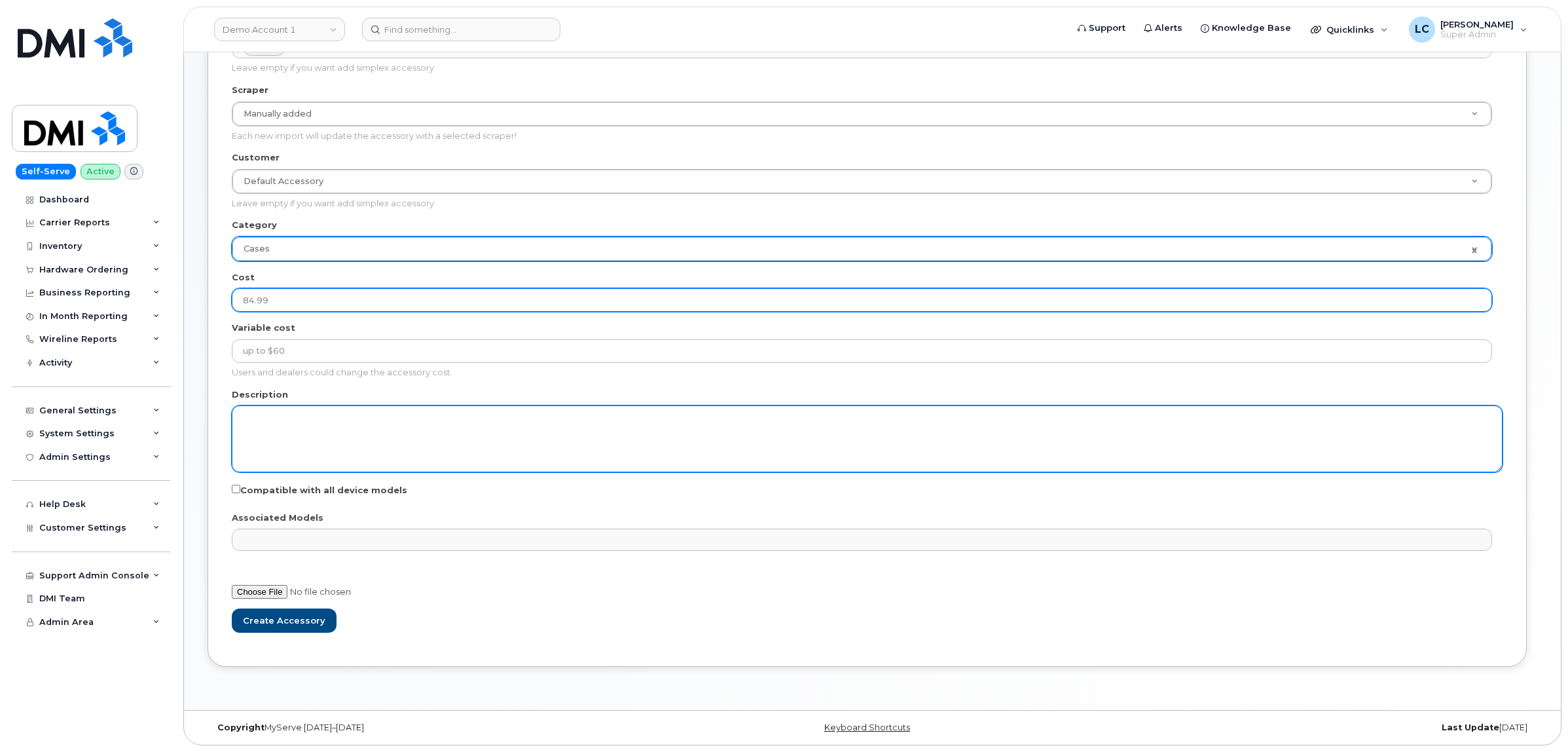
type input "84.99"
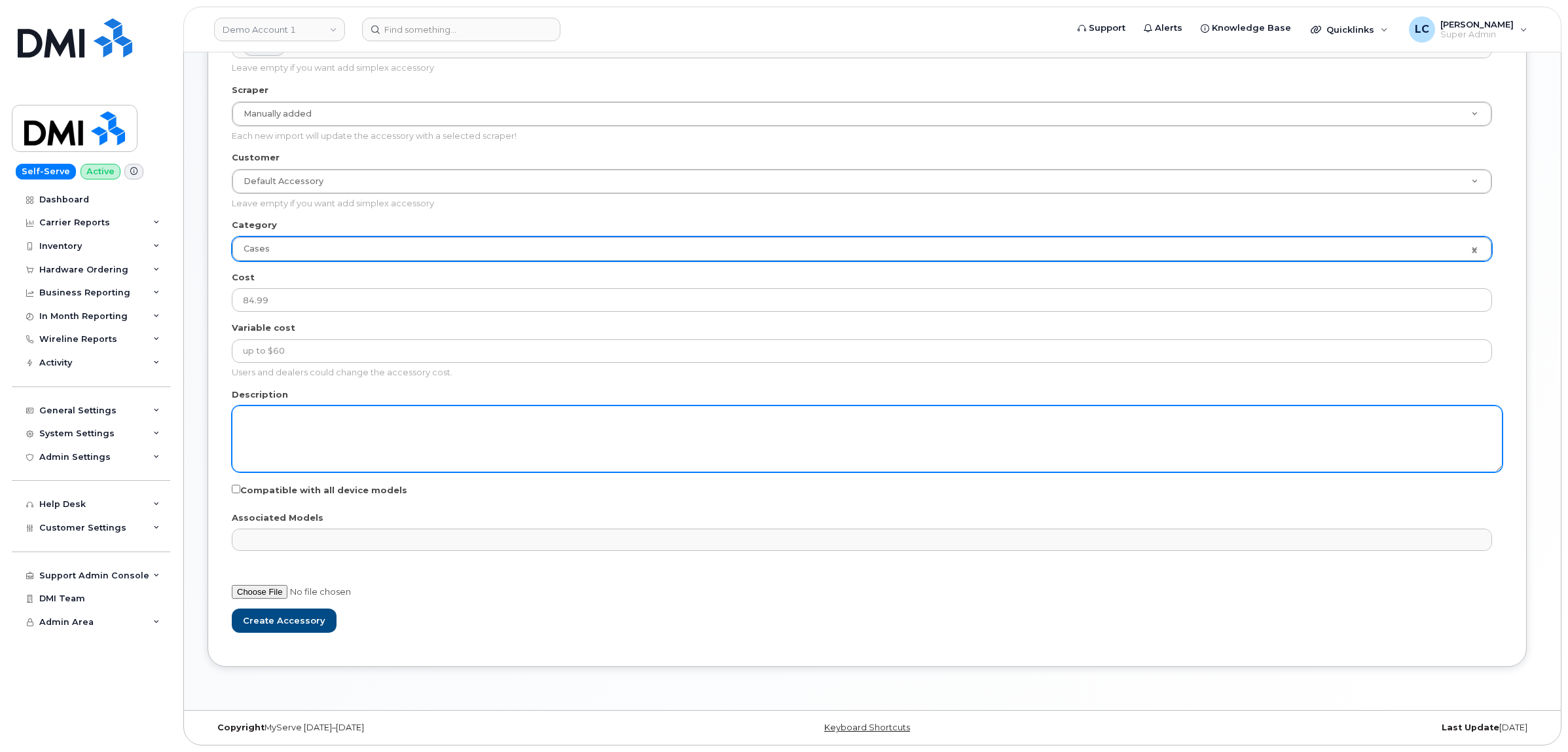
click at [368, 423] on textarea "Description" at bounding box center [867, 439] width 1271 height 67
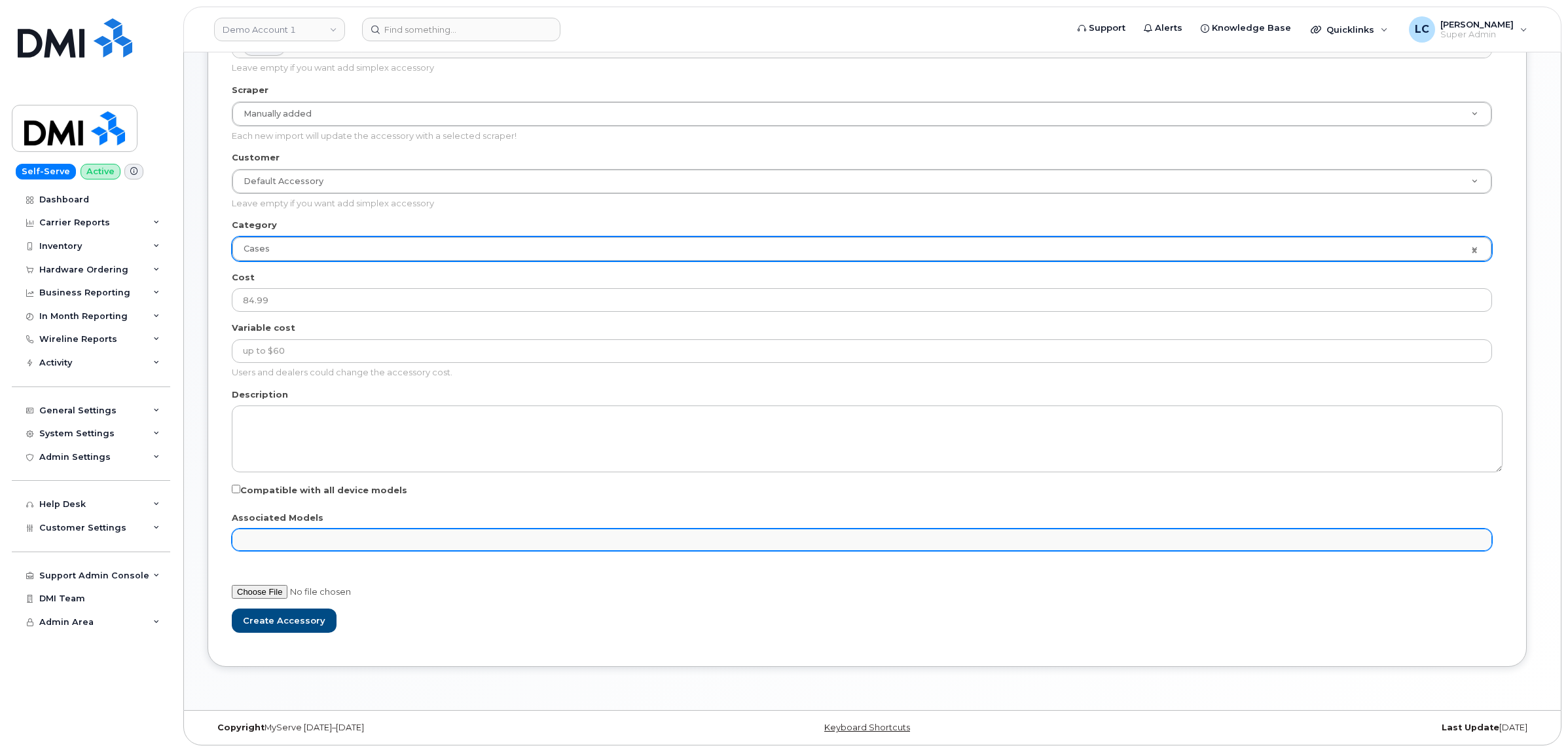
drag, startPoint x: 294, startPoint y: 532, endPoint x: 300, endPoint y: 525, distance: 9.2
click at [294, 532] on ul "Associated Models" at bounding box center [862, 540] width 1259 height 21
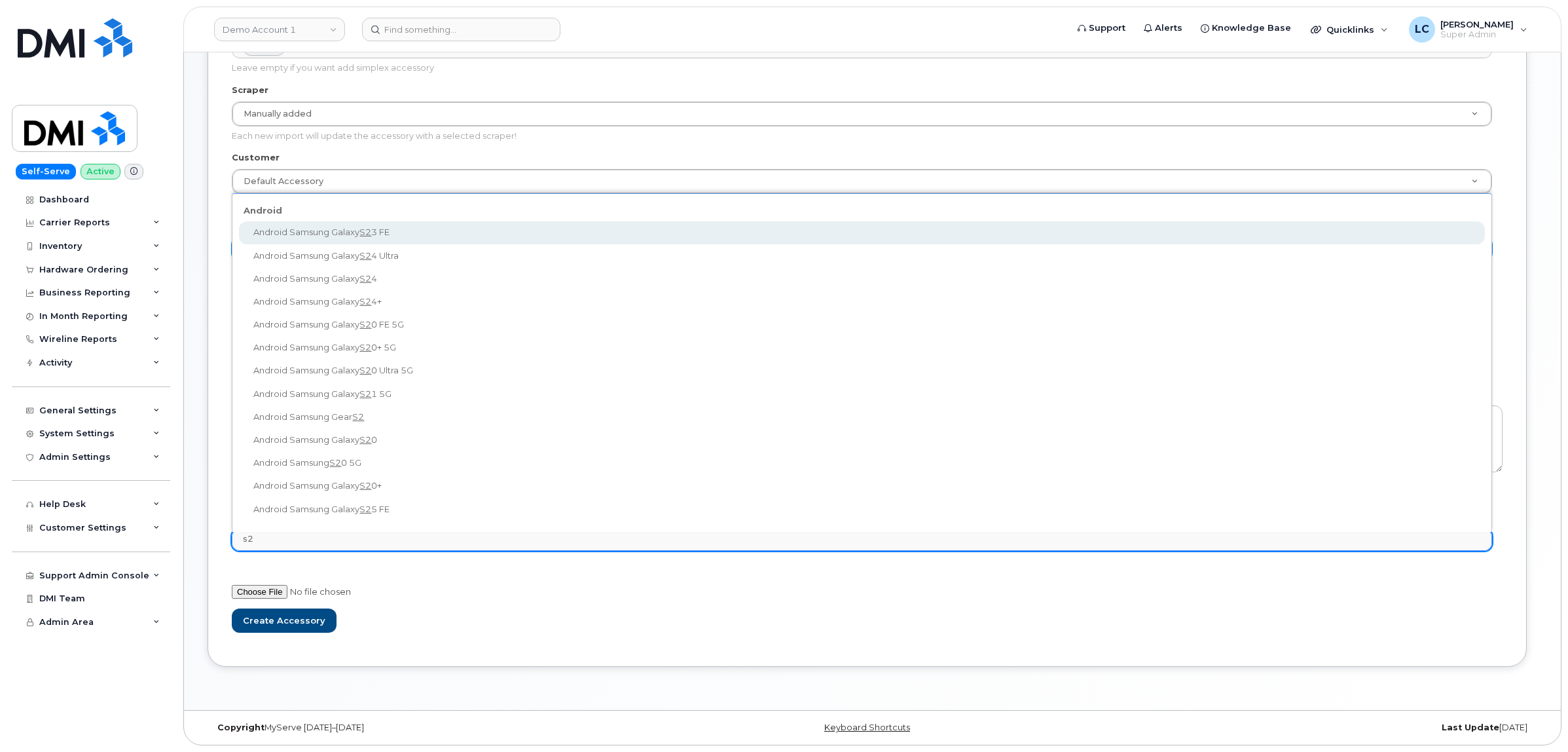
type input "s"
type input "2"
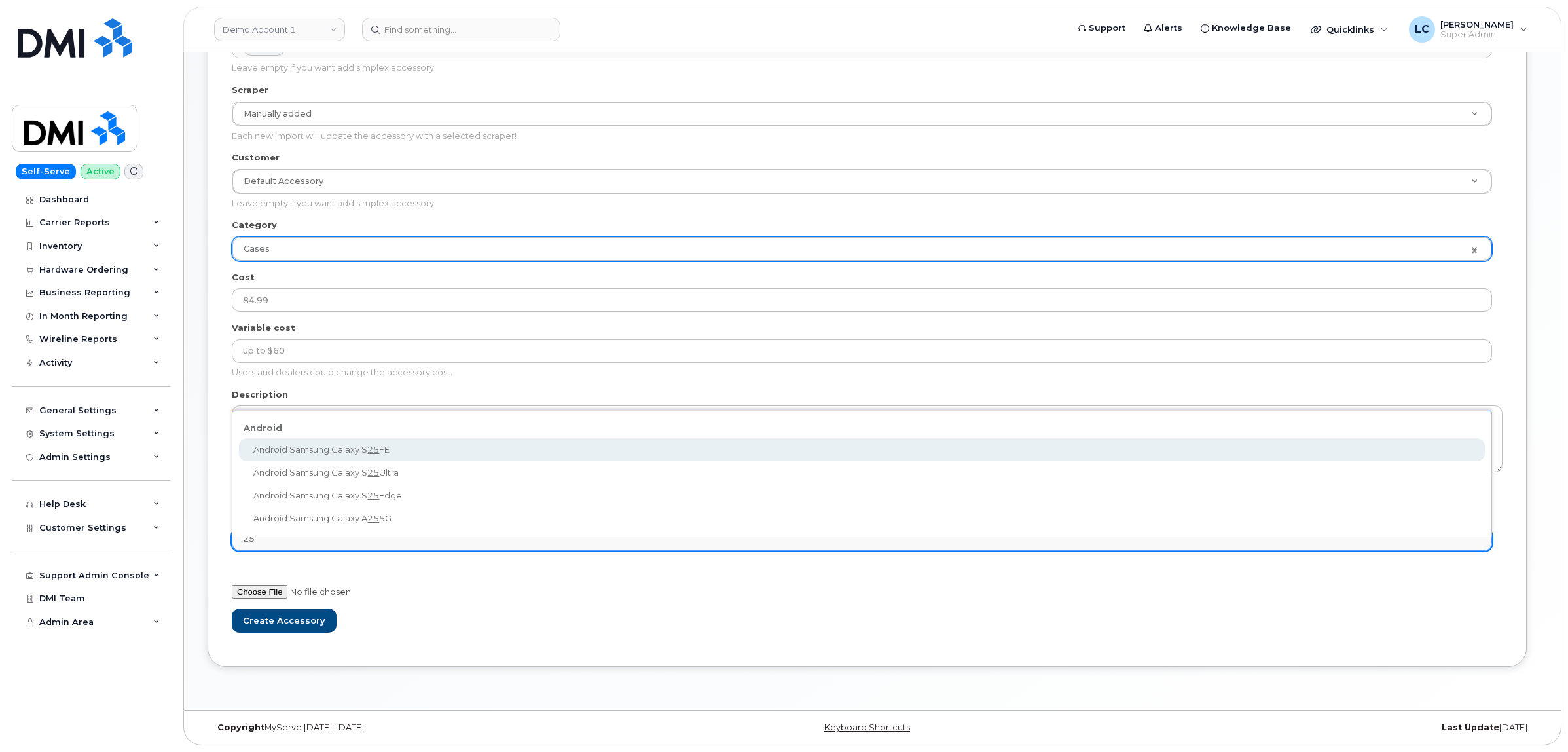
type input "25"
select select "3439"
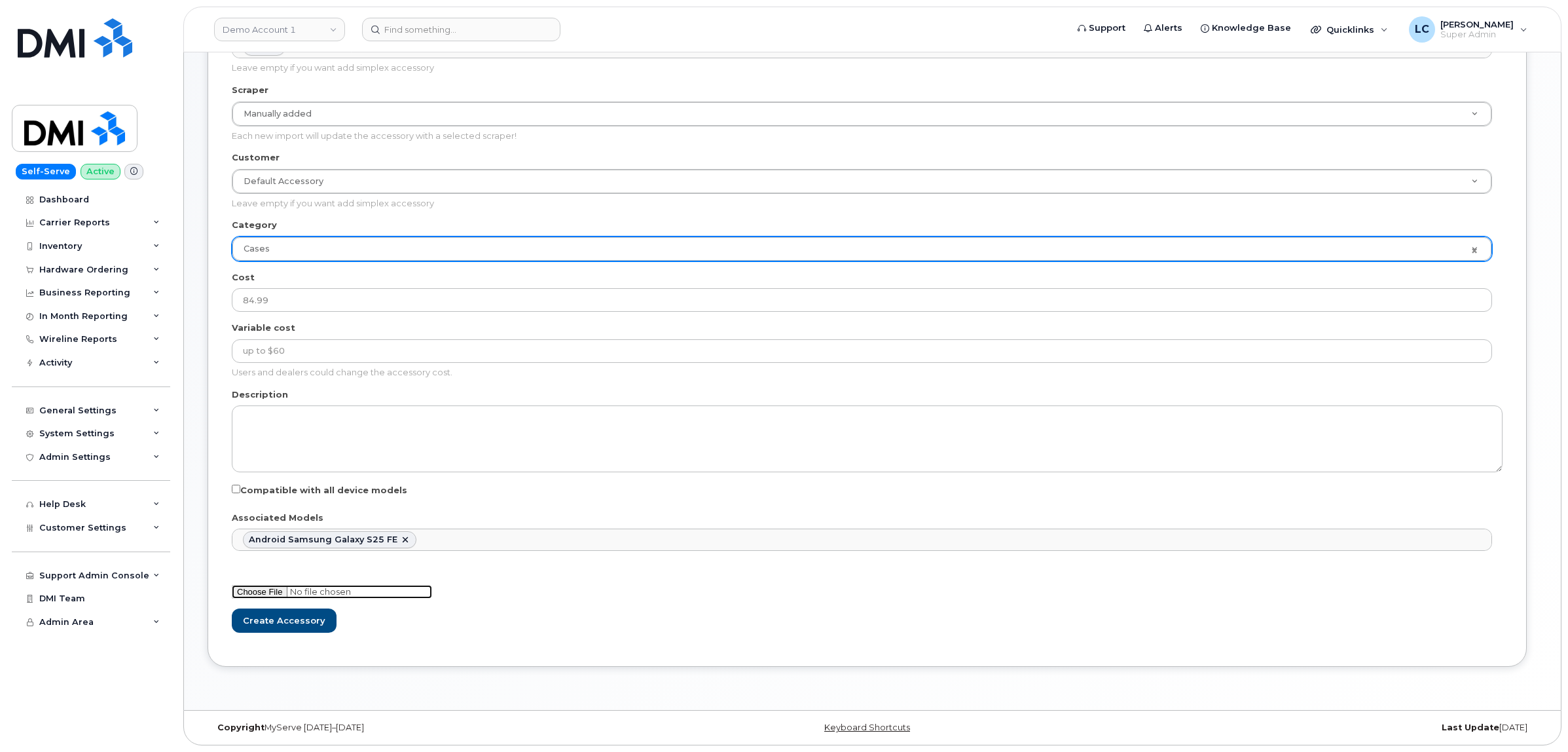
click at [273, 587] on input "file" at bounding box center [332, 592] width 201 height 14
type input "C:\fakepath\image-20250924-184623.png"
click at [300, 617] on input "Create Accessory" at bounding box center [284, 621] width 105 height 24
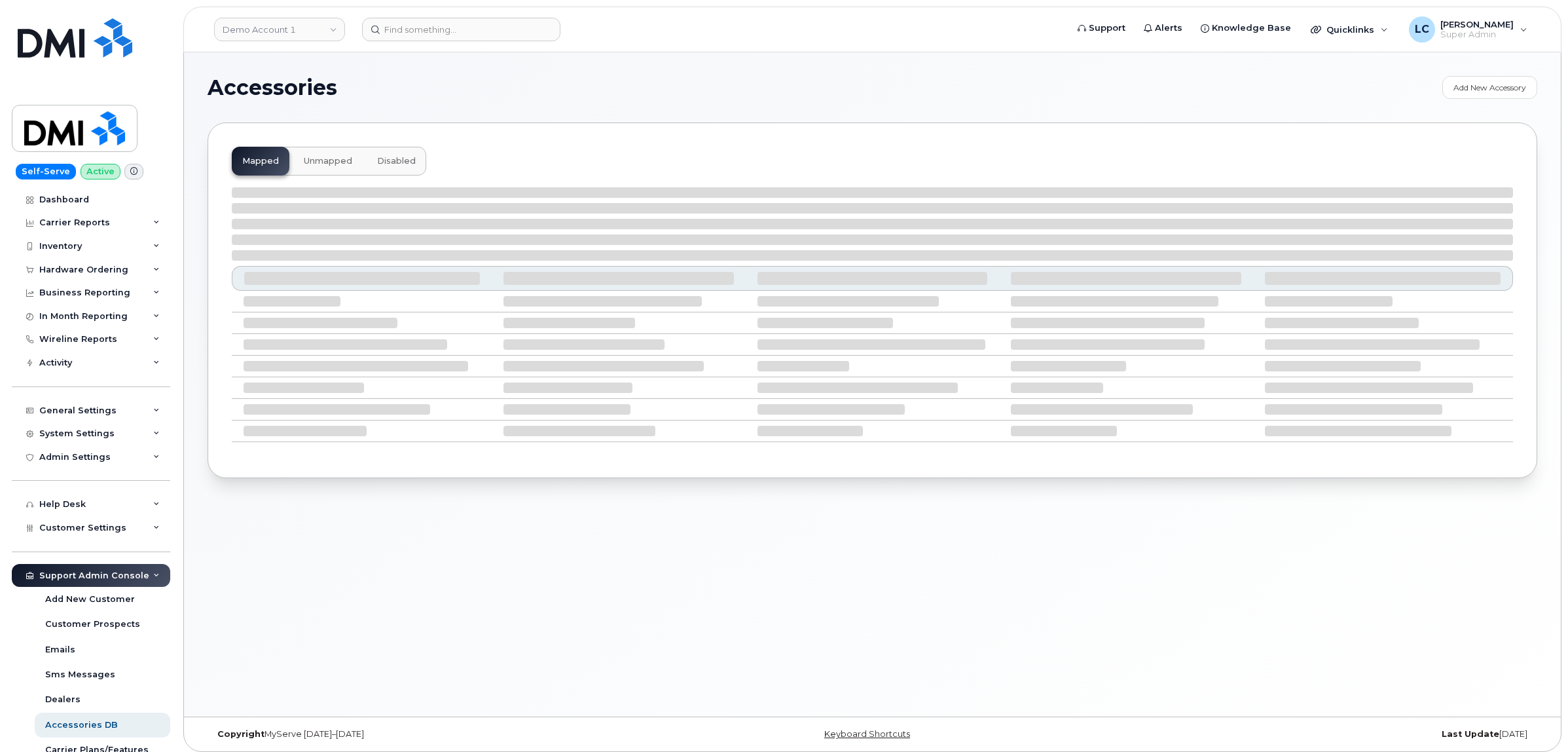
select select "null"
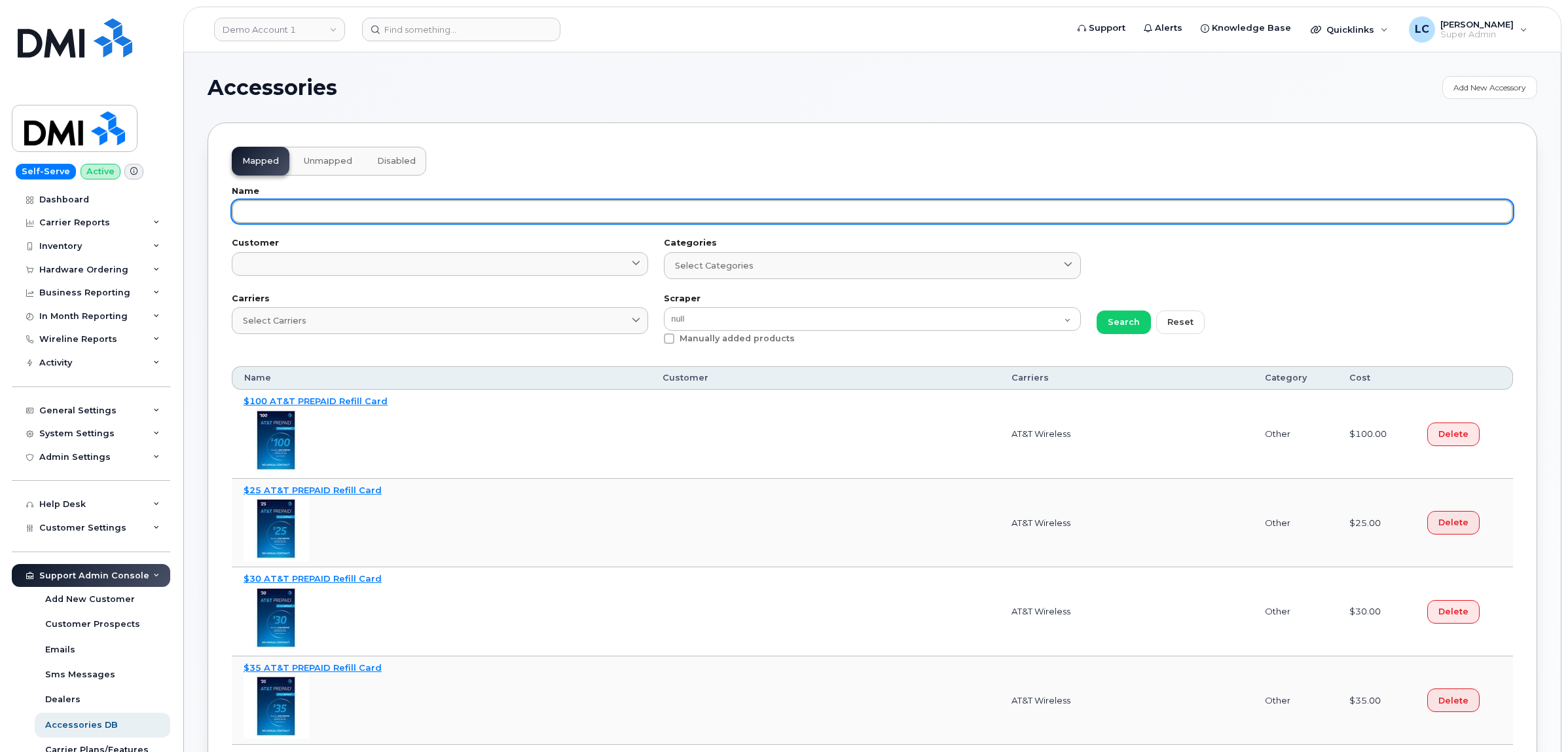
click at [358, 206] on input "text" at bounding box center [872, 211] width 1281 height 23
paste input "64388778"
type input "64388778"
click at [1096, 310] on button "Search" at bounding box center [1124, 322] width 54 height 23
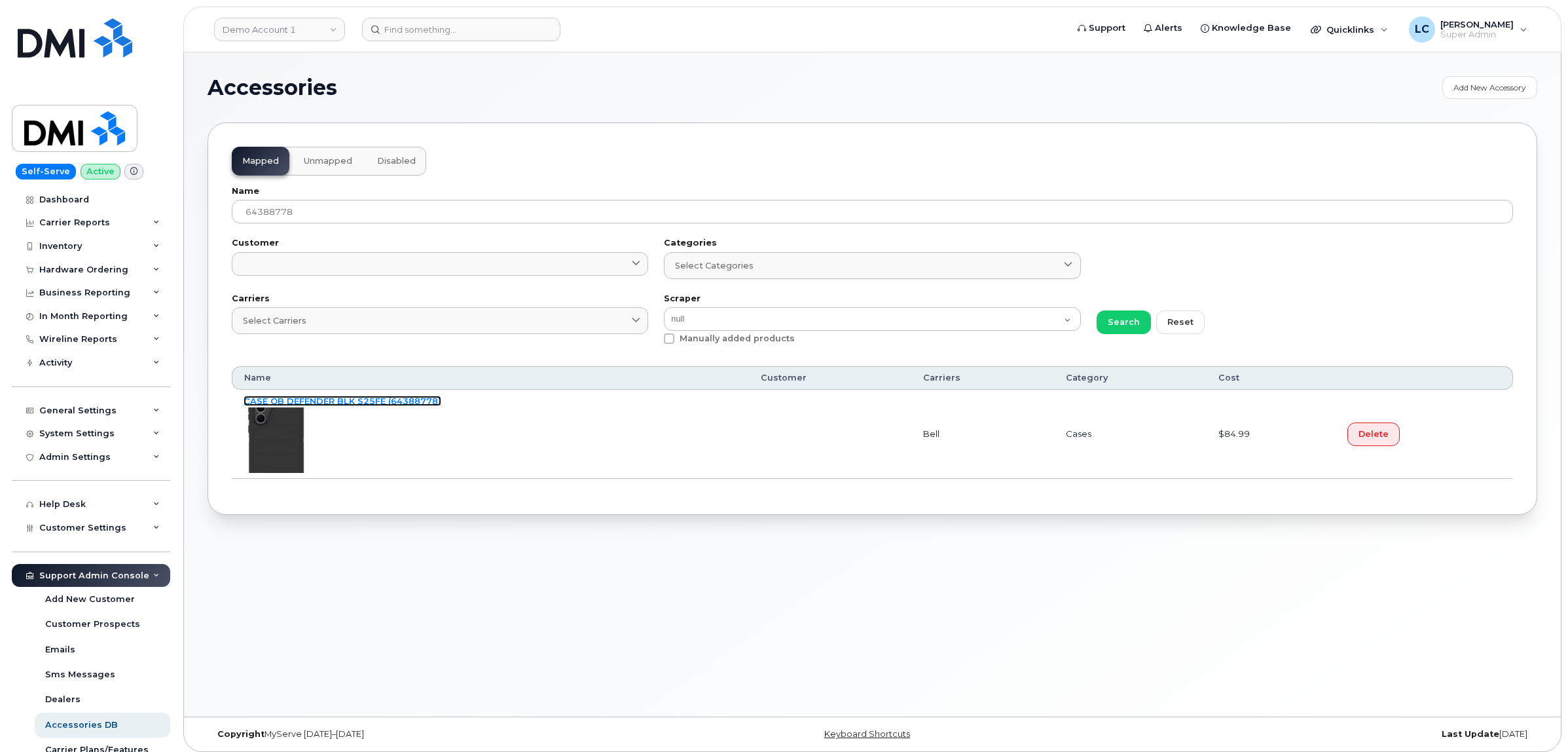
click at [329, 402] on link "CASE OB DEFENDER BLK S25FE (64388778)" at bounding box center [343, 401] width 198 height 11
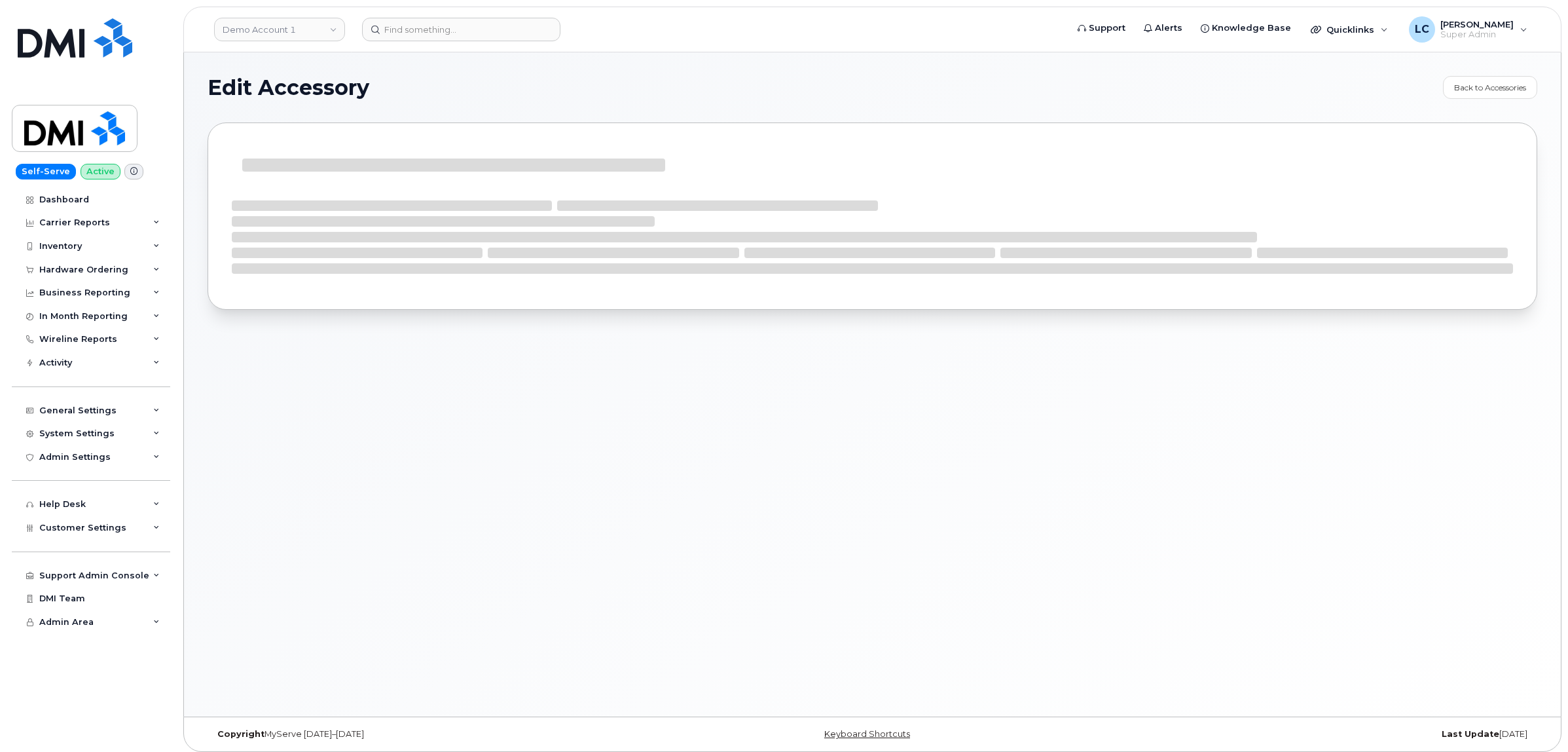
select select "Cases"
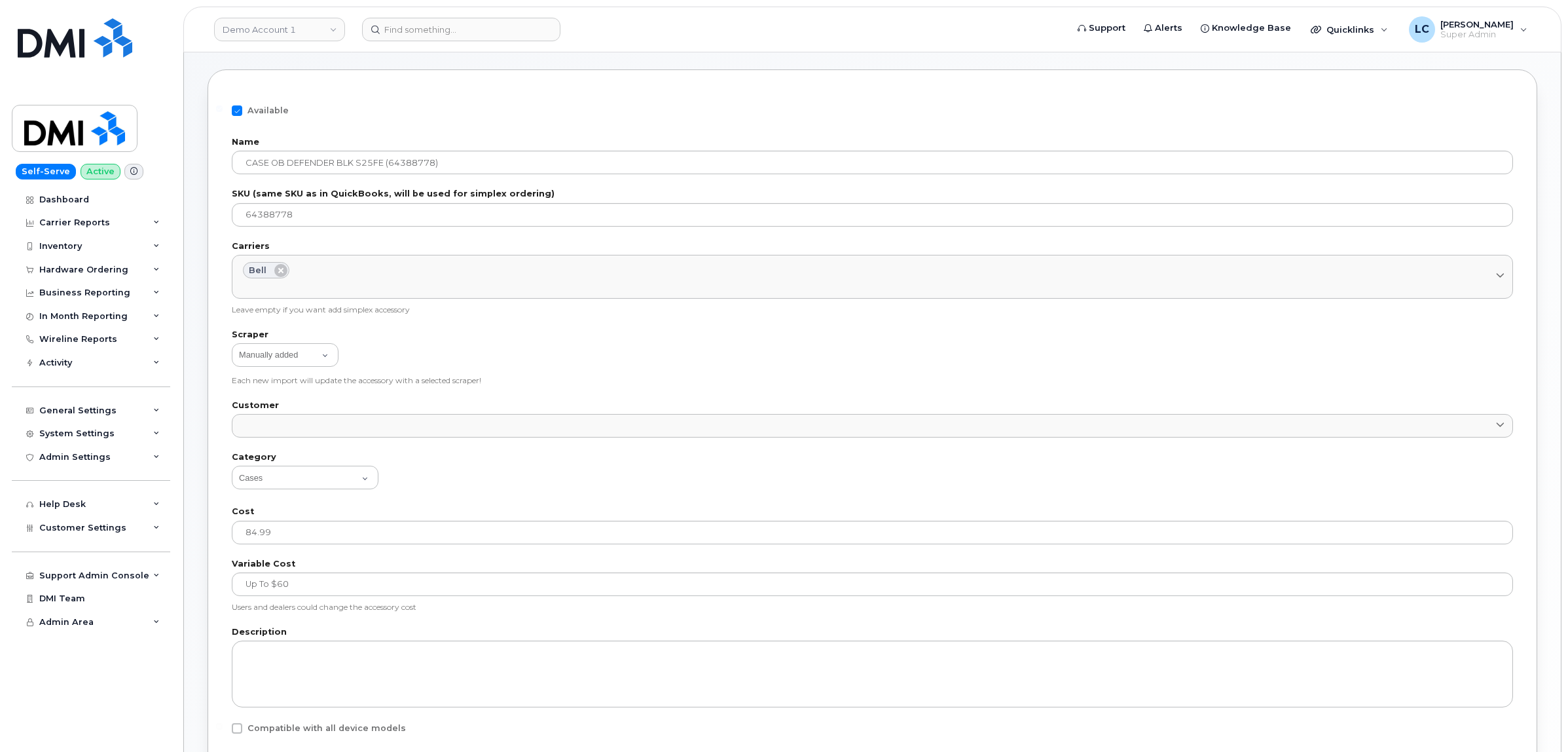
scroll to position [82, 0]
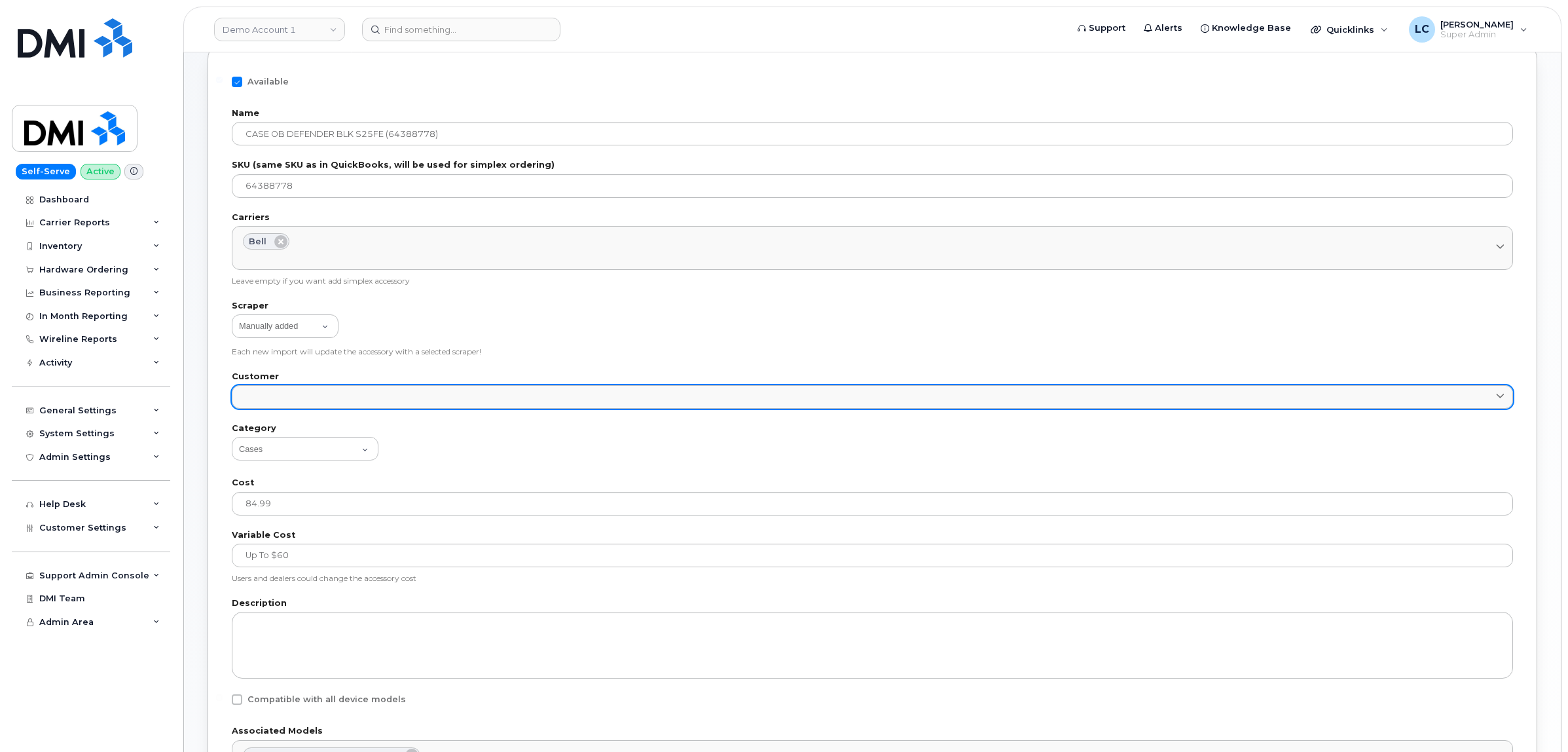
click at [340, 399] on link at bounding box center [872, 396] width 1281 height 23
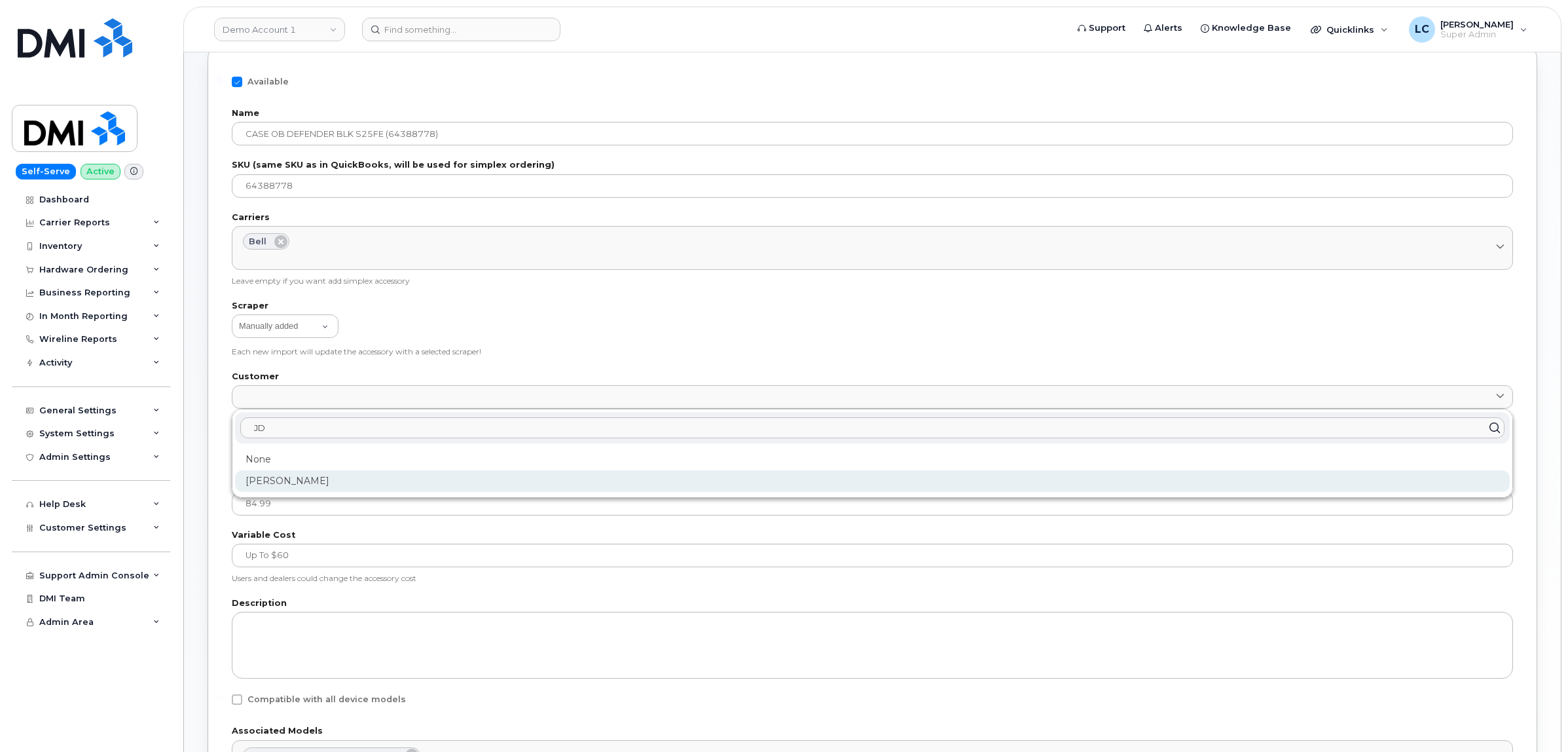
type input "JD"
click at [300, 479] on div "[PERSON_NAME]" at bounding box center [872, 481] width 1274 height 22
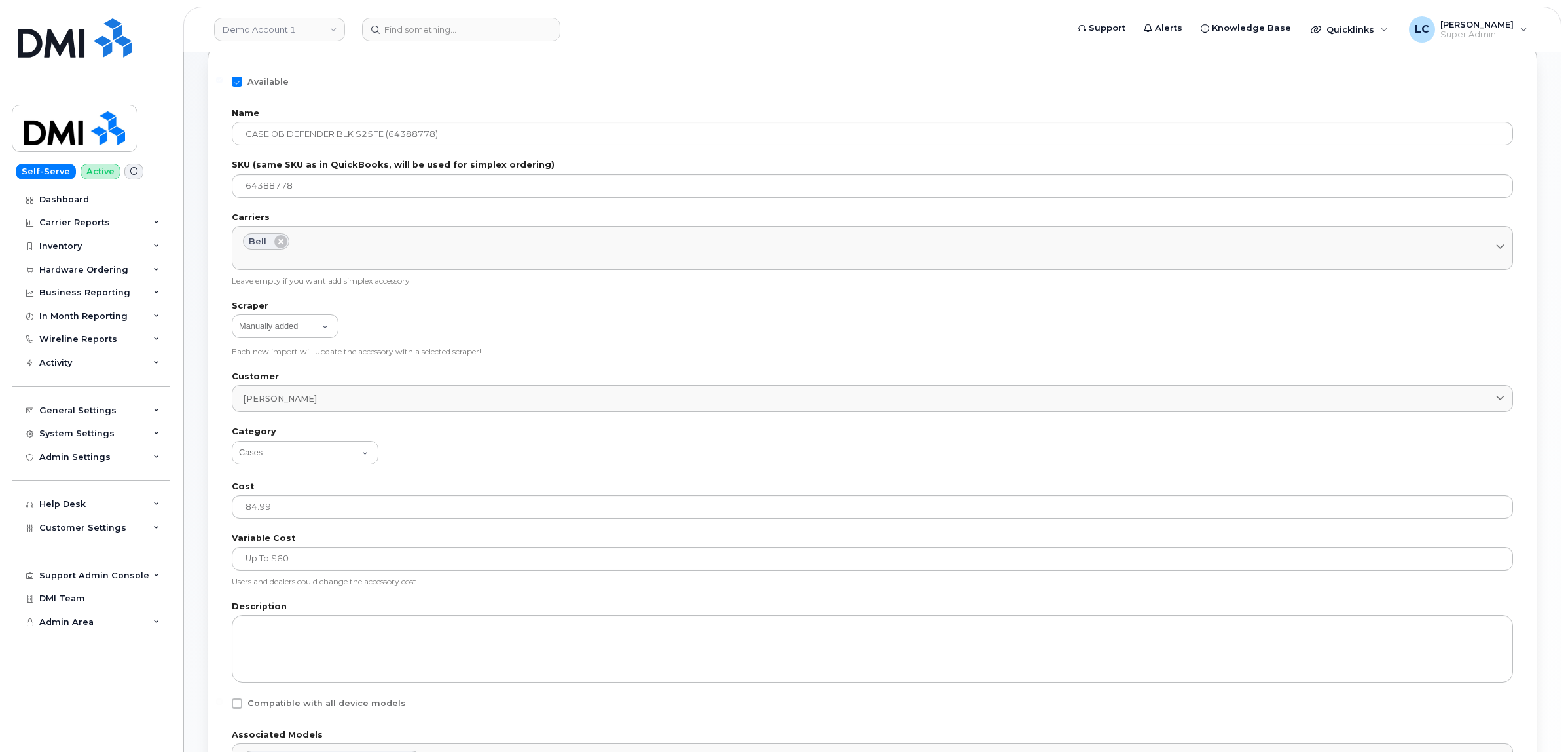
click at [220, 464] on div "Available Name CASE OB DEFENDER BLK S25FE (64388778) SKU (same SKU as in QuickB…" at bounding box center [872, 504] width 1330 height 926
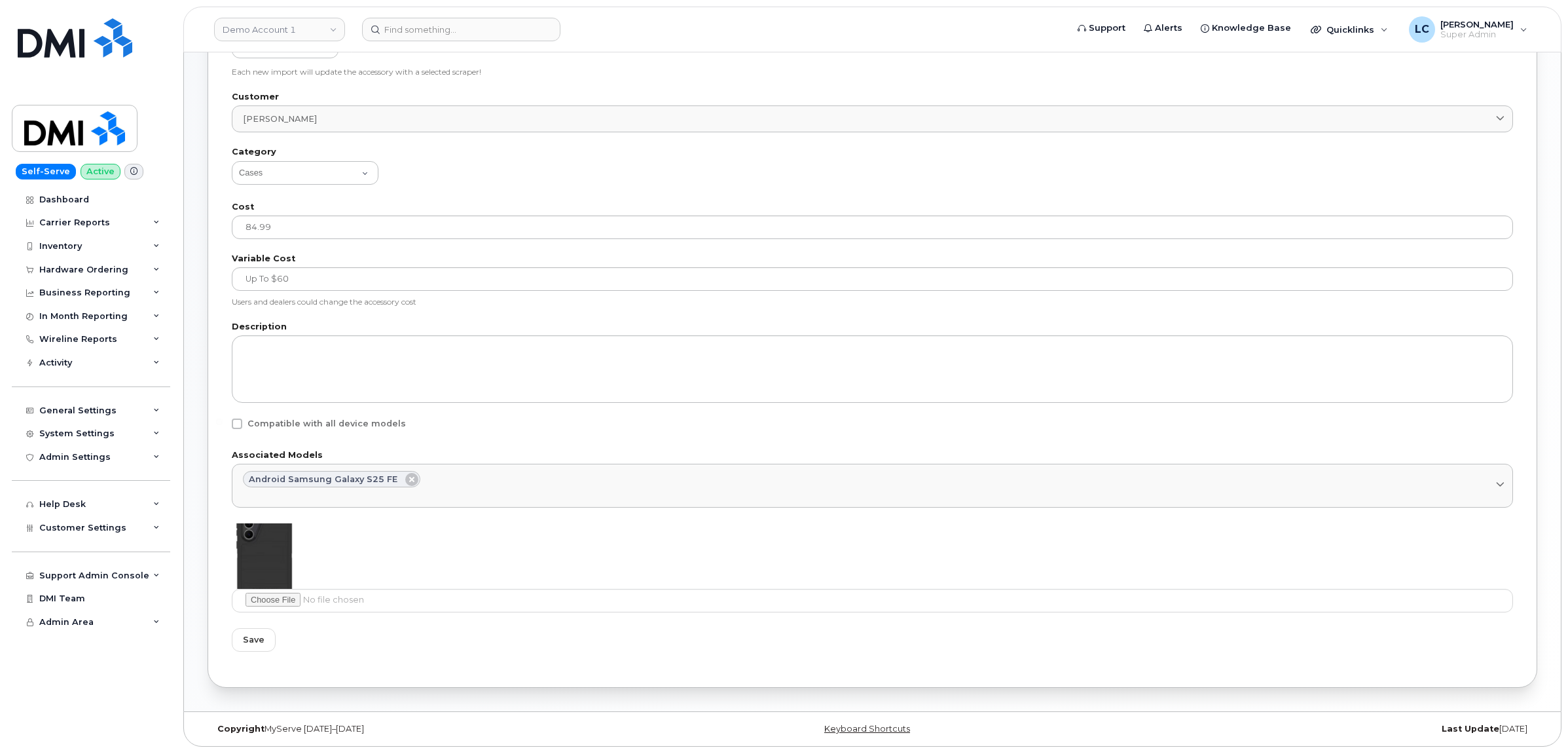
scroll to position [364, 0]
click at [252, 639] on span "Save" at bounding box center [254, 638] width 22 height 12
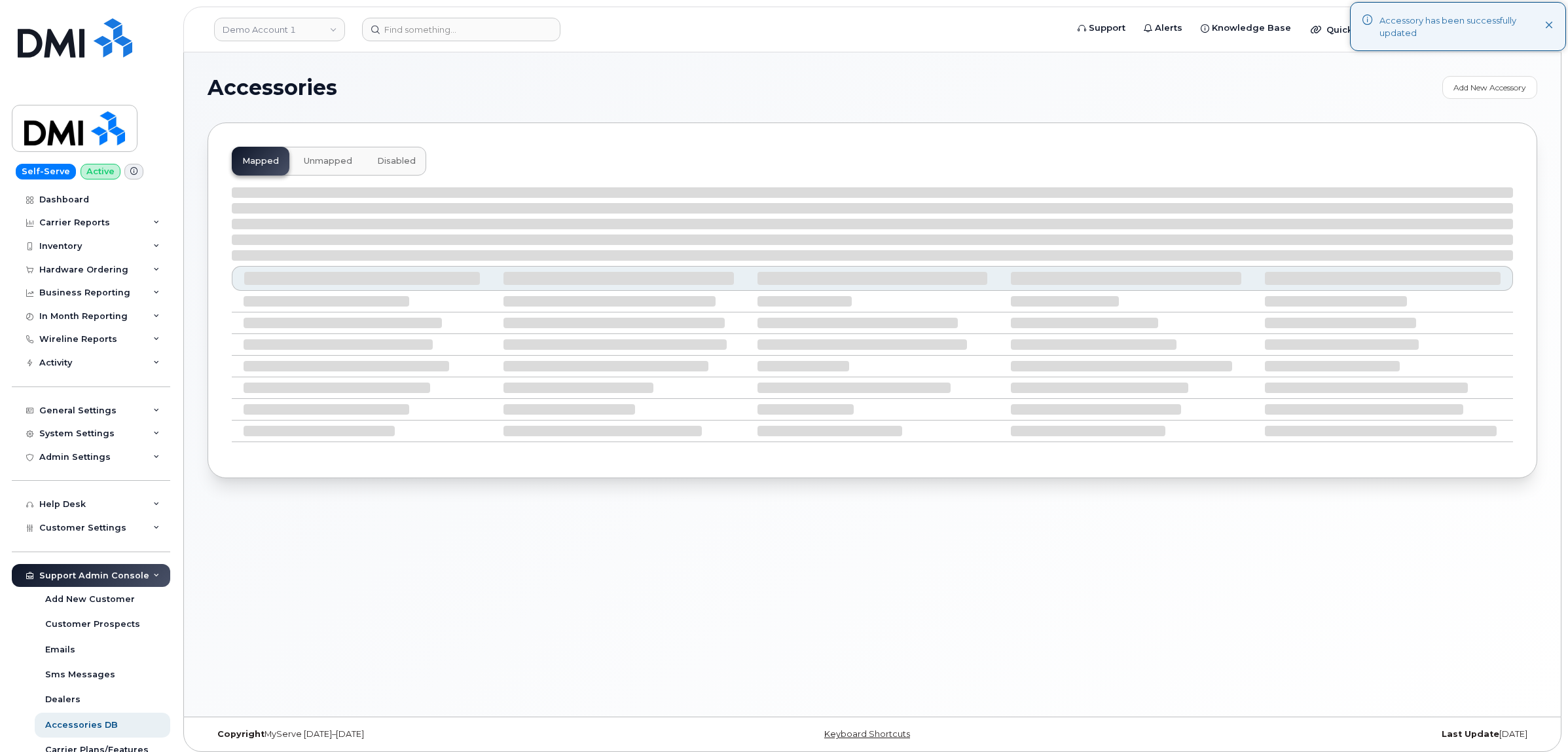
select select "null"
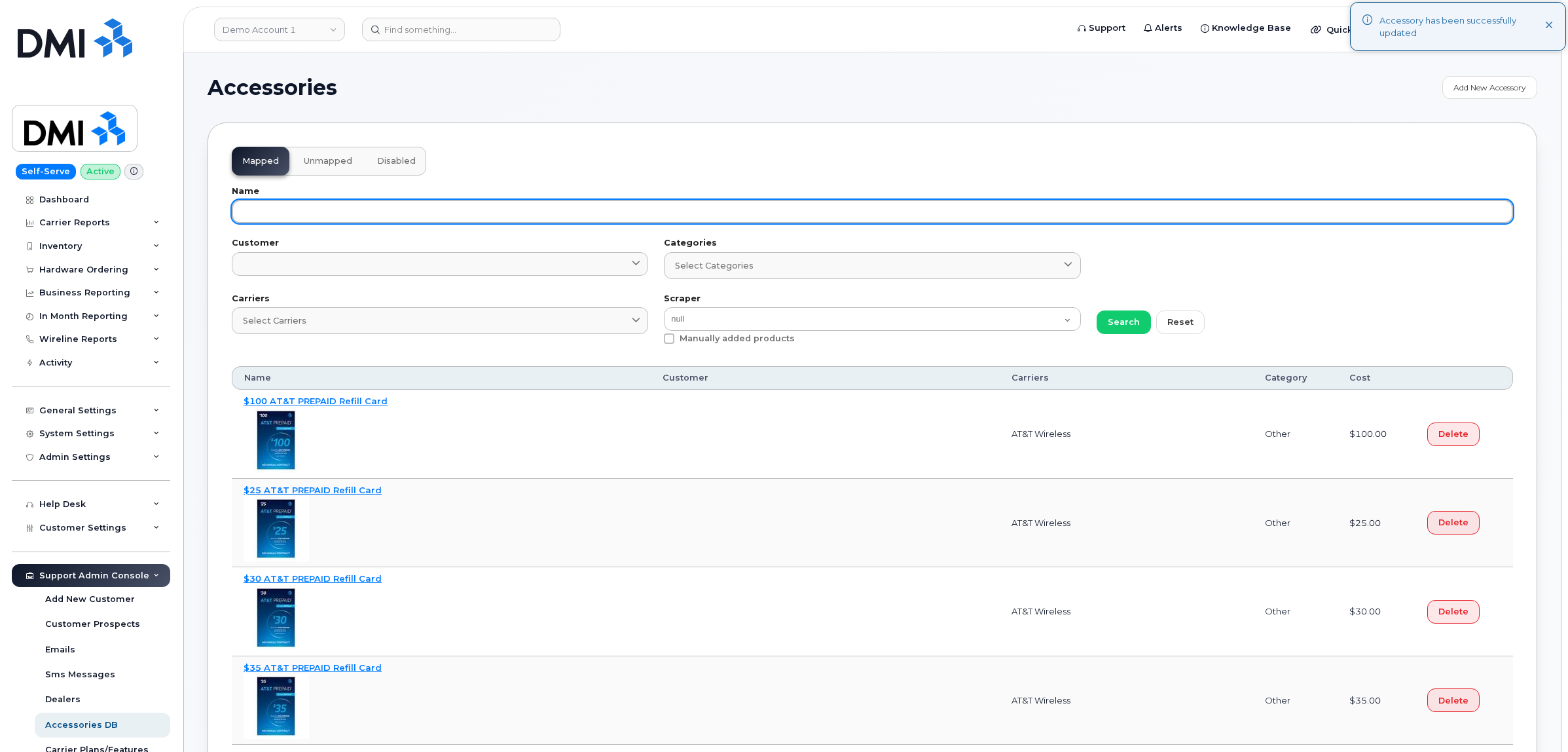
click at [429, 220] on input "text" at bounding box center [872, 211] width 1281 height 23
paste input "64388778"
type input "64388778"
click at [1096, 310] on button "Search" at bounding box center [1124, 322] width 54 height 23
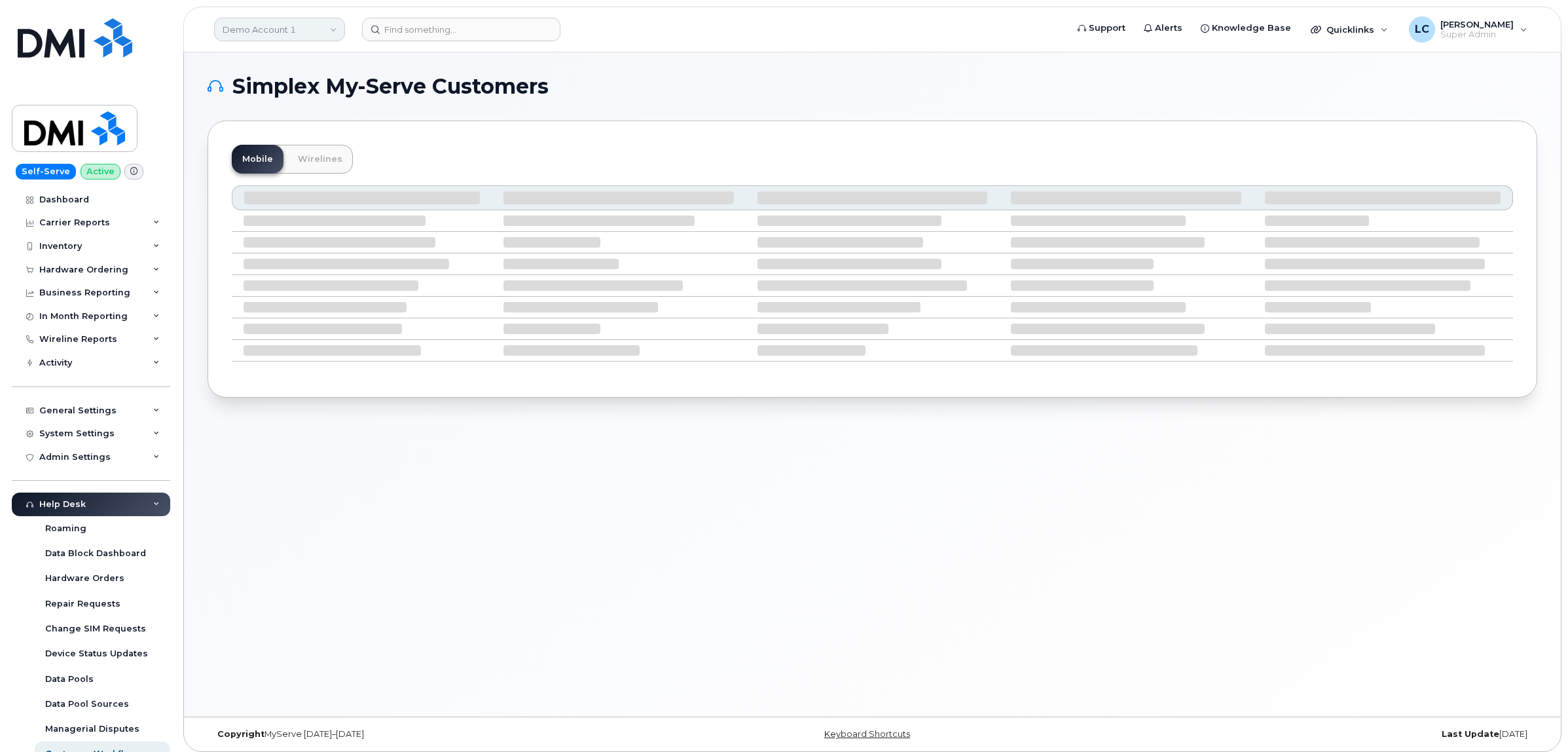
click at [282, 34] on link "Demo Account 1" at bounding box center [280, 29] width 131 height 23
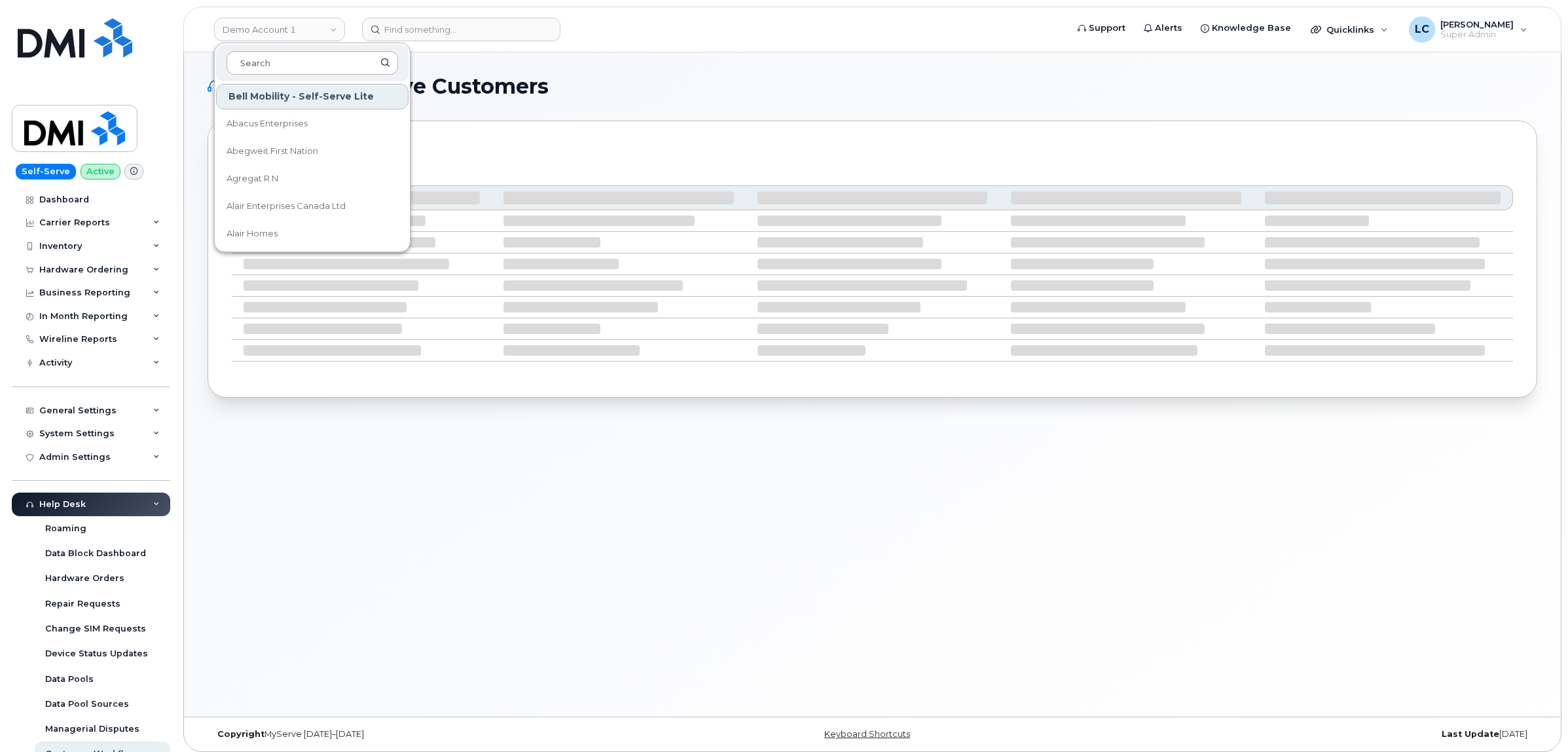
click at [294, 57] on input at bounding box center [312, 63] width 171 height 23
type input "The Board of"
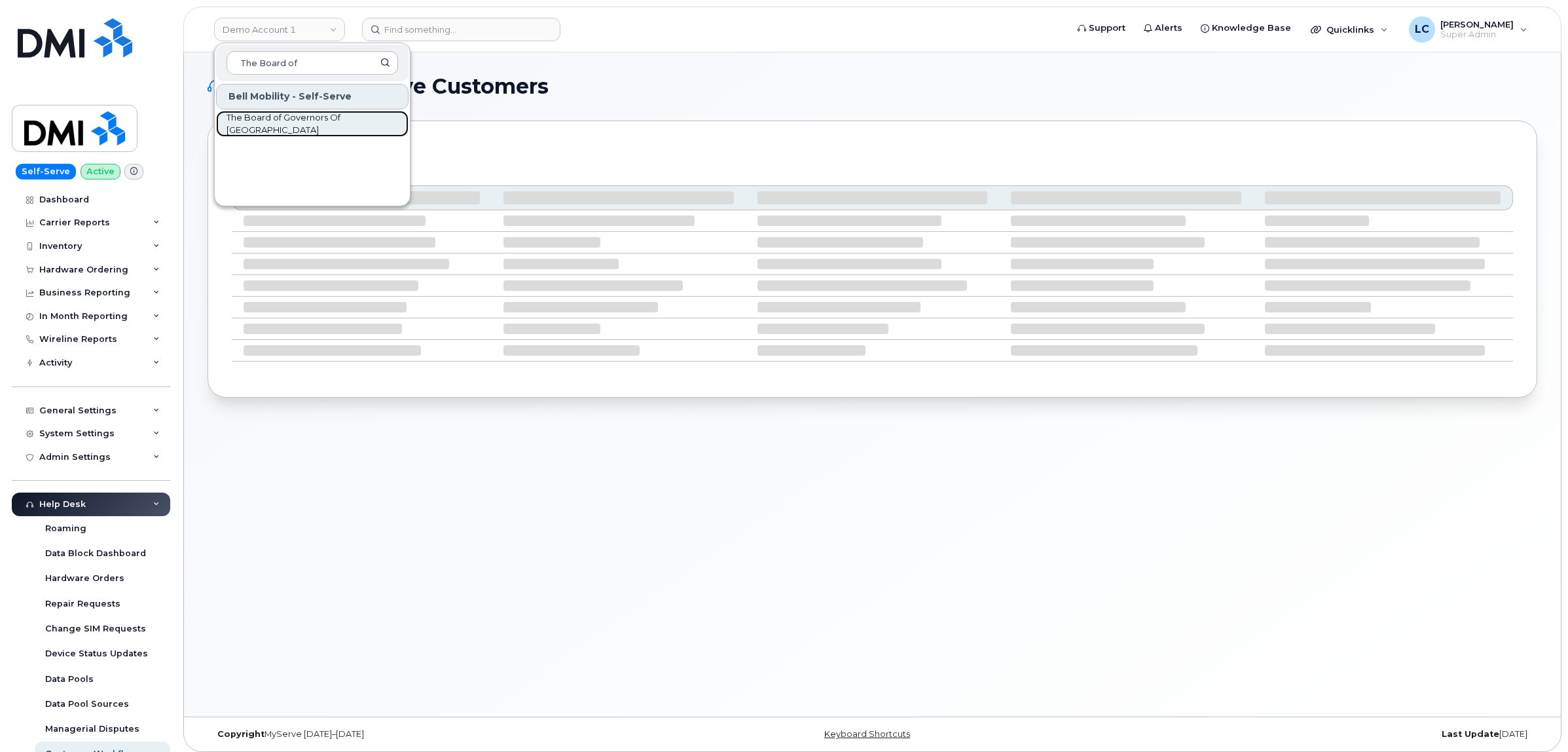
click at [332, 123] on span "The Board of Governors Of [GEOGRAPHIC_DATA]" at bounding box center [302, 125] width 151 height 26
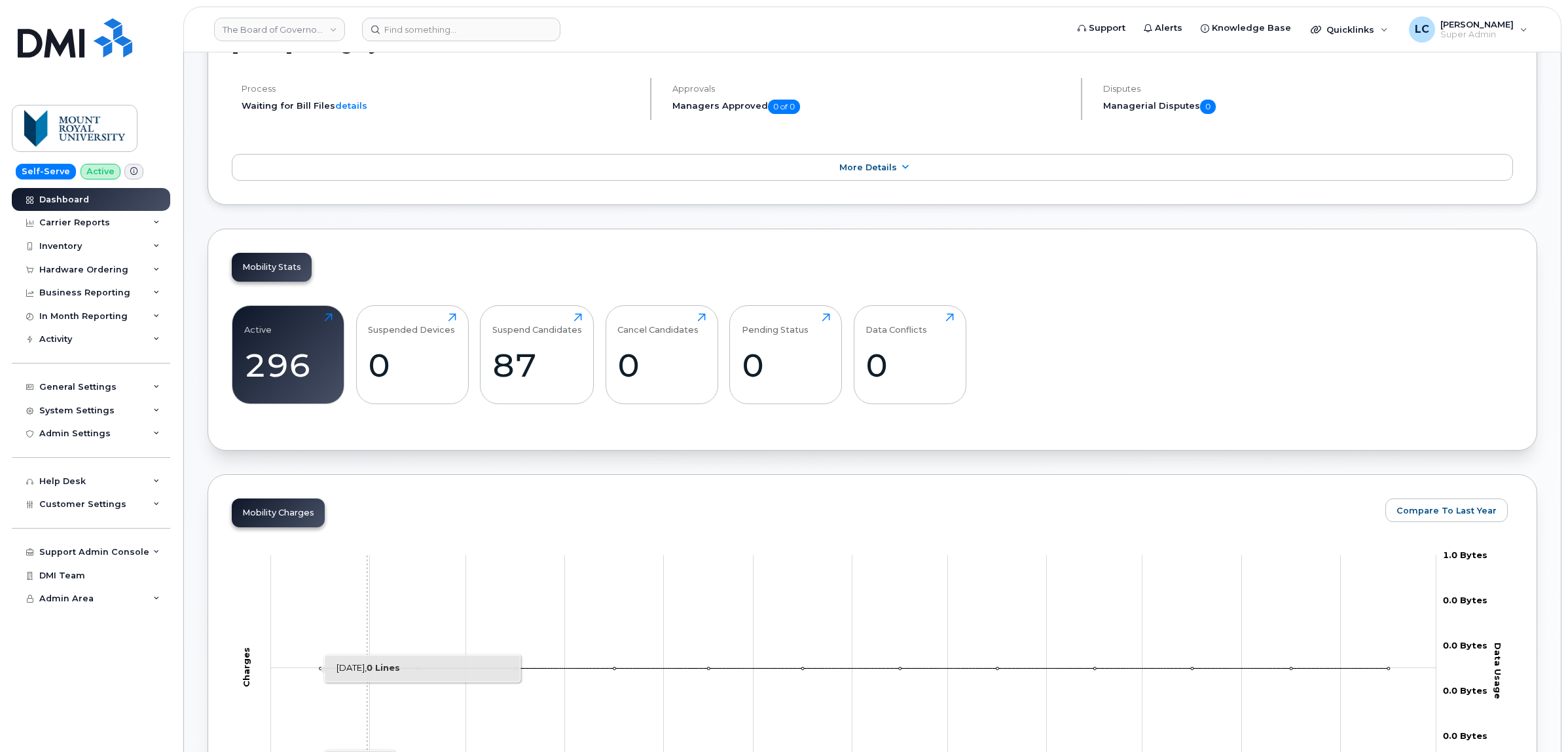
scroll to position [245, 0]
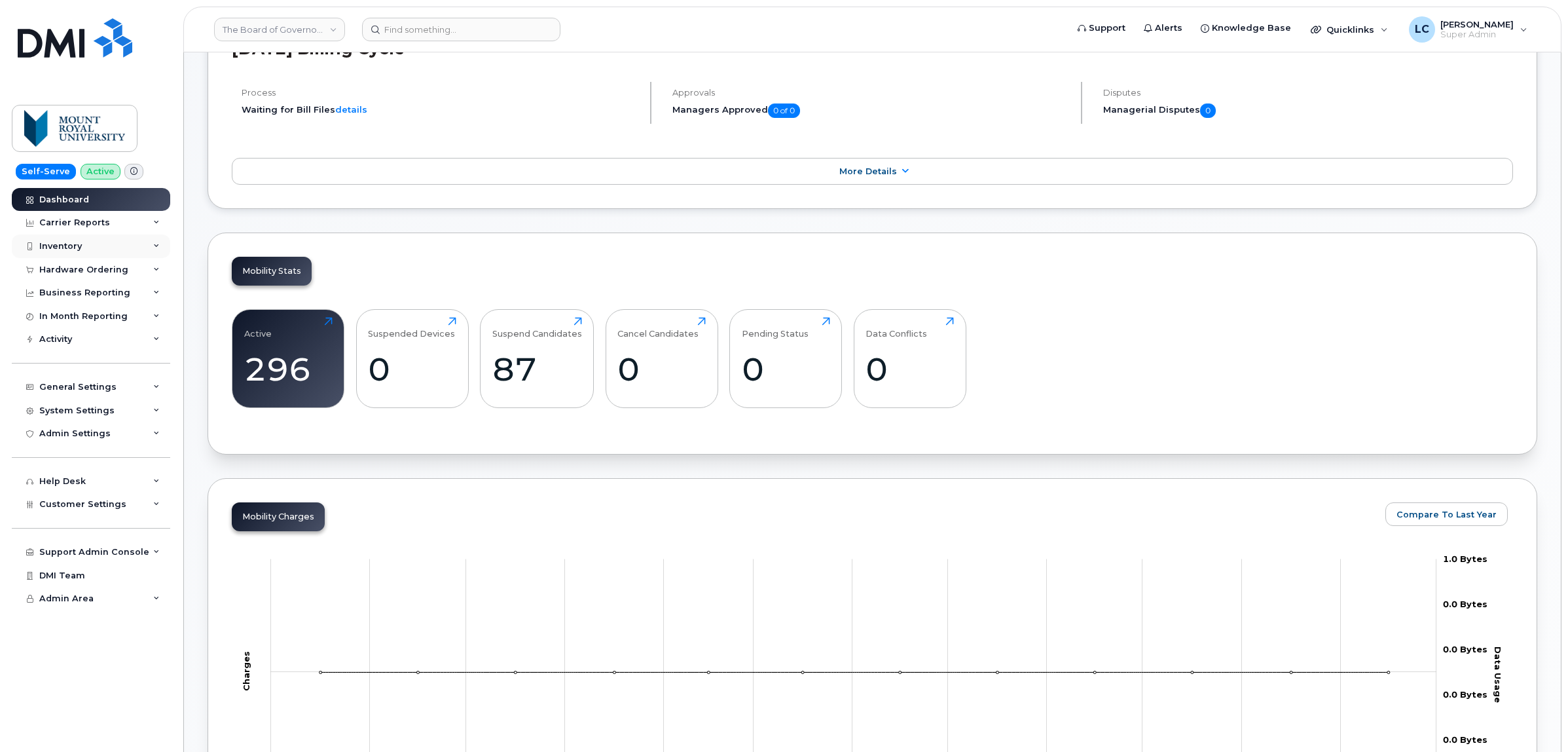
click at [106, 251] on div "Inventory" at bounding box center [91, 246] width 158 height 23
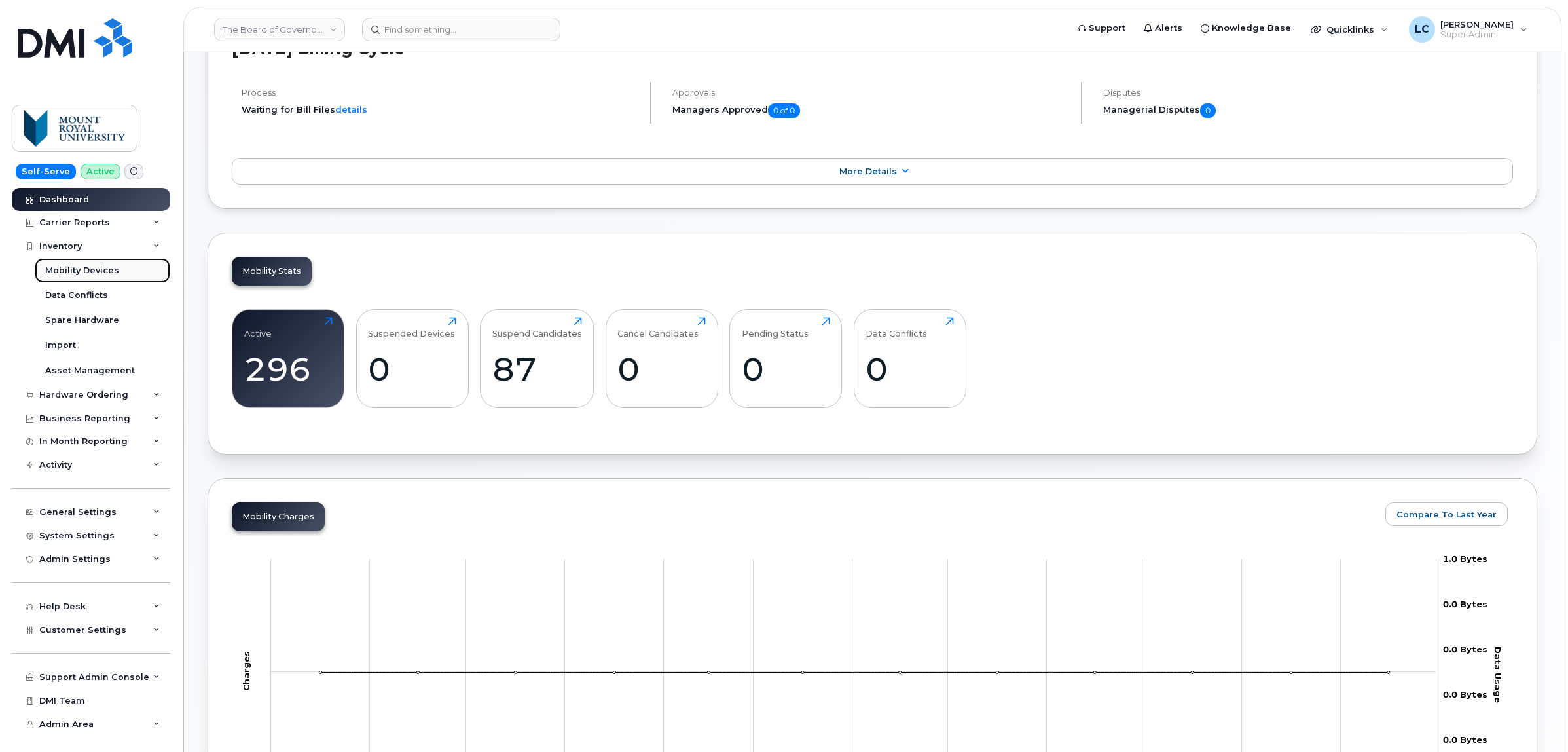
click at [106, 276] on div "Mobility Devices" at bounding box center [82, 271] width 74 height 12
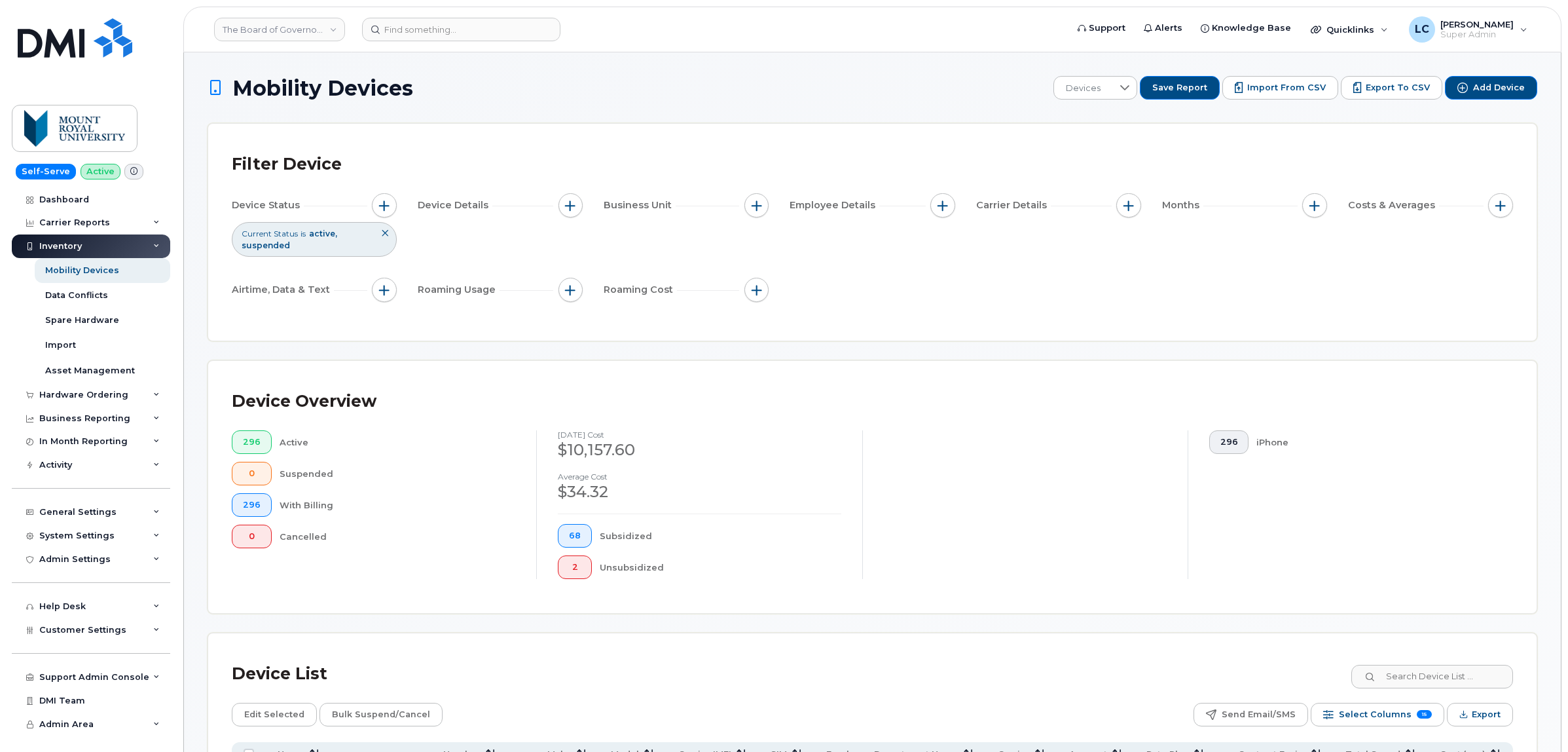
click at [1290, 97] on button "Import from CSV" at bounding box center [1281, 88] width 116 height 23
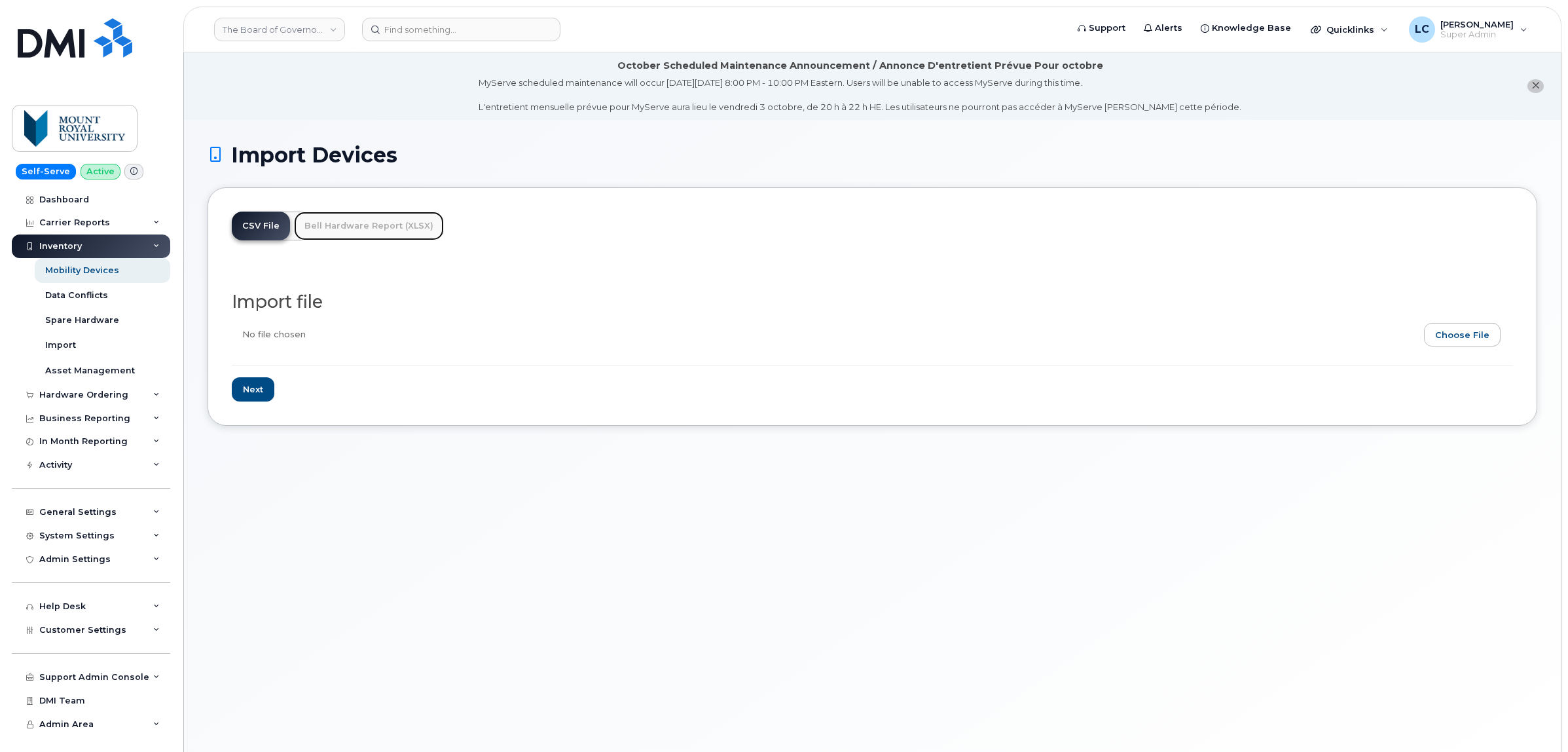
click at [374, 234] on link "Bell Hardware Report (XLSX)" at bounding box center [369, 226] width 150 height 29
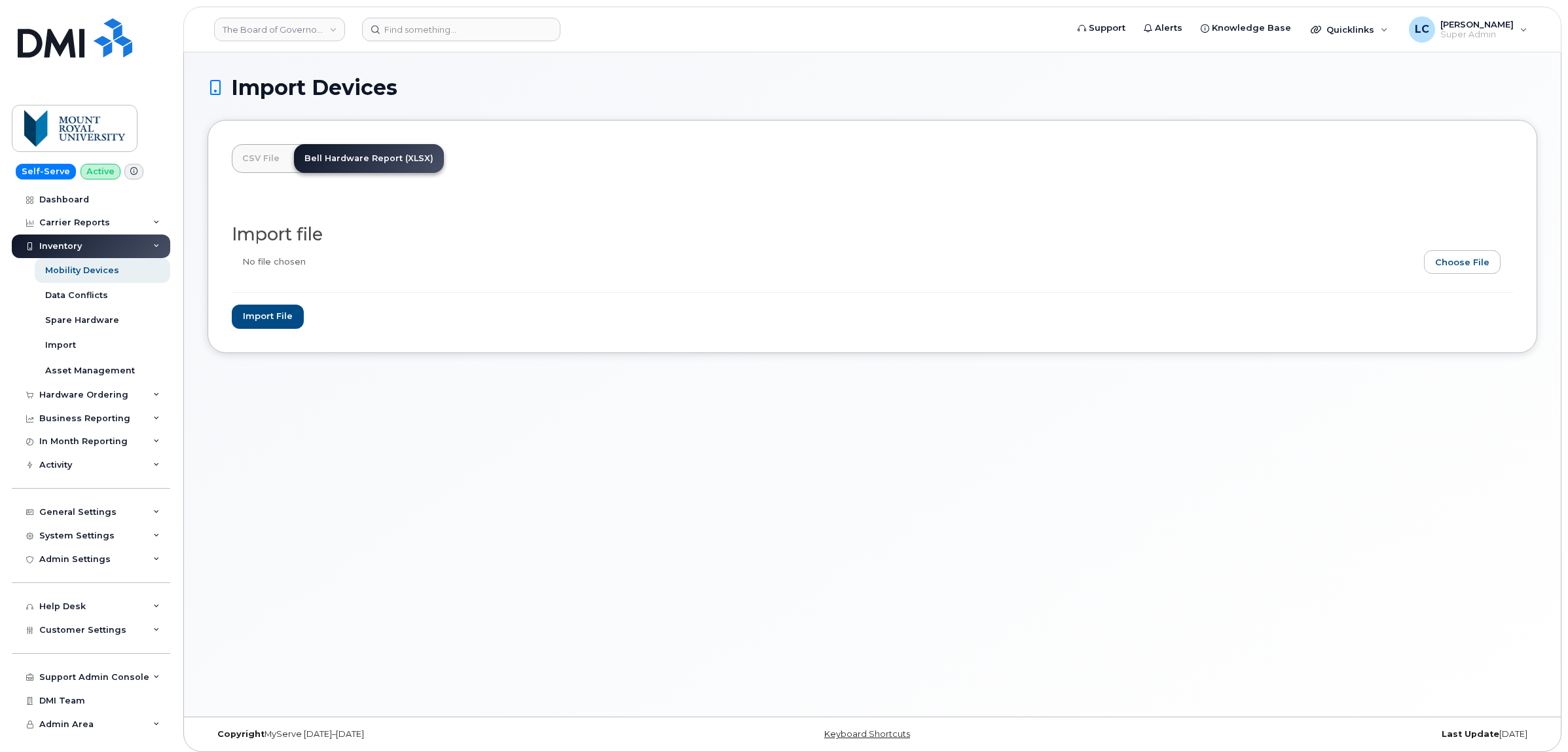
click at [1444, 253] on input "file" at bounding box center [867, 265] width 1271 height 30
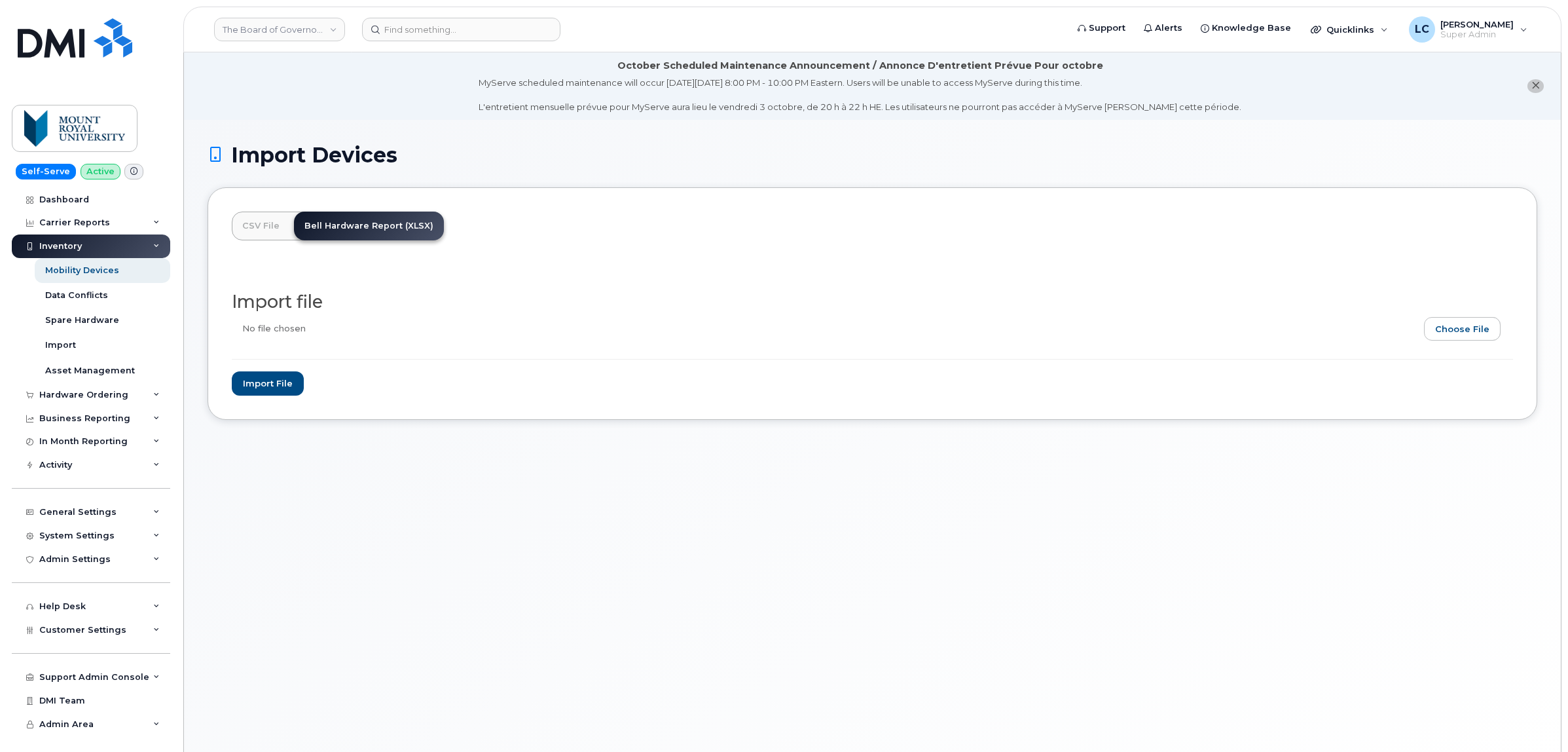
type input "C:\fakepath\Detailed users list - [GEOGRAPHIC_DATA] - BOARD OF GOVERN (1).xlsx"
click at [255, 384] on input "Import file" at bounding box center [267, 384] width 72 height 24
type input "Importing..."
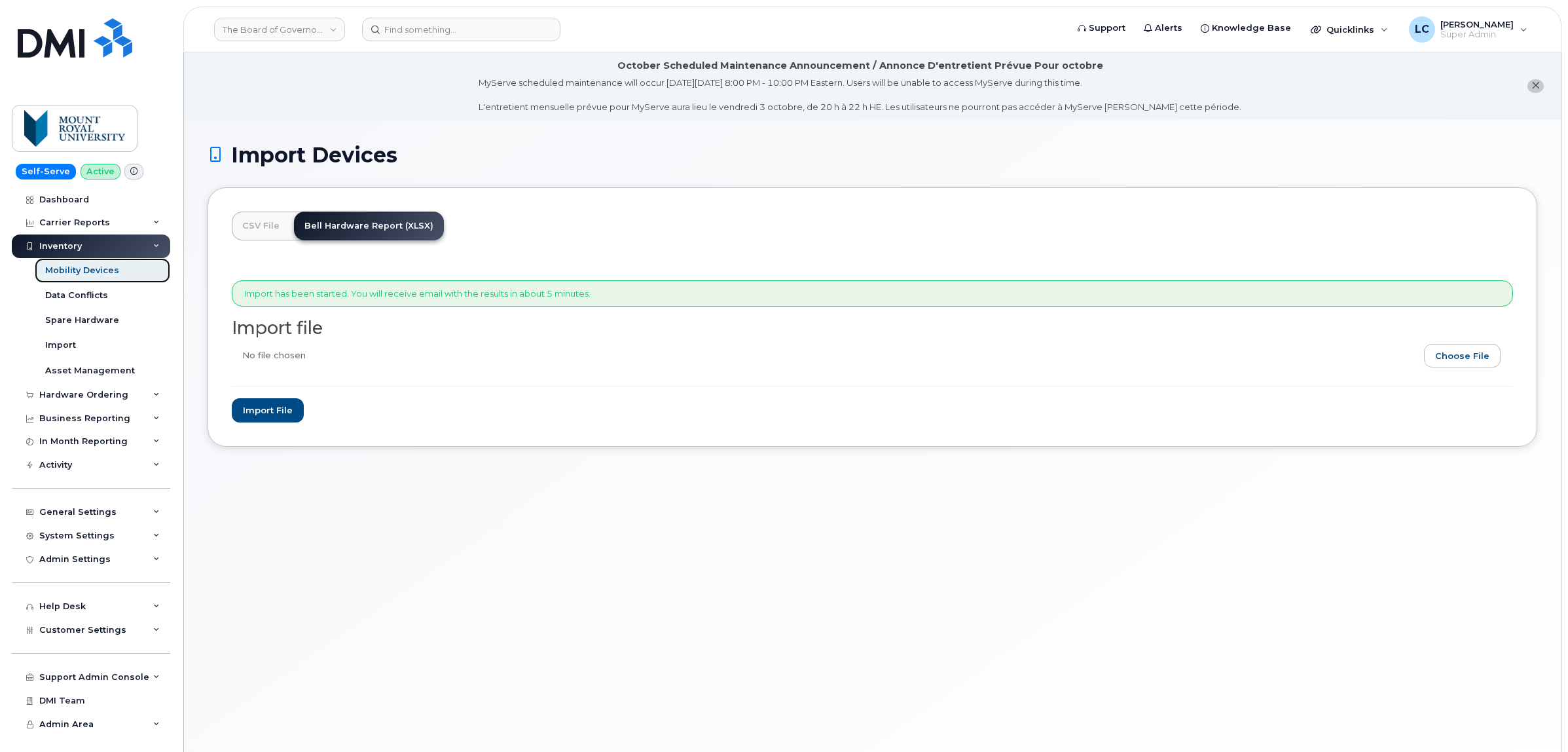
click at [96, 276] on div "Mobility Devices" at bounding box center [82, 271] width 74 height 12
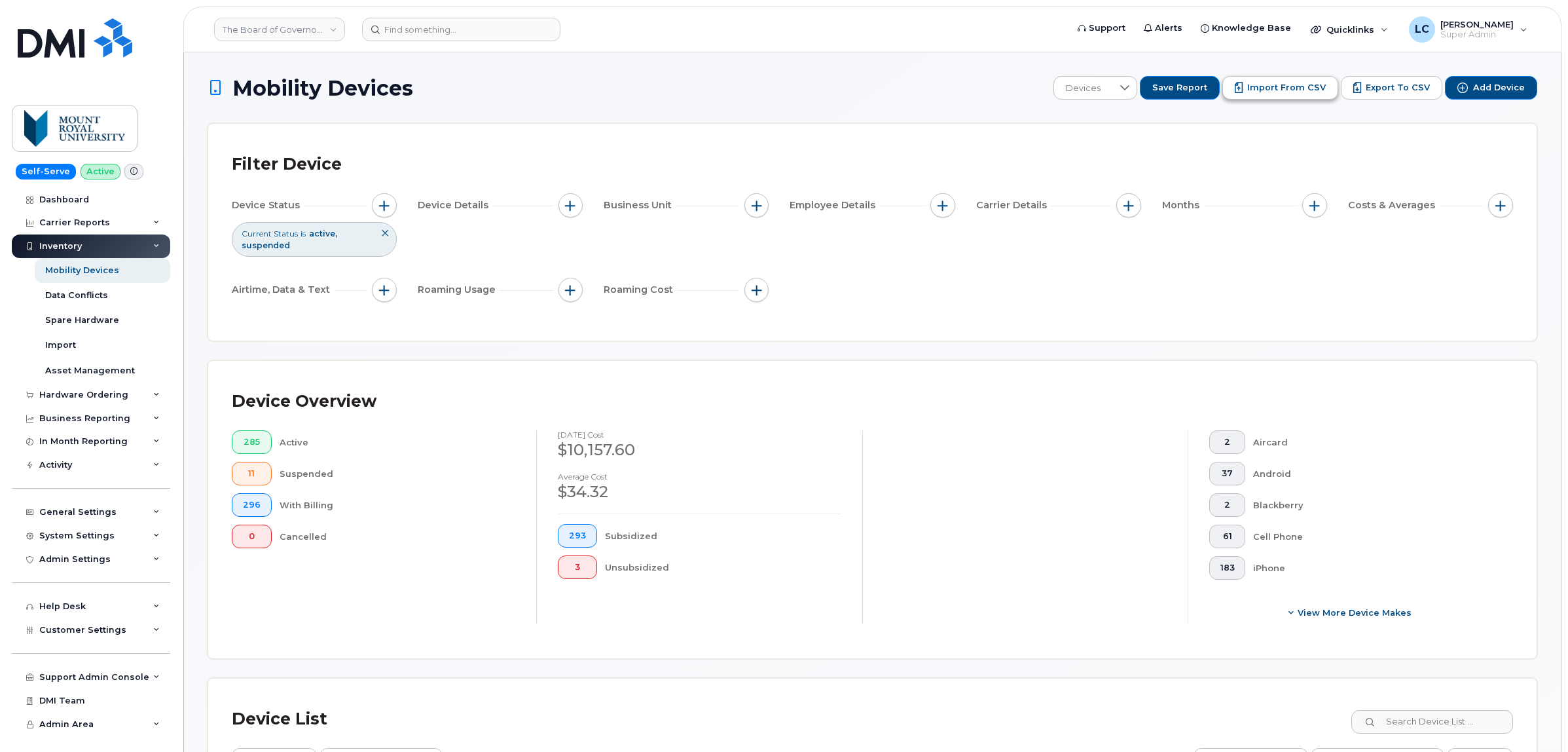
click at [1253, 86] on button "Import from CSV" at bounding box center [1281, 88] width 116 height 23
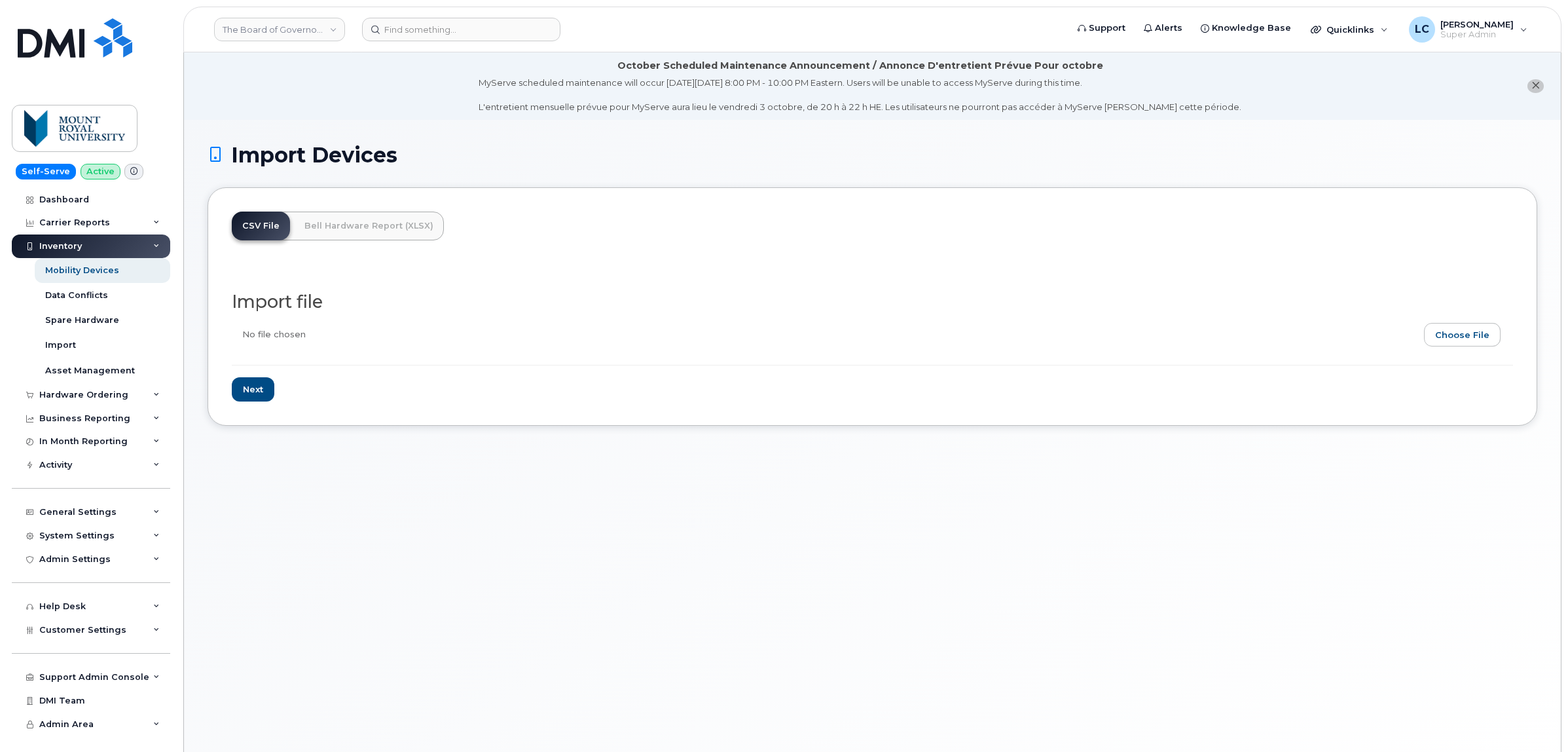
click at [1474, 338] on input "file" at bounding box center [867, 338] width 1271 height 30
type input "C:\fakepath\Usernames_MRU.csv"
drag, startPoint x: 250, startPoint y: 394, endPoint x: 318, endPoint y: 399, distance: 68.2
click at [250, 394] on input "Next" at bounding box center [253, 390] width 42 height 24
type input "Loading..."
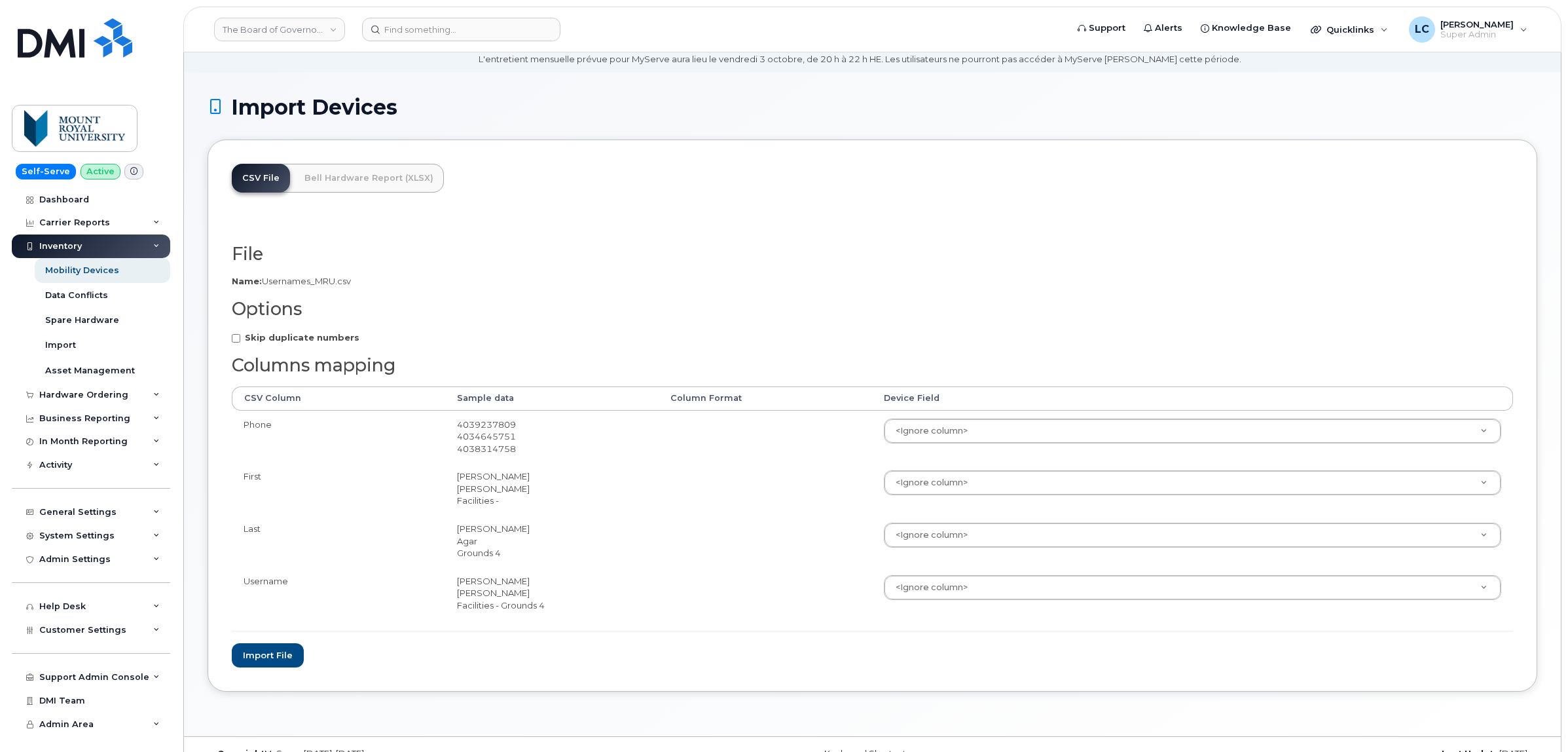
scroll to position [73, 0]
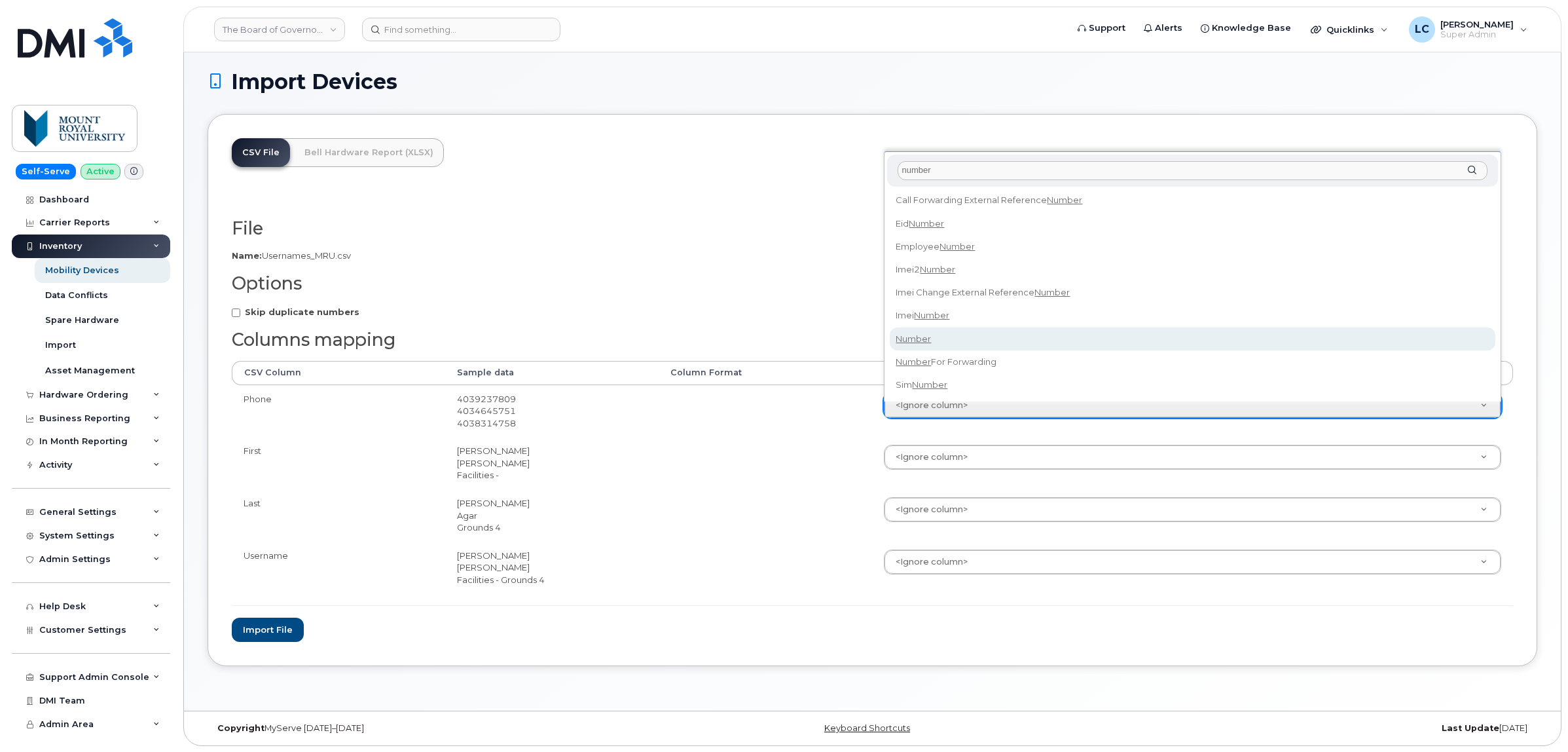
type input "number"
select select "number"
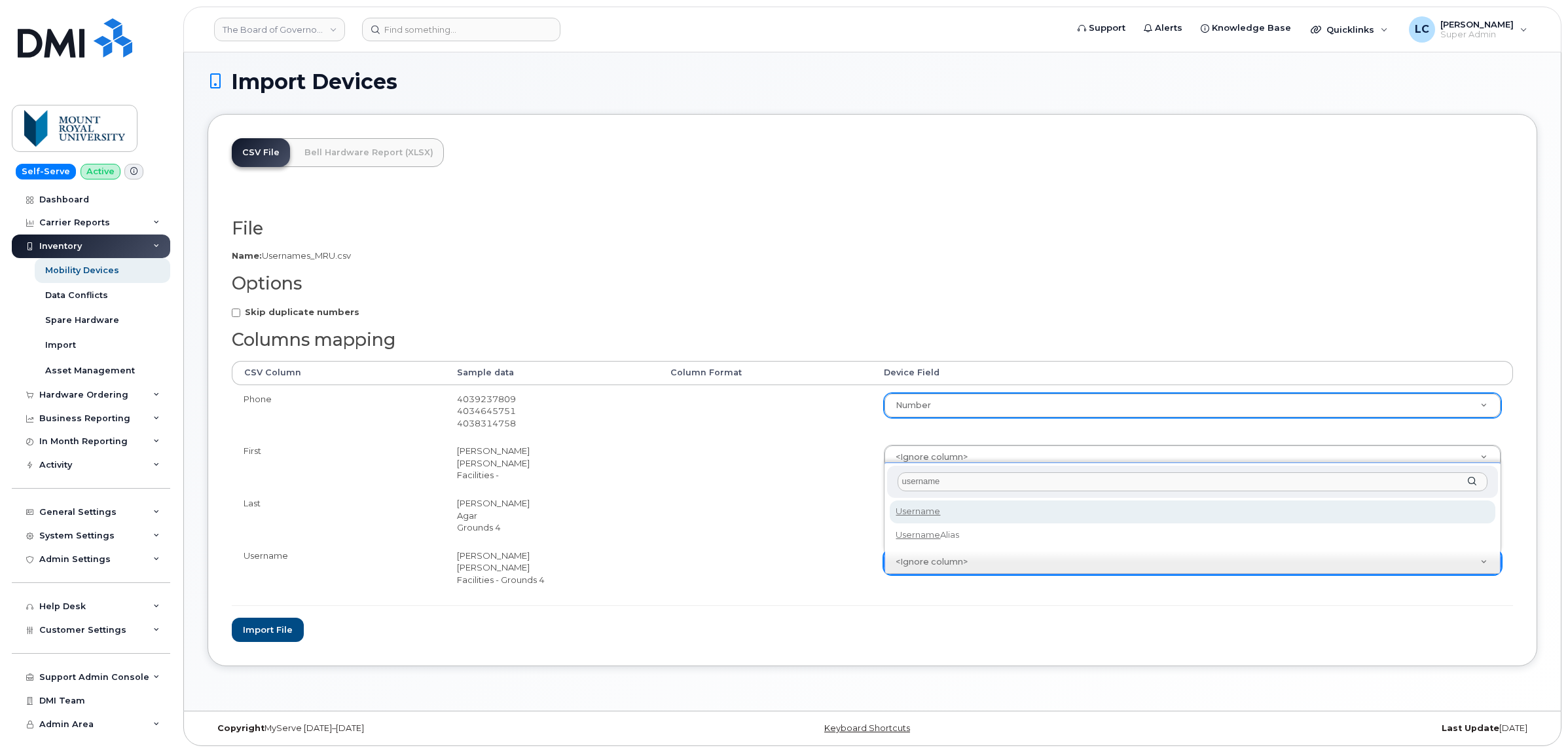
type input "username"
select select "username"
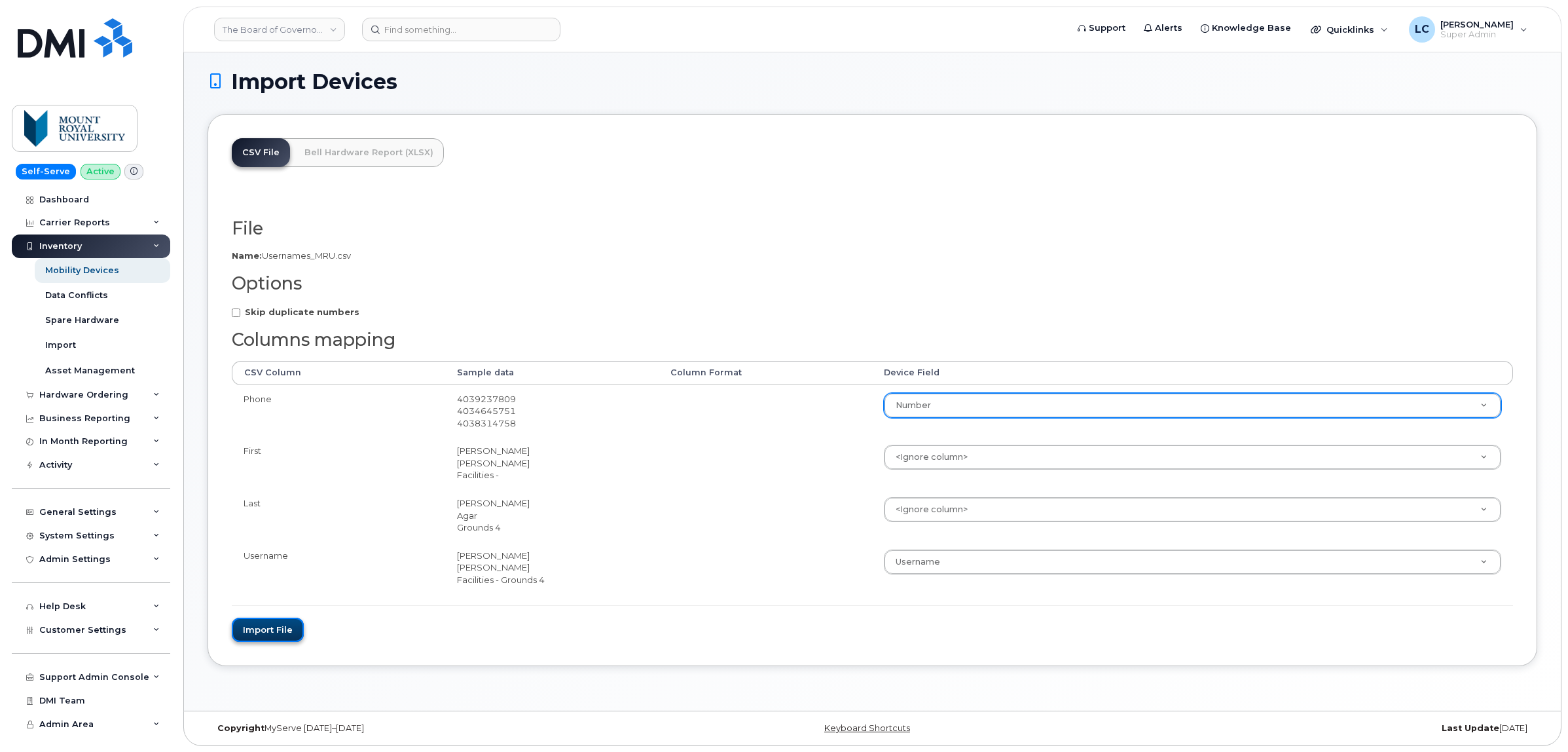
click at [286, 637] on button "Import file" at bounding box center [267, 630] width 72 height 24
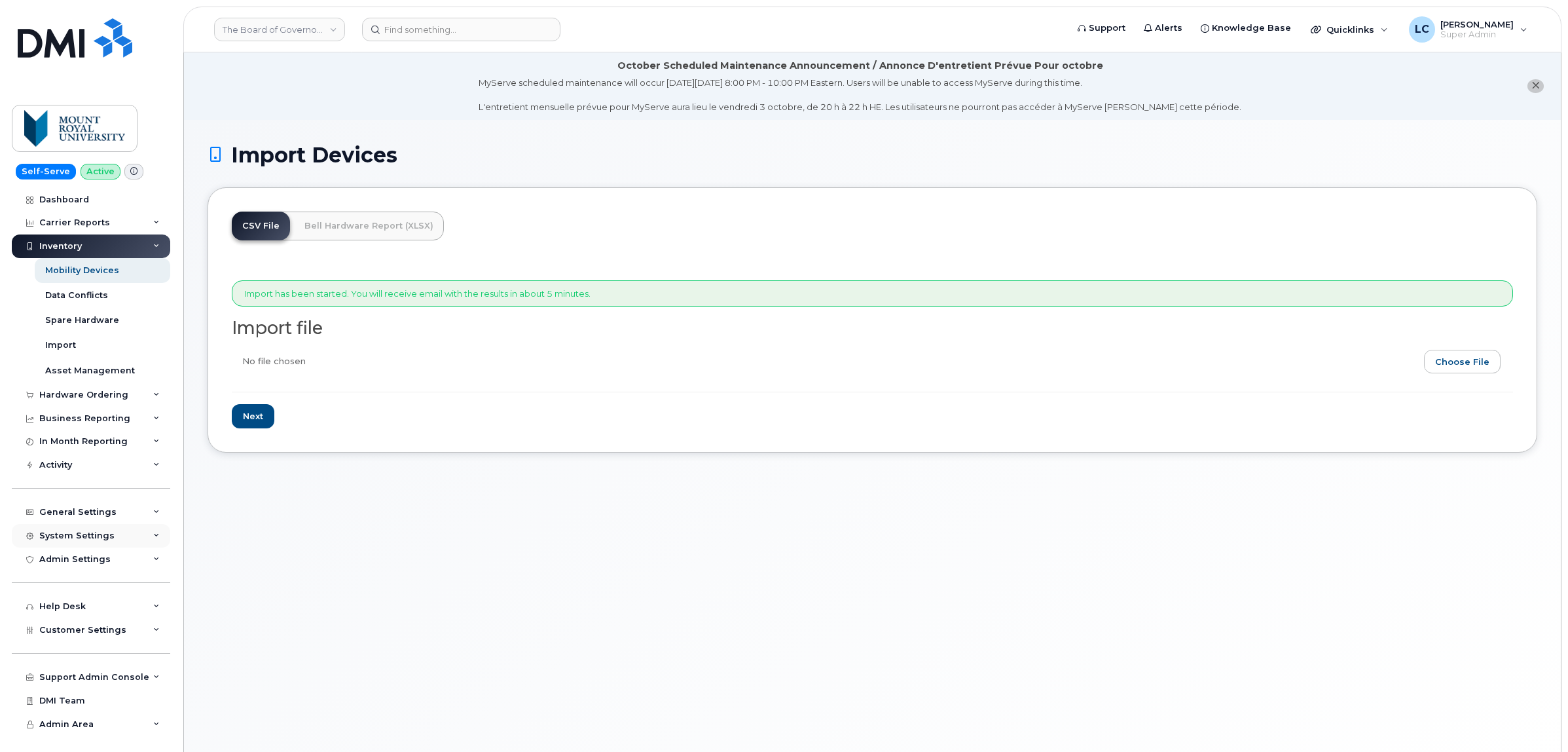
click at [118, 538] on div "System Settings" at bounding box center [91, 535] width 158 height 23
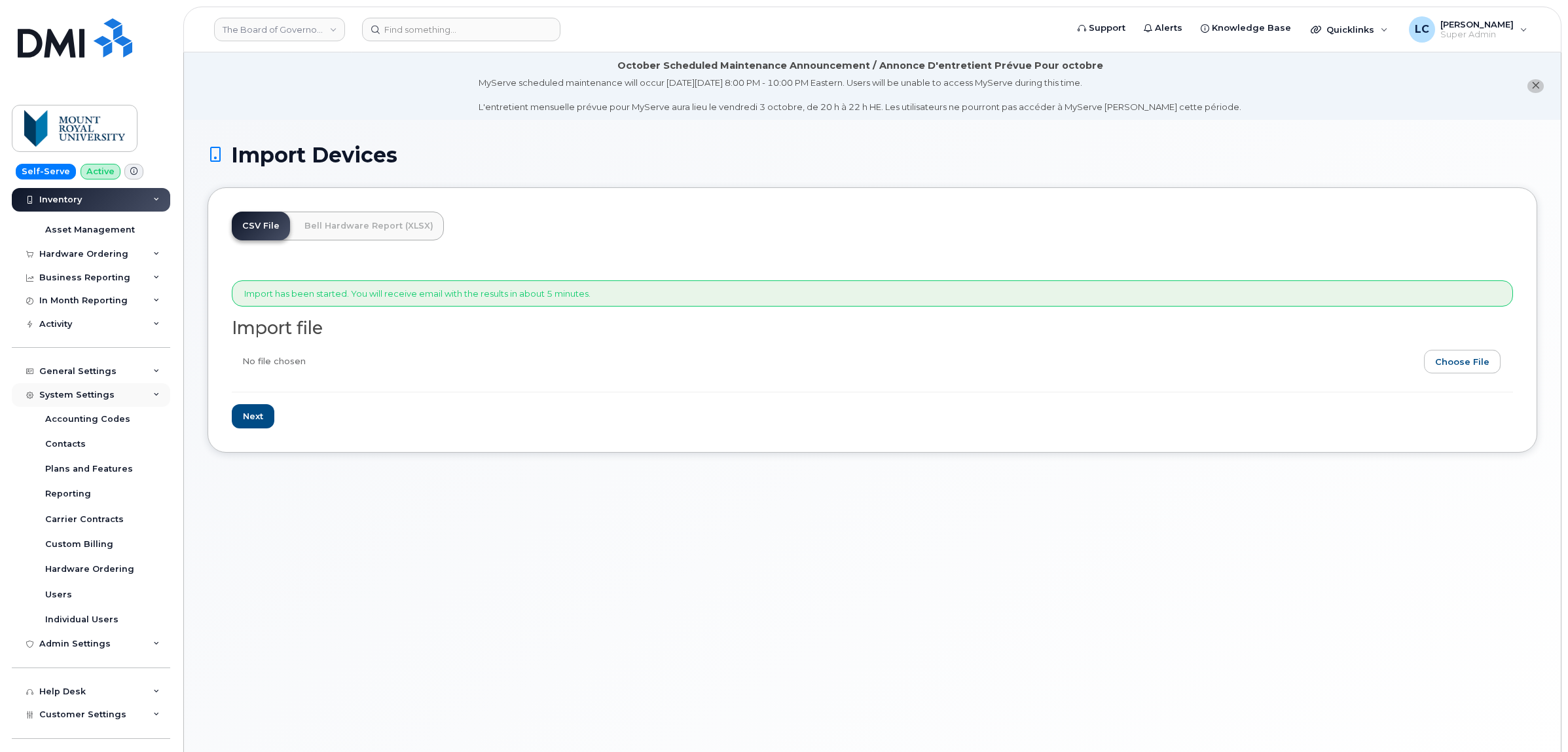
scroll to position [164, 0]
click at [129, 335] on div "General Settings My Account Device Mapping Financial Lead Mapping Locations Man…" at bounding box center [93, 336] width 161 height 48
click at [125, 351] on div "General Settings" at bounding box center [91, 348] width 158 height 23
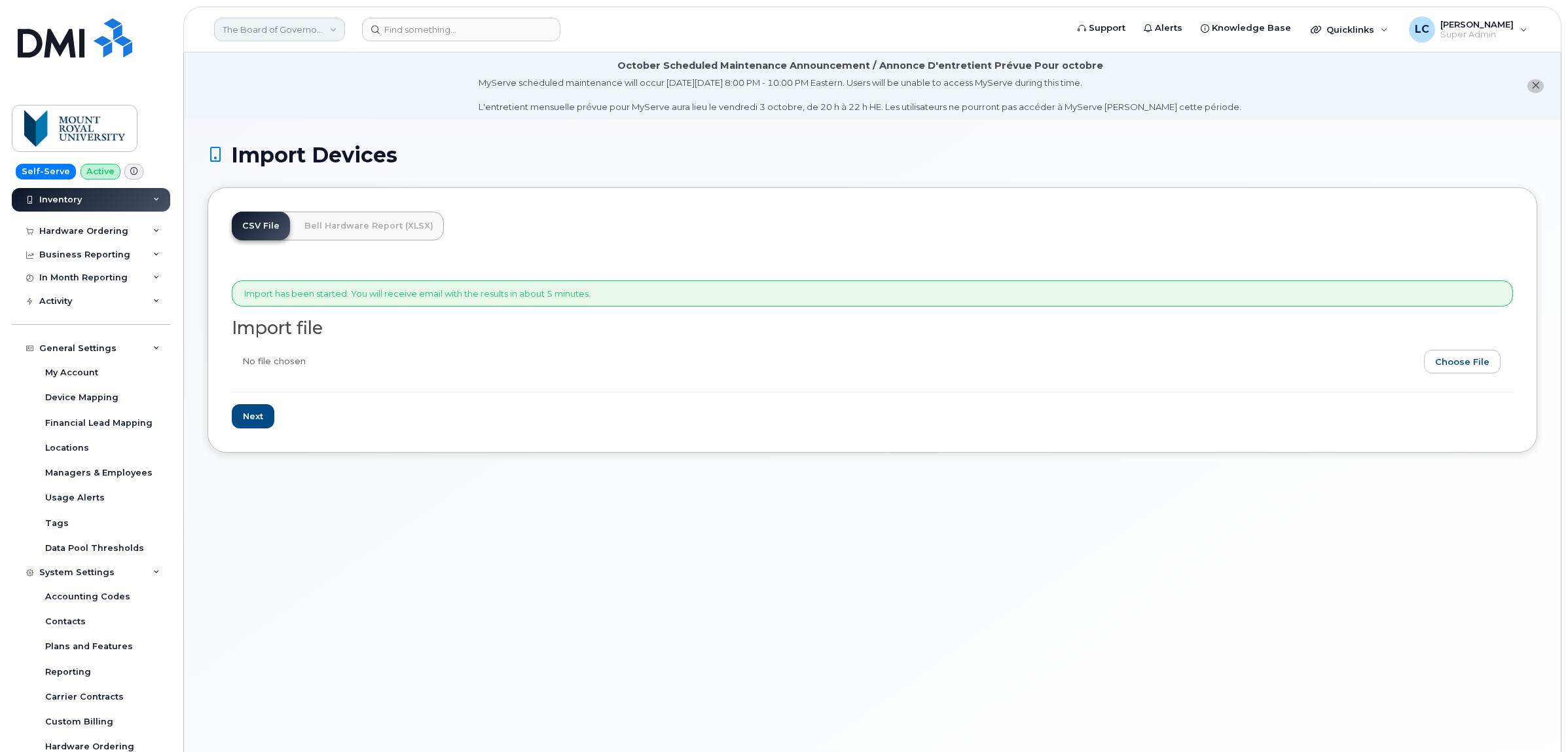
click at [309, 36] on link "The Board of Governors Of [GEOGRAPHIC_DATA]" at bounding box center [280, 29] width 131 height 23
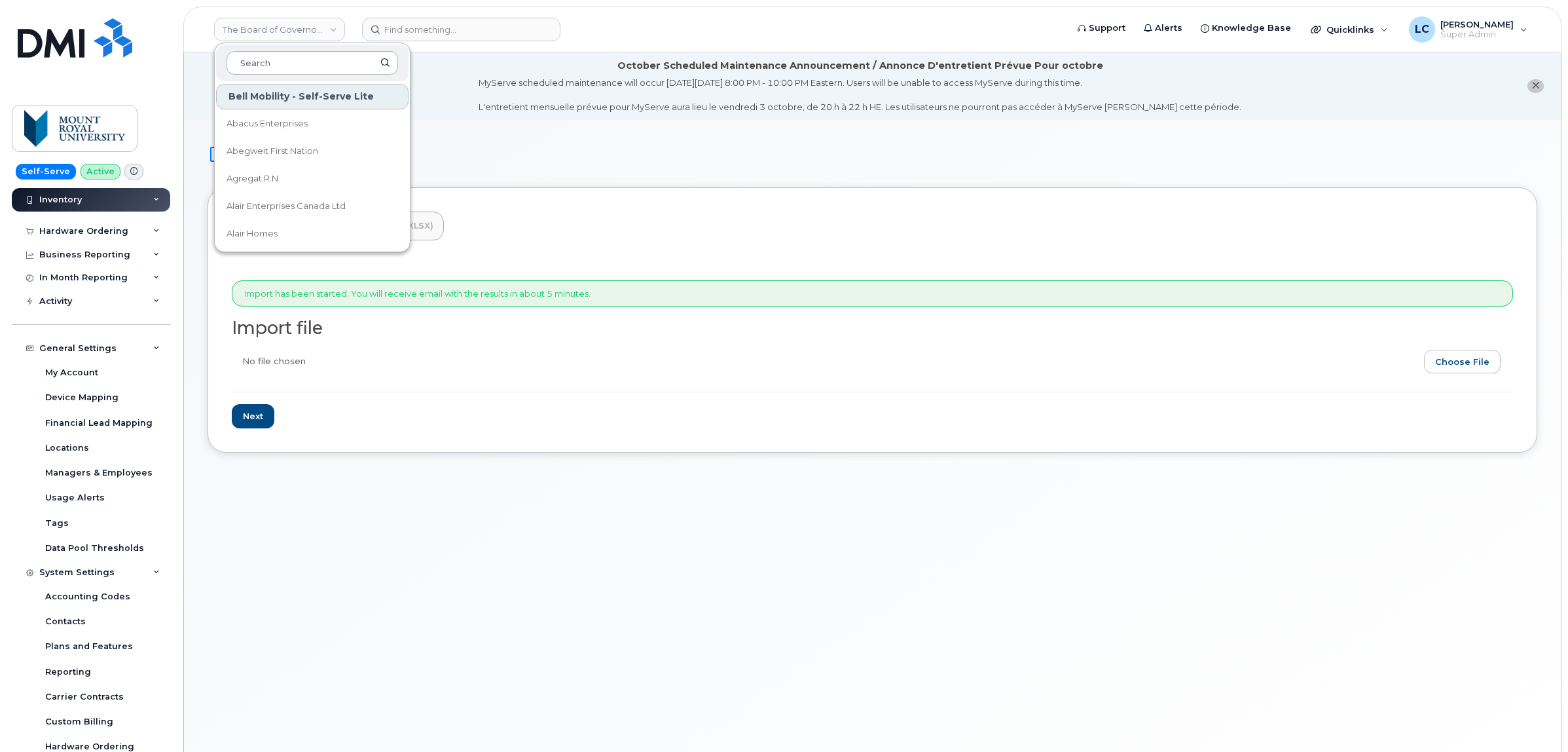
click at [302, 63] on input at bounding box center [312, 63] width 171 height 23
type input "GOA"
click at [339, 122] on span "Government of Alberta (GOA)" at bounding box center [302, 125] width 151 height 26
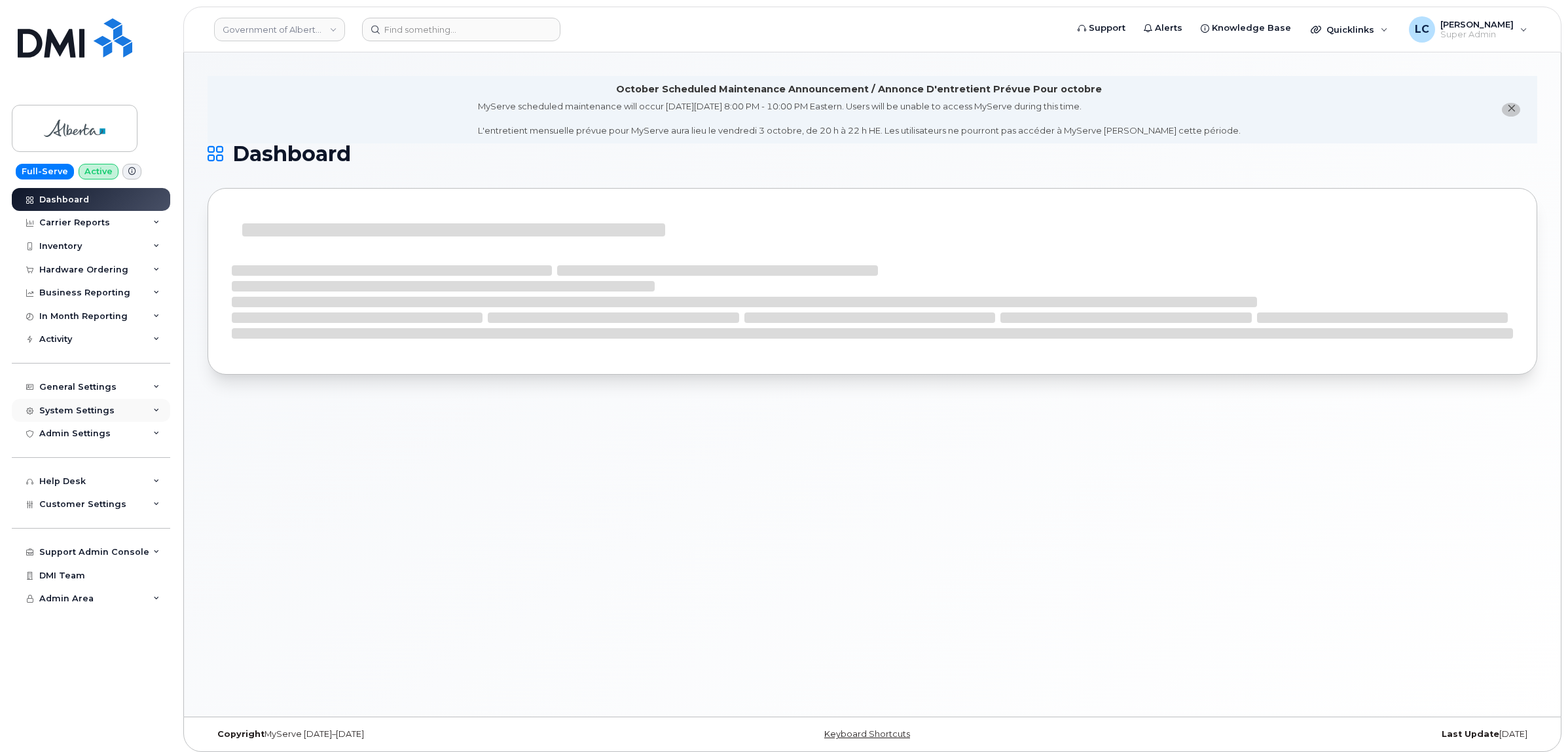
click at [110, 409] on div "System Settings" at bounding box center [91, 410] width 158 height 23
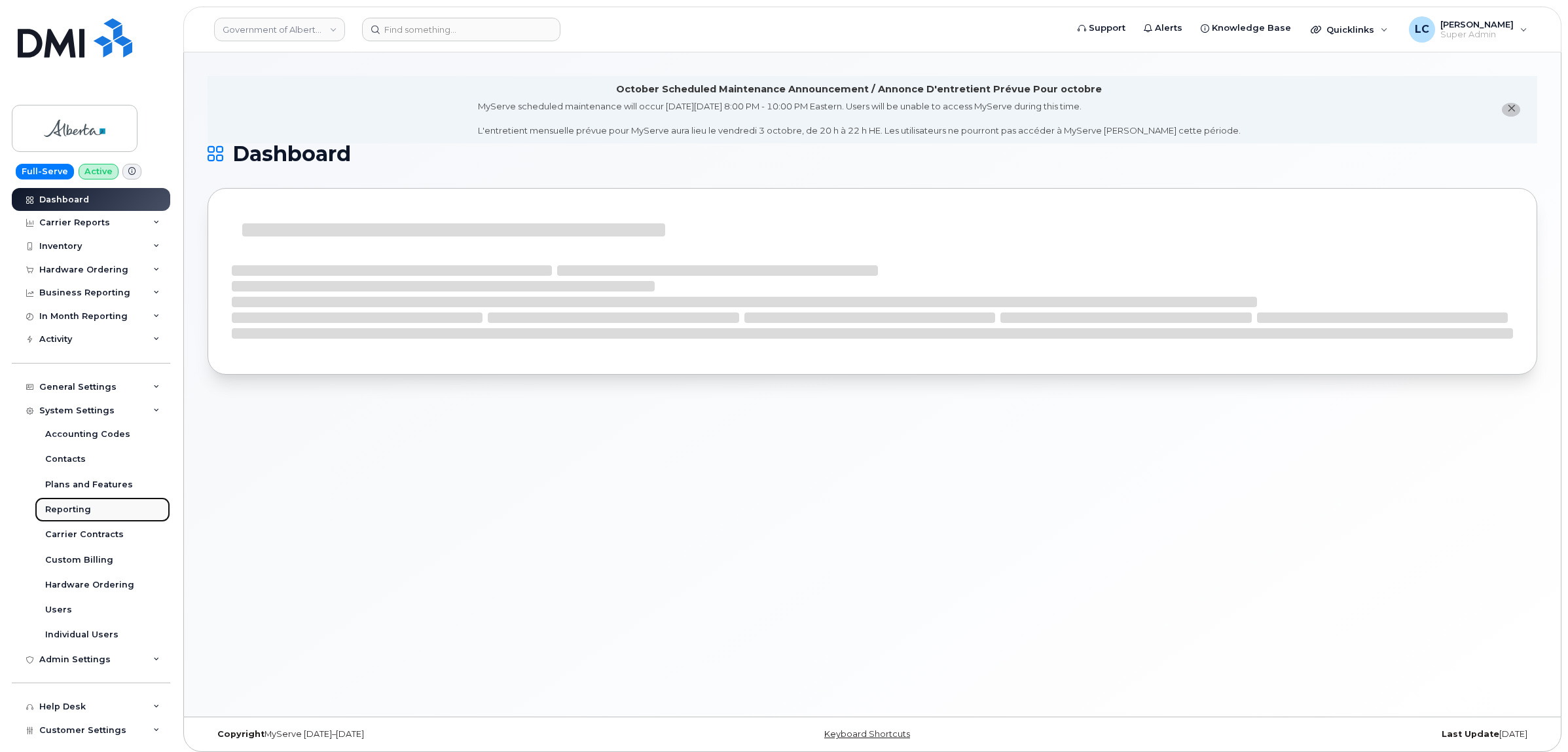
click at [92, 512] on link "Reporting" at bounding box center [103, 510] width 136 height 25
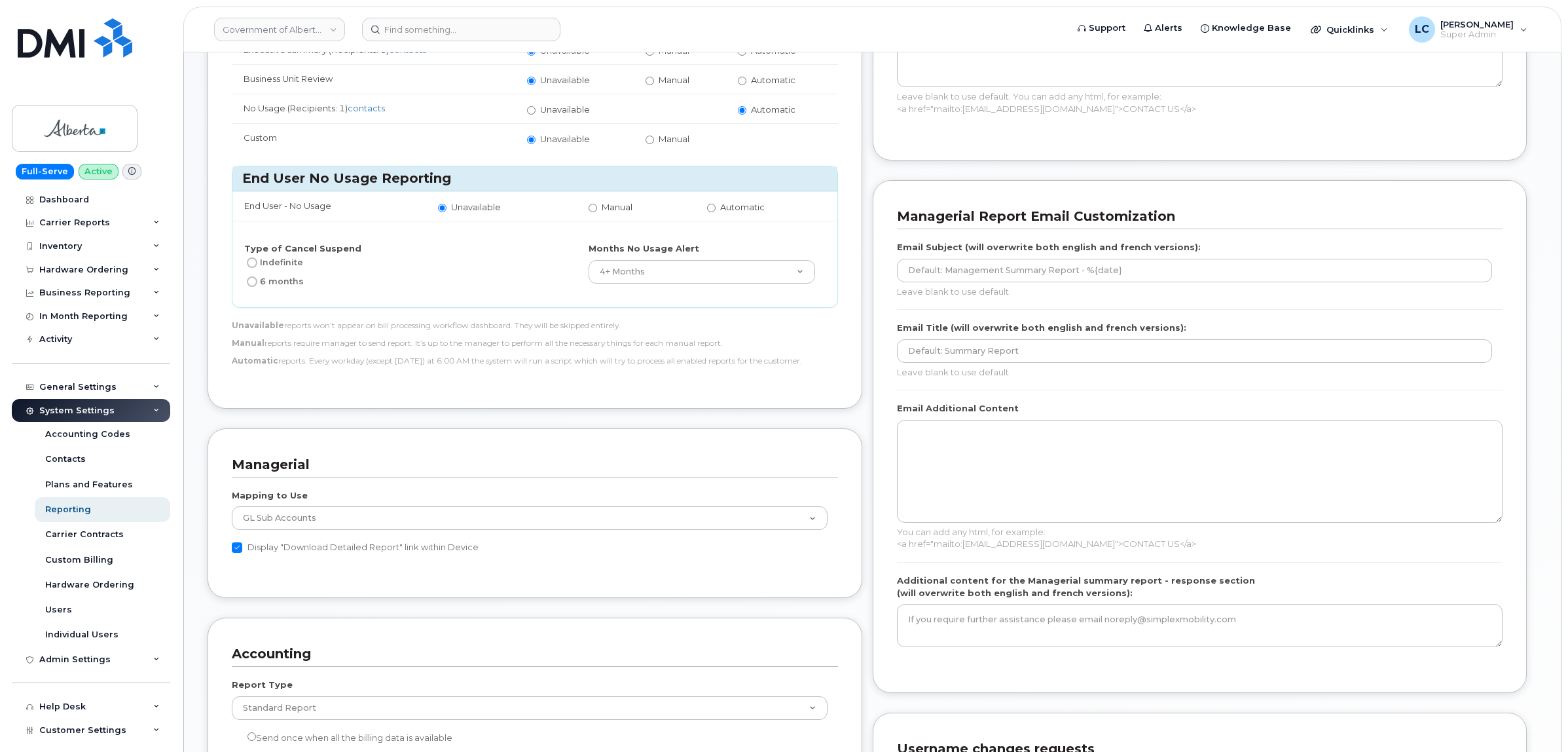
scroll to position [409, 0]
